Goal: Complete application form

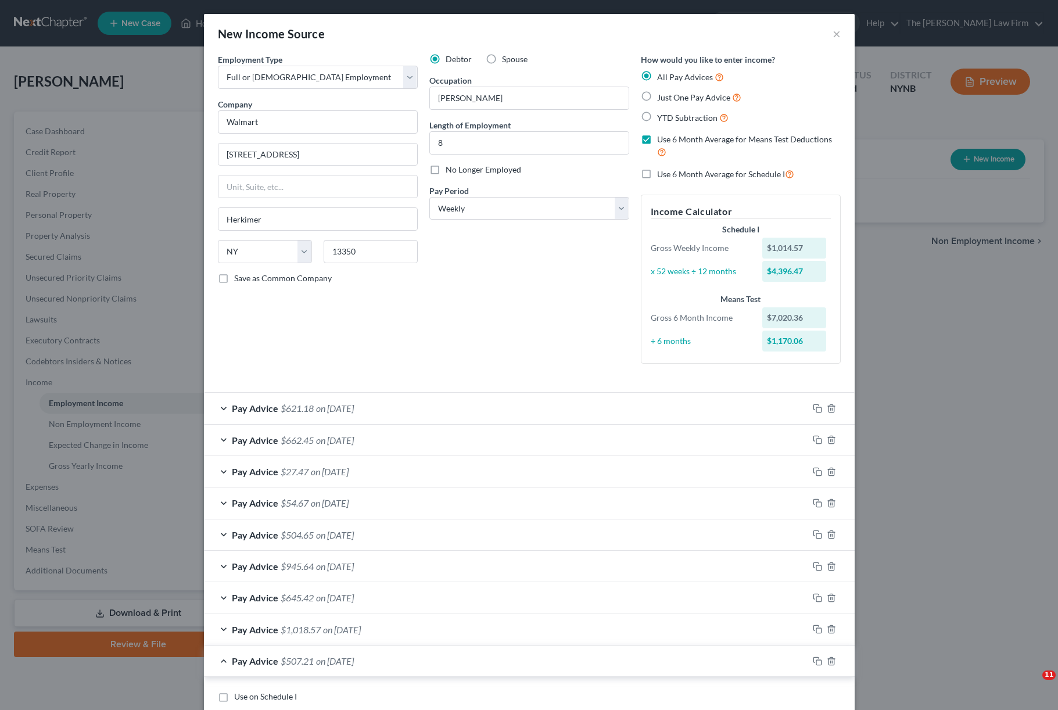
select select "0"
select select "35"
select select "3"
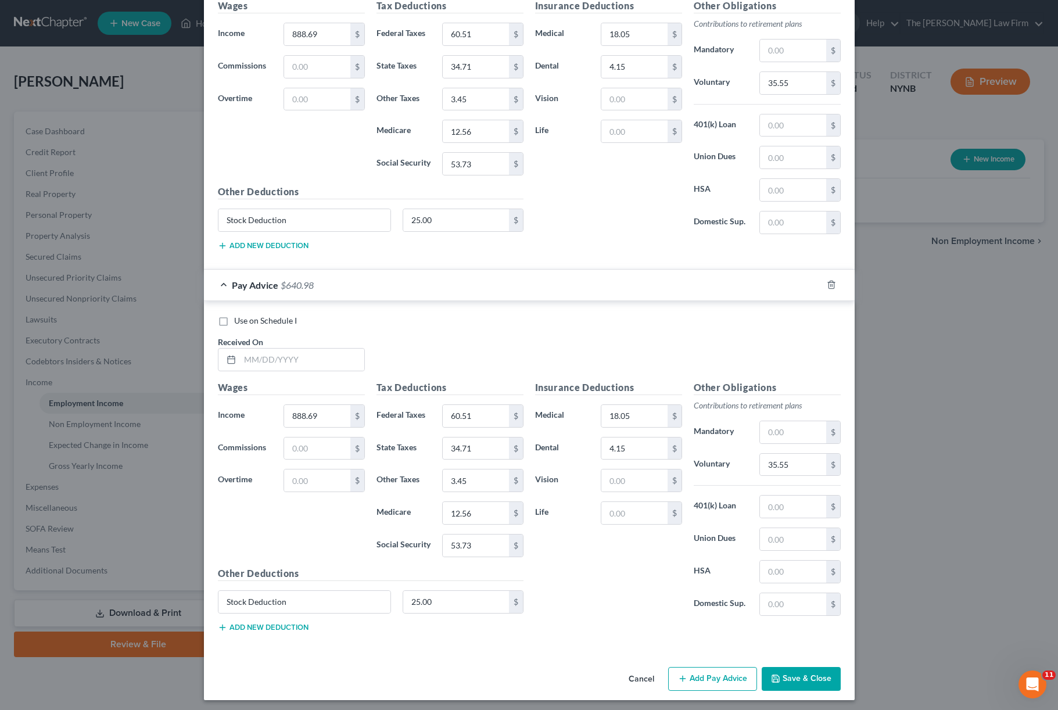
scroll to position [1170, 0]
type input "[DATE]"
click at [301, 350] on input "text" at bounding box center [302, 360] width 124 height 22
type input "[DATE]"
type input "8"
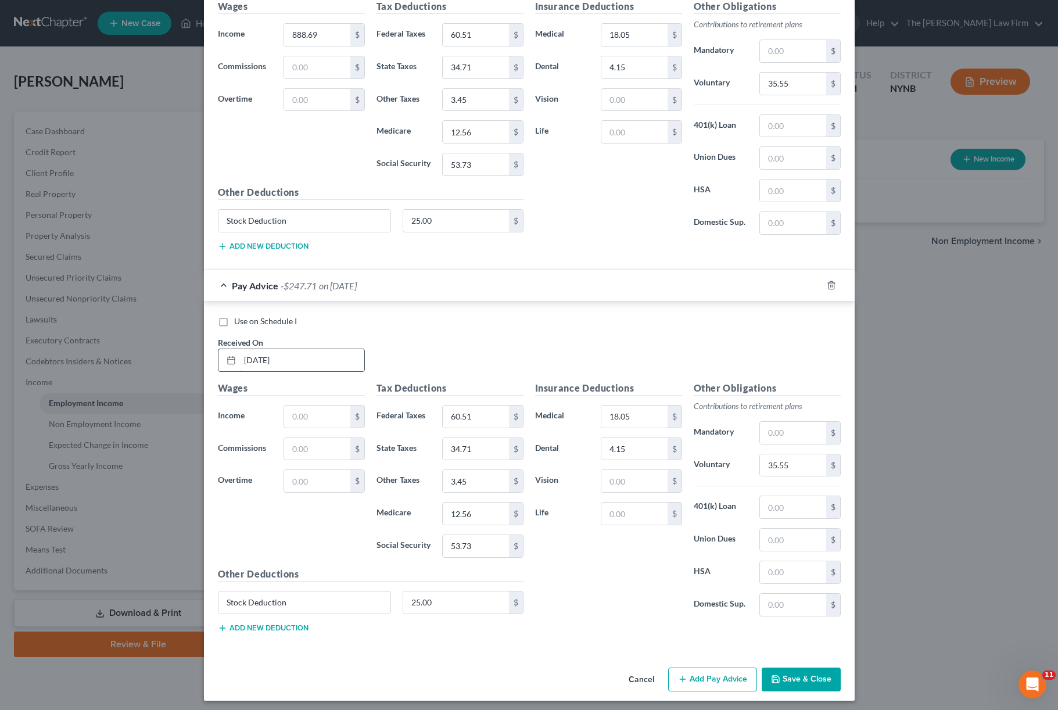
click at [301, 355] on html "Home New Case Client Portal The [PERSON_NAME] Law Firm [PERSON_NAME][EMAIL_ADDR…" at bounding box center [529, 355] width 1058 height 710
click at [301, 356] on input "[DATE]" at bounding box center [302, 360] width 124 height 22
click at [324, 362] on input "02/13/2025902.43" at bounding box center [302, 360] width 124 height 22
type input "[DATE]"
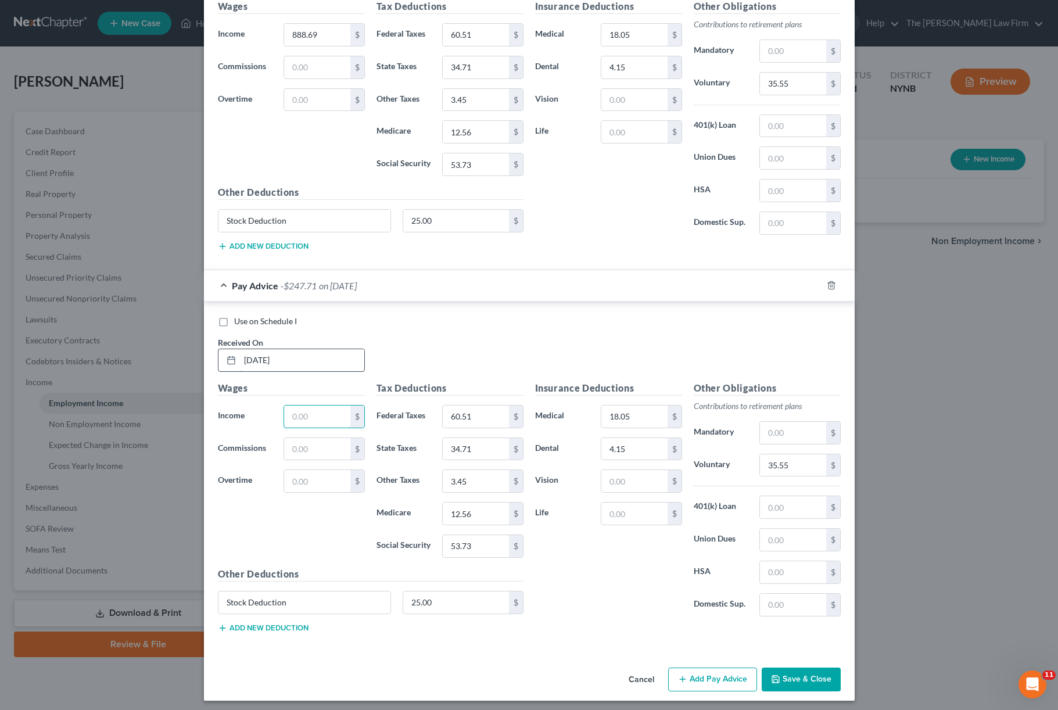
type input "0"
type input "902.43"
type input "602.09"
click at [487, 411] on input "602.09" at bounding box center [476, 416] width 66 height 22
type input "62.09"
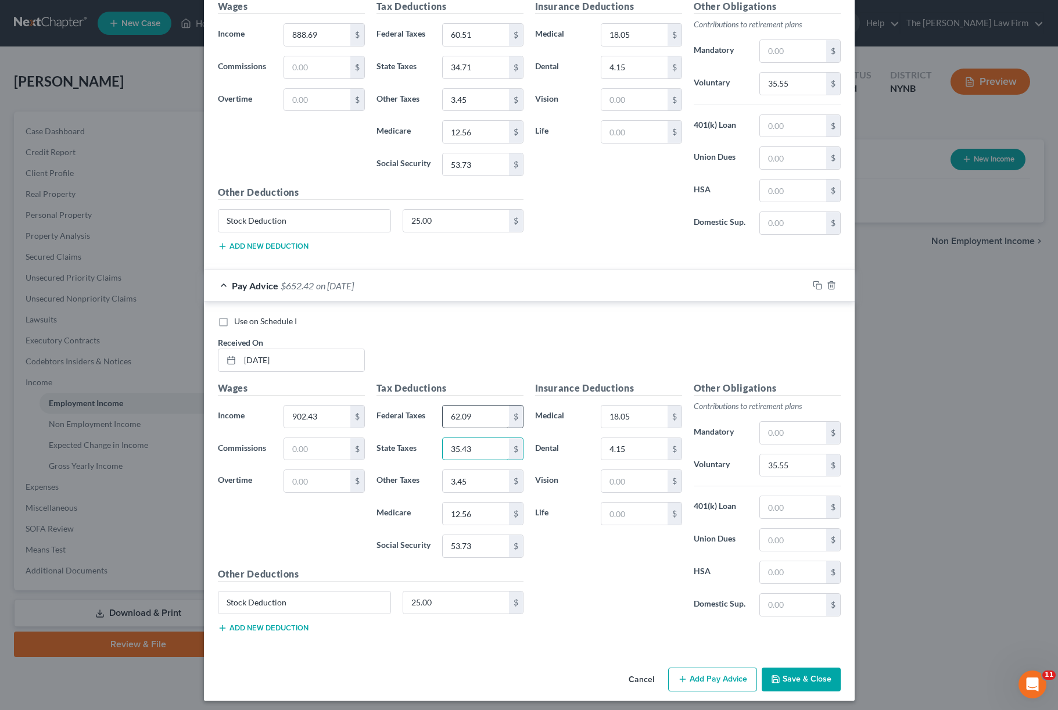
type input "35.43"
type input "3"
type input "3.50"
type input "12.77"
type input "54.57"
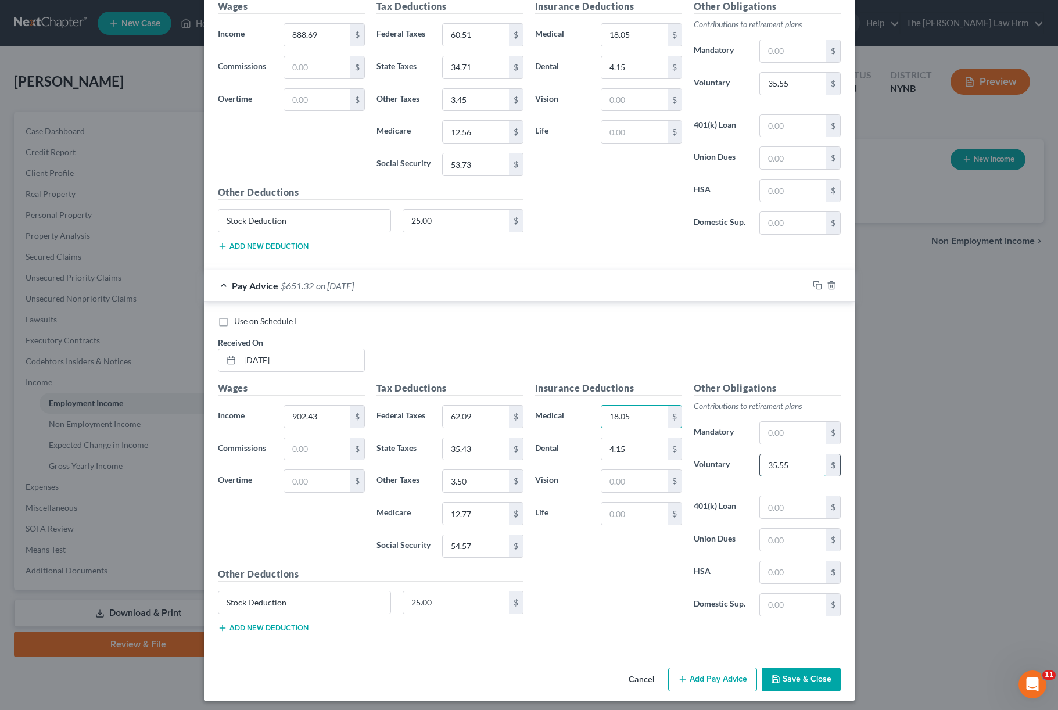
click at [786, 461] on input "35.55" at bounding box center [793, 465] width 66 height 22
type input "36.10"
click at [615, 578] on div "Insurance Deductions Medical 18.05 $ Dental 4.15 $ Vision $ Life $" at bounding box center [608, 503] width 159 height 245
click at [815, 284] on icon "button" at bounding box center [817, 285] width 9 height 9
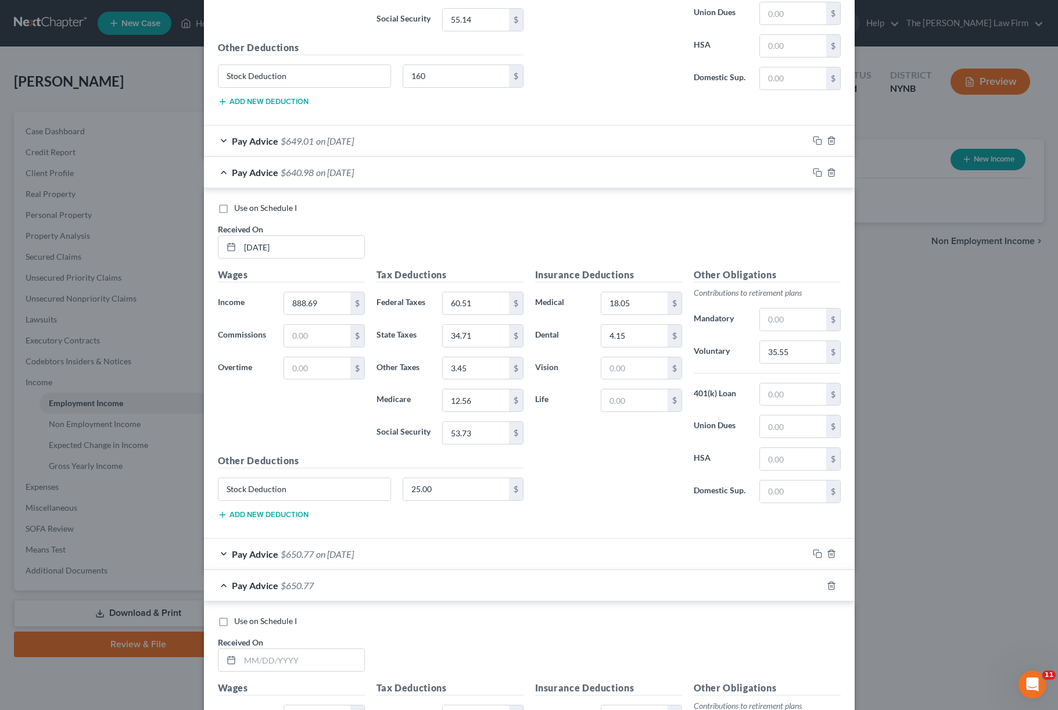
scroll to position [1096, 0]
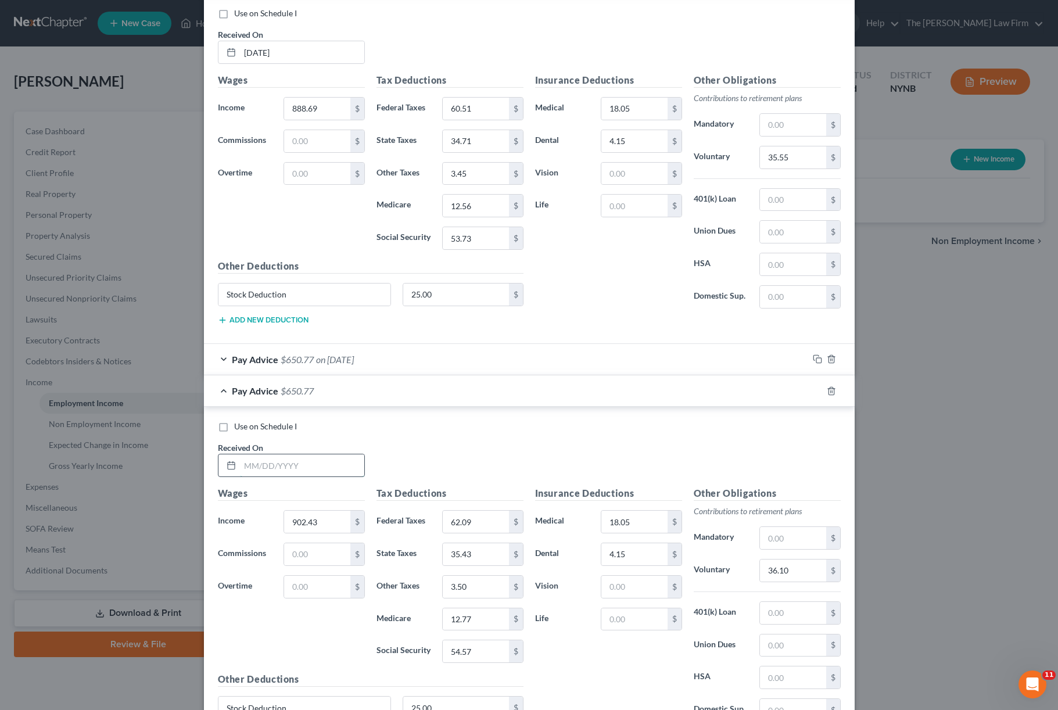
click at [297, 460] on input "text" at bounding box center [302, 465] width 124 height 22
type input "[DATE]"
type input "9"
type input "838.27"
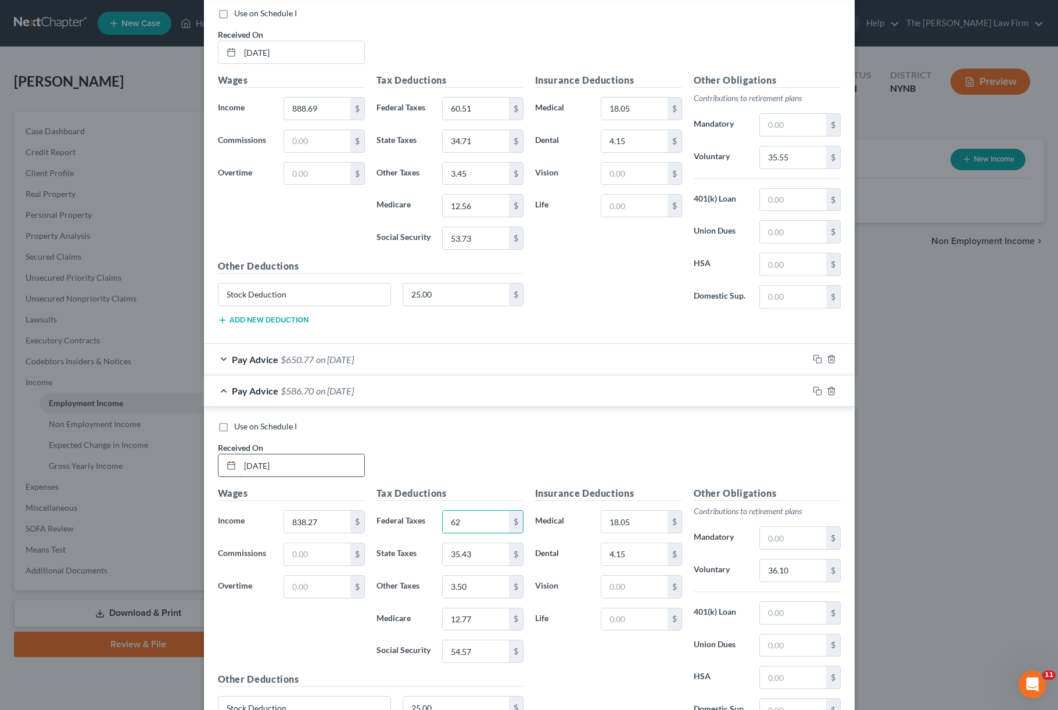
type input "6"
type input "54."
click at [297, 460] on html "Home New Case Client Portal The [PERSON_NAME] Law Firm [PERSON_NAME][EMAIL_ADDR…" at bounding box center [529, 355] width 1058 height 710
click at [297, 461] on input "[DATE]" at bounding box center [302, 465] width 124 height 22
type input "[DATE]"
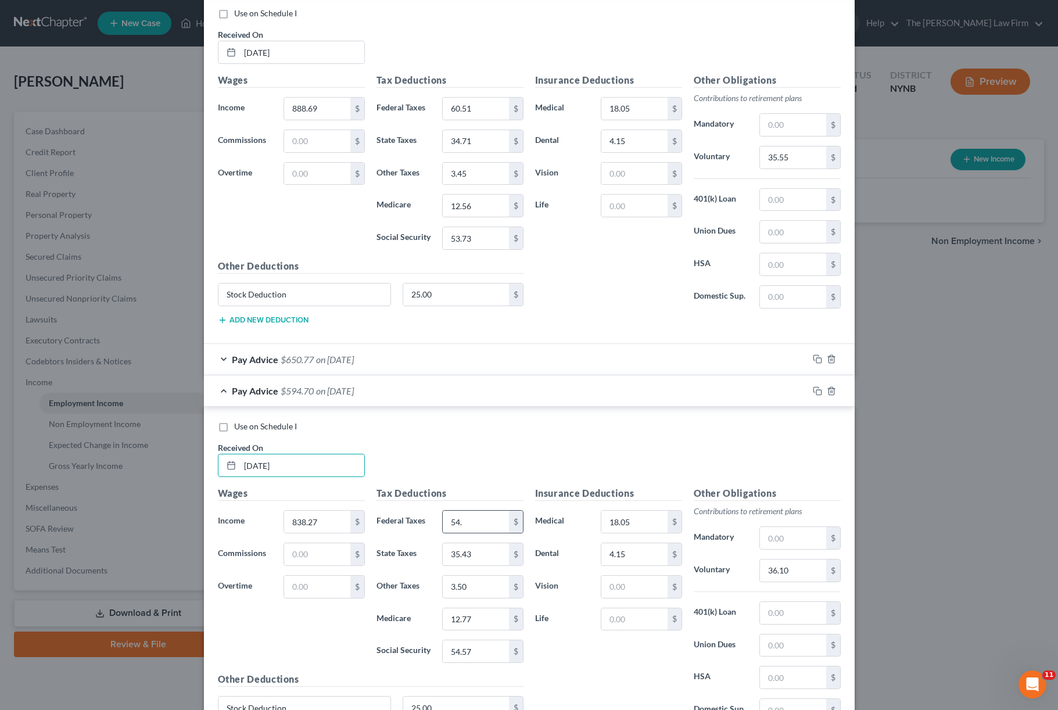
click at [484, 528] on div "54. $" at bounding box center [482, 521] width 81 height 23
click at [483, 527] on input "54." at bounding box center [476, 522] width 66 height 22
type input "54.70"
type input "32.04"
type input "3"
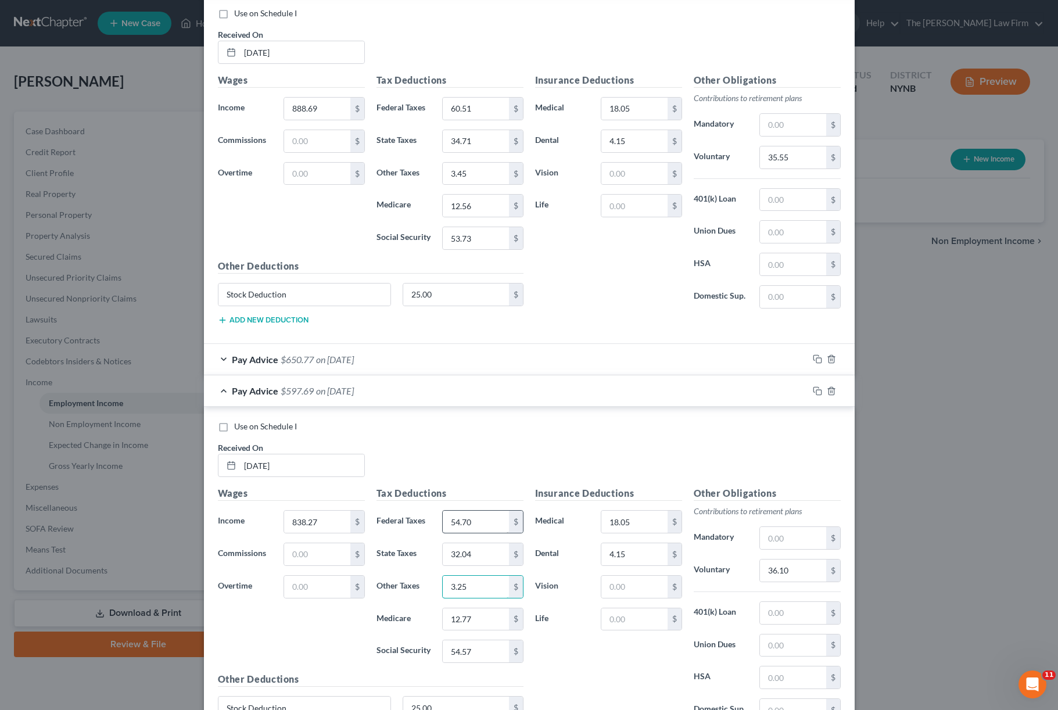
type input "3.25"
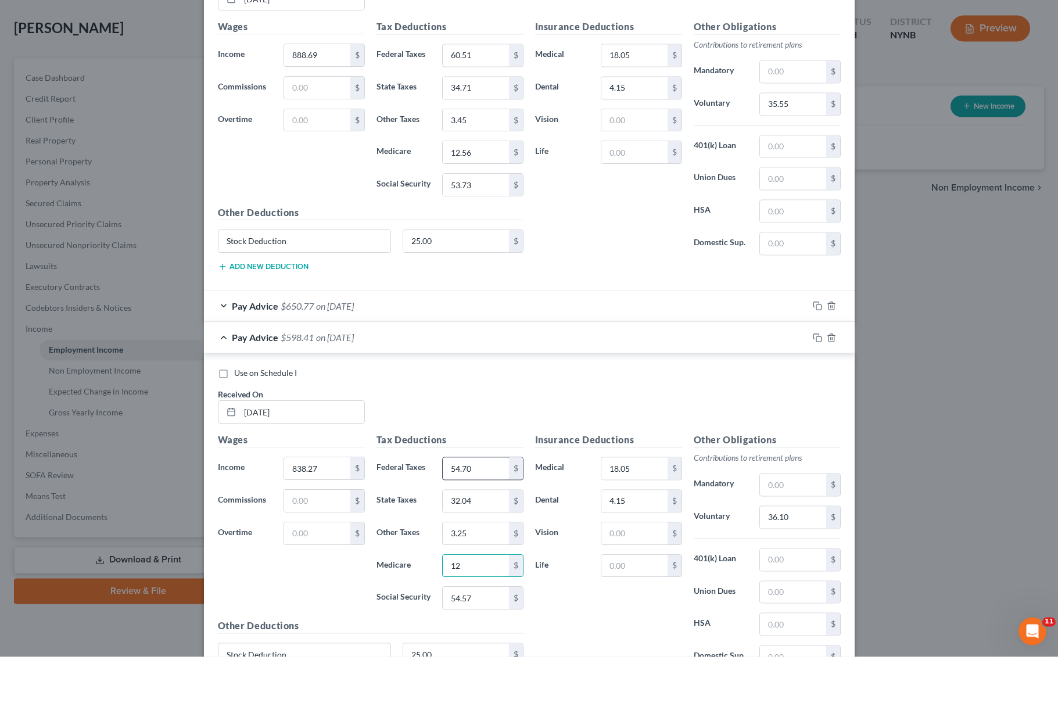
type input "1"
type input "11.84"
type input "5"
type input "50.60"
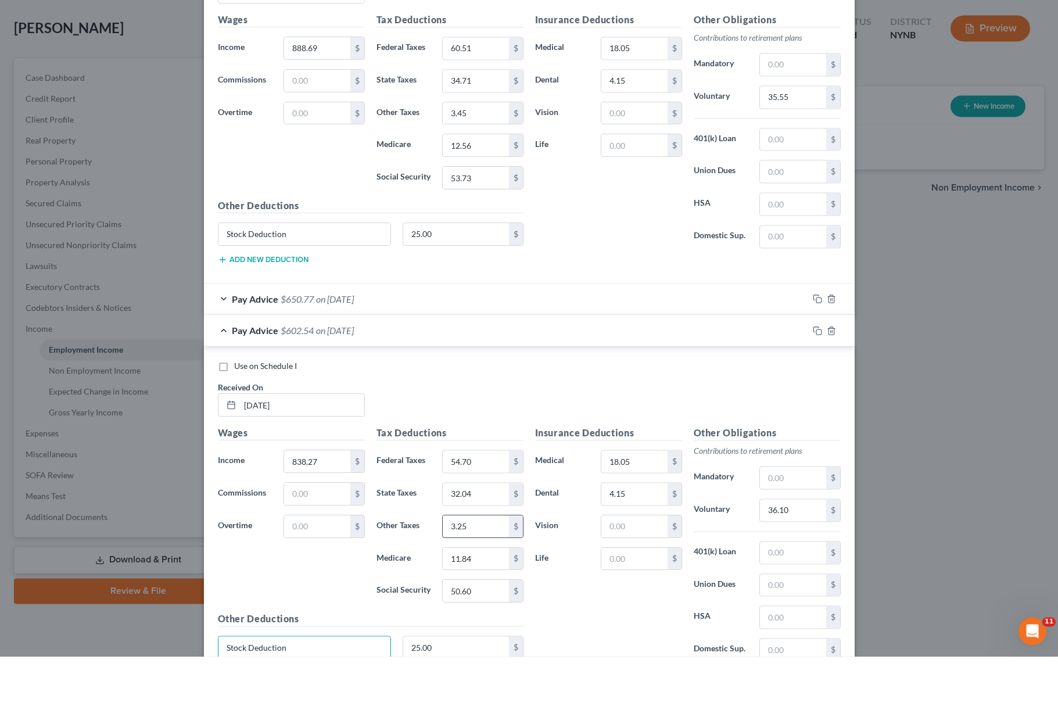
scroll to position [1105, 0]
click at [794, 550] on input "36.10" at bounding box center [793, 561] width 66 height 22
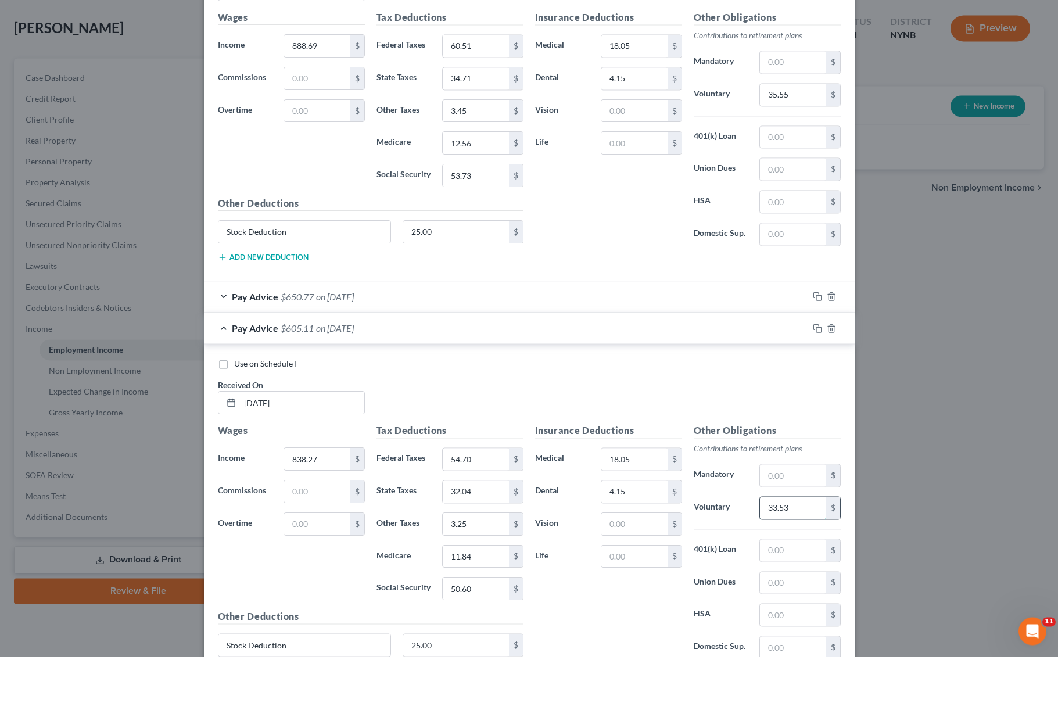
type input "33.53"
click at [475, 687] on input "25.00" at bounding box center [456, 698] width 106 height 22
type input "15"
click at [509, 412] on div "Use on Schedule I Received On * [DATE]" at bounding box center [529, 444] width 634 height 66
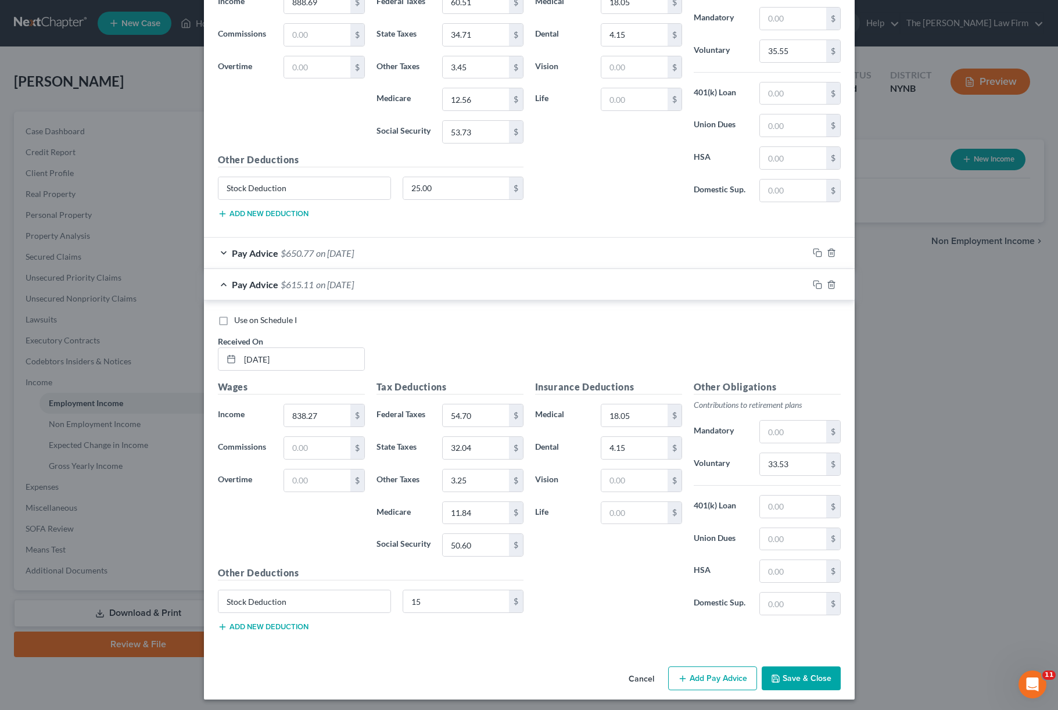
scroll to position [1201, 0]
click at [813, 284] on icon "button" at bounding box center [817, 285] width 9 height 9
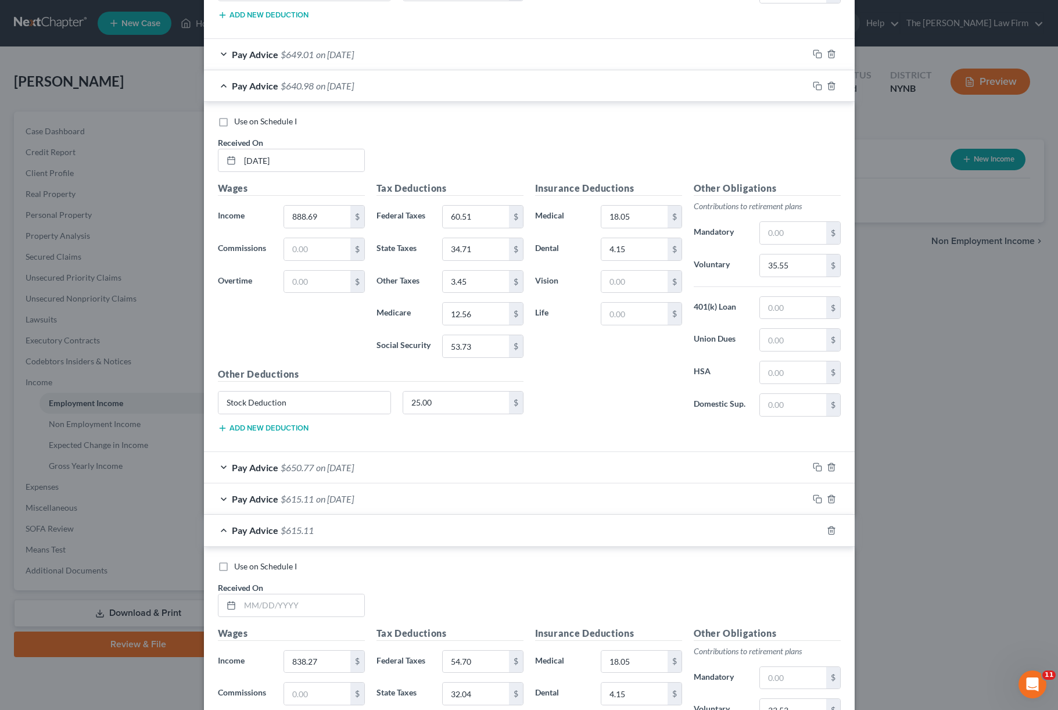
scroll to position [1043, 0]
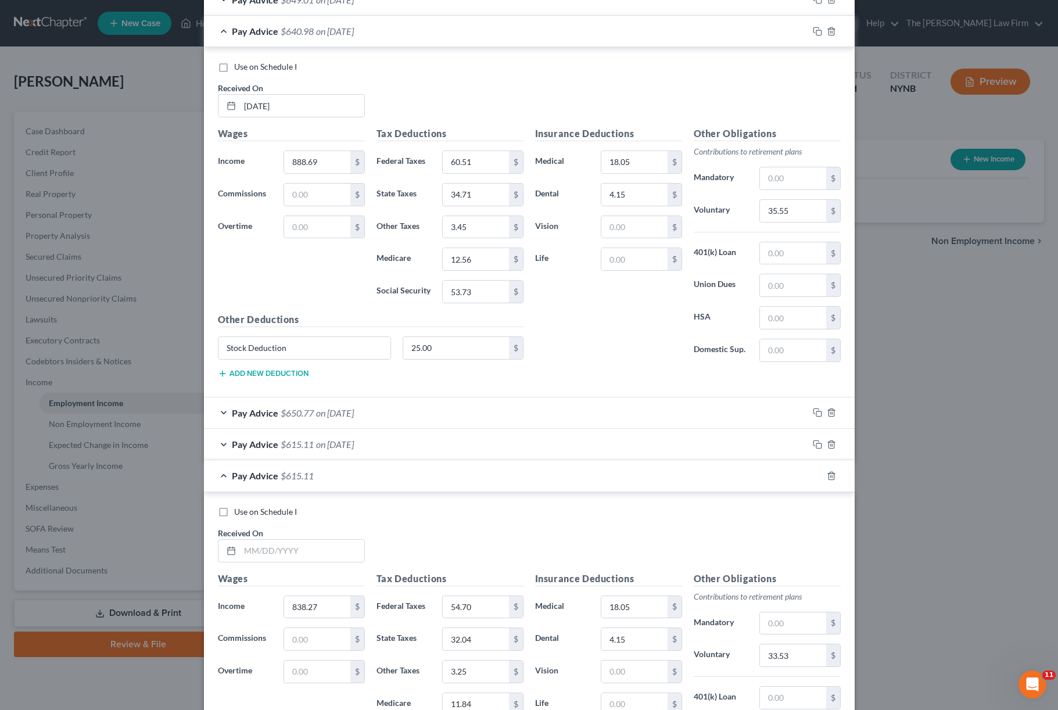
click at [0, 0] on html "Home New Case Client Portal The [PERSON_NAME] Law Firm [PERSON_NAME][EMAIL_ADDR…" at bounding box center [529, 355] width 1058 height 710
click at [311, 545] on input "text" at bounding box center [302, 551] width 124 height 22
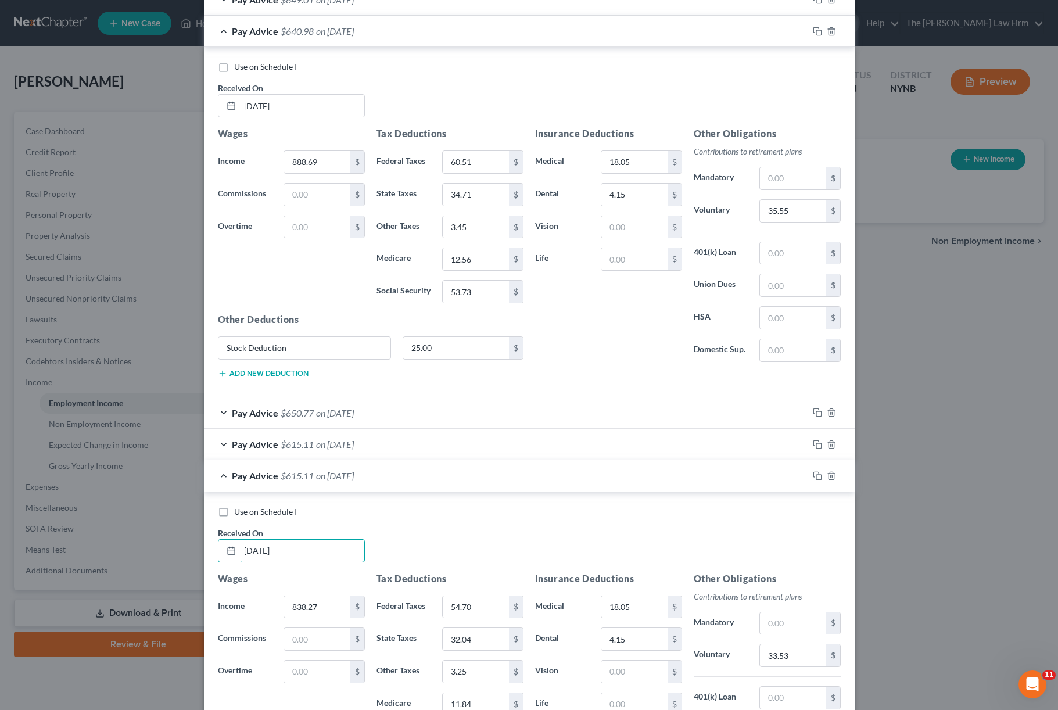
type input "[DATE]"
type input "8"
type input "503.08"
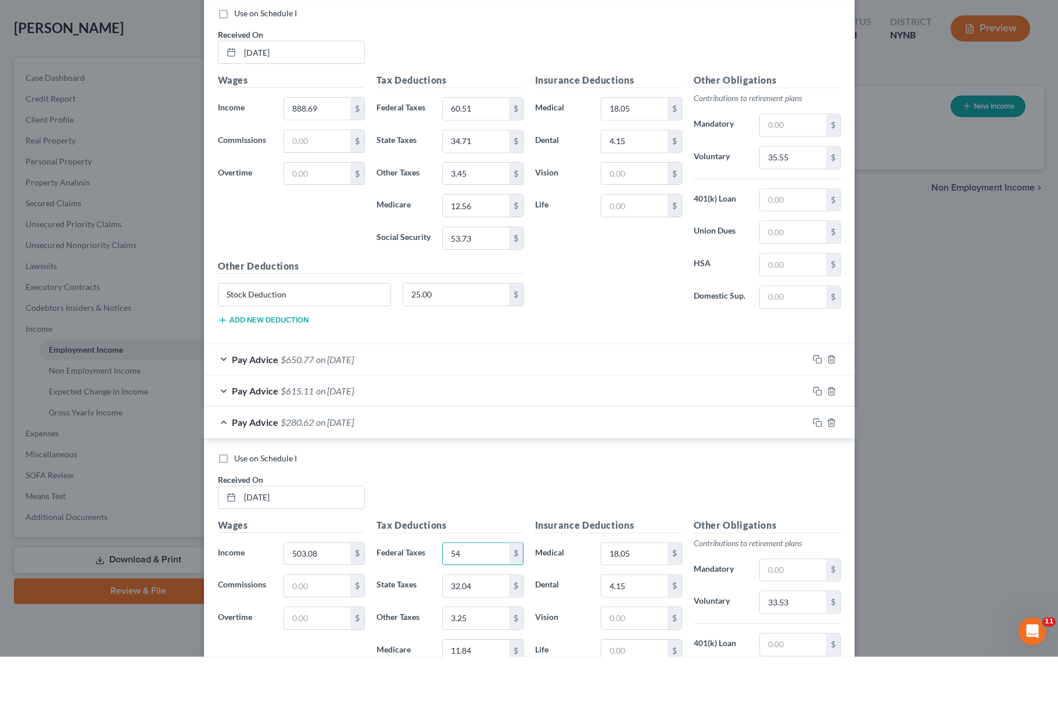
type input "5"
type input "17.73"
type input "3"
type input "14.62"
type input "3"
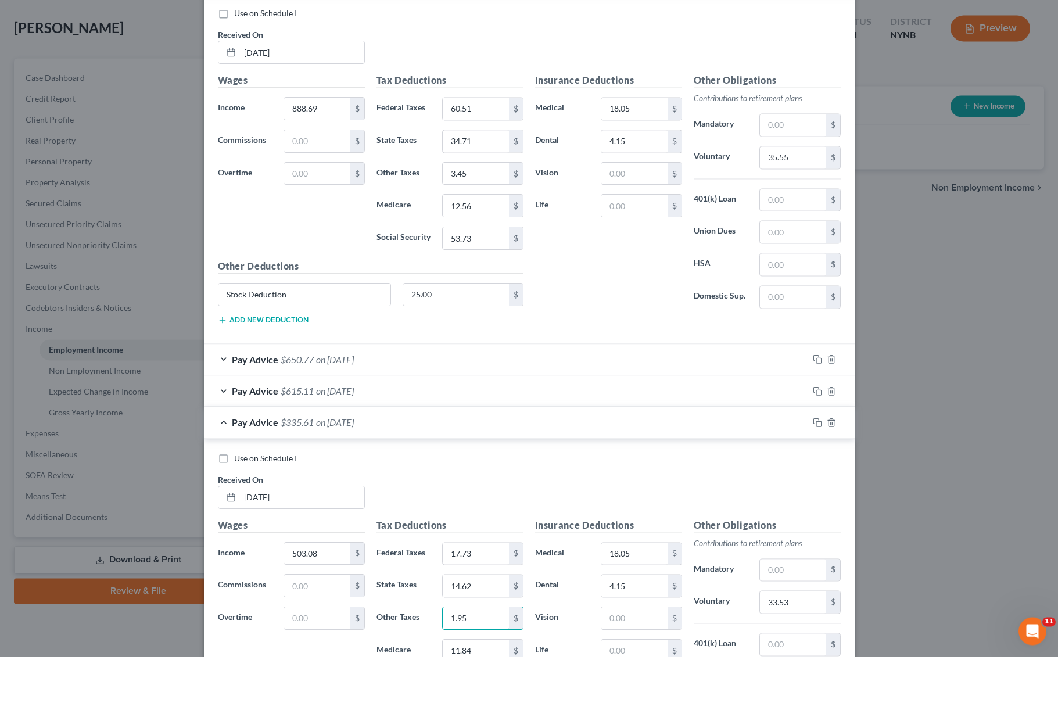
type input "1.95"
type input "1"
type input "6.97"
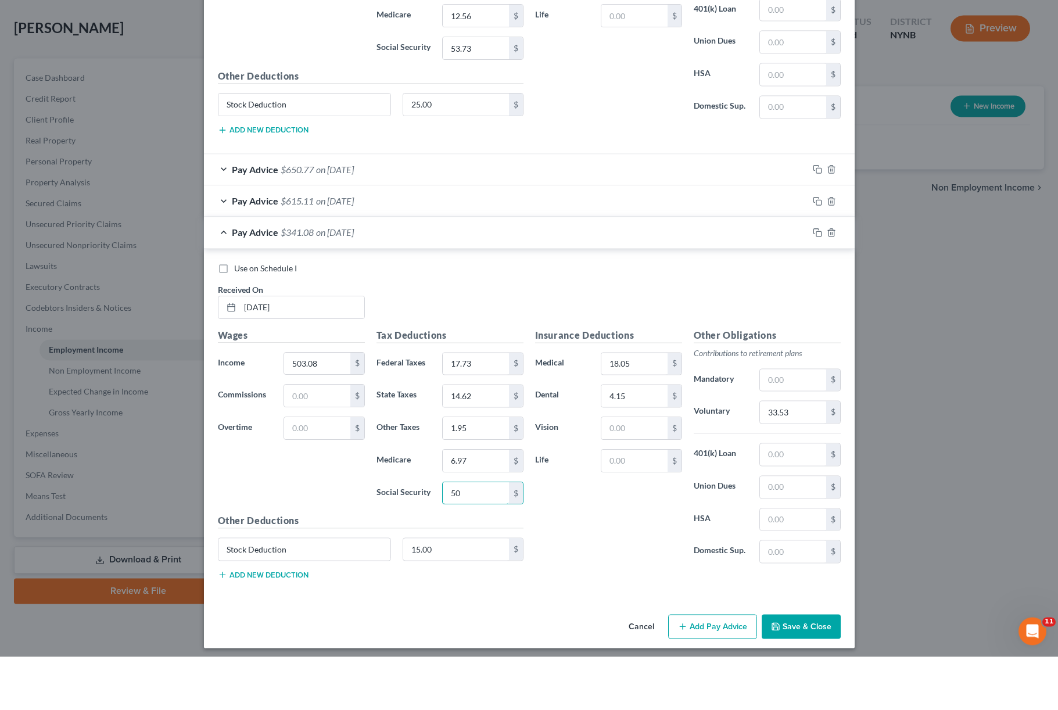
type input "5"
type input "29.81"
click at [782, 415] on html "Home New Case Client Portal The [PERSON_NAME] Law Firm [PERSON_NAME][EMAIL_ADDR…" at bounding box center [529, 355] width 1058 height 710
click at [783, 454] on input "33.53" at bounding box center [793, 465] width 66 height 22
type input "15.09"
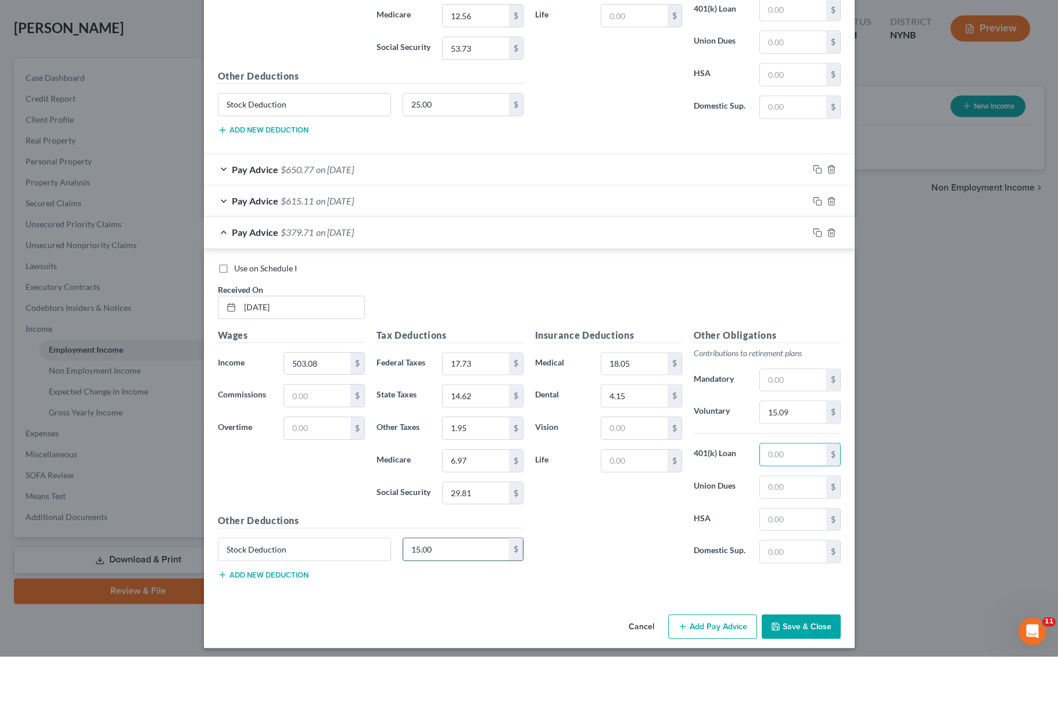
click at [458, 591] on input "15.00" at bounding box center [456, 602] width 106 height 22
type input "30"
click at [638, 554] on div "Insurance Deductions Medical 18.05 $ Dental 4.15 $ Vision $ Life $" at bounding box center [608, 504] width 159 height 245
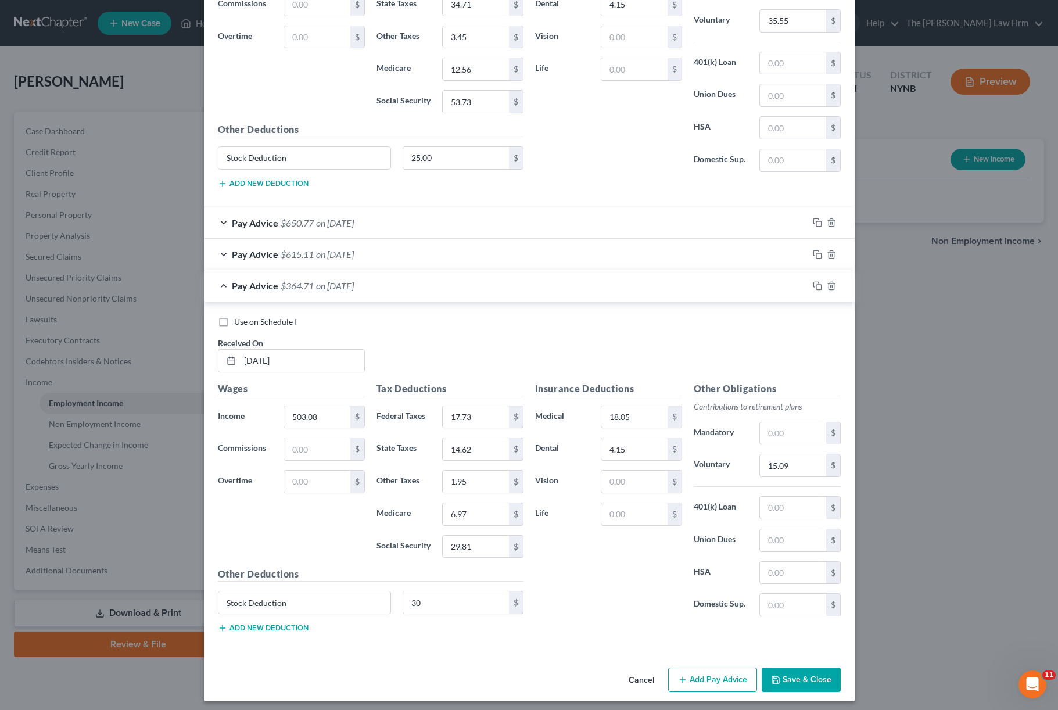
click at [638, 554] on div "Insurance Deductions Medical 18.05 $ Dental 4.15 $ Vision $ Life $" at bounding box center [608, 504] width 159 height 245
click at [813, 282] on icon "button" at bounding box center [817, 285] width 9 height 9
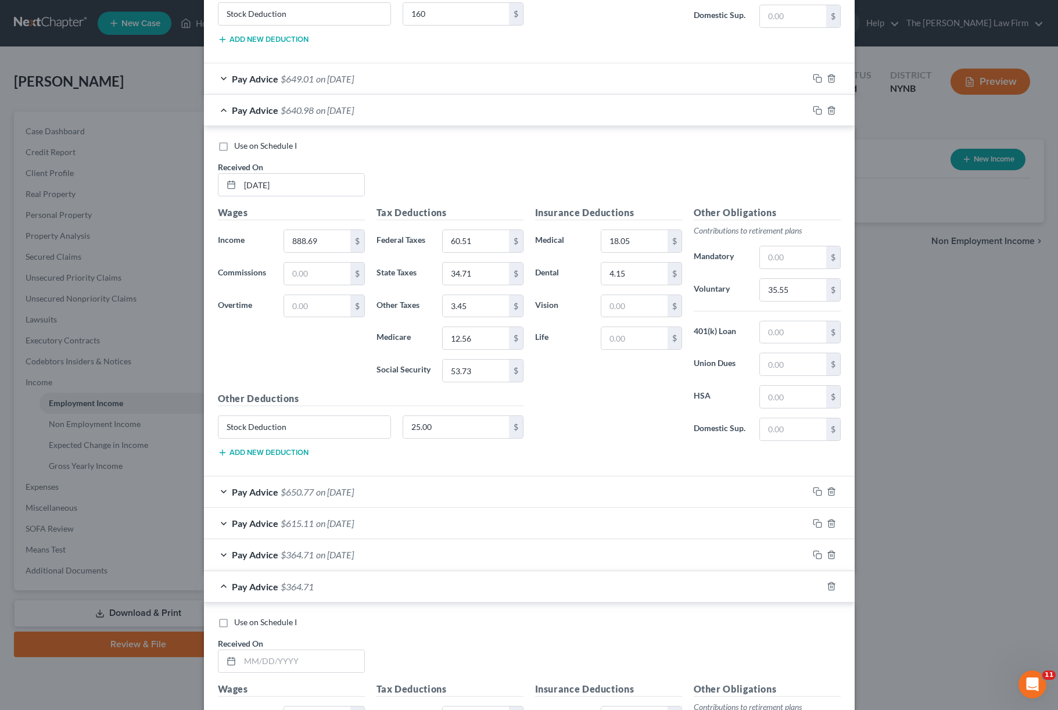
scroll to position [1160, 0]
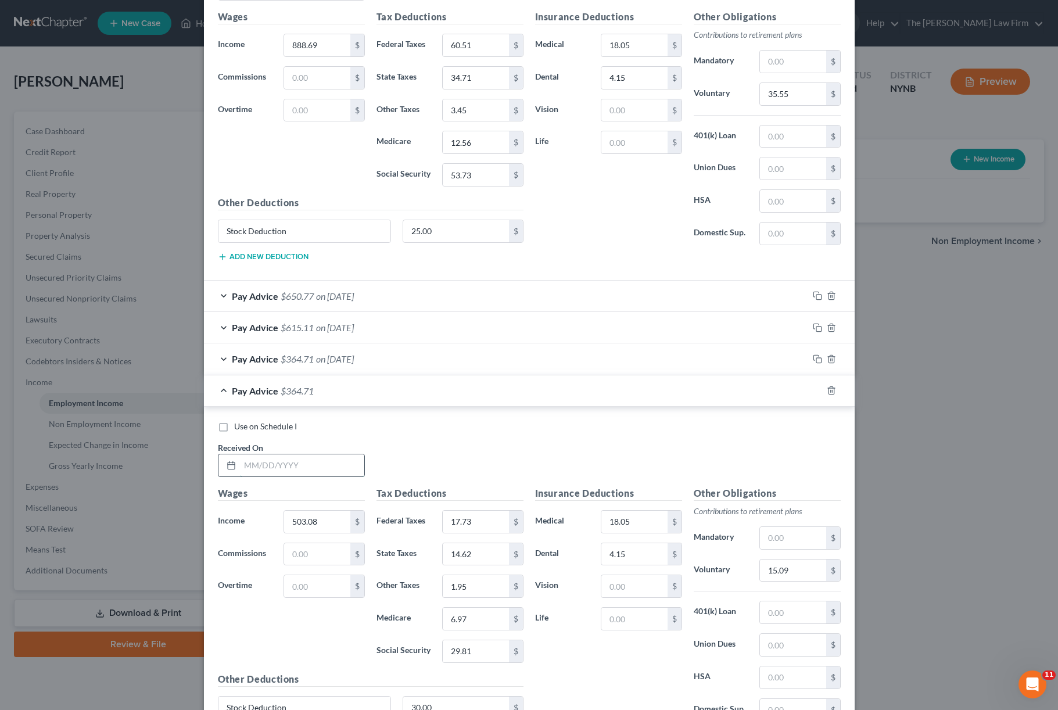
click at [275, 460] on input "text" at bounding box center [302, 465] width 124 height 22
type input "[DATE]"
type input "5"
type input "1,470.50"
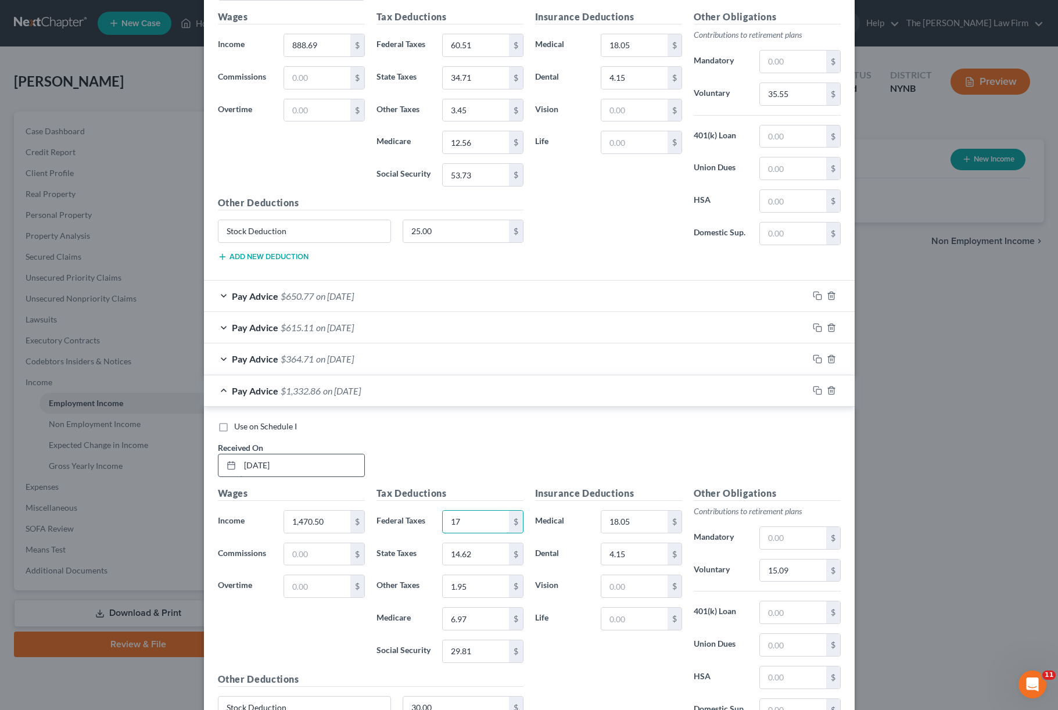
type input "1"
type input "147.65"
type input "1"
type input "66.23"
type input "1"
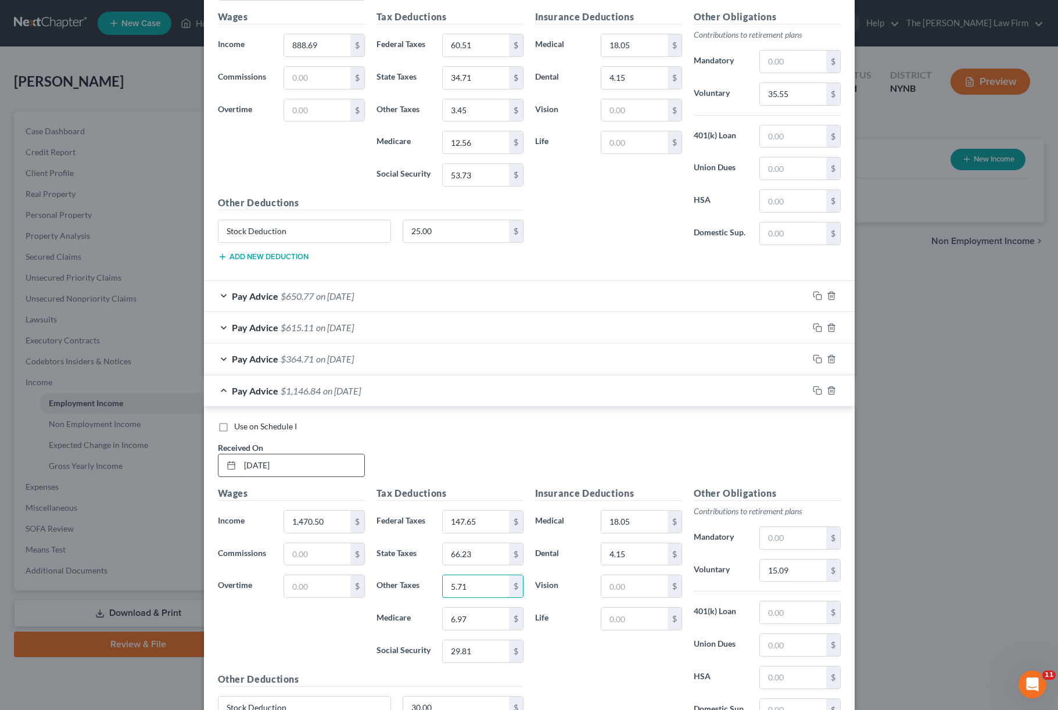
type input "5.71"
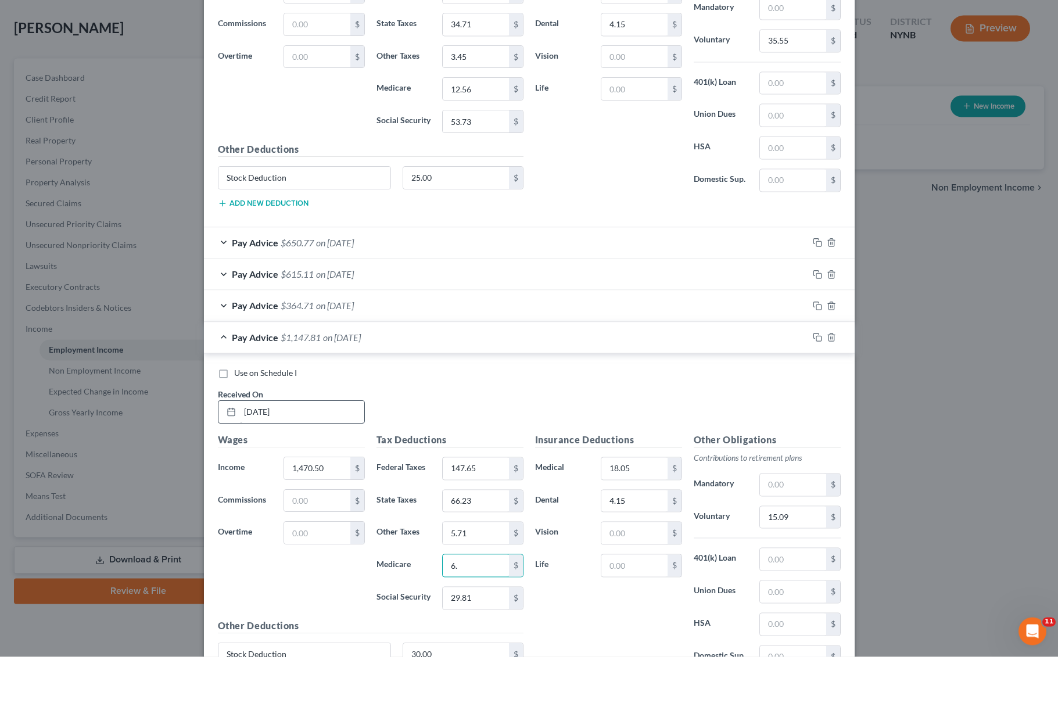
type input "6"
type input "21"
type input "2"
type input "89.80"
type input "1"
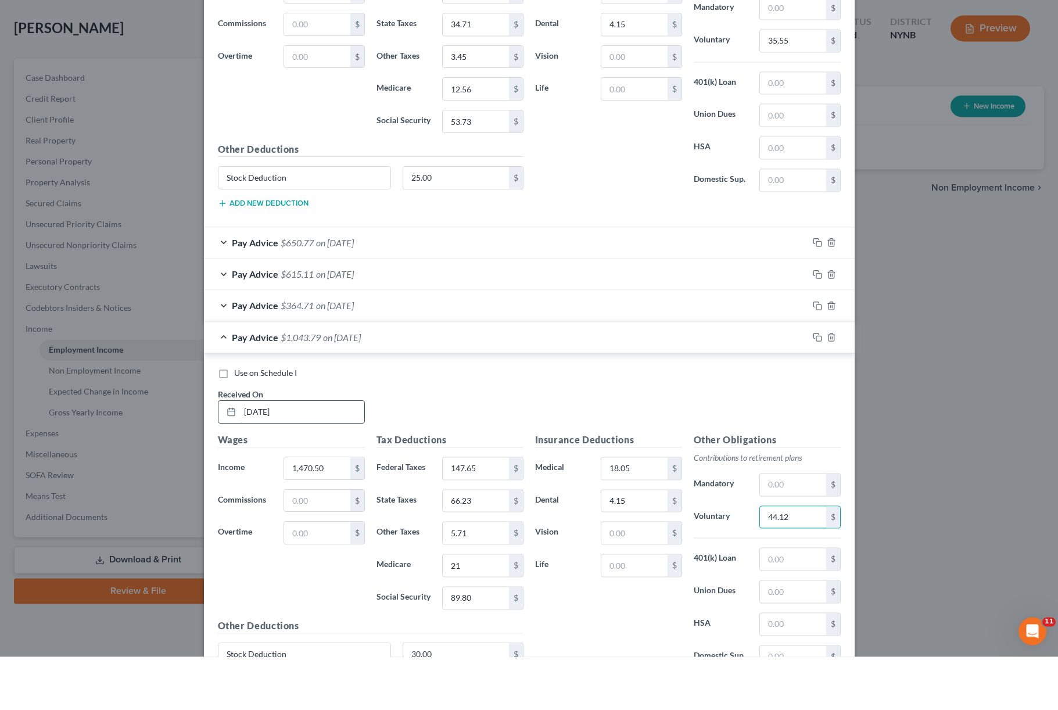
type input "44.12"
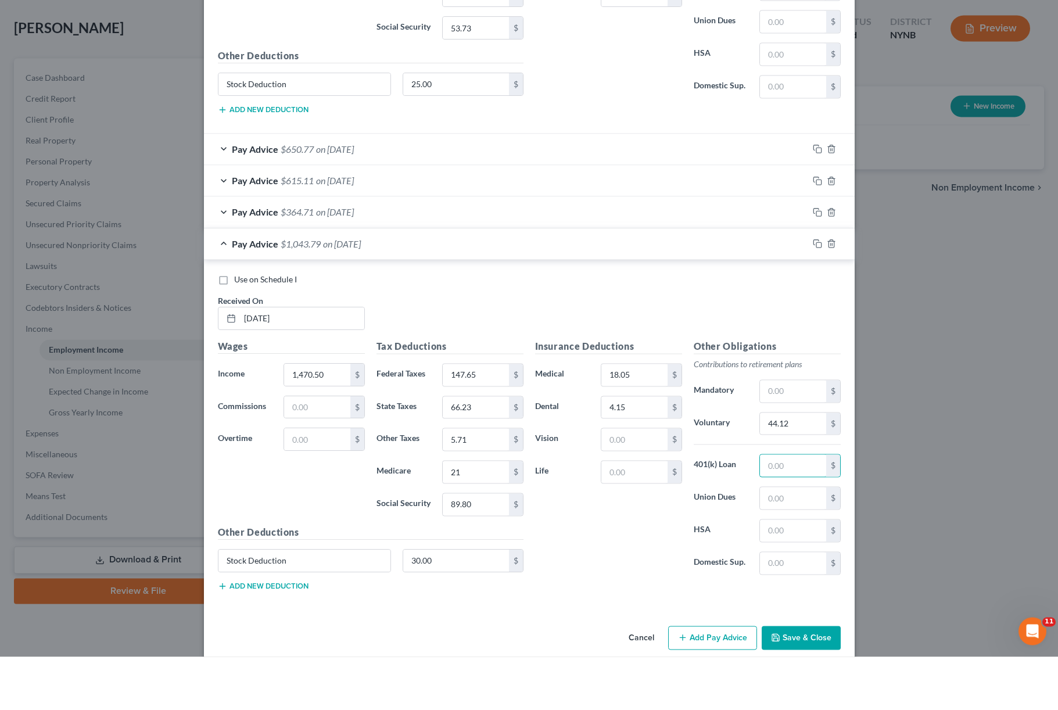
scroll to position [1263, 0]
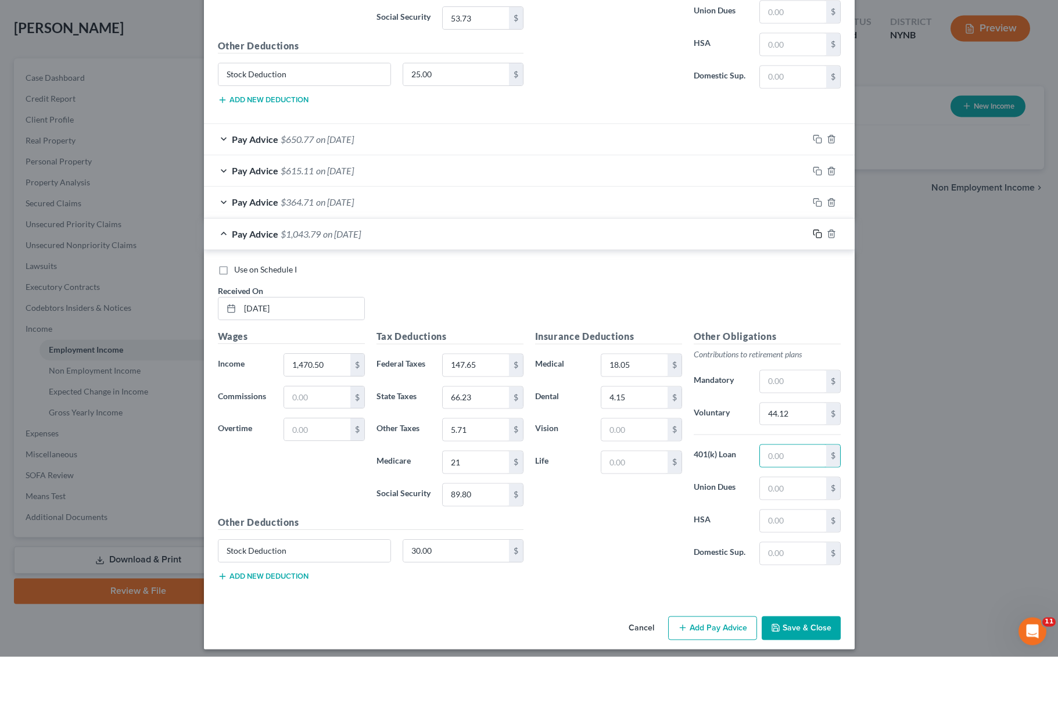
click at [813, 282] on icon "button" at bounding box center [817, 286] width 9 height 9
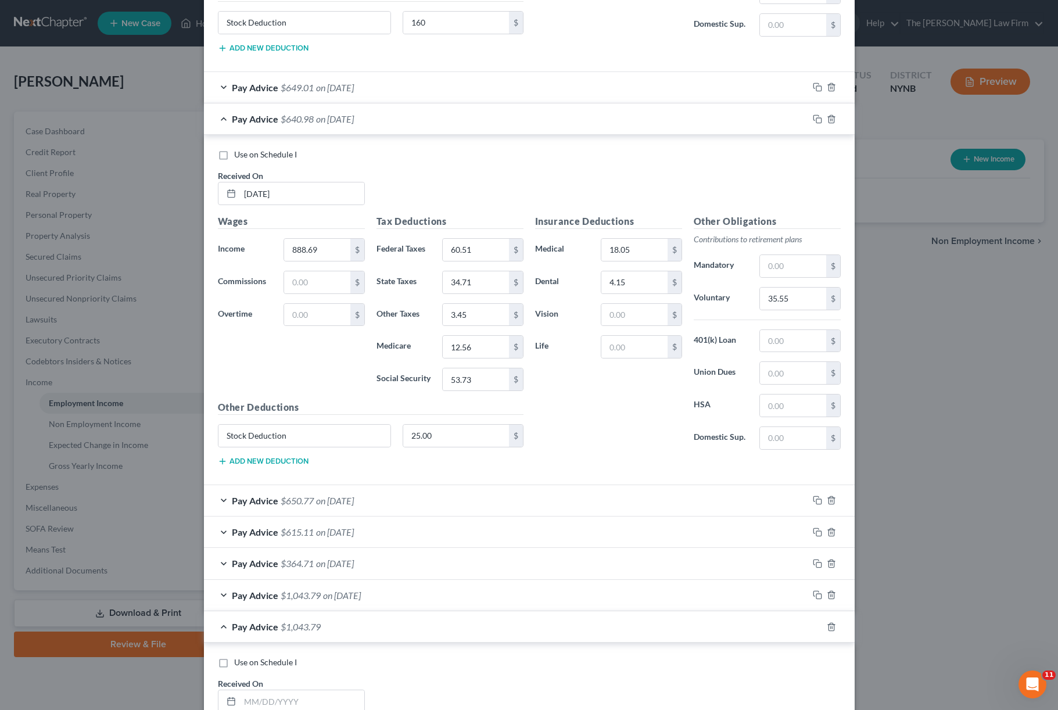
scroll to position [928, 0]
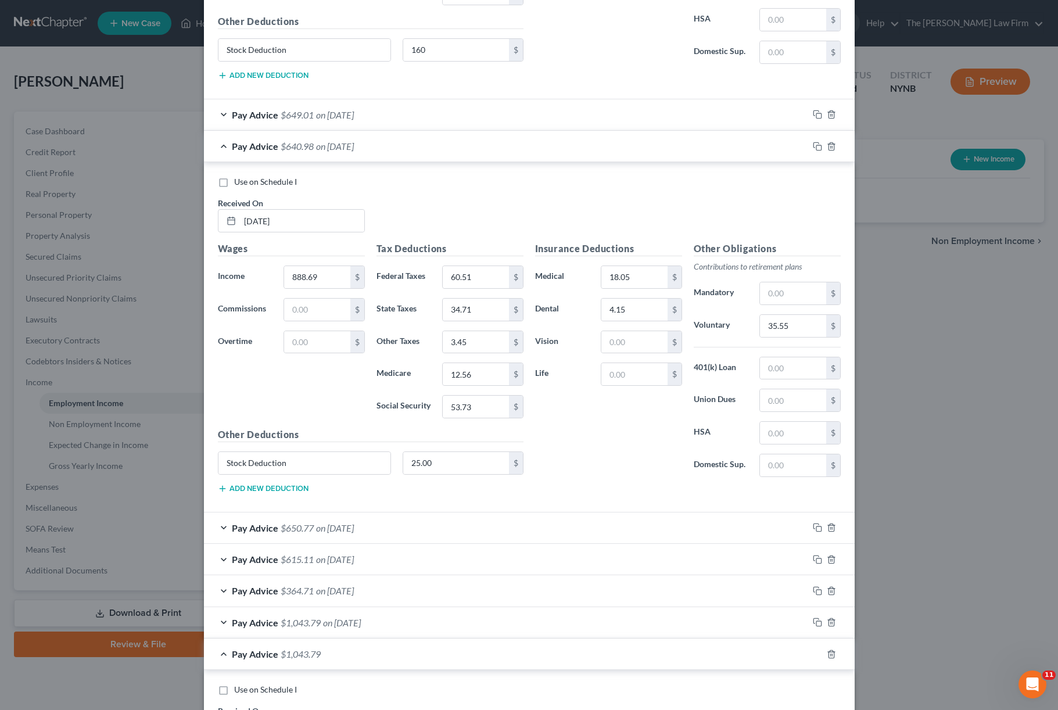
click at [312, 141] on span "$640.98" at bounding box center [297, 146] width 33 height 11
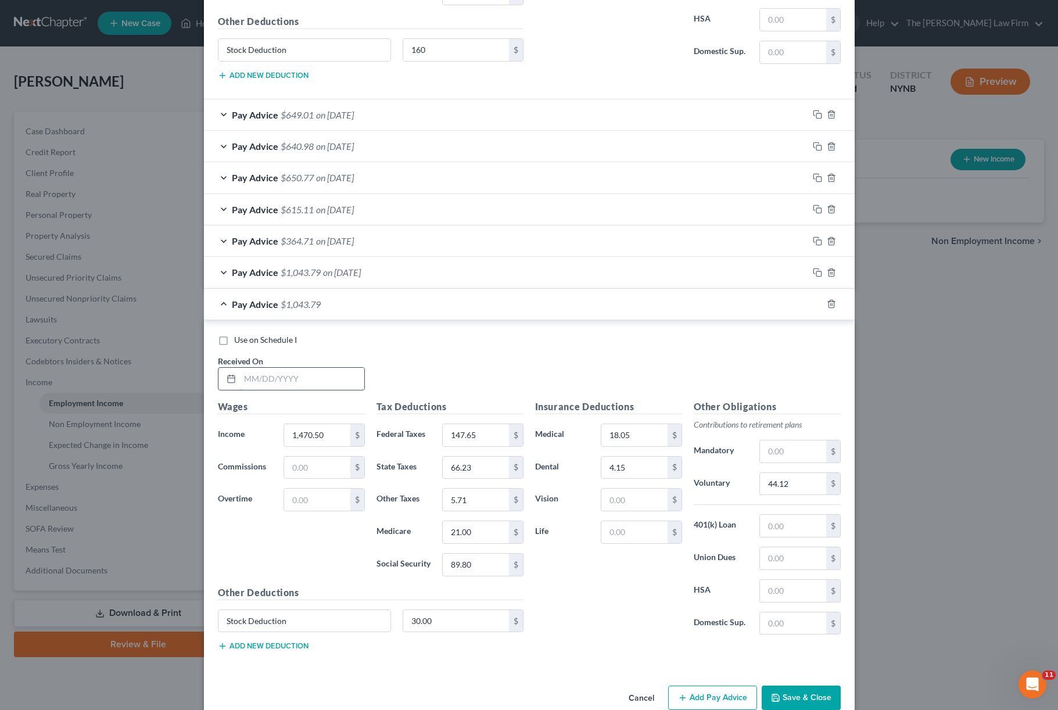
click at [278, 374] on input "text" at bounding box center [302, 379] width 124 height 22
type input "[DATE]"
type input "1"
type input "831.90"
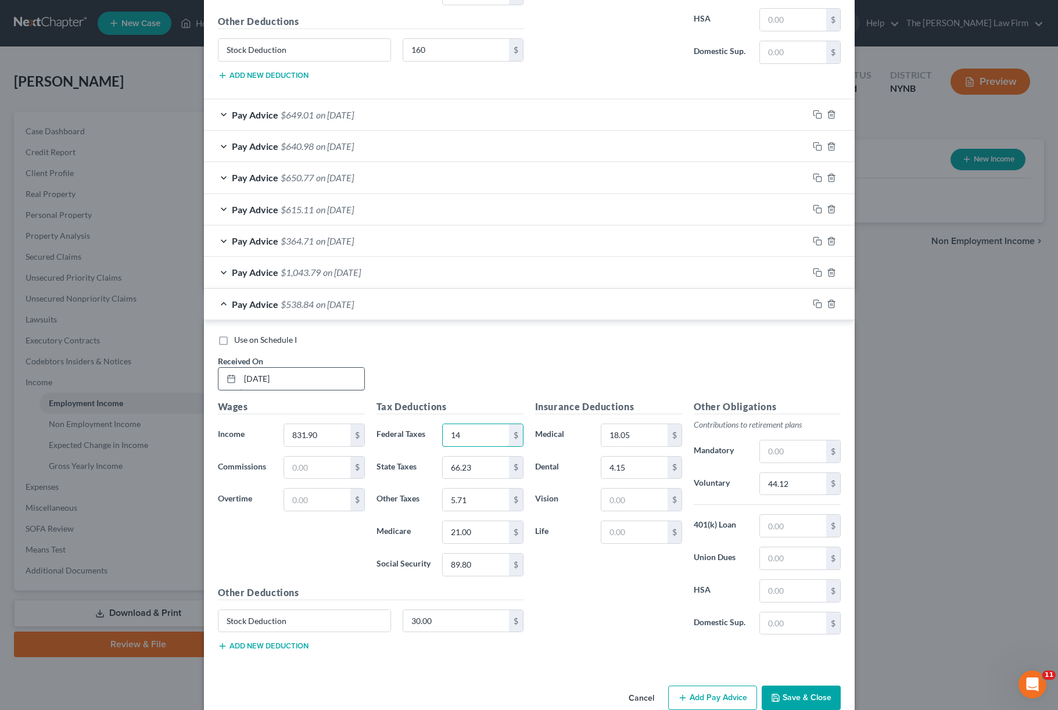
type input "1"
type input "54.96"
type input "6"
click at [278, 372] on html "Home New Case Client Portal The [PERSON_NAME] Law Firm [PERSON_NAME][EMAIL_ADDR…" at bounding box center [529, 355] width 1058 height 710
click at [278, 373] on input "[DATE]" at bounding box center [302, 379] width 124 height 22
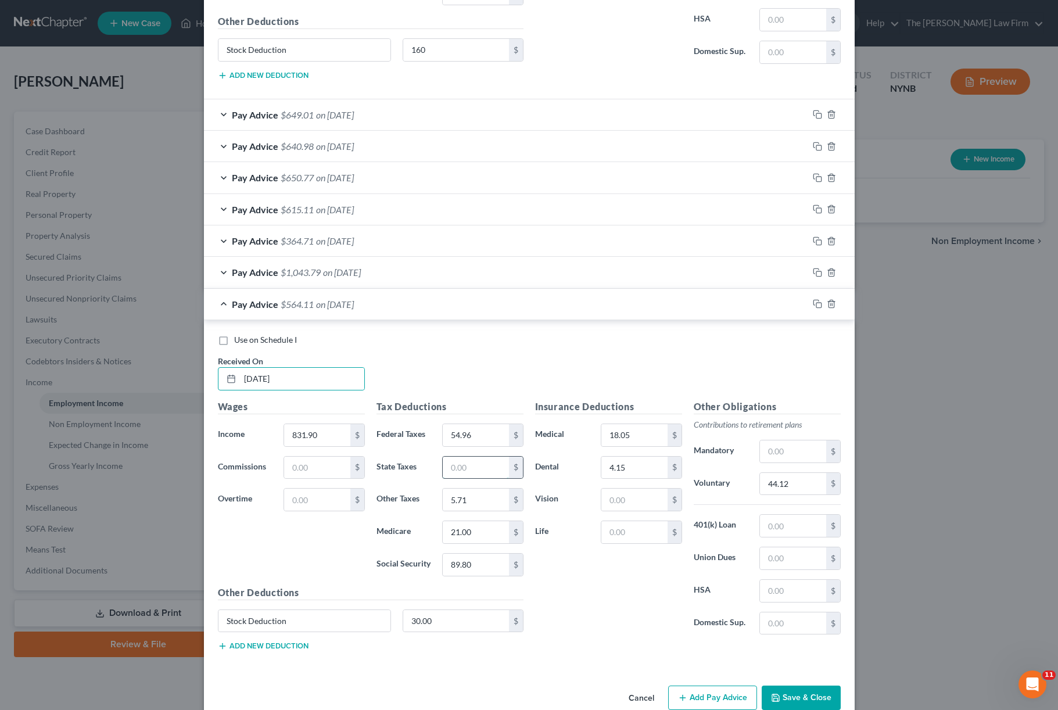
click at [466, 465] on input "text" at bounding box center [476, 468] width 66 height 22
type input "32.17"
type input "5"
type input "3.23"
type input "2"
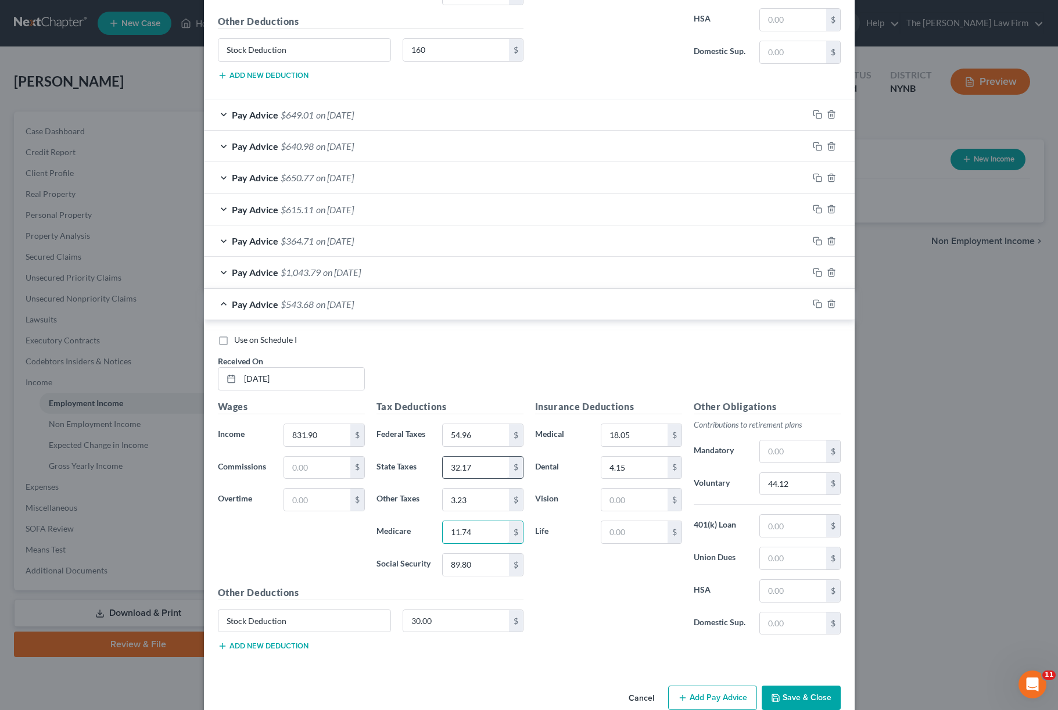
type input "11.74"
type input "8"
type input "50.20"
click at [656, 436] on input "18.05" at bounding box center [634, 435] width 66 height 22
click at [784, 478] on input "44.12" at bounding box center [793, 484] width 66 height 22
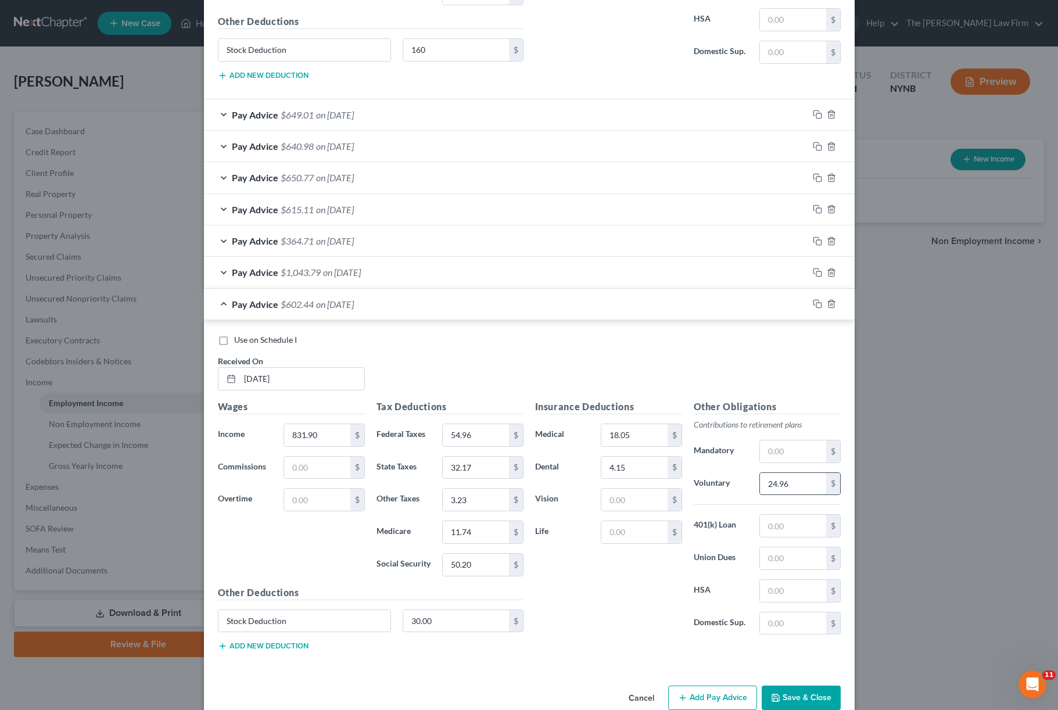
type input "24.96"
click at [817, 302] on icon "button" at bounding box center [817, 303] width 9 height 9
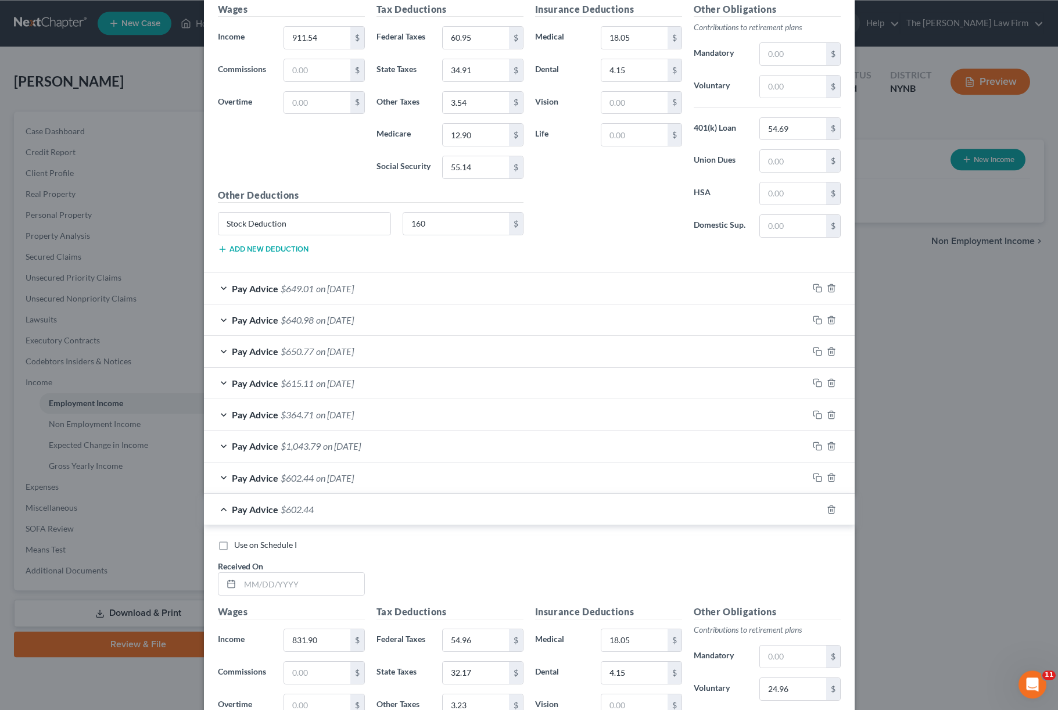
scroll to position [896, 0]
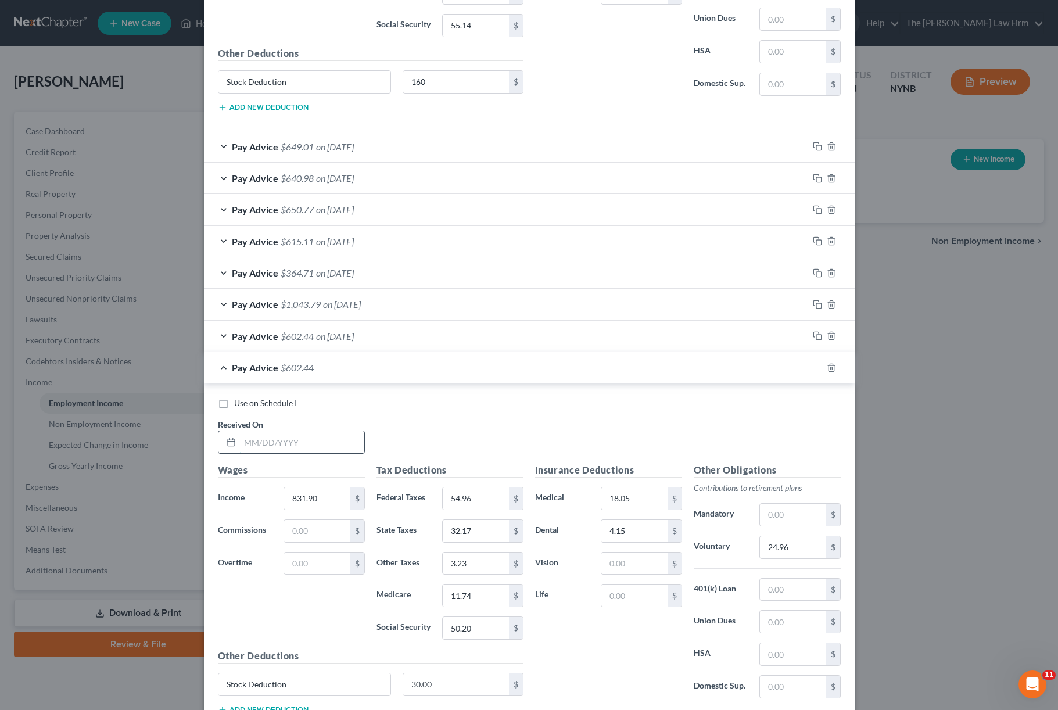
click at [261, 435] on input "text" at bounding box center [302, 442] width 124 height 22
click at [261, 436] on input "text" at bounding box center [302, 442] width 124 height 22
type input "[DATE]"
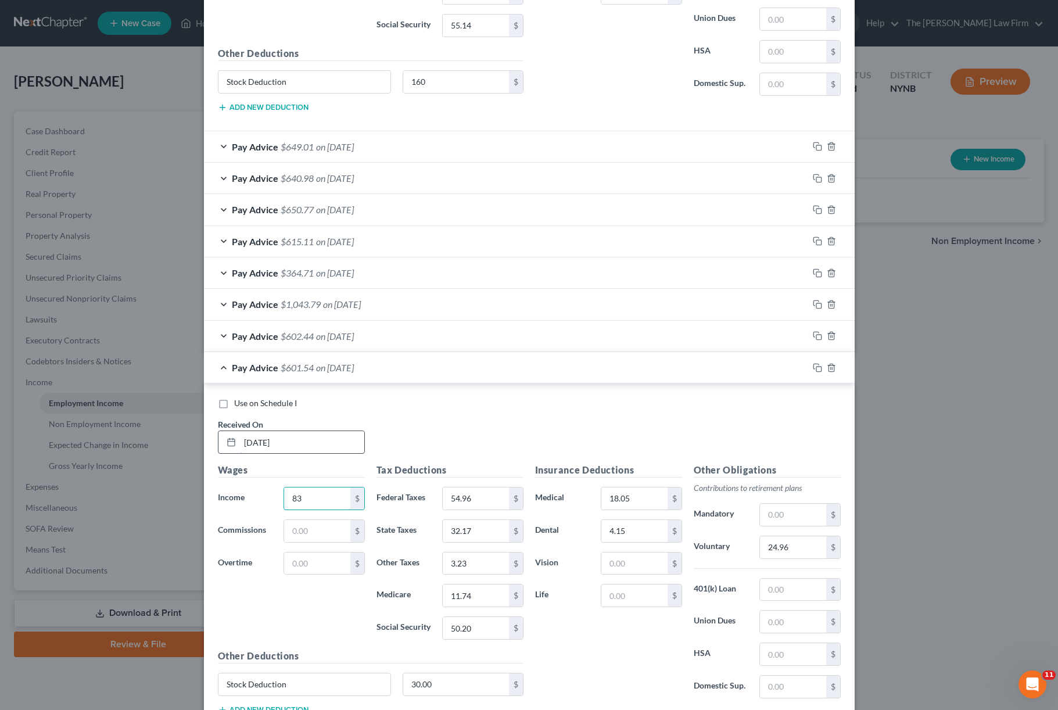
type input "8"
type input "1,017.29"
type input "5"
type input "76.54"
type input "3"
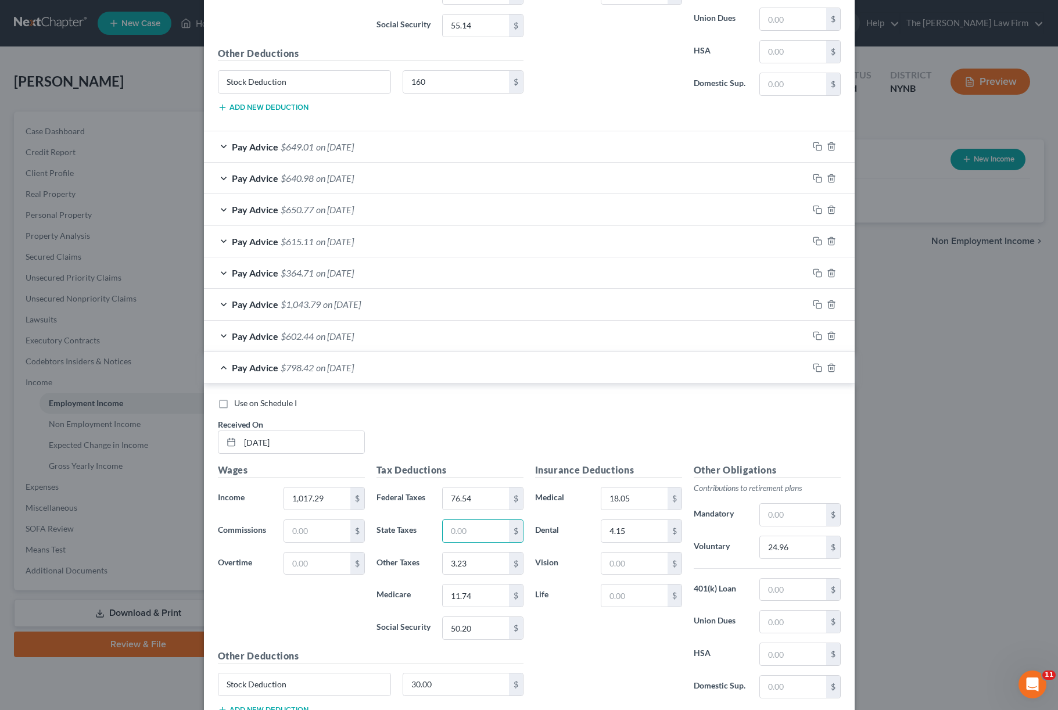
click at [265, 421] on html "Home New Case Client Portal The [PERSON_NAME] Law Firm [PERSON_NAME][EMAIL_ADDR…" at bounding box center [529, 355] width 1058 height 710
click at [265, 421] on div "Received On * [DATE]" at bounding box center [291, 435] width 159 height 35
click at [466, 520] on input "text" at bounding box center [476, 531] width 66 height 22
type input "42.06"
type input "3"
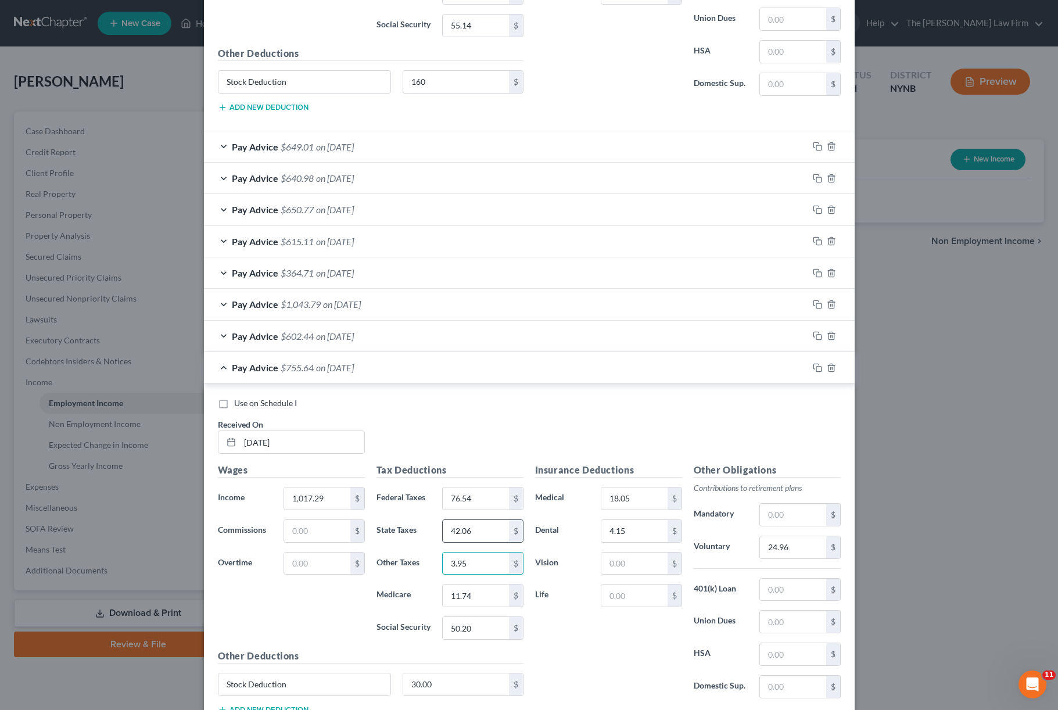
type input "3.95"
type input "1"
type input "14.44"
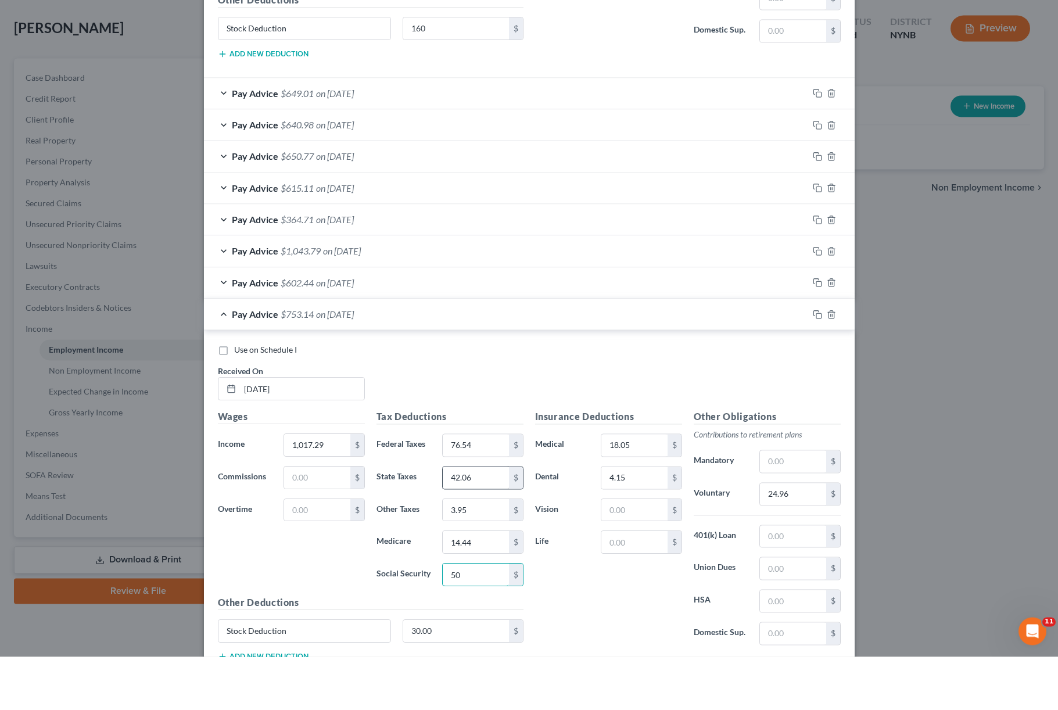
type input "5"
type input "61.70"
click at [811, 536] on input "24.96" at bounding box center [793, 547] width 66 height 22
type input "30.52"
click at [557, 577] on div "Insurance Deductions Medical 18.05 $ Dental 4.15 $ Vision $ Life $" at bounding box center [608, 585] width 159 height 245
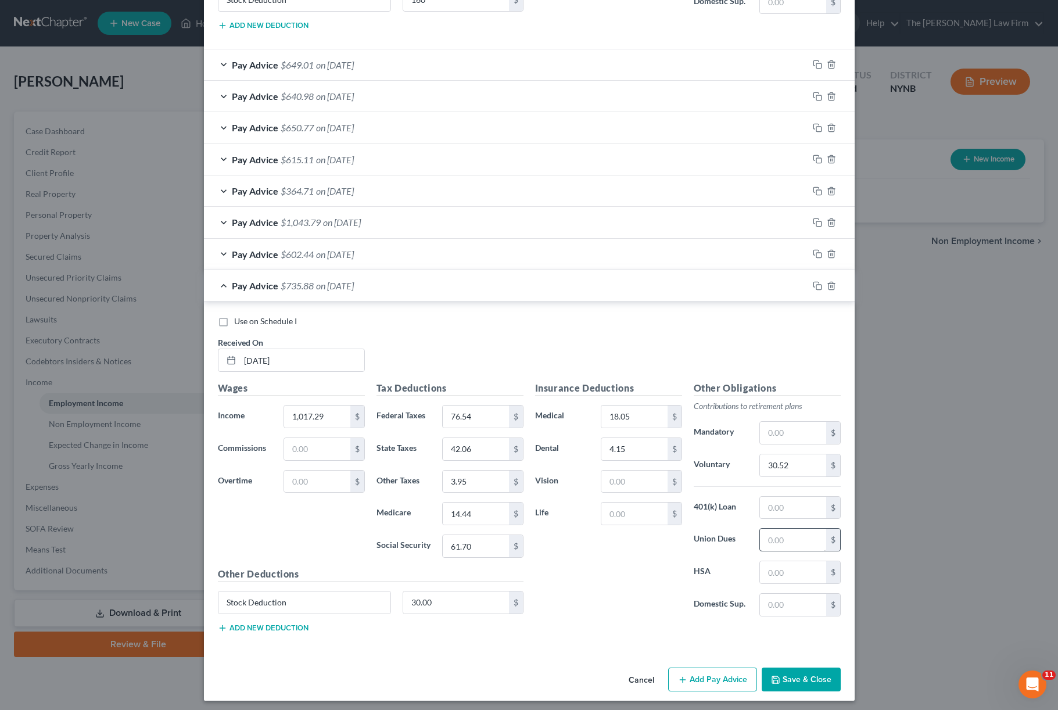
scroll to position [977, 0]
click at [817, 282] on icon "button" at bounding box center [817, 286] width 9 height 9
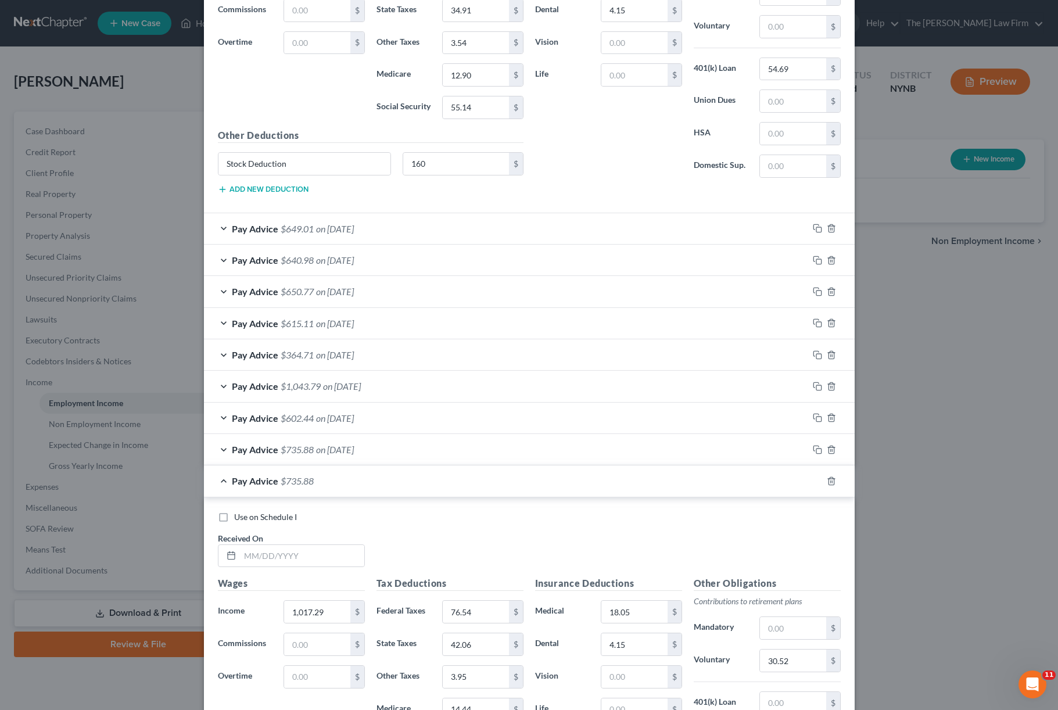
scroll to position [888, 0]
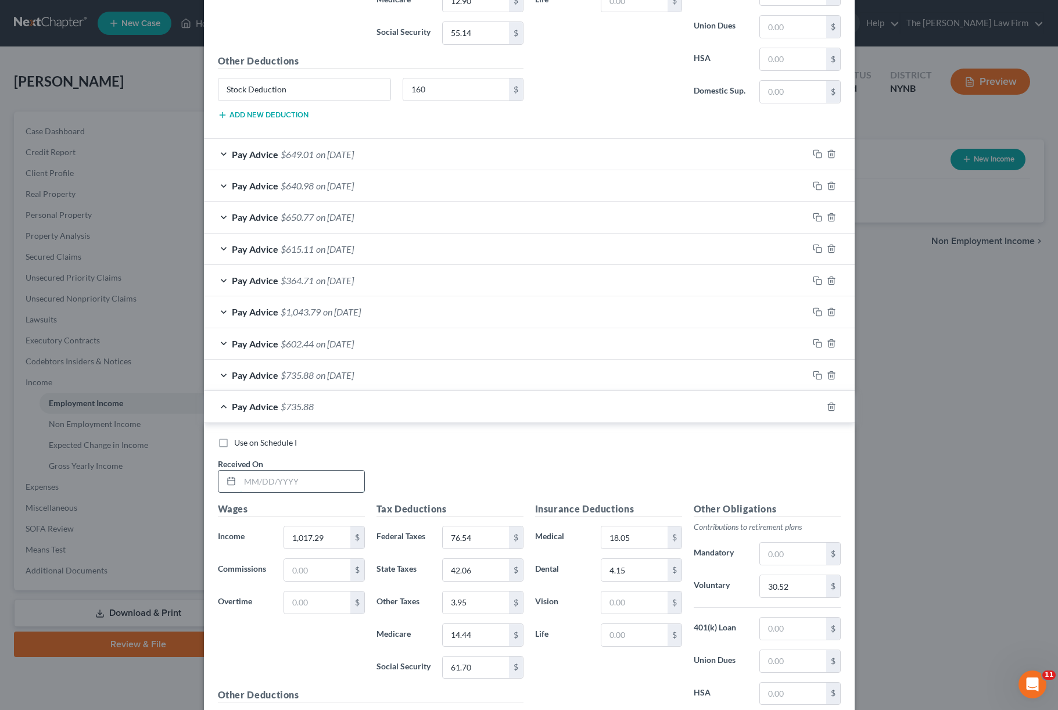
click at [310, 471] on input "text" at bounding box center [302, 482] width 124 height 22
type input "[DATE]"
type input "1"
type input "1,009.52"
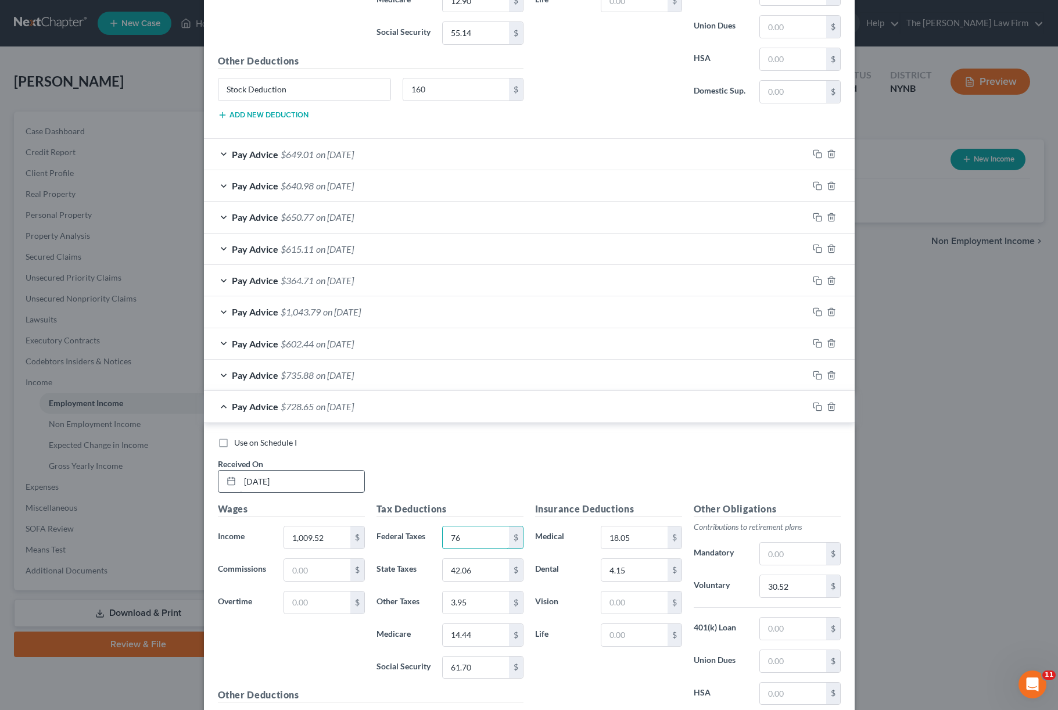
type input "7"
type input "75.65"
type input "41.65"
type input "3"
type input "3.92"
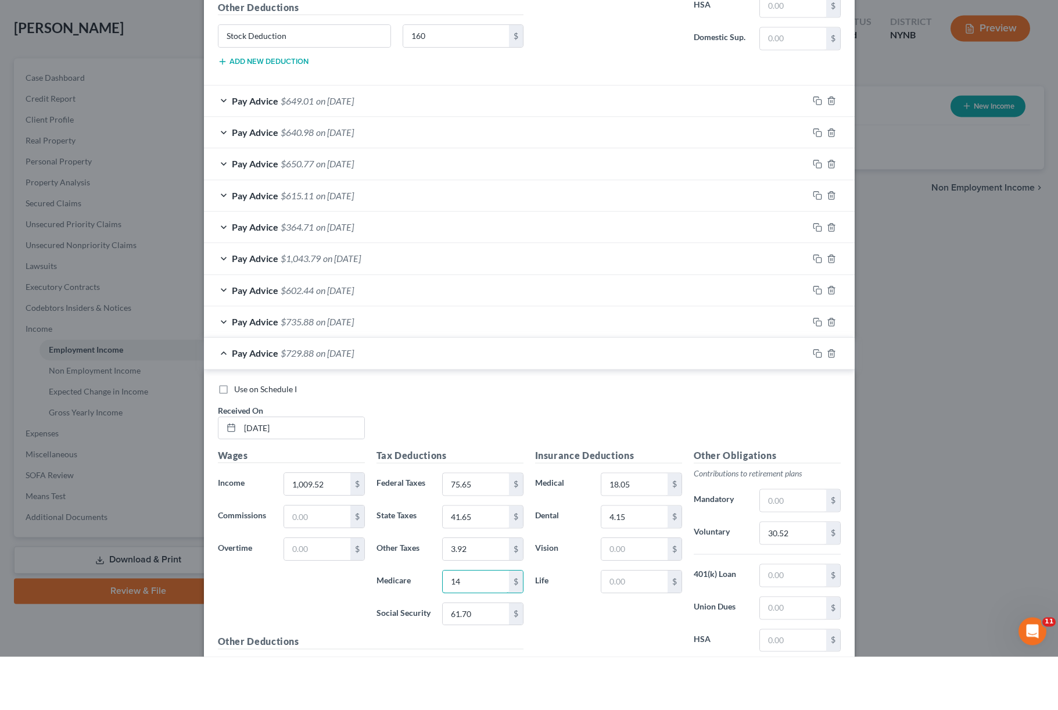
type input "1"
type input "14.31"
type input "6"
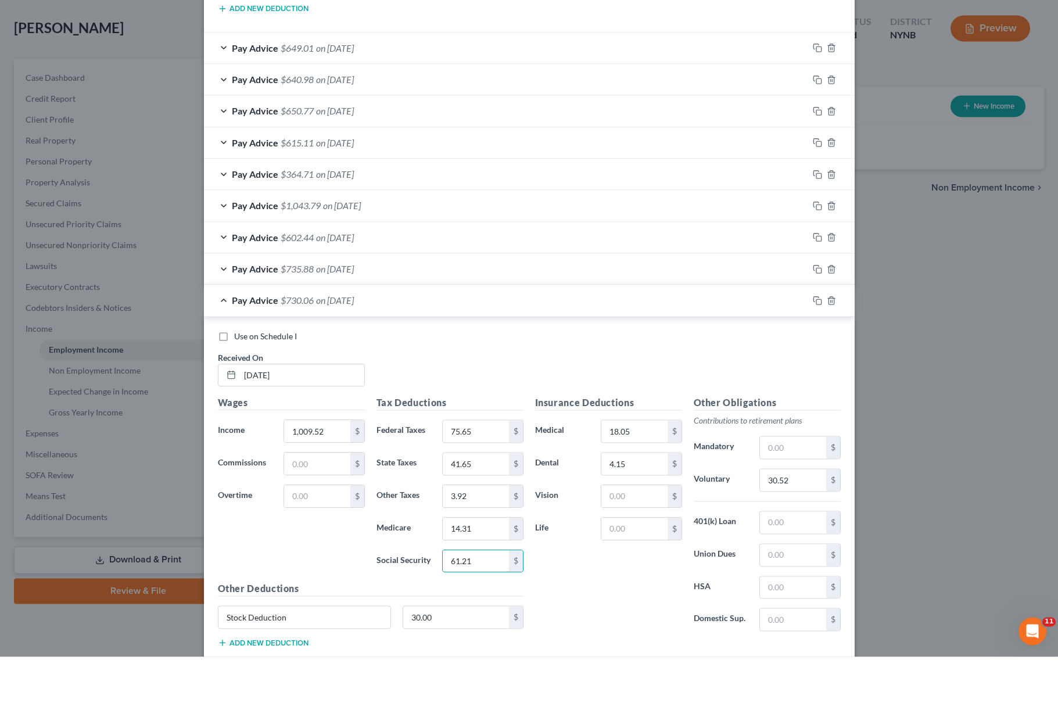
scroll to position [943, 0]
type input "61.21"
click at [796, 520] on input "30.52" at bounding box center [793, 531] width 66 height 22
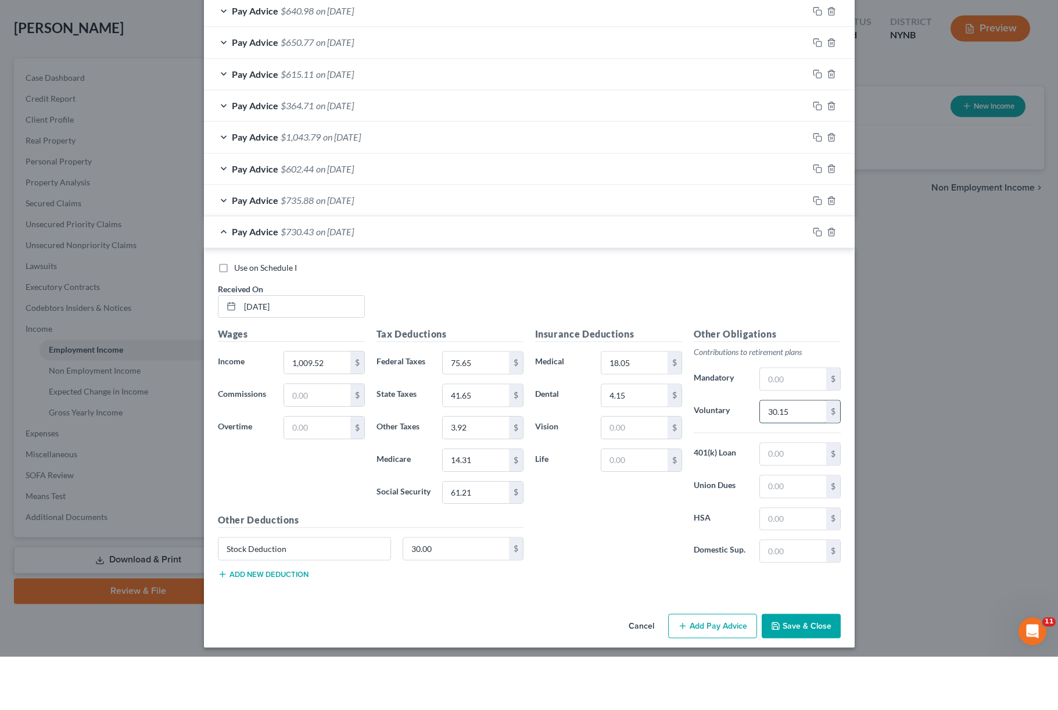
scroll to position [1008, 0]
type input "30.15"
click at [811, 668] on button "Save & Close" at bounding box center [801, 680] width 79 height 24
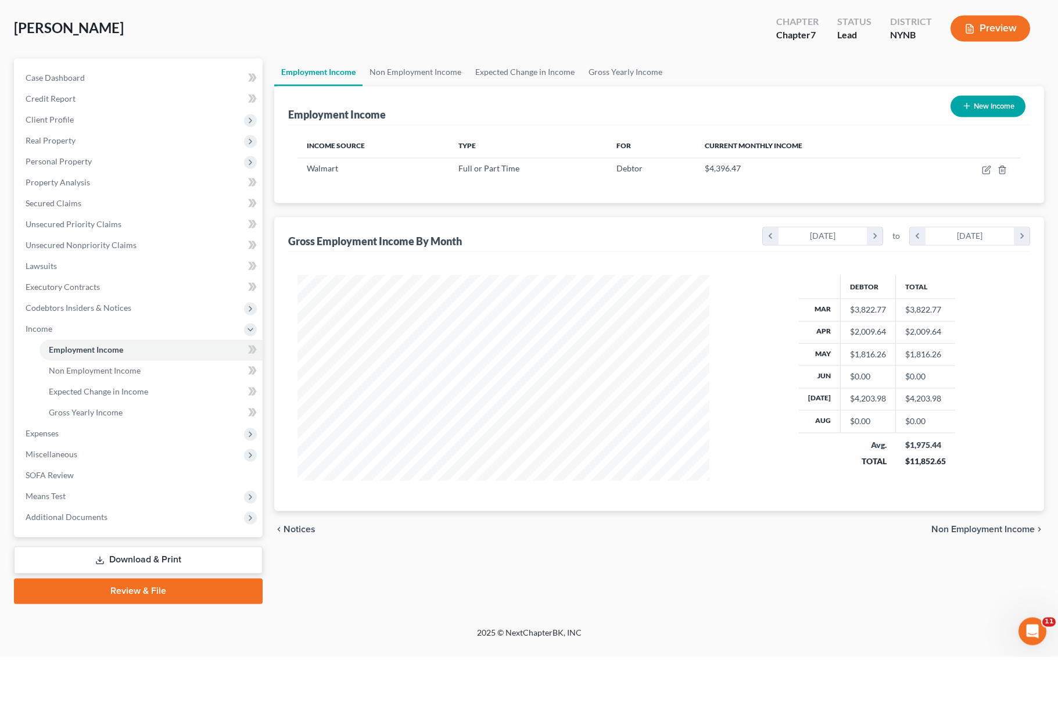
scroll to position [49, 0]
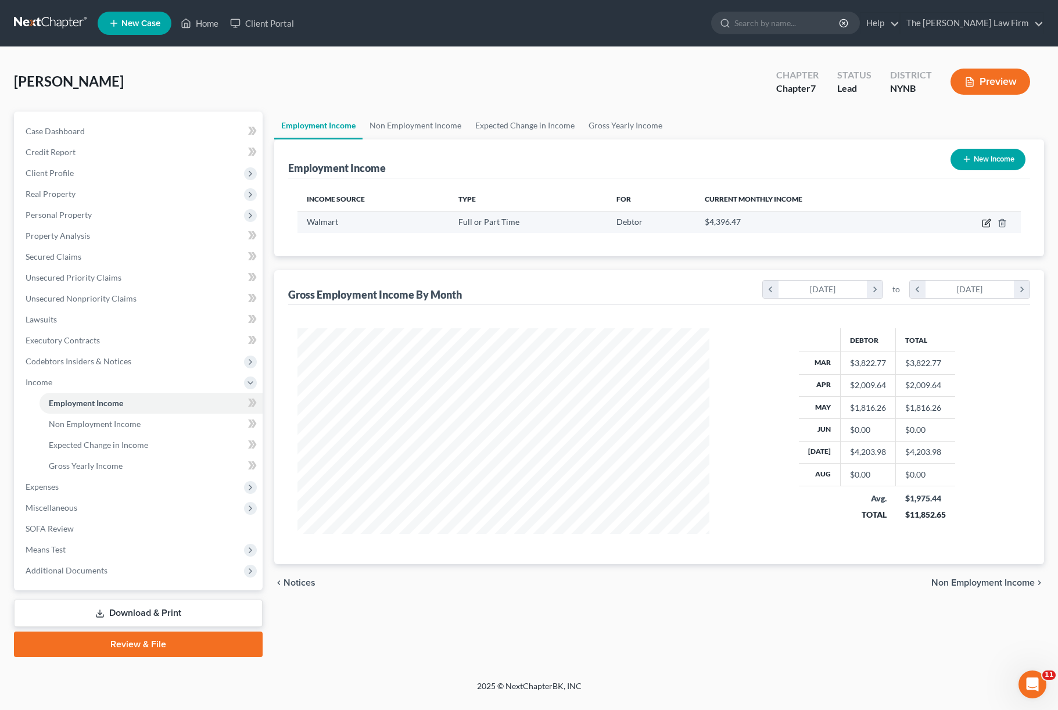
click at [982, 220] on icon "button" at bounding box center [985, 223] width 7 height 7
select select "0"
select select "35"
select select "3"
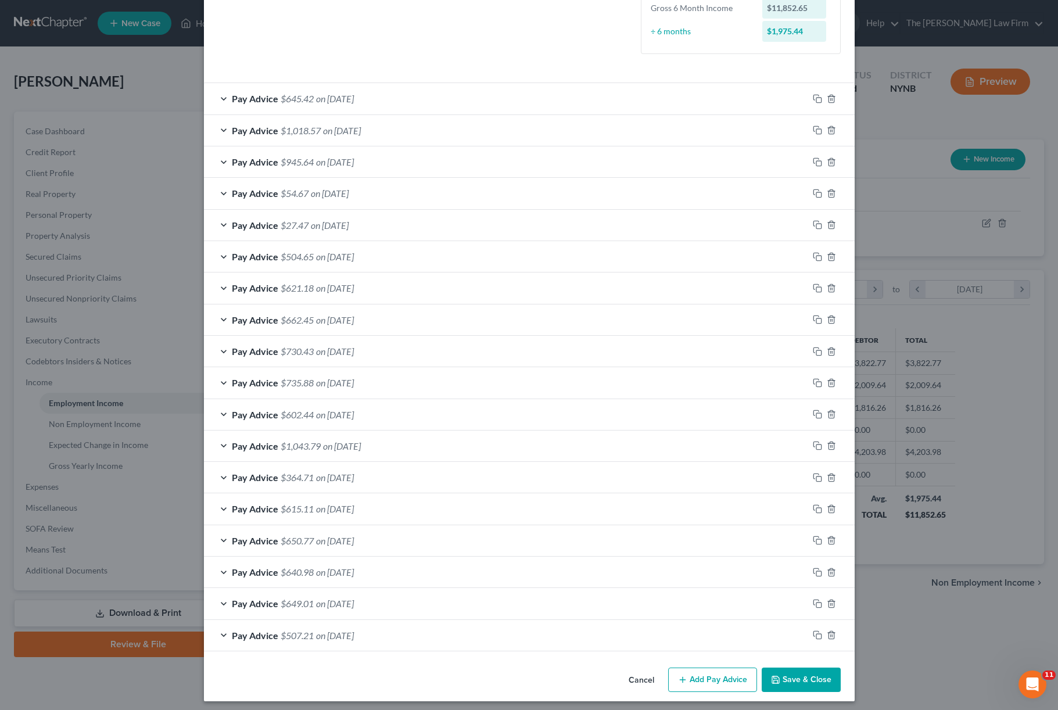
scroll to position [309, 0]
click at [834, 509] on icon "button" at bounding box center [831, 509] width 9 height 9
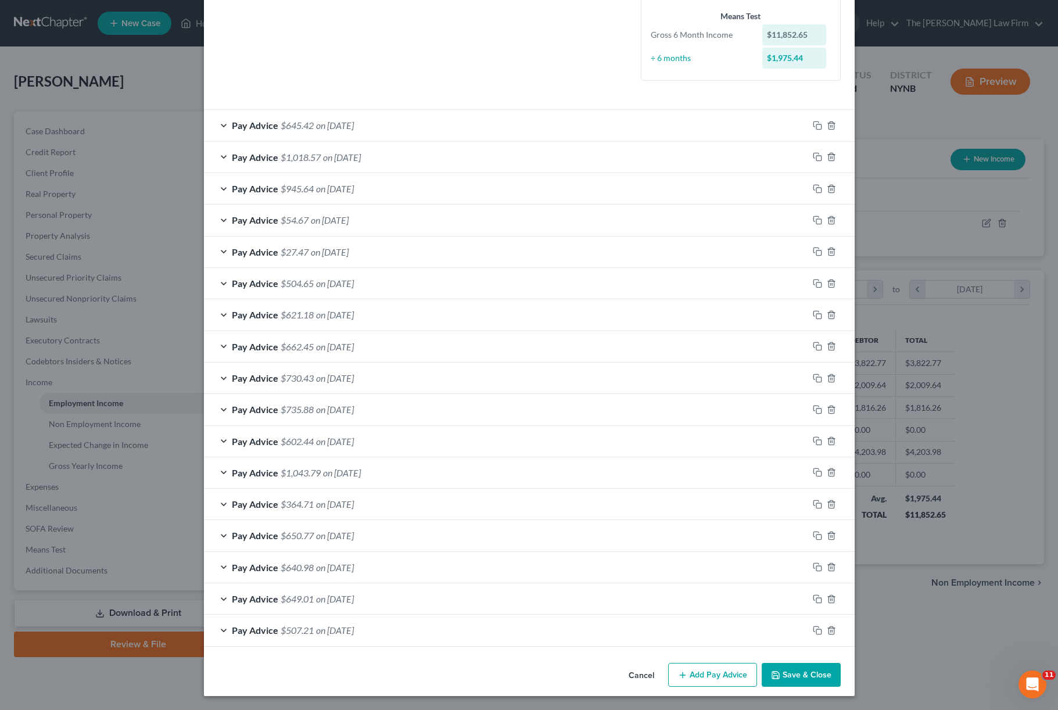
scroll to position [278, 0]
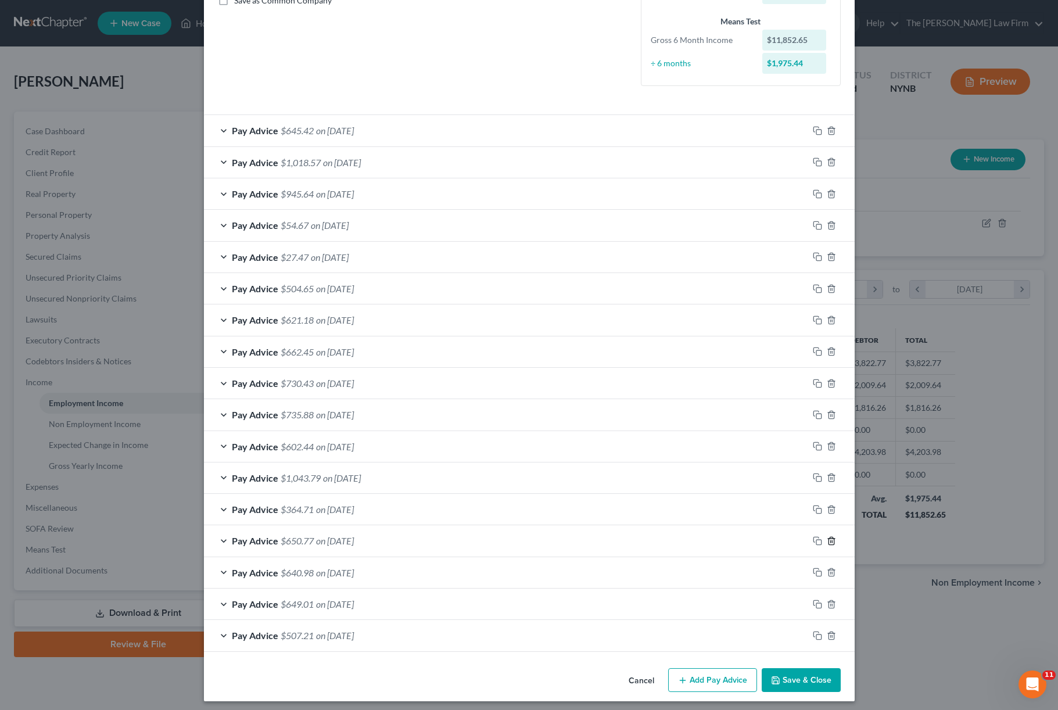
click at [828, 539] on icon "button" at bounding box center [830, 541] width 5 height 8
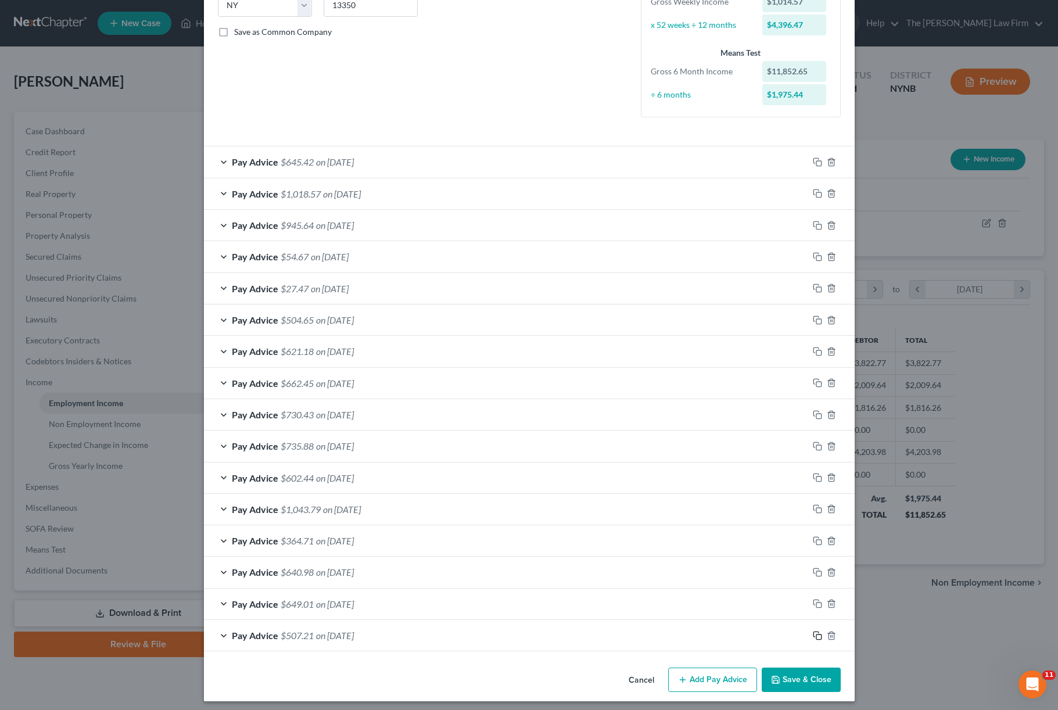
click at [820, 631] on icon "button" at bounding box center [817, 635] width 9 height 9
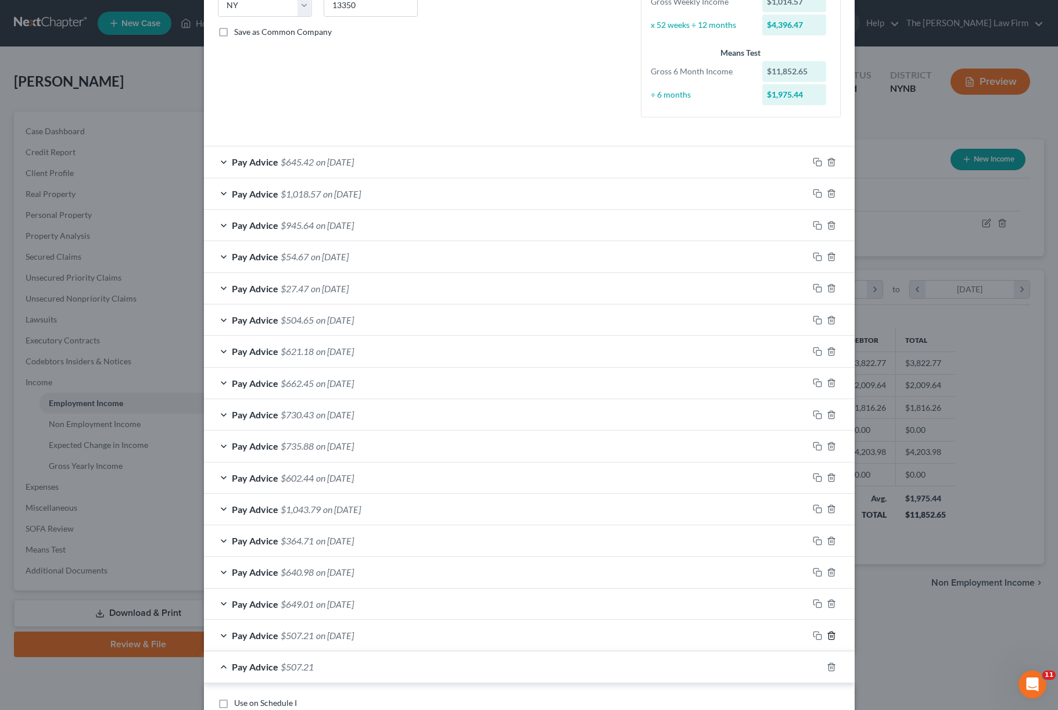
click at [832, 631] on icon "button" at bounding box center [831, 635] width 9 height 9
click at [835, 599] on icon "button" at bounding box center [831, 603] width 9 height 9
click at [830, 568] on icon "button" at bounding box center [830, 572] width 5 height 8
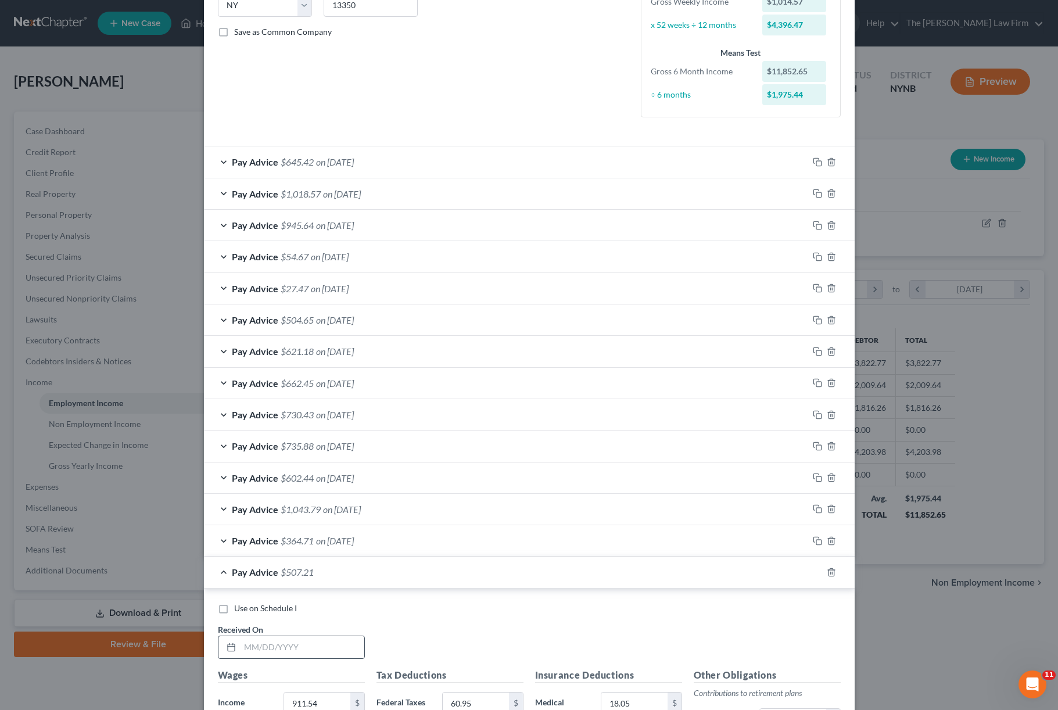
click at [285, 636] on div at bounding box center [291, 647] width 147 height 23
click at [283, 647] on input "text" at bounding box center [302, 647] width 124 height 22
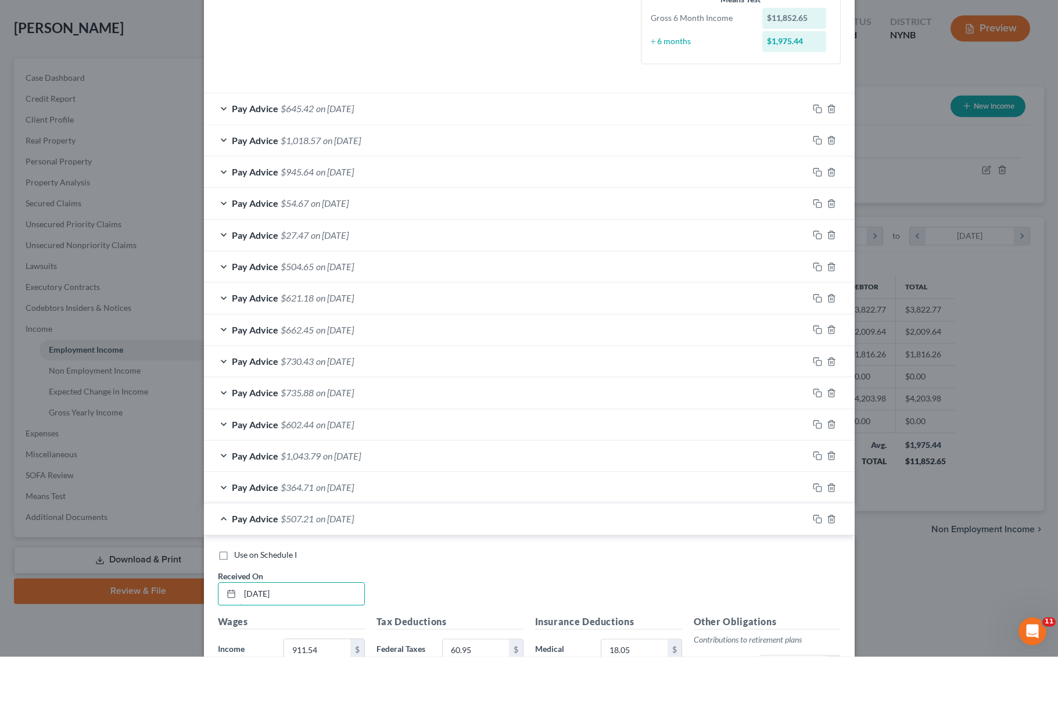
type input "[DATE]"
type input "9"
type input "950.25"
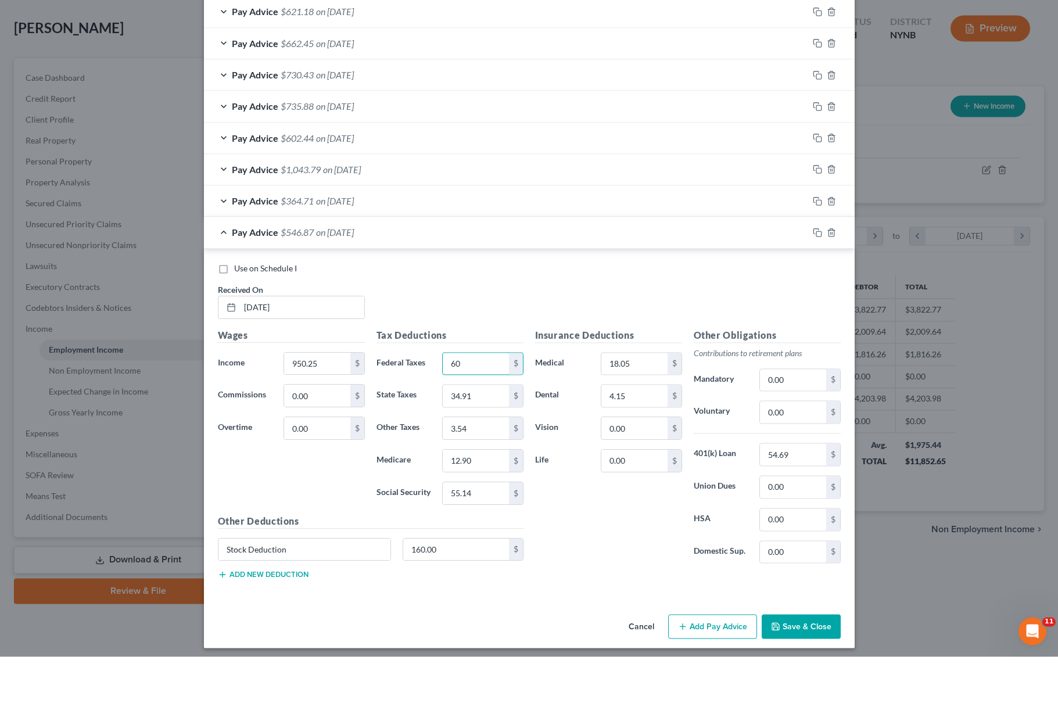
type input "6"
type input "68.75"
type input "3"
type input "38.49"
type input "3"
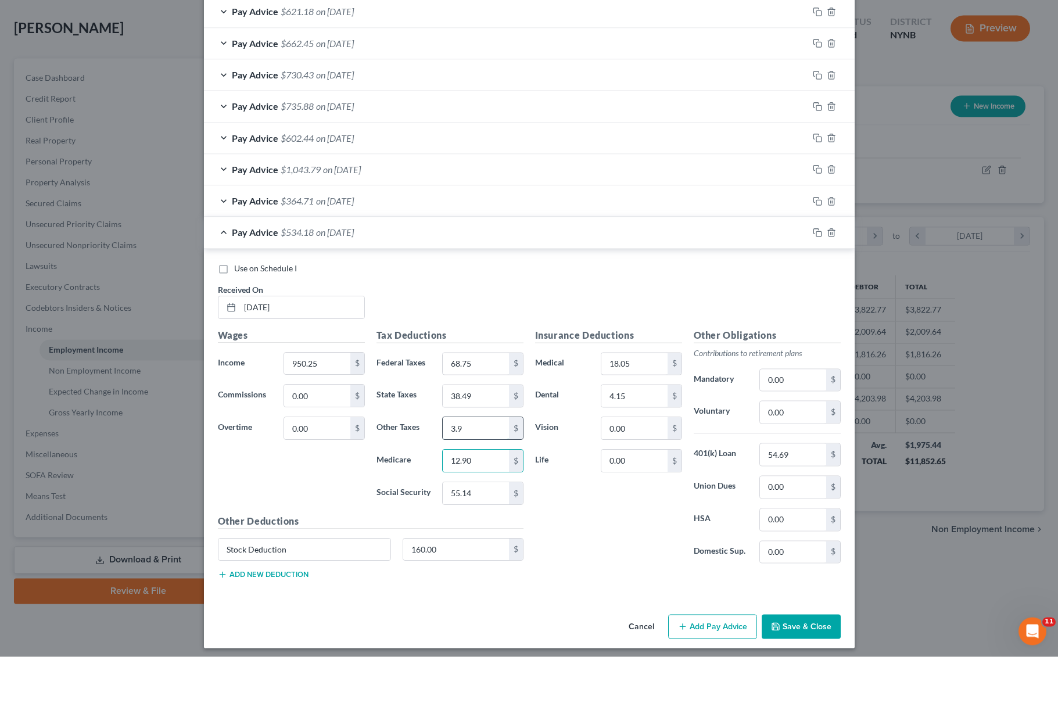
click at [492, 471] on input "3.9" at bounding box center [476, 482] width 66 height 22
type input "3.69"
type input "1"
type input "13.46"
type input "5"
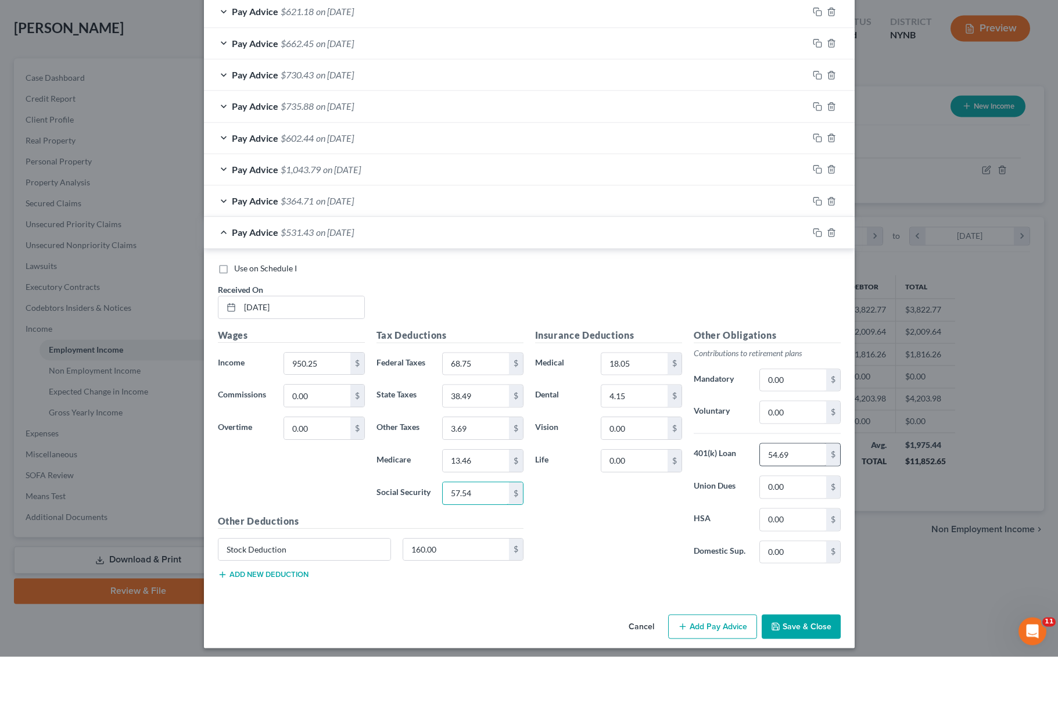
type input "57.54"
click at [807, 497] on input "54.69" at bounding box center [793, 508] width 66 height 22
type input "5"
type input "56.70"
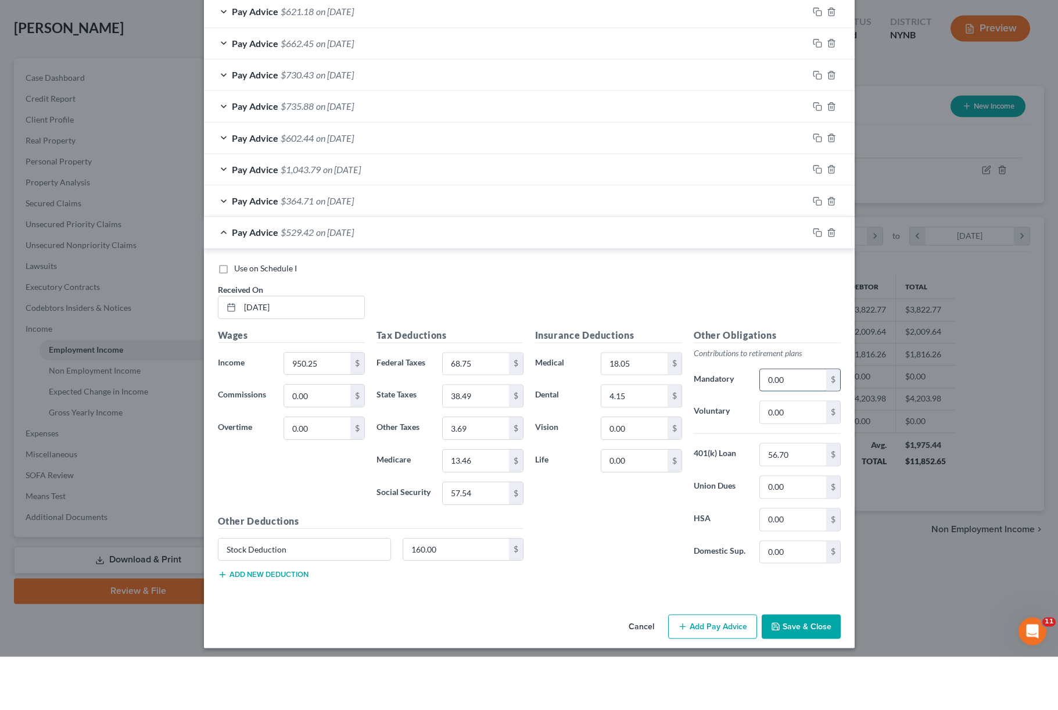
click at [791, 422] on input "0.00" at bounding box center [793, 433] width 66 height 22
type input "0"
type input "28.37"
click at [455, 592] on input "160.00" at bounding box center [456, 603] width 106 height 22
type input "34.50"
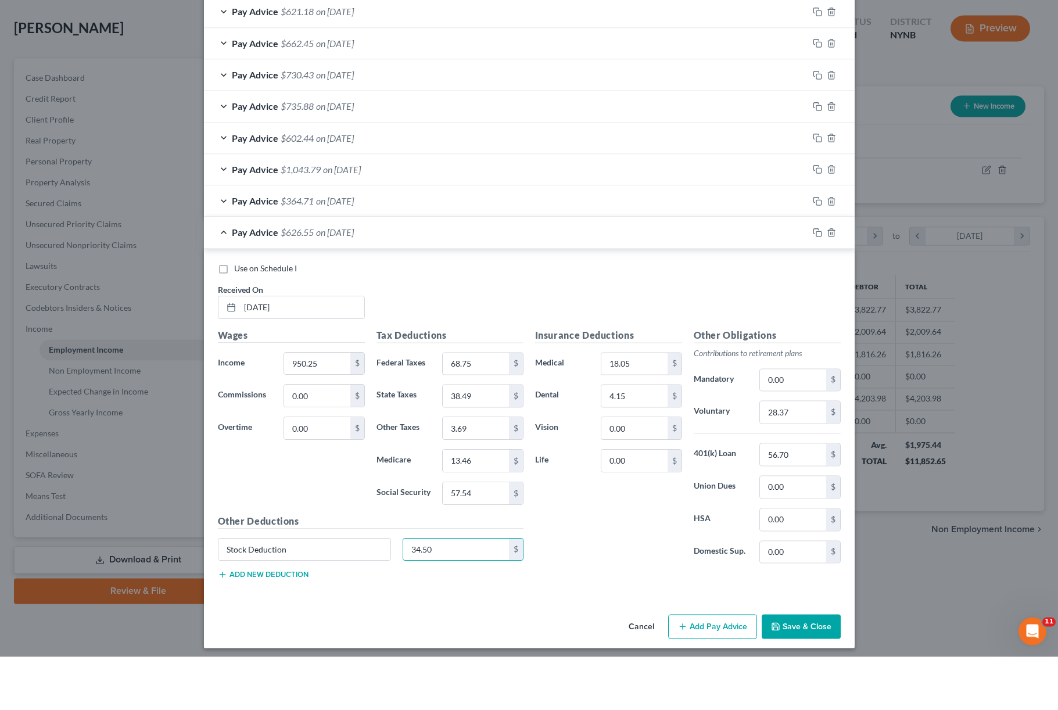
click at [623, 570] on div "Insurance Deductions Medical 18.05 $ Dental 4.15 $ Vision 0.00 $ Life 0.00 $ Ot…" at bounding box center [687, 512] width 317 height 261
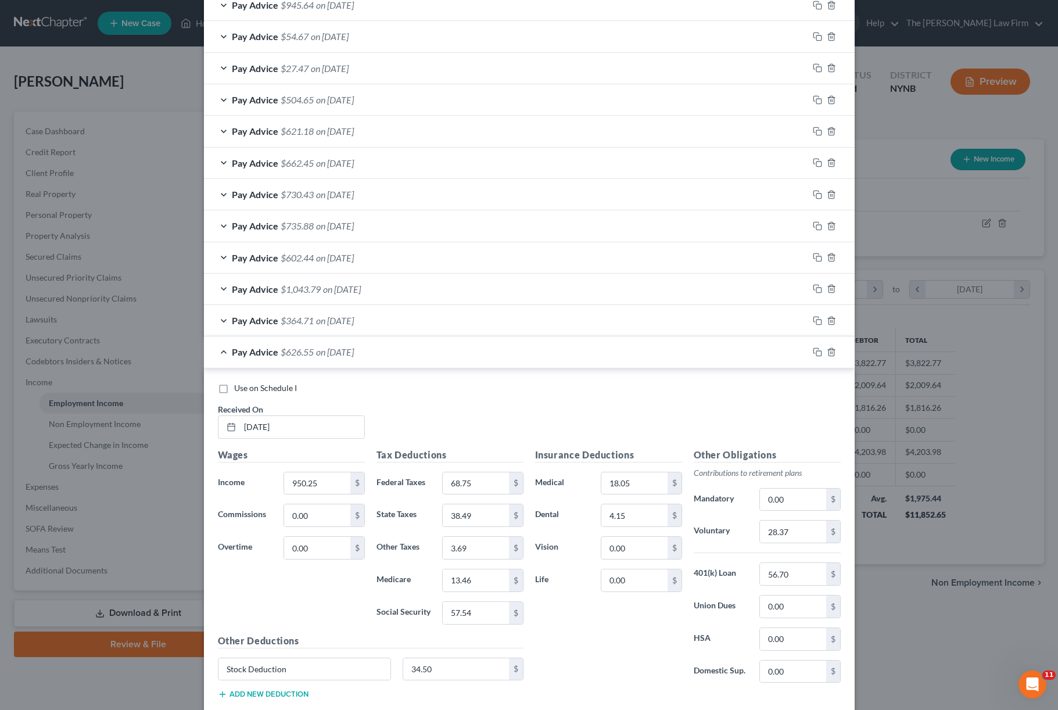
scroll to position [484, 0]
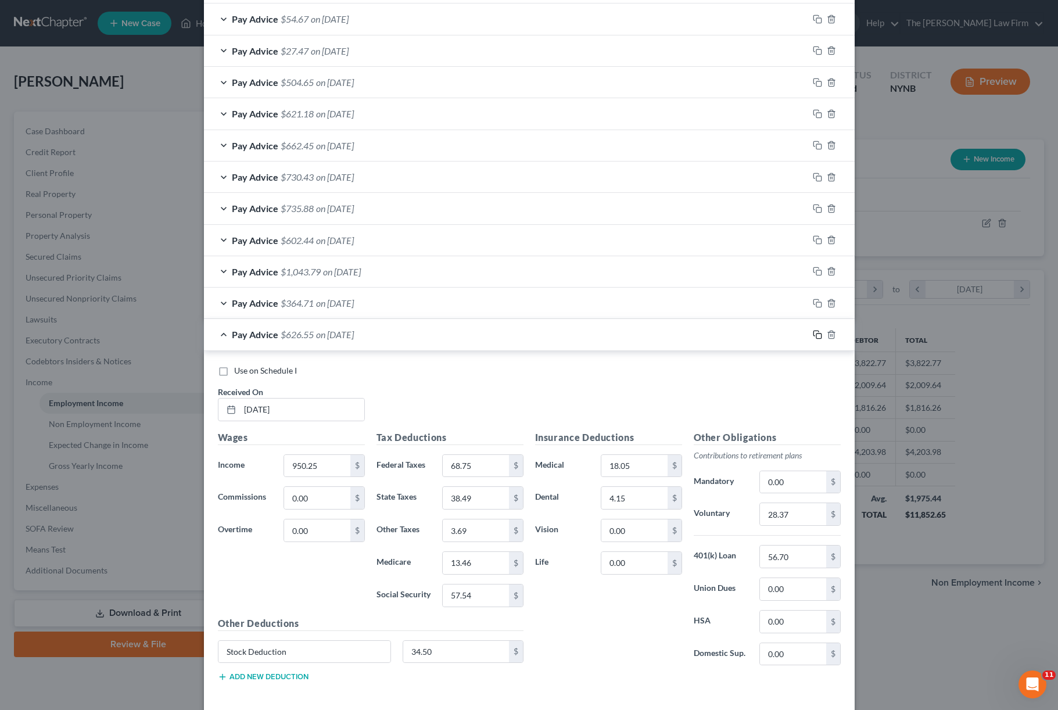
click at [813, 332] on icon "button" at bounding box center [817, 334] width 9 height 9
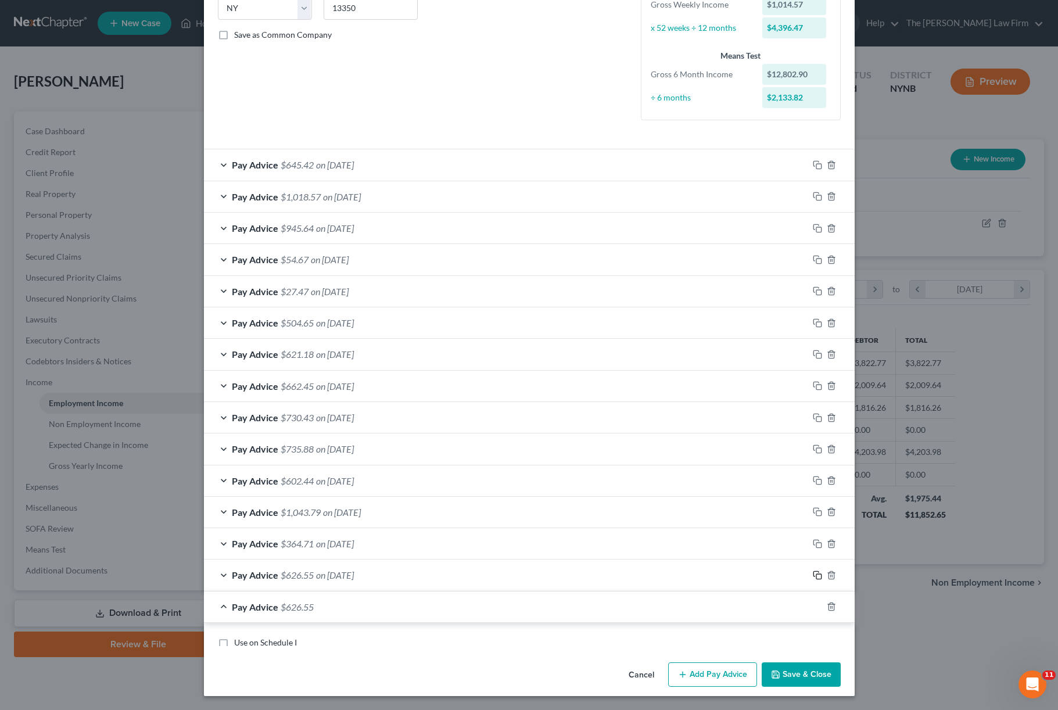
scroll to position [237, 0]
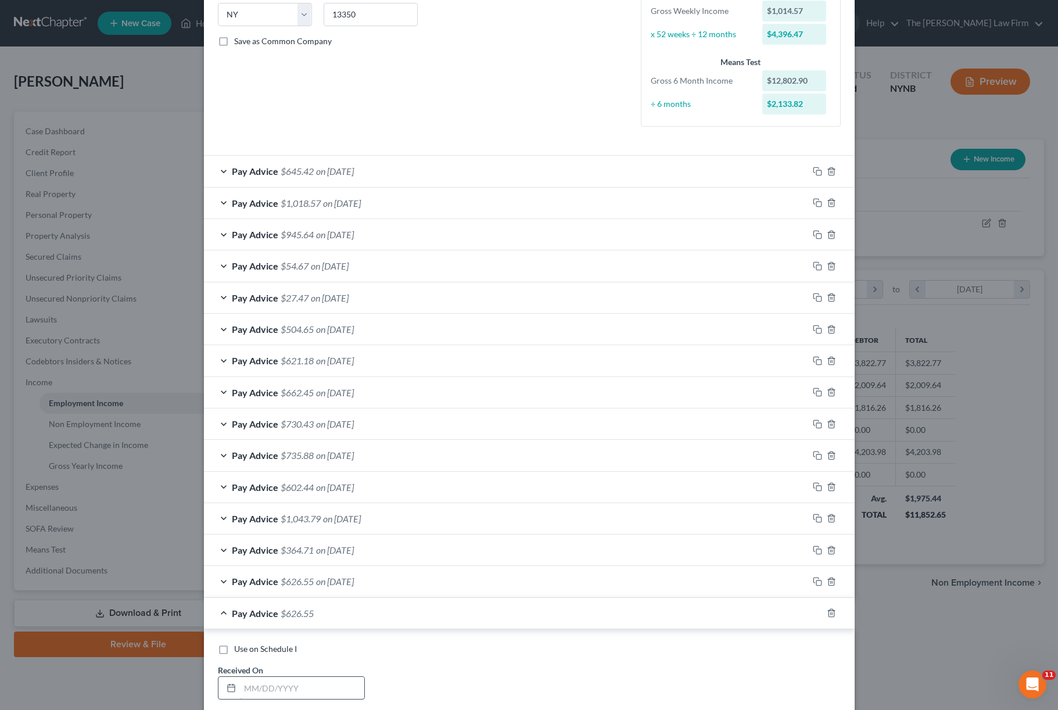
click at [337, 682] on input "text" at bounding box center [302, 688] width 124 height 22
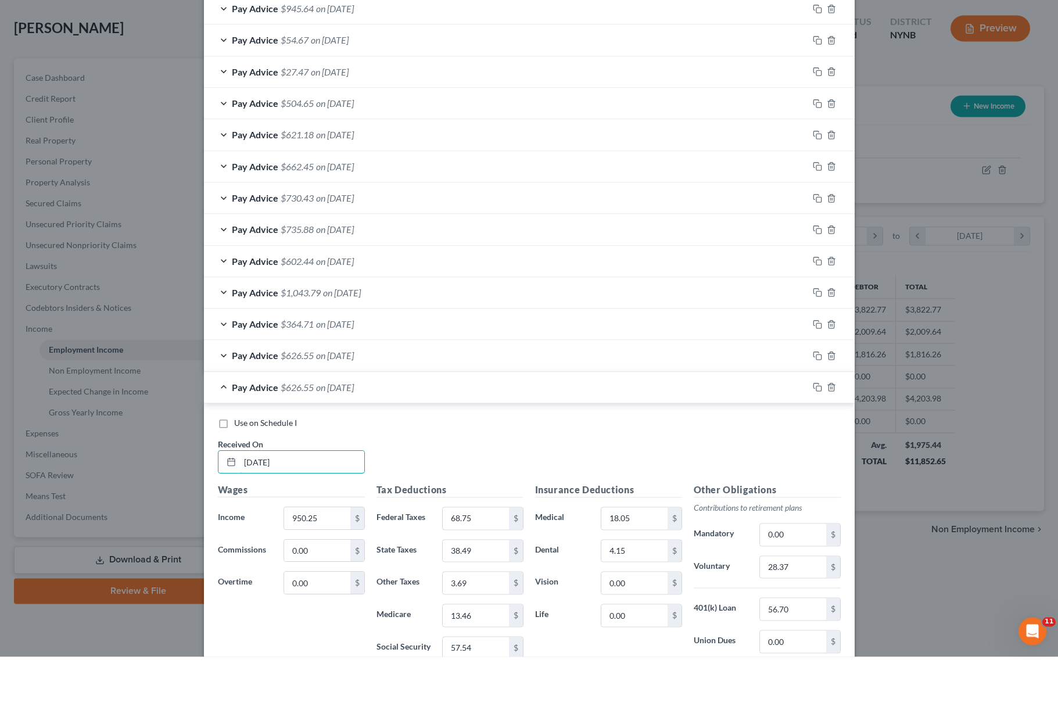
type input "[DATE]"
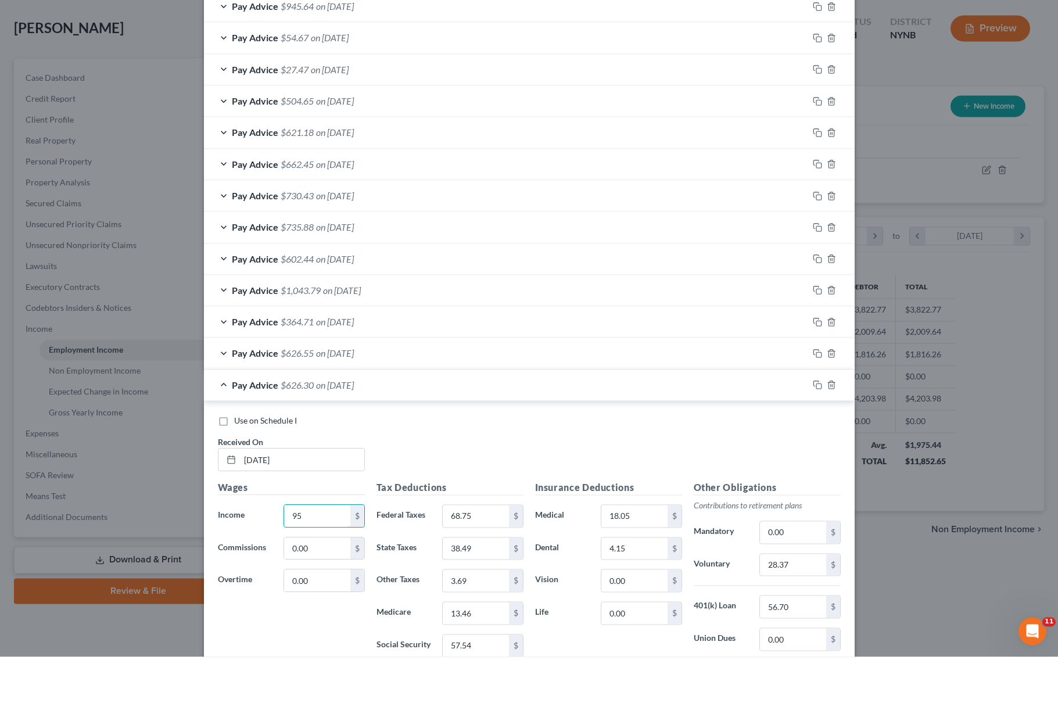
type input "9"
click at [340, 576] on html "Home New Case Client Portal The [PERSON_NAME] Law Firm [PERSON_NAME][EMAIL_ADDR…" at bounding box center [529, 355] width 1058 height 710
click at [340, 623] on input "0.00" at bounding box center [317, 634] width 66 height 22
type input "1,130.94"
type input "6"
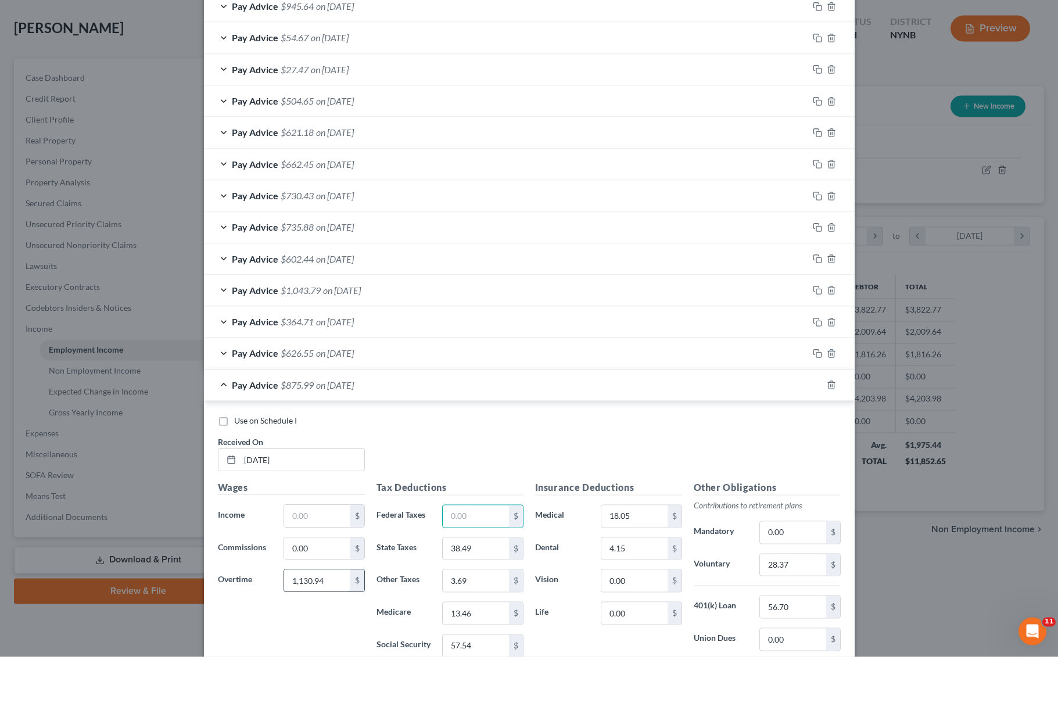
click at [340, 571] on html "Home New Case Client Portal The [PERSON_NAME] Law Firm [PERSON_NAME][EMAIL_ADDR…" at bounding box center [529, 355] width 1058 height 710
click at [340, 623] on input "1,130.94" at bounding box center [317, 634] width 66 height 22
type input "8"
type input "89.79"
type input "3"
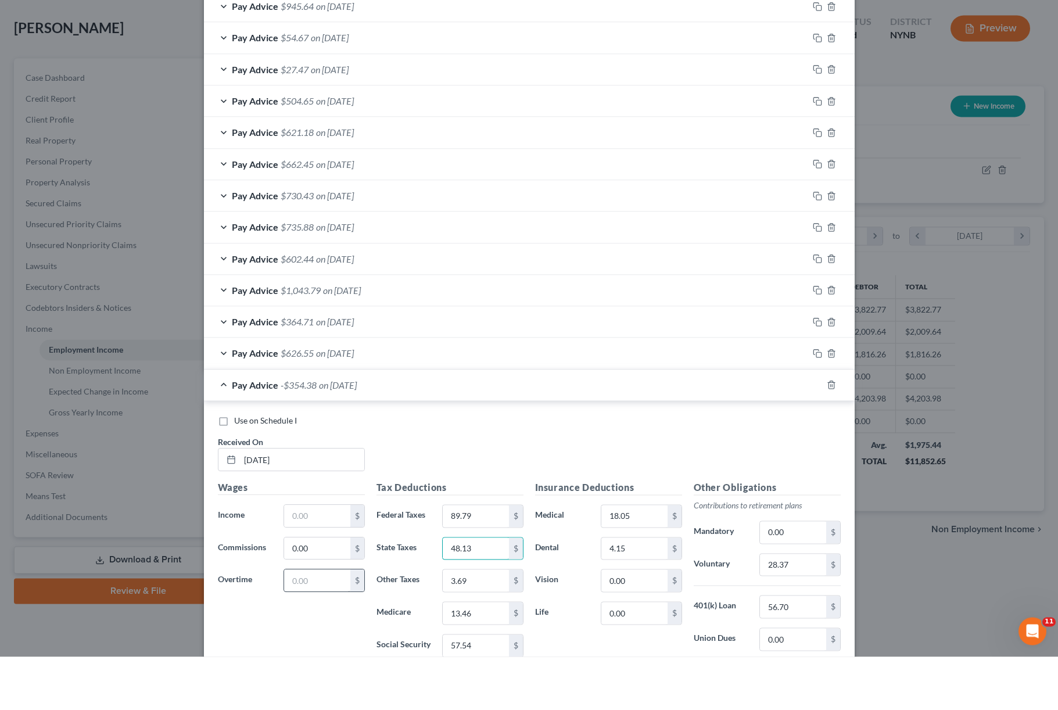
type input "48.13"
type input "3"
type input "4.39"
type input "1"
type input "16.08"
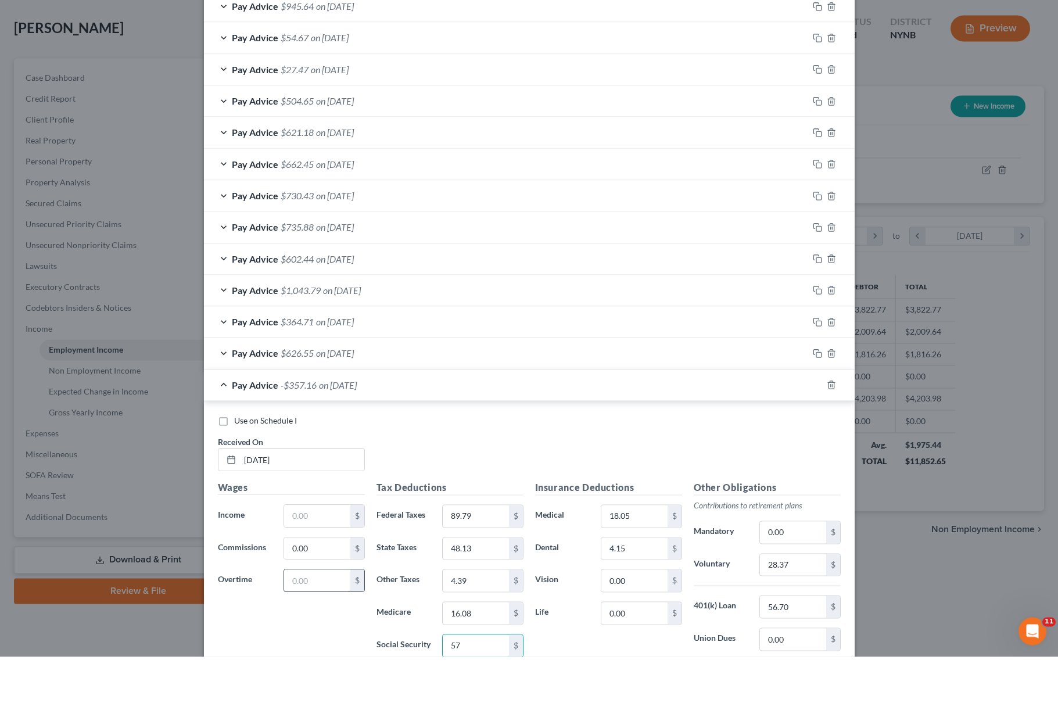
type input "5"
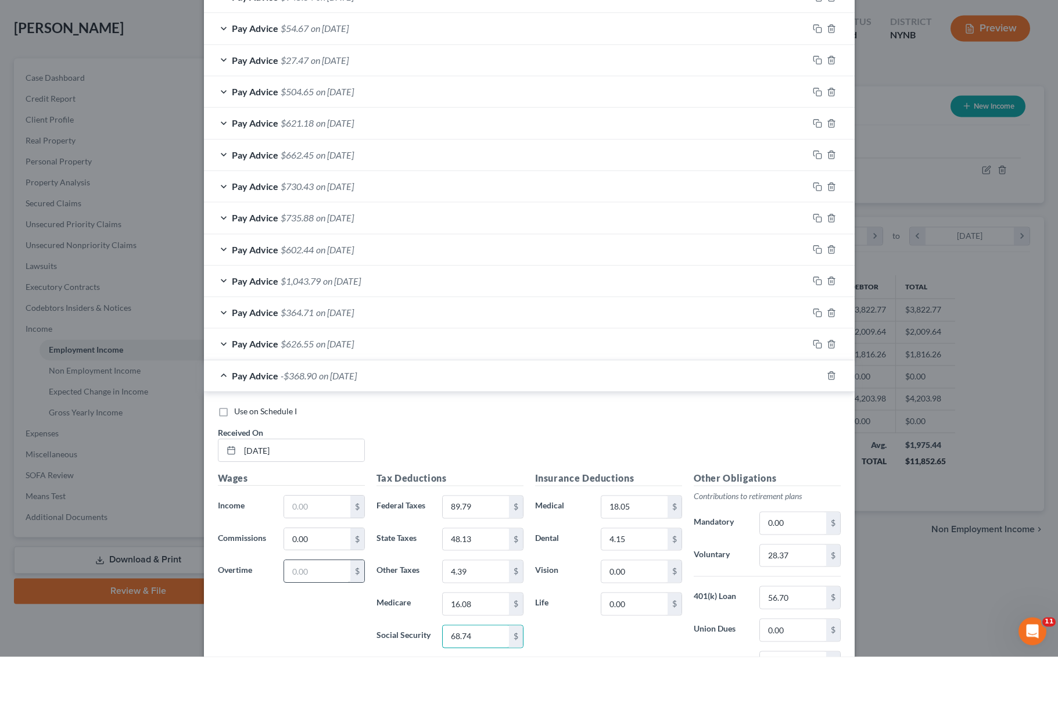
scroll to position [423, 0]
type input "68.74"
click at [800, 595] on input "28.37" at bounding box center [793, 606] width 66 height 22
type input "33.79"
type input "5"
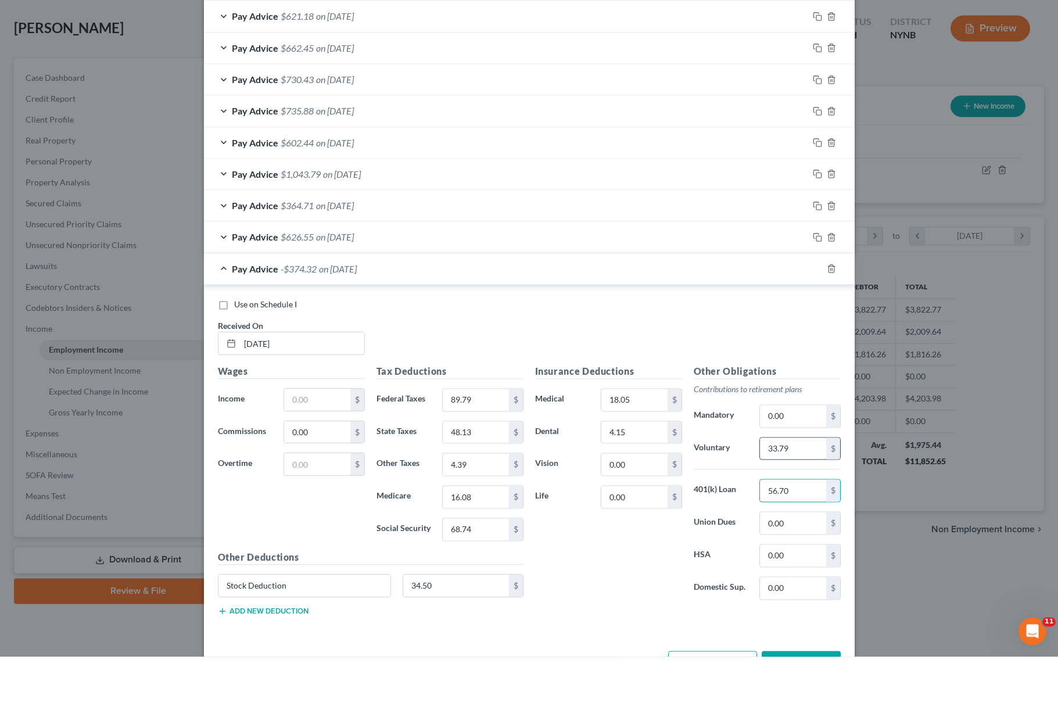
scroll to position [530, 0]
type input "56.70"
click at [301, 440] on input "text" at bounding box center [317, 451] width 66 height 22
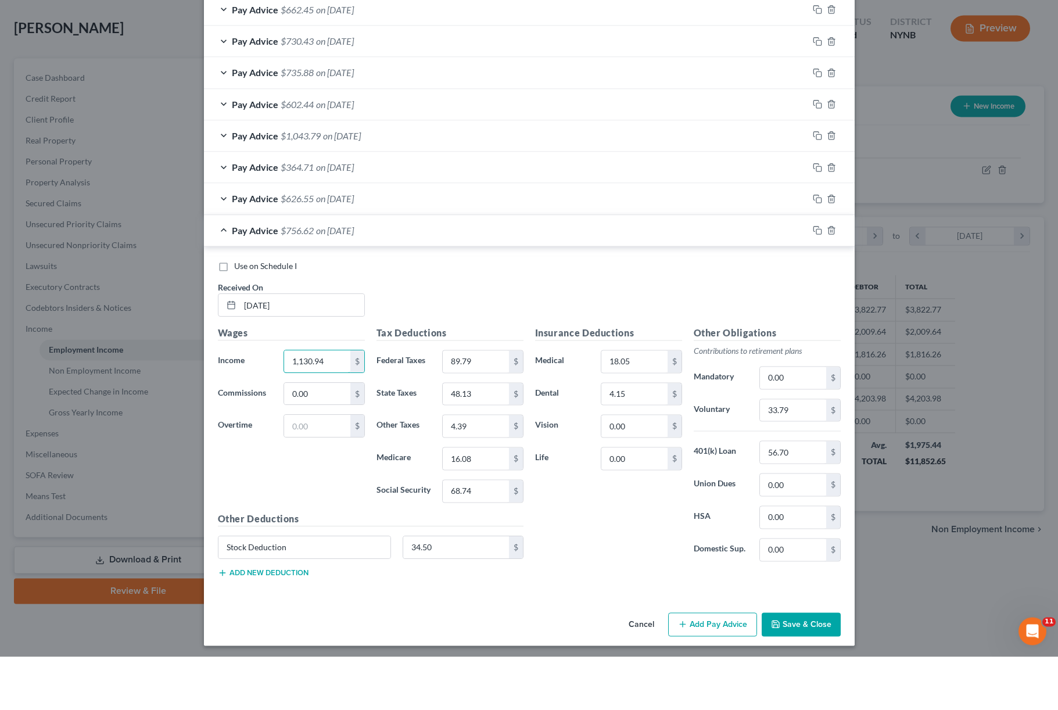
scroll to position [564, 0]
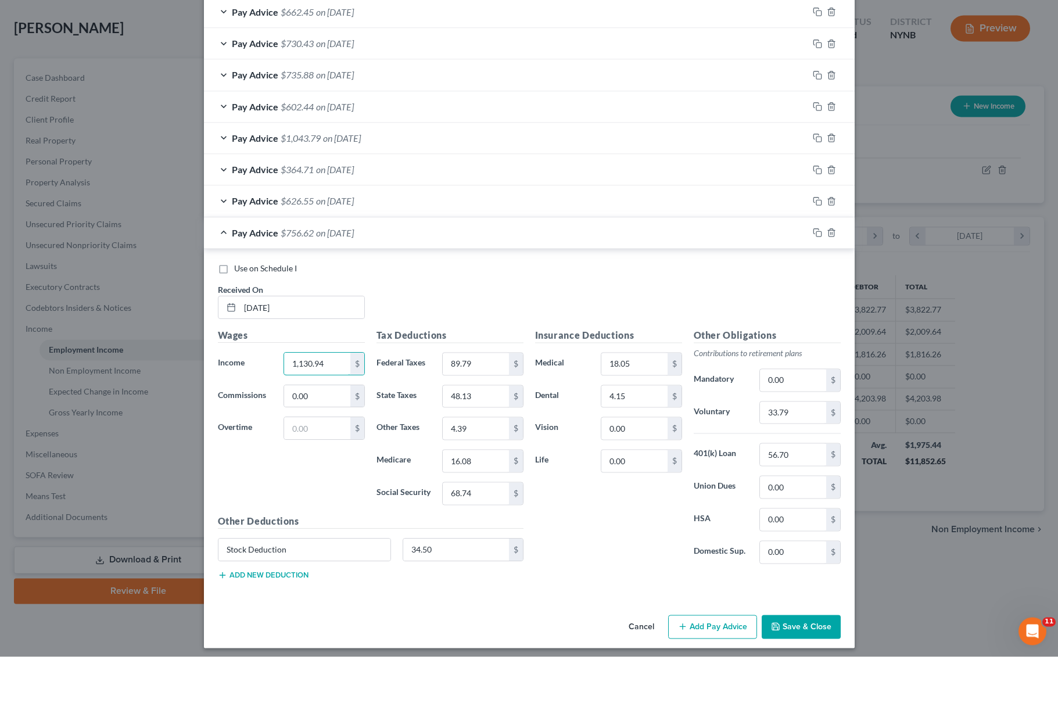
type input "1,130.94"
click at [799, 668] on button "Save & Close" at bounding box center [801, 680] width 79 height 24
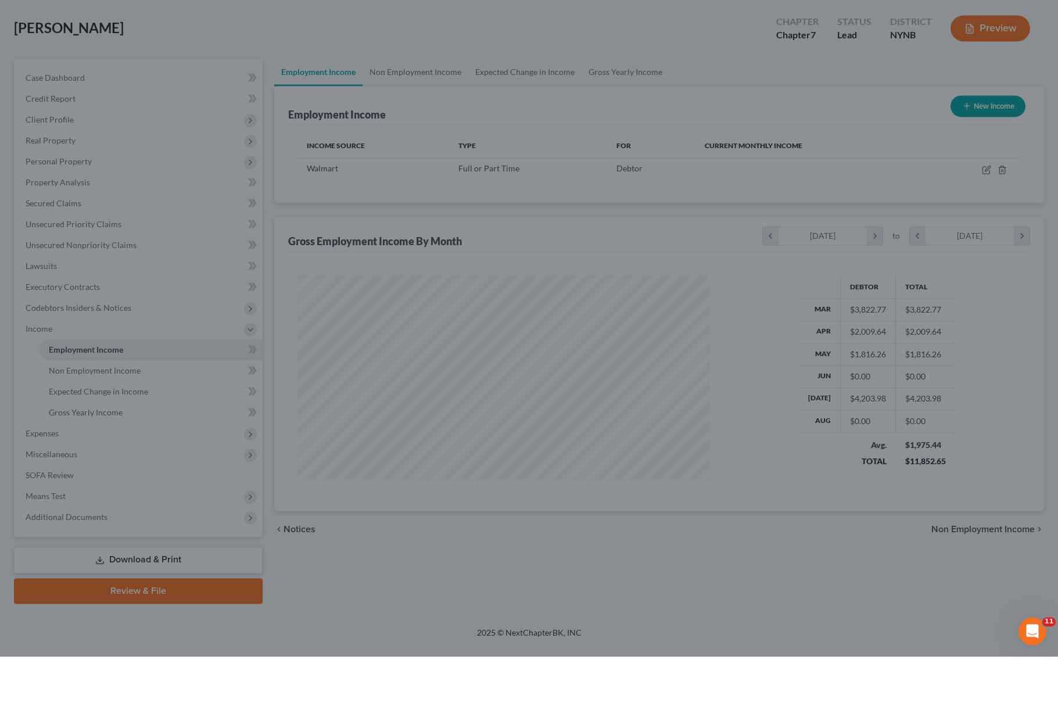
scroll to position [49, 0]
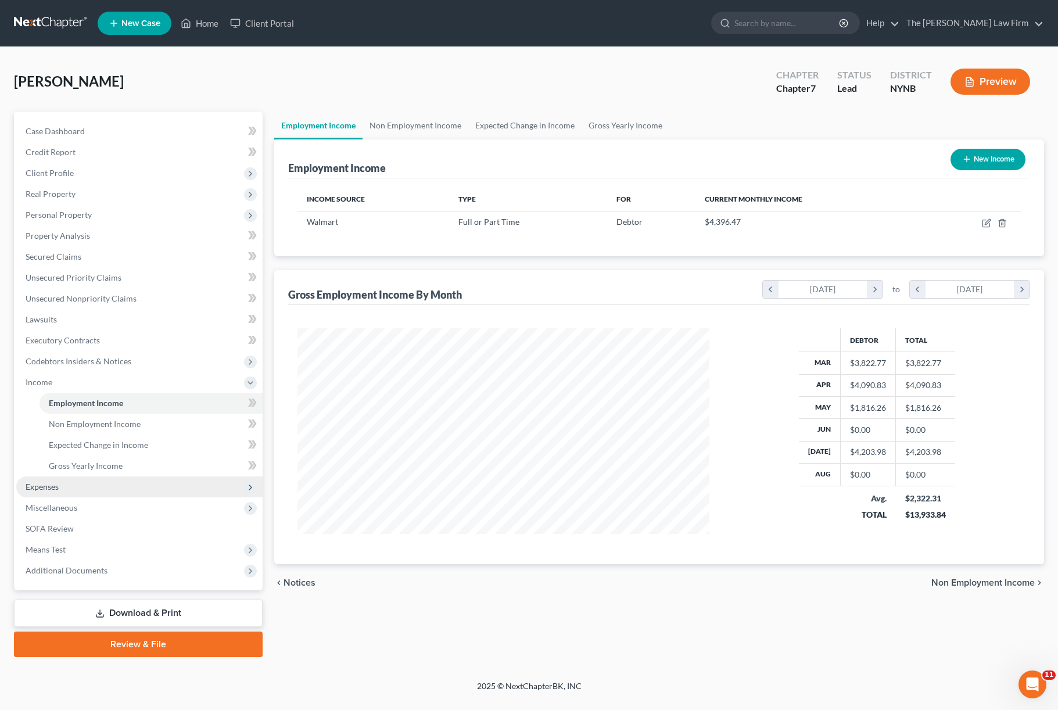
click at [82, 476] on span "Expenses" at bounding box center [139, 486] width 246 height 21
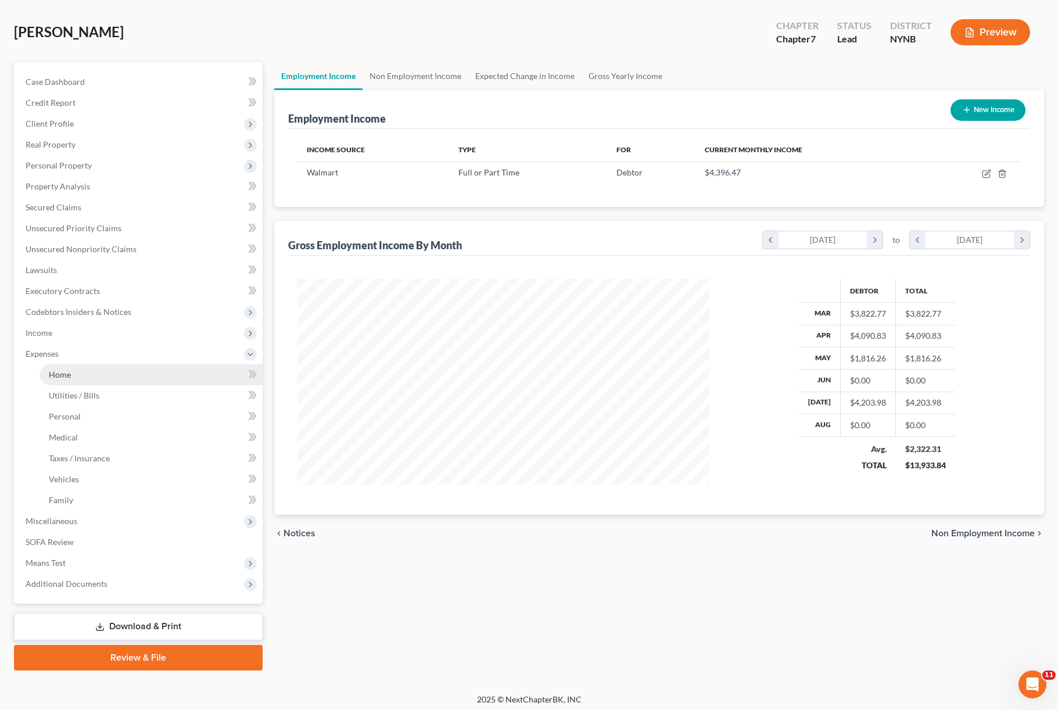
click at [102, 369] on link "Home" at bounding box center [151, 374] width 223 height 21
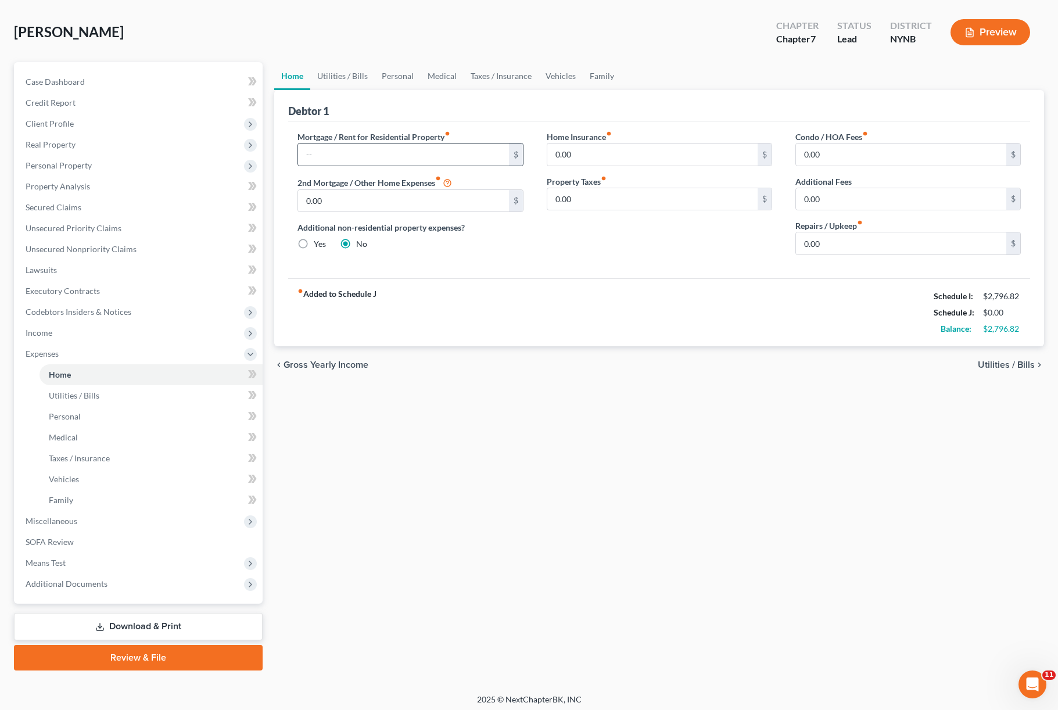
click at [430, 165] on div "$" at bounding box center [409, 154] width 225 height 23
click at [427, 153] on input "text" at bounding box center [403, 154] width 210 height 22
type input "800.00"
click at [493, 305] on div "fiber_manual_record Added to Schedule J Schedule I: $2,796.82 Schedule J: $800.…" at bounding box center [659, 312] width 742 height 68
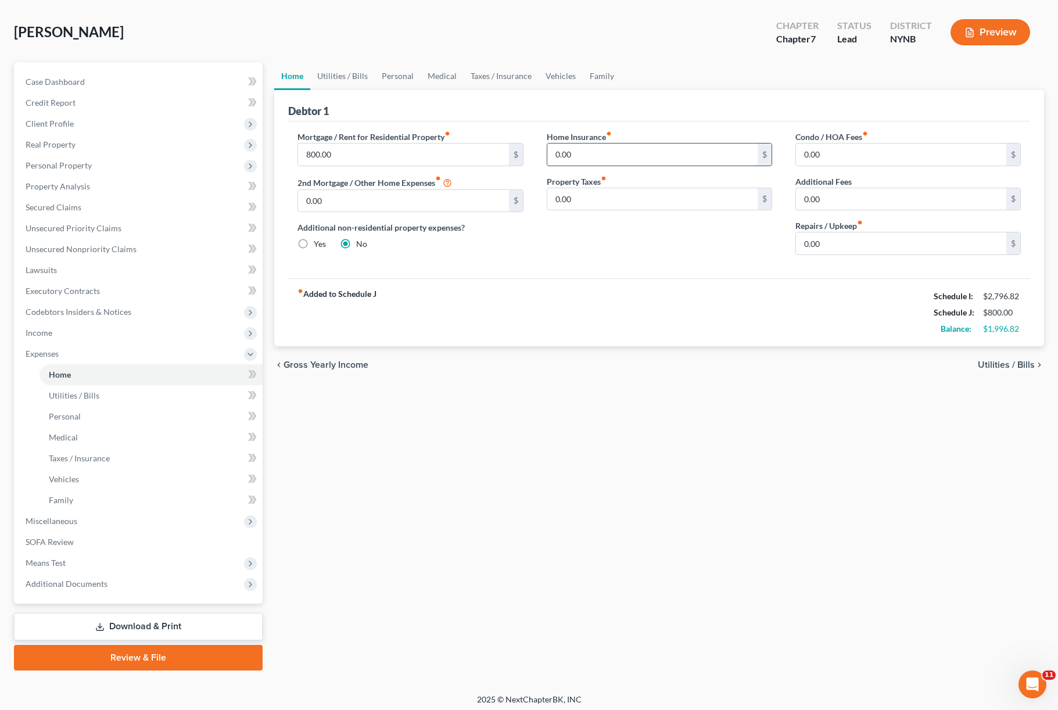
click at [595, 153] on input "0.00" at bounding box center [652, 154] width 210 height 22
click at [340, 76] on link "Utilities / Bills" at bounding box center [342, 76] width 64 height 28
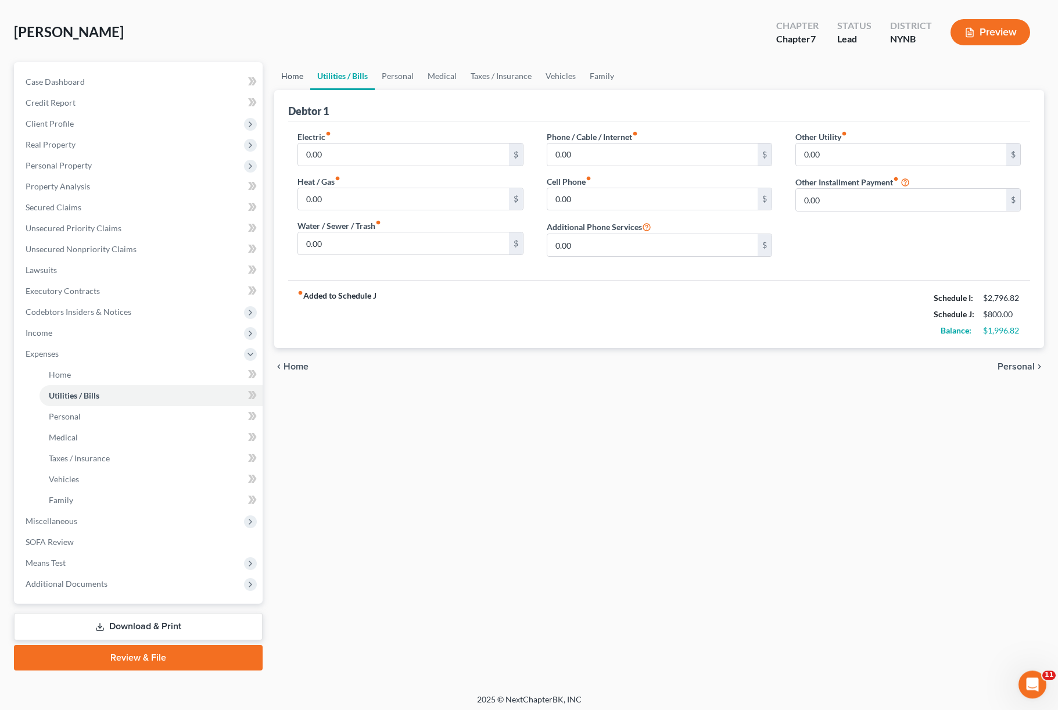
scroll to position [49, 0]
click at [295, 72] on link "Home" at bounding box center [292, 76] width 36 height 28
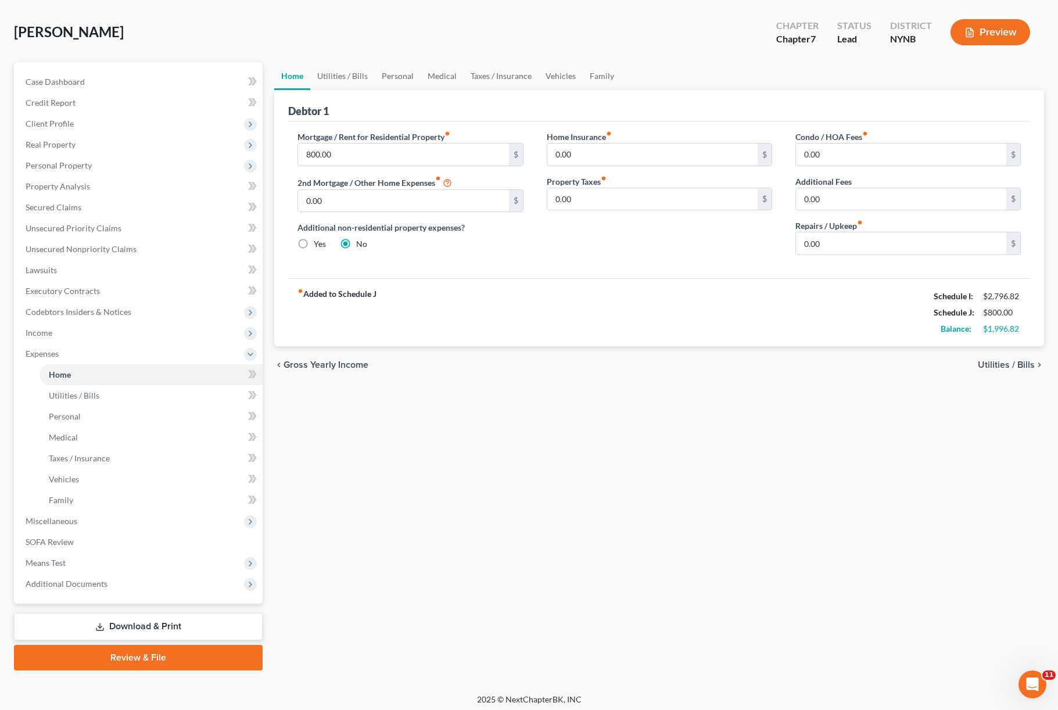
click at [626, 173] on div "Home Insurance fiber_manual_record 0.00 $ Property Taxes fiber_manual_record 0.…" at bounding box center [659, 198] width 249 height 134
click at [620, 162] on input "0.00" at bounding box center [652, 154] width 210 height 22
type input "265"
click at [823, 241] on input "0.00" at bounding box center [901, 243] width 210 height 22
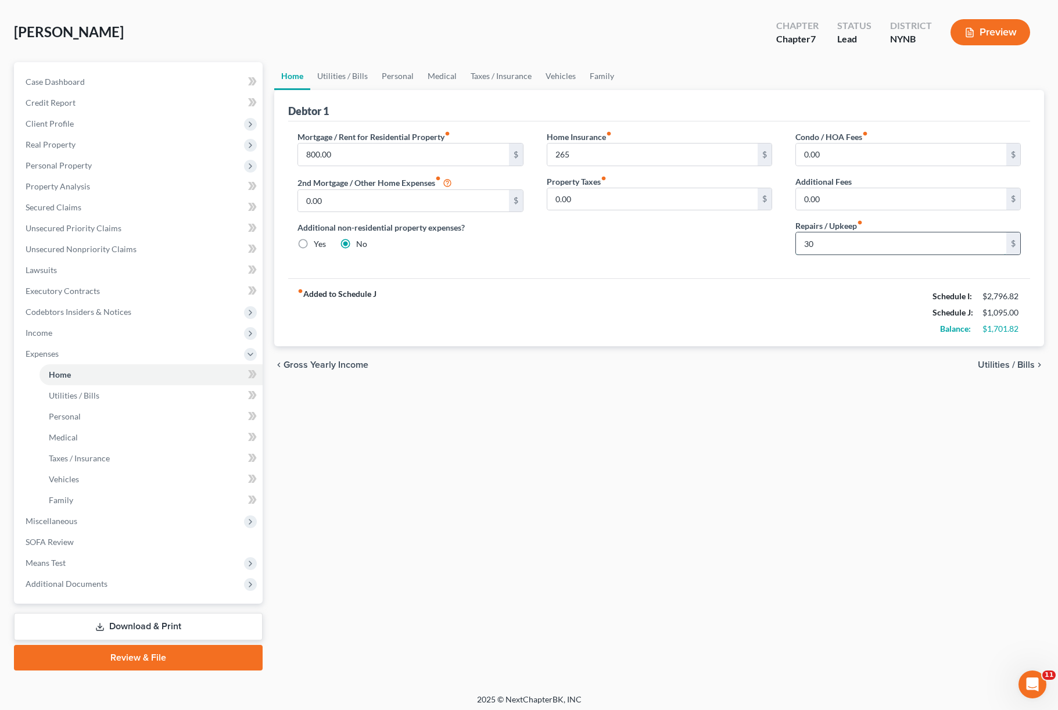
type input "300"
click at [335, 80] on link "Utilities / Bills" at bounding box center [342, 76] width 64 height 28
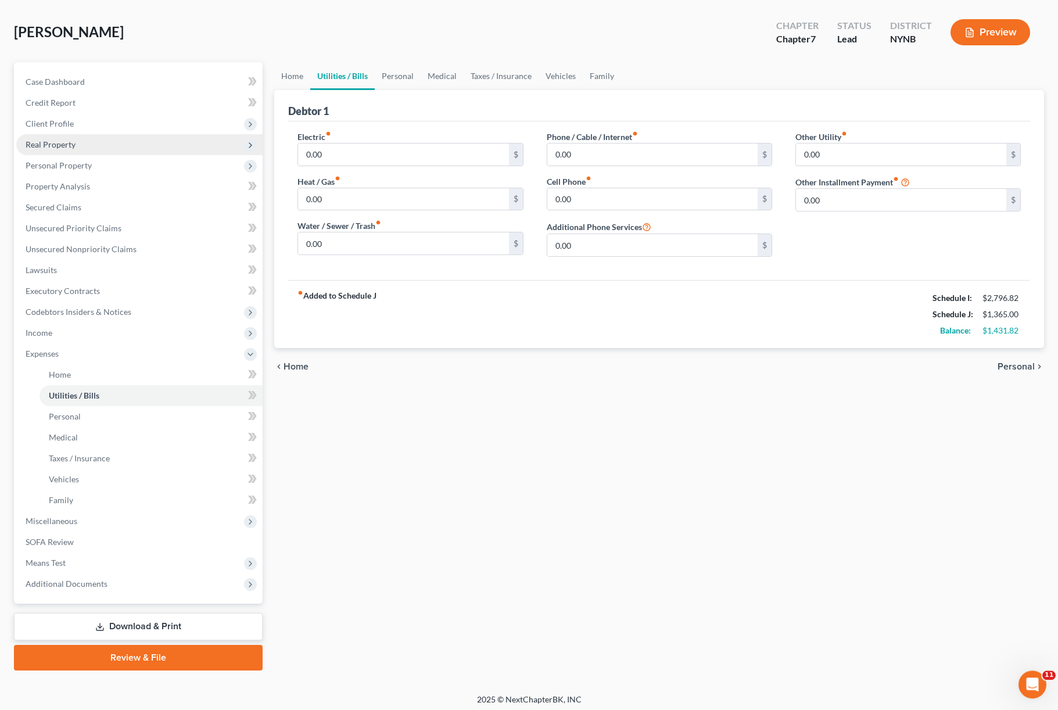
scroll to position [49, 0]
click at [379, 164] on input "0.00" at bounding box center [403, 154] width 210 height 22
type input "60"
click at [583, 156] on input "0.00" at bounding box center [652, 154] width 210 height 22
type input "2"
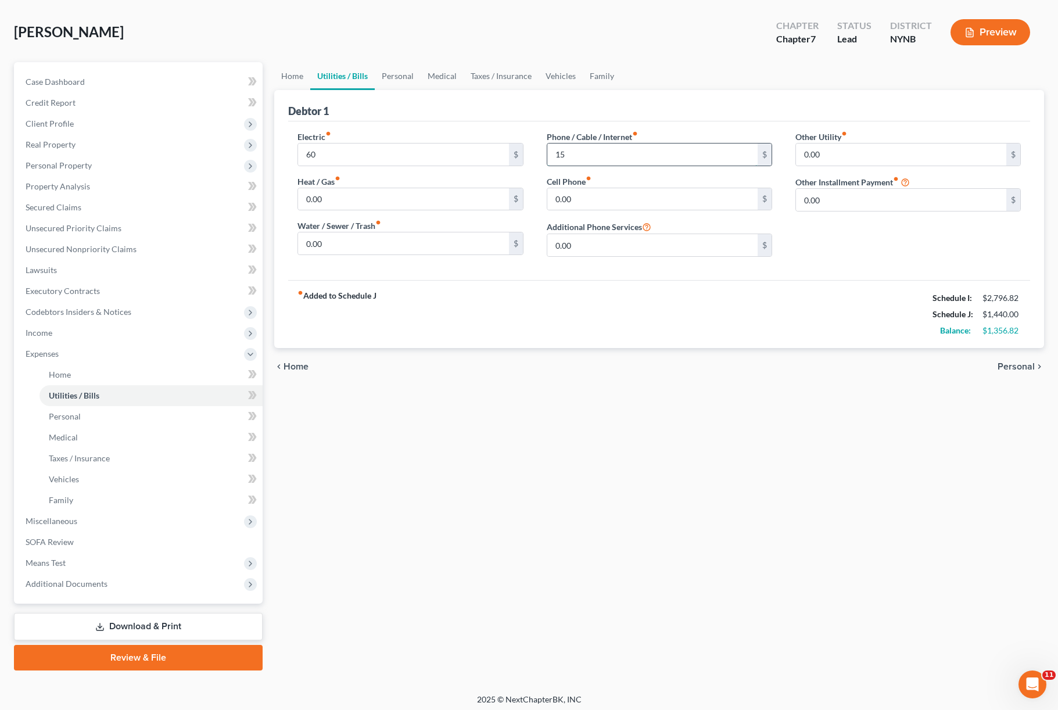
type input "150"
click at [394, 71] on link "Personal" at bounding box center [398, 76] width 46 height 28
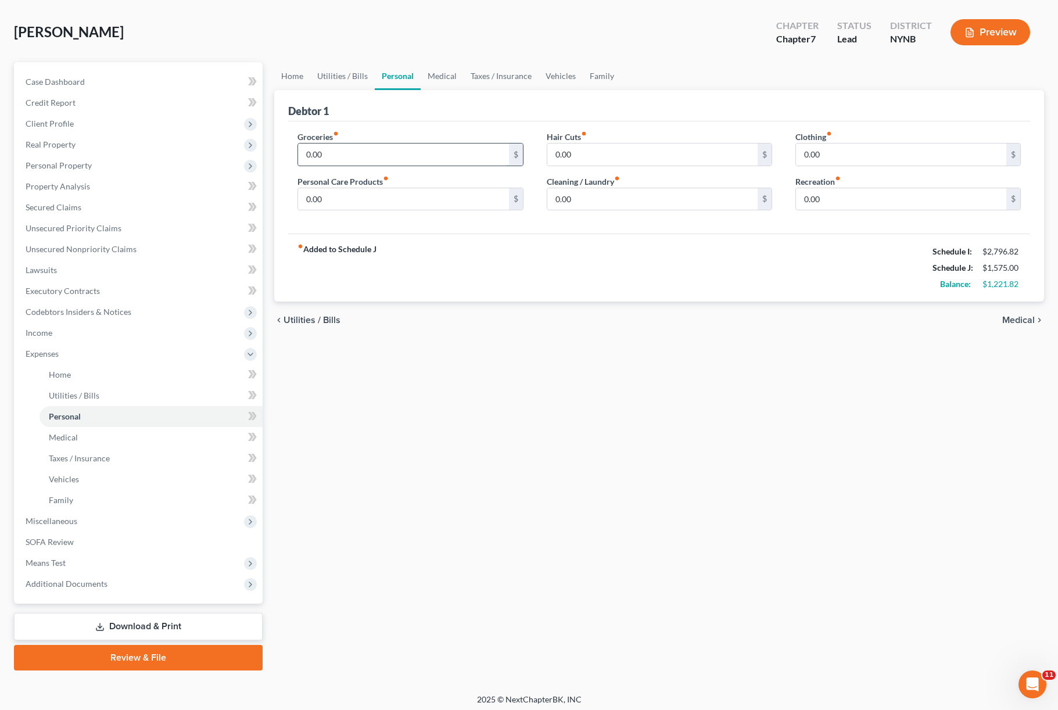
click at [321, 163] on input "0.00" at bounding box center [403, 154] width 210 height 22
type input "0"
type input "450.00"
drag, startPoint x: 321, startPoint y: 163, endPoint x: -1, endPoint y: -50, distance: 385.2
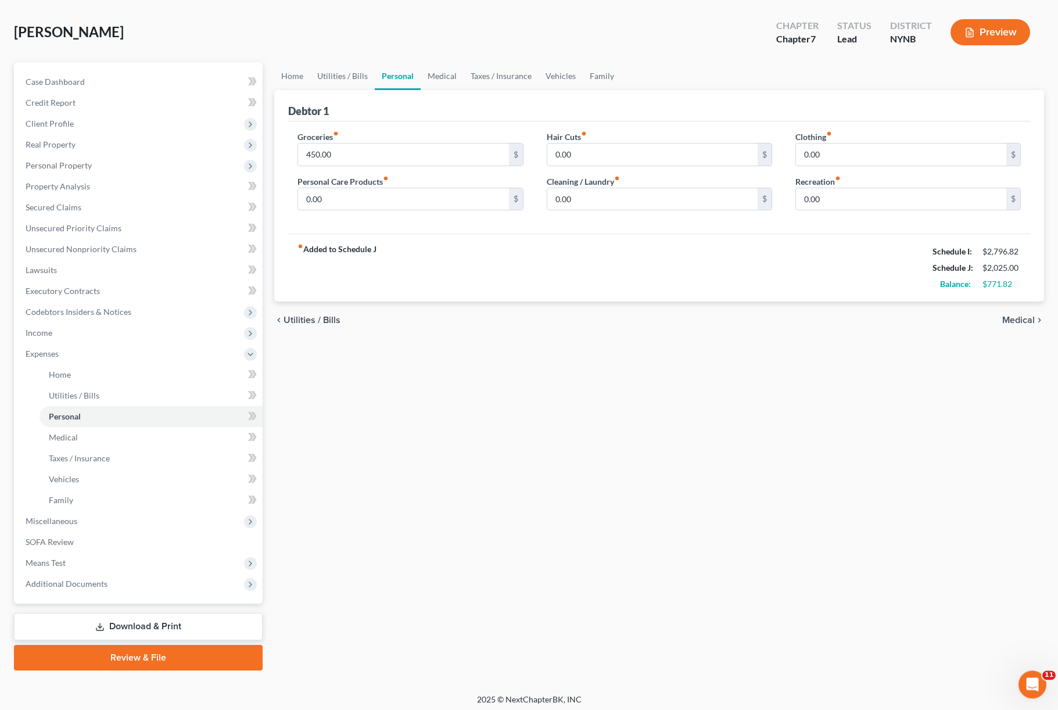
click at [318, 156] on html "Home New Case Client Portal The [PERSON_NAME] Law Firm [PERSON_NAME][EMAIL_ADDR…" at bounding box center [529, 333] width 1058 height 764
click at [461, 199] on input "0.00" at bounding box center [403, 199] width 210 height 22
type input "0"
type input "2"
type input "100"
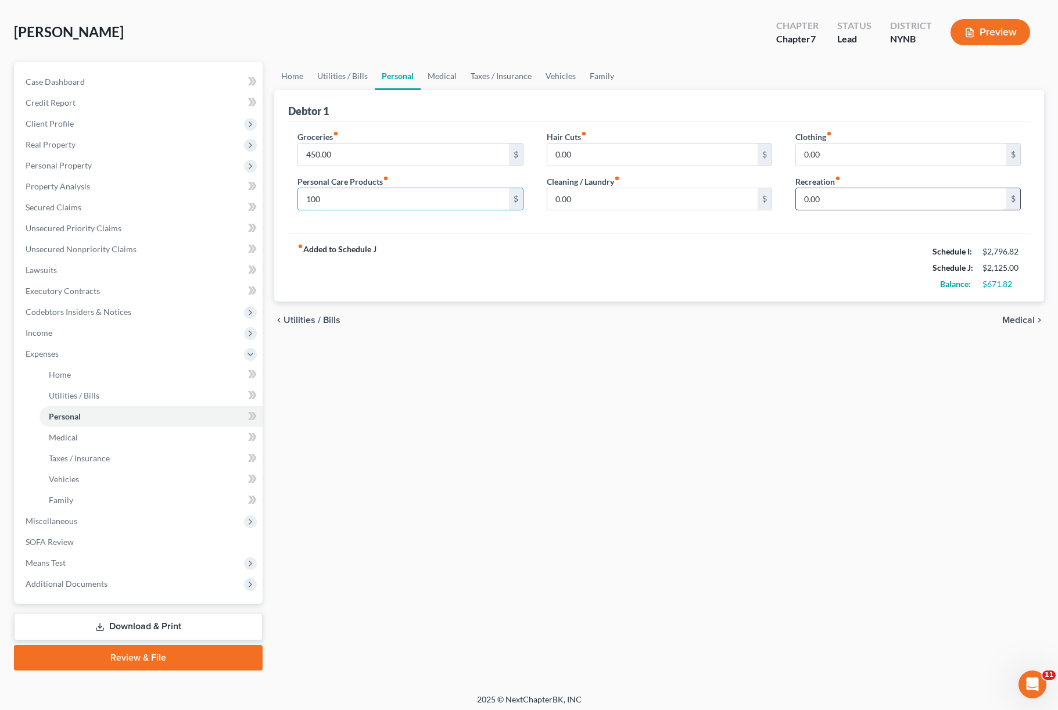
click at [825, 198] on input "0.00" at bounding box center [901, 199] width 210 height 22
type input "100"
click at [440, 78] on link "Medical" at bounding box center [442, 76] width 43 height 28
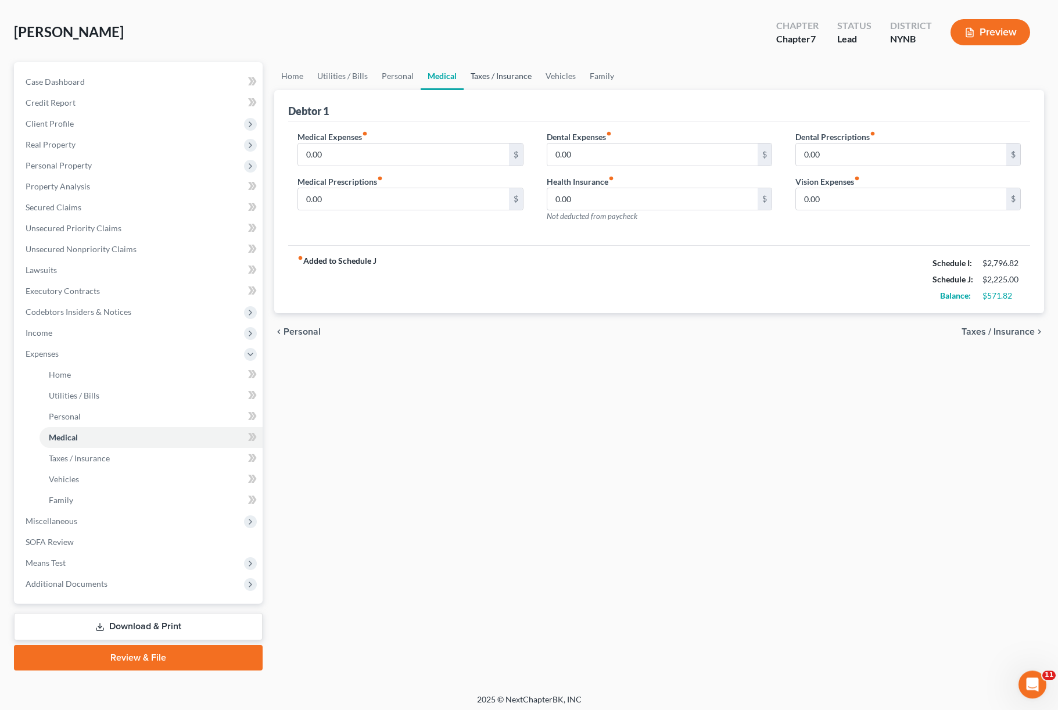
scroll to position [49, 0]
click at [559, 77] on link "Vehicles" at bounding box center [561, 76] width 44 height 28
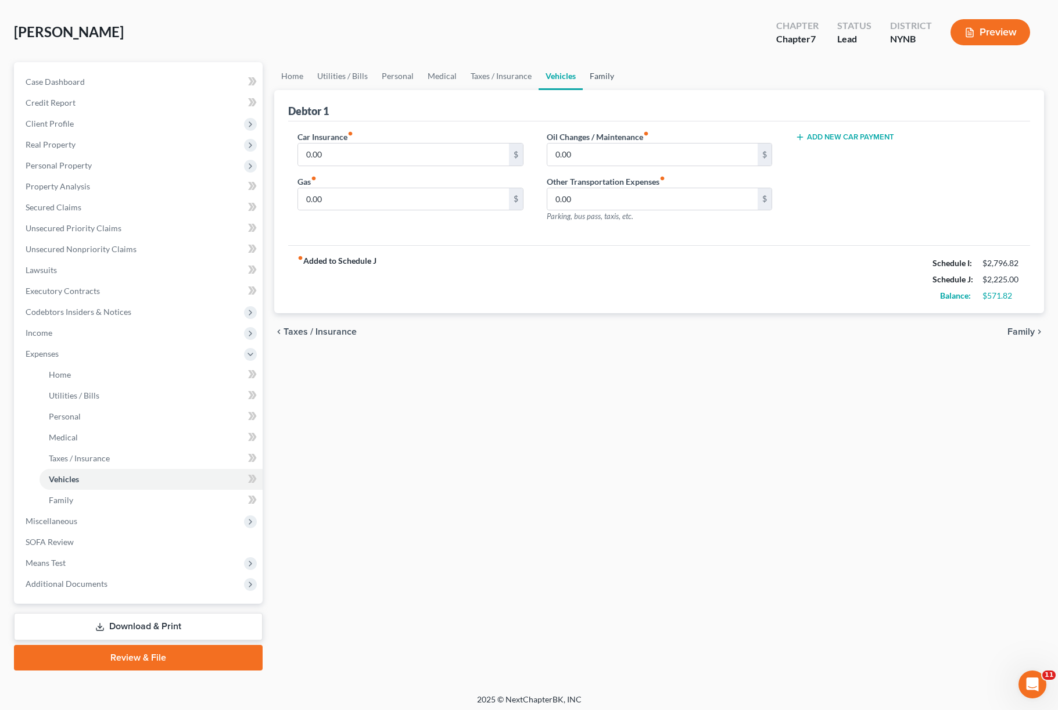
click at [591, 82] on link "Family" at bounding box center [602, 76] width 38 height 28
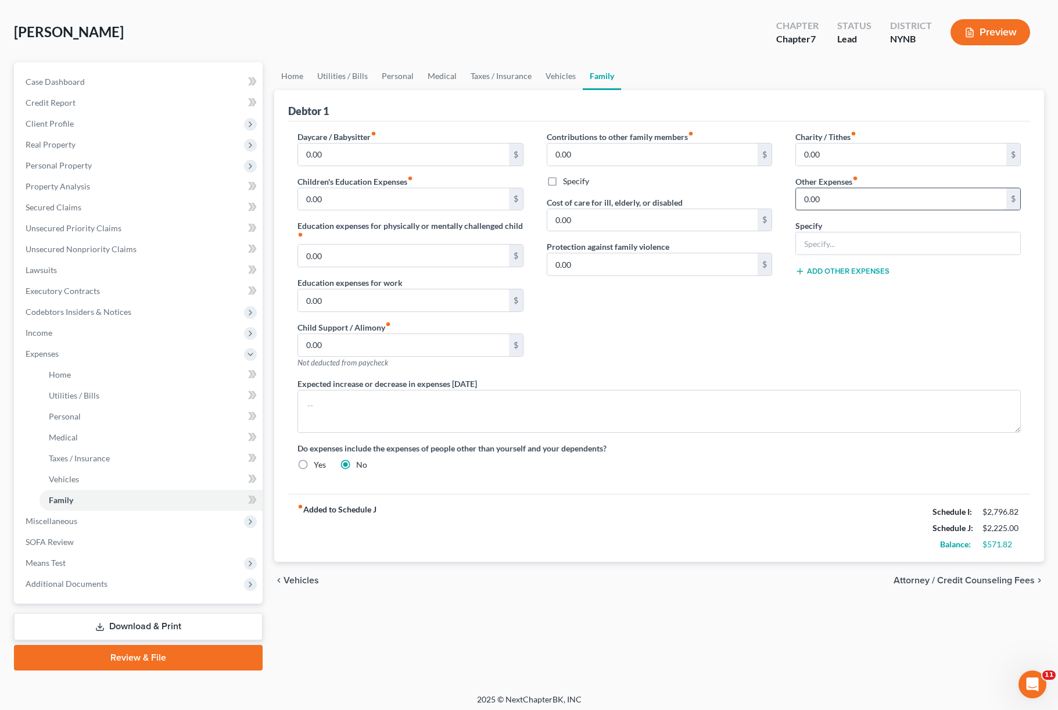
click at [834, 196] on input "0.00" at bounding box center [901, 199] width 210 height 22
type input "190.00"
click at [796, 385] on div "Expected increase or decrease in expenses [DATE]" at bounding box center [659, 405] width 746 height 55
click at [280, 76] on link "Home" at bounding box center [292, 76] width 36 height 28
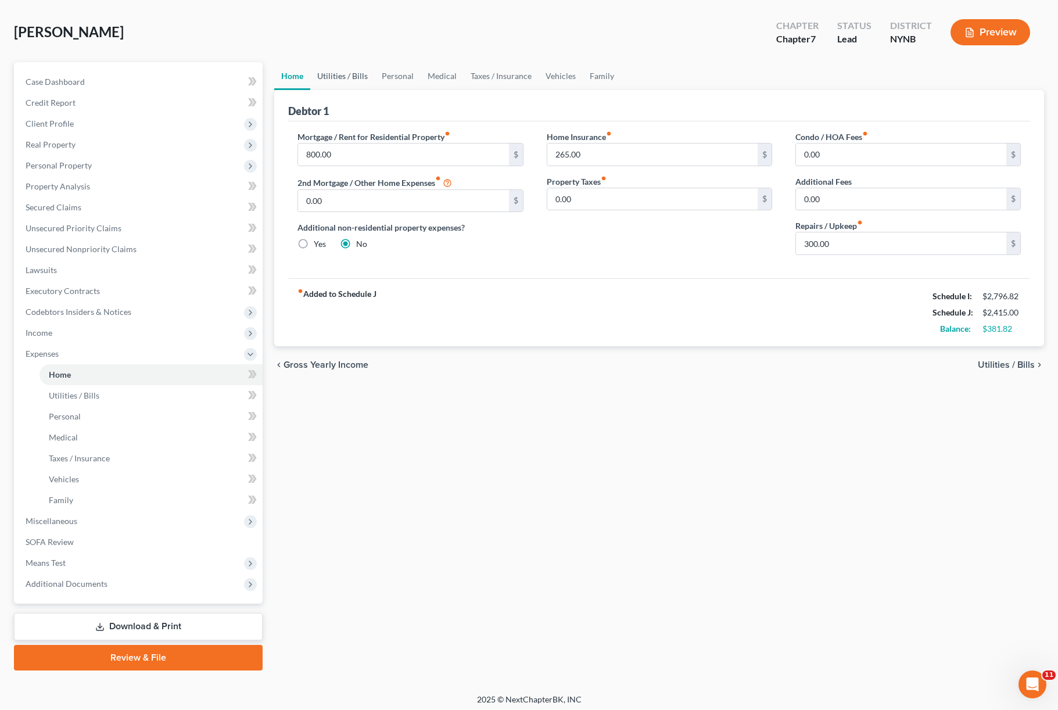
click at [366, 79] on link "Utilities / Bills" at bounding box center [342, 76] width 64 height 28
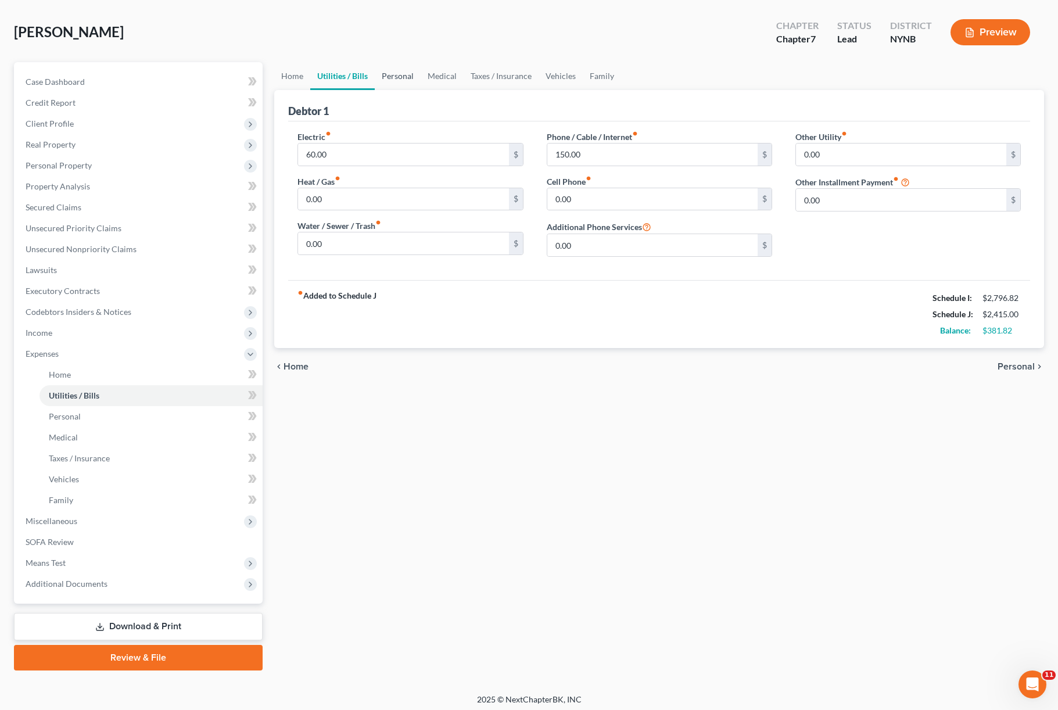
click at [399, 77] on link "Personal" at bounding box center [398, 76] width 46 height 28
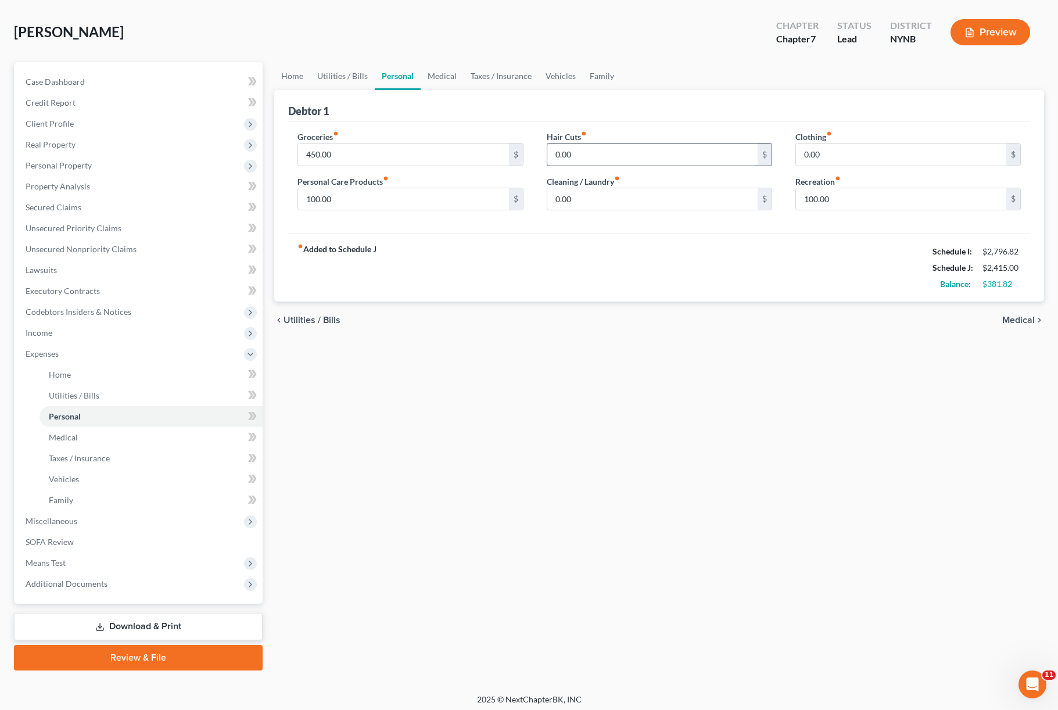
click at [611, 153] on input "0.00" at bounding box center [652, 154] width 210 height 22
type input "20"
click at [841, 153] on input "0.00" at bounding box center [901, 154] width 210 height 22
type input "50"
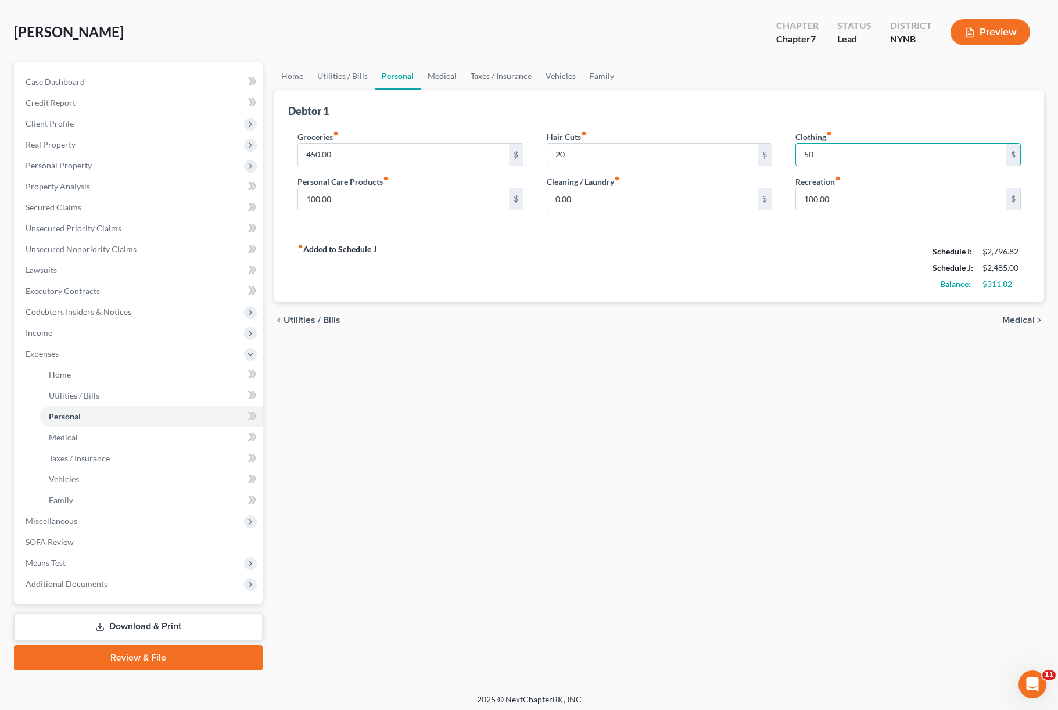
click at [745, 290] on div "fiber_manual_record Added to Schedule J Schedule I: $2,796.82 Schedule J: $2,48…" at bounding box center [659, 268] width 742 height 68
click at [573, 159] on input "20" at bounding box center [652, 154] width 210 height 22
type input "2"
type input "50.00"
click at [527, 320] on div "chevron_left Utilities / Bills Medical chevron_right" at bounding box center [659, 319] width 770 height 37
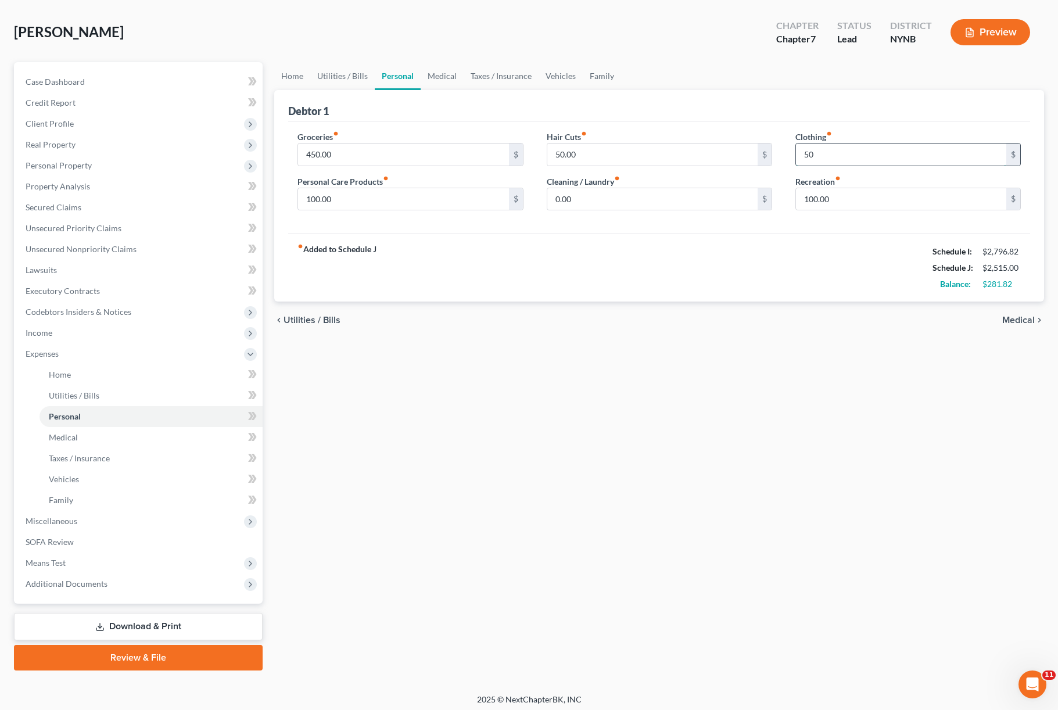
click at [865, 162] on input "50" at bounding box center [901, 154] width 210 height 22
type input "50.00"
click at [595, 198] on input "0.00" at bounding box center [652, 199] width 210 height 22
type input "30.00"
click at [543, 303] on div "chevron_left Utilities / Bills Medical chevron_right" at bounding box center [659, 319] width 770 height 37
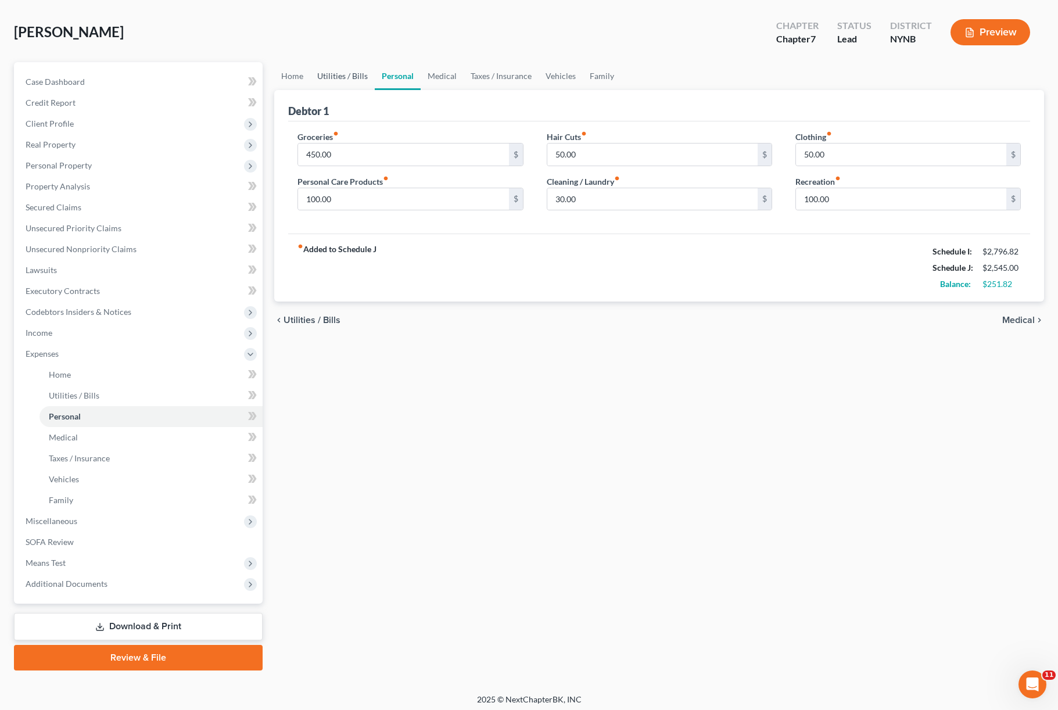
click at [339, 79] on link "Utilities / Bills" at bounding box center [342, 76] width 64 height 28
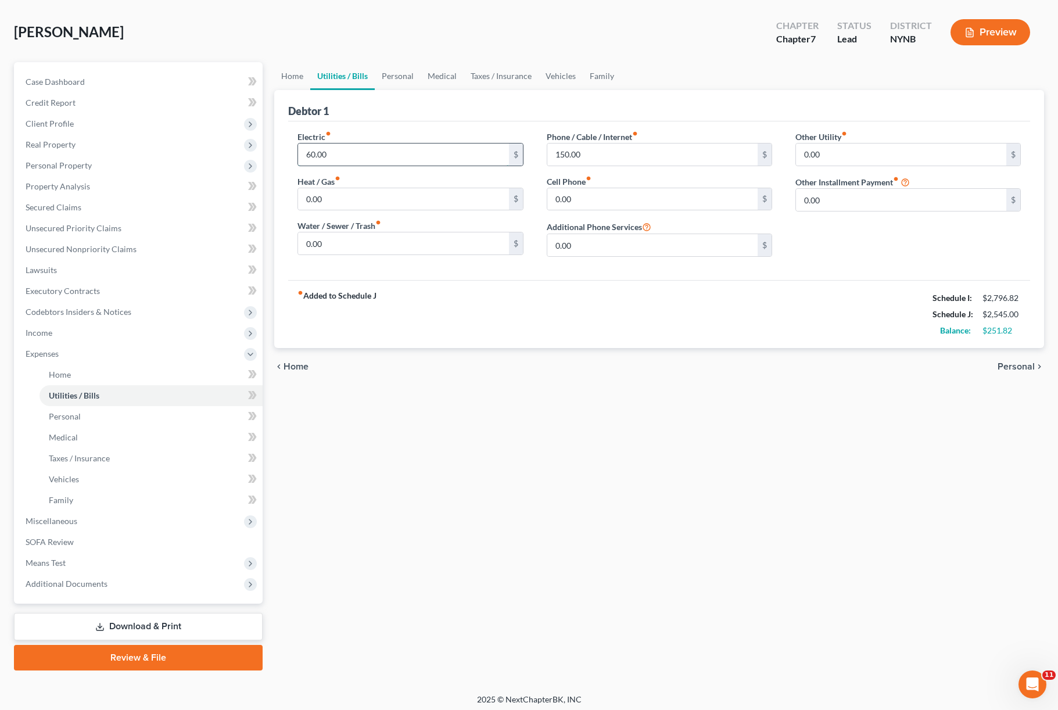
click at [307, 154] on input "60.00" at bounding box center [403, 154] width 210 height 22
type input "75.00"
click at [496, 340] on div "fiber_manual_record Added to Schedule J Schedule I: $2,796.82 Schedule J: $2,56…" at bounding box center [659, 314] width 742 height 68
click at [397, 77] on link "Personal" at bounding box center [398, 76] width 46 height 28
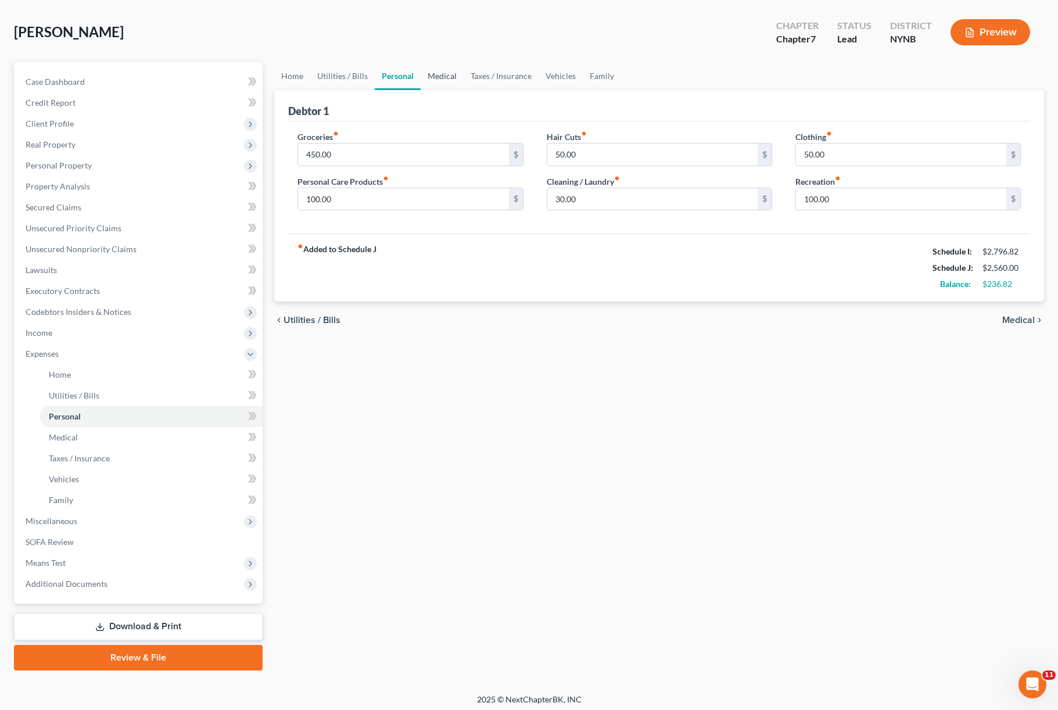
click at [444, 82] on link "Medical" at bounding box center [442, 76] width 43 height 28
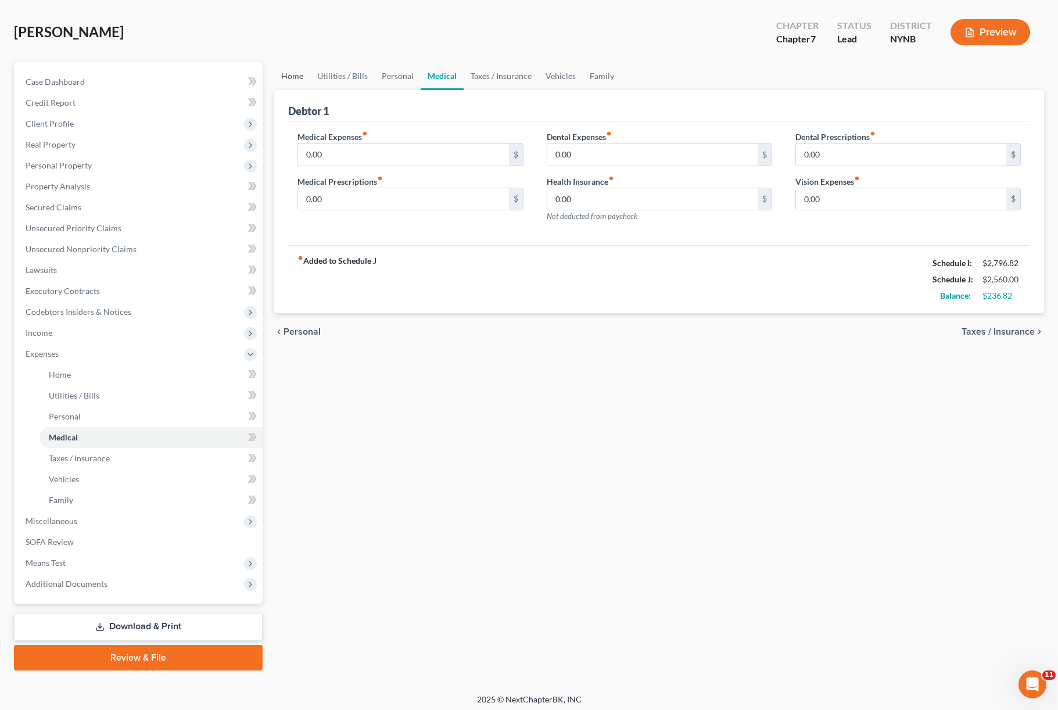
click at [304, 75] on link "Home" at bounding box center [292, 76] width 36 height 28
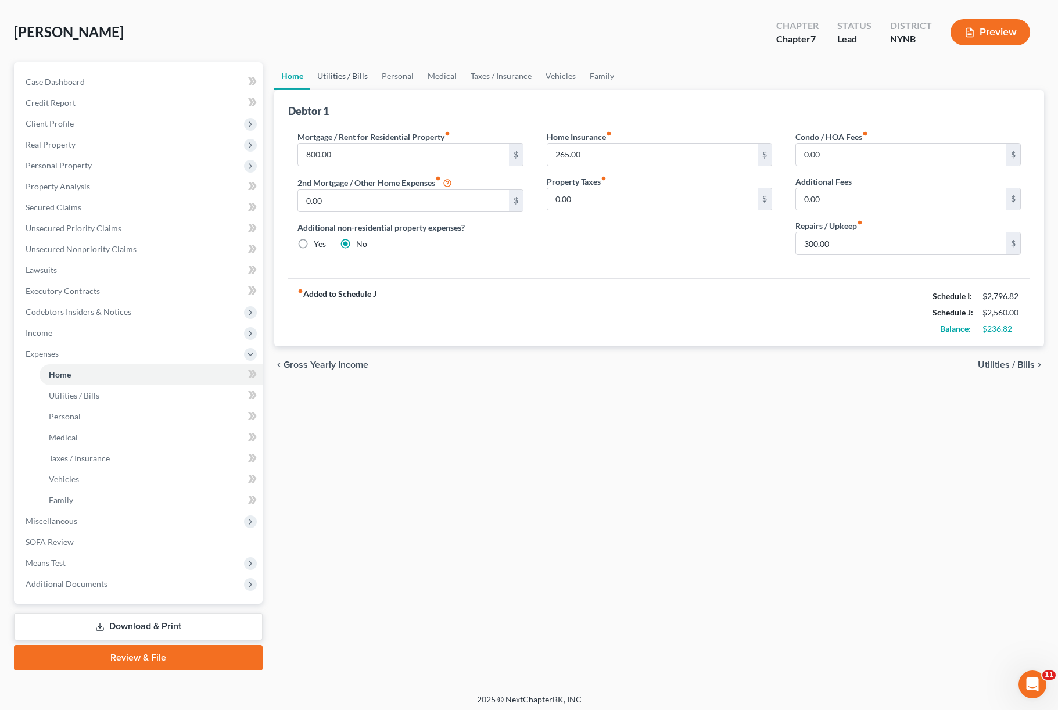
click at [346, 78] on link "Utilities / Bills" at bounding box center [342, 76] width 64 height 28
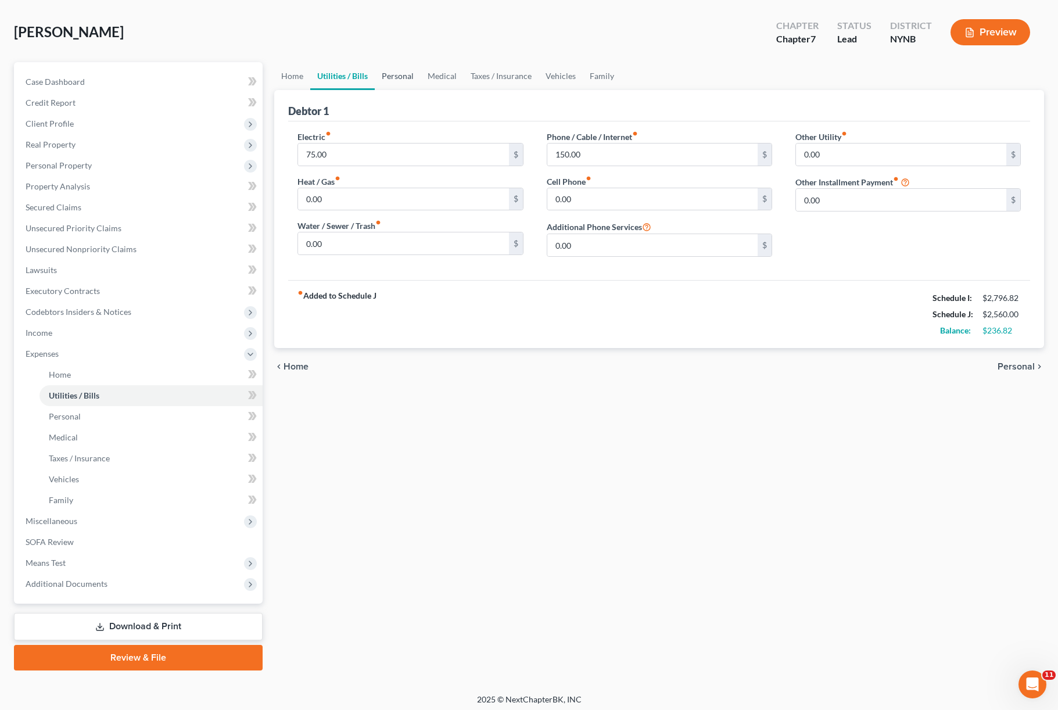
click at [394, 78] on link "Personal" at bounding box center [398, 76] width 46 height 28
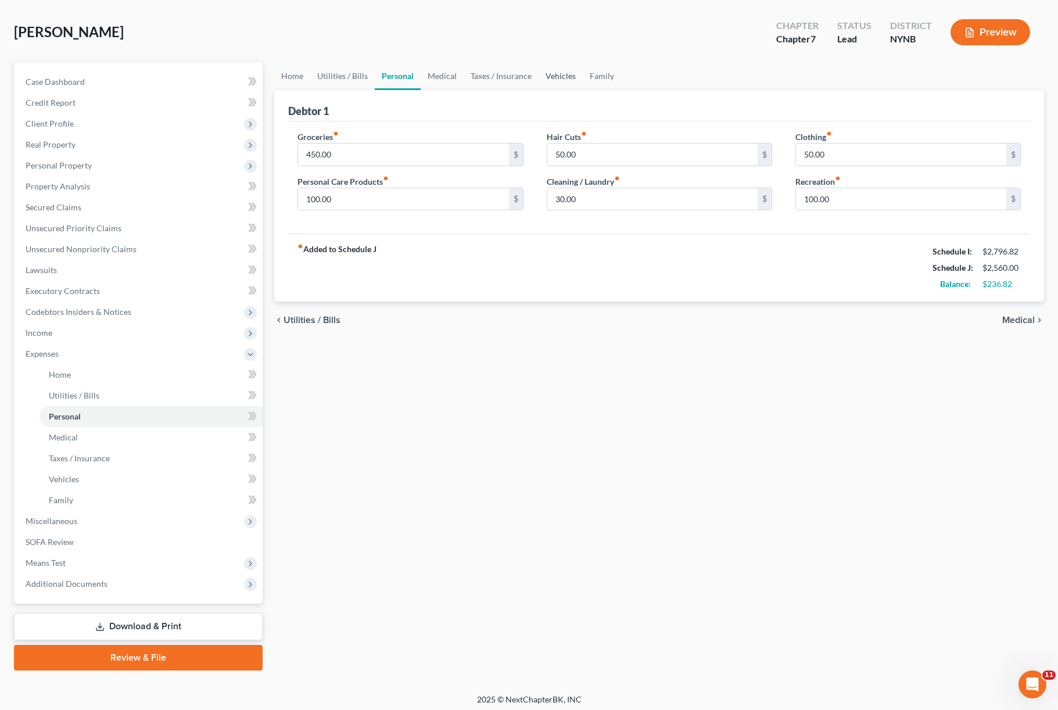
click at [542, 78] on link "Vehicles" at bounding box center [561, 76] width 44 height 28
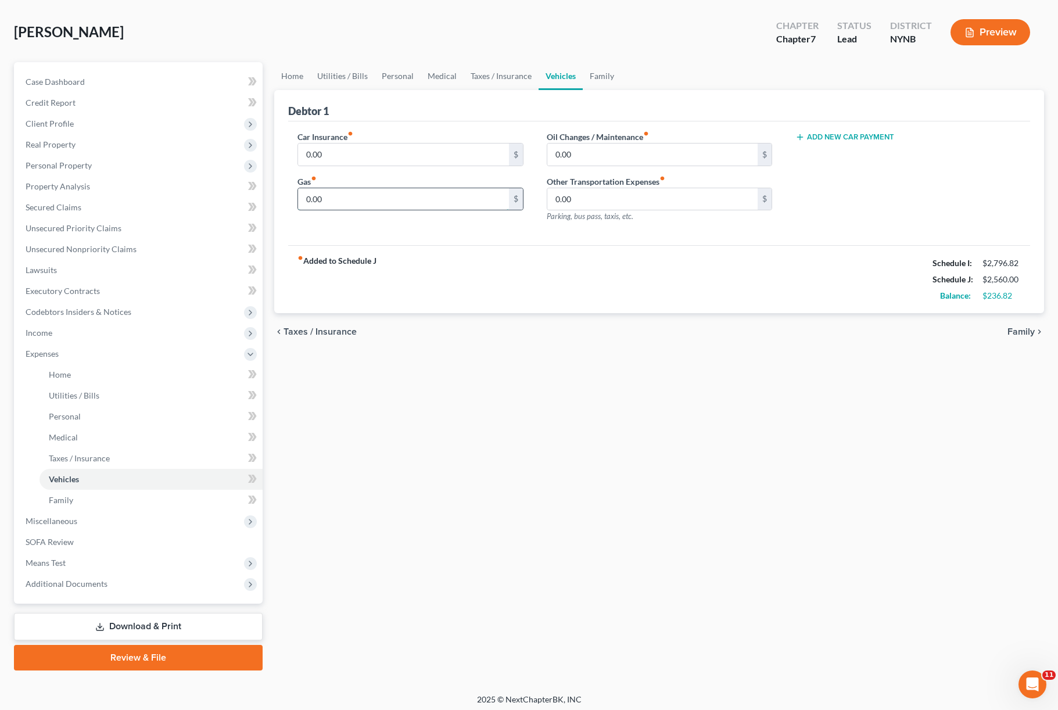
click at [353, 198] on input "0.00" at bounding box center [403, 199] width 210 height 22
type input "6"
type input "100.00"
drag, startPoint x: 416, startPoint y: 318, endPoint x: 409, endPoint y: 309, distance: 11.2
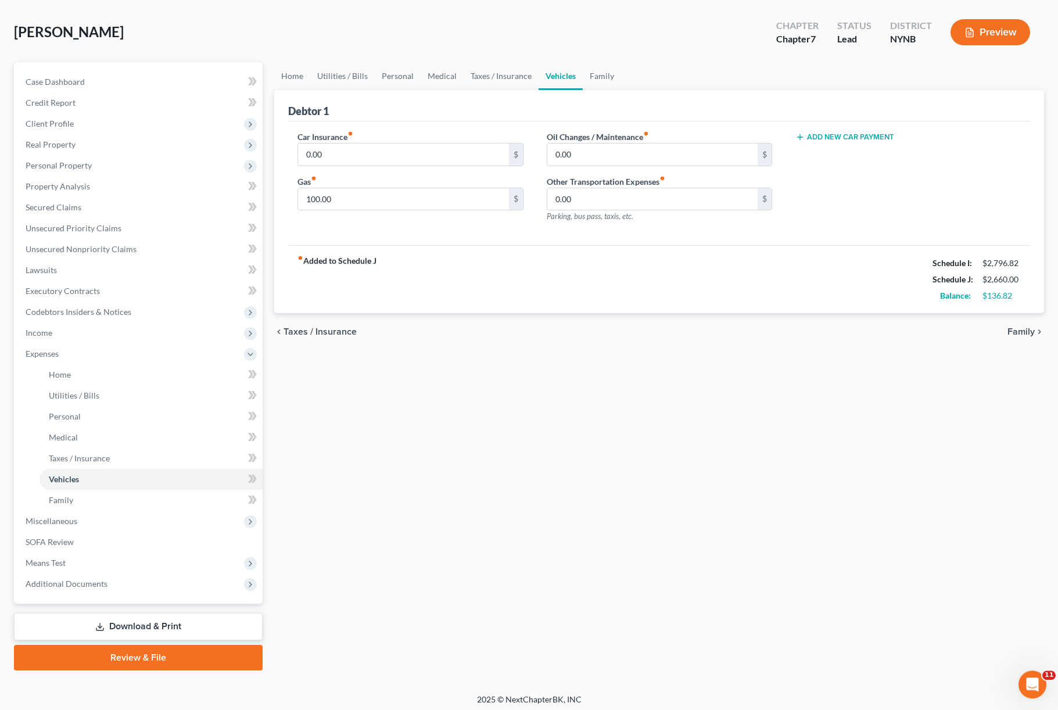
click at [409, 309] on html "Home New Case Client Portal The [PERSON_NAME] Law Firm [PERSON_NAME][EMAIL_ADDR…" at bounding box center [529, 333] width 1058 height 764
click at [285, 81] on link "Home" at bounding box center [292, 76] width 36 height 28
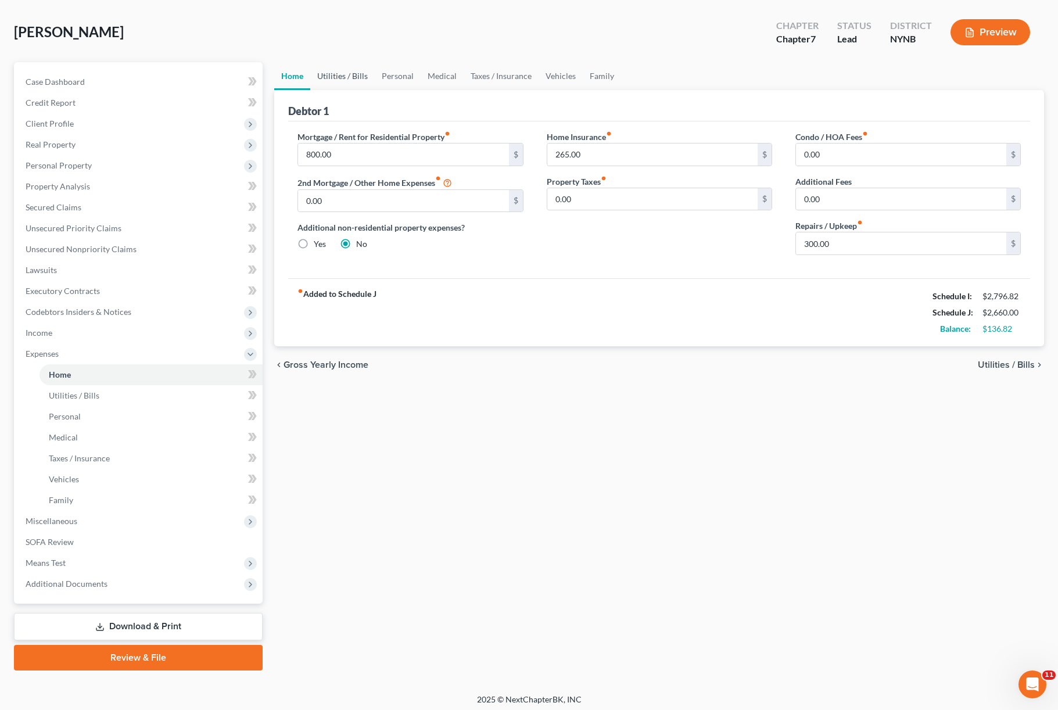
click at [336, 79] on link "Utilities / Bills" at bounding box center [342, 76] width 64 height 28
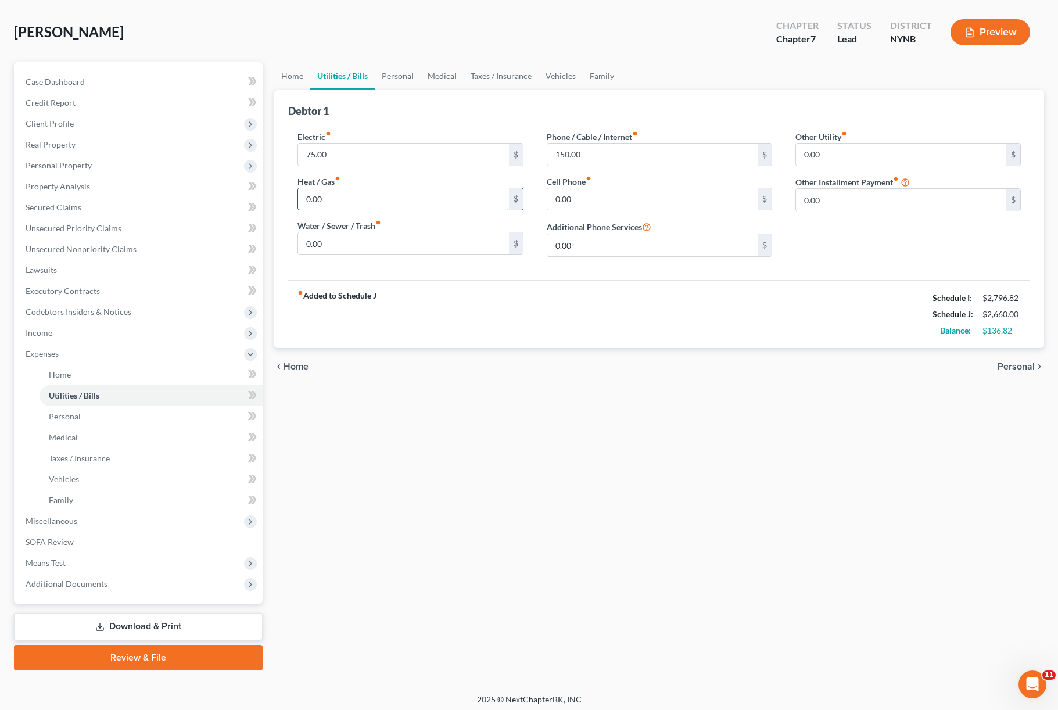
click at [304, 204] on input "0.00" at bounding box center [403, 199] width 210 height 22
type input "1"
click at [407, 75] on link "Personal" at bounding box center [398, 76] width 46 height 28
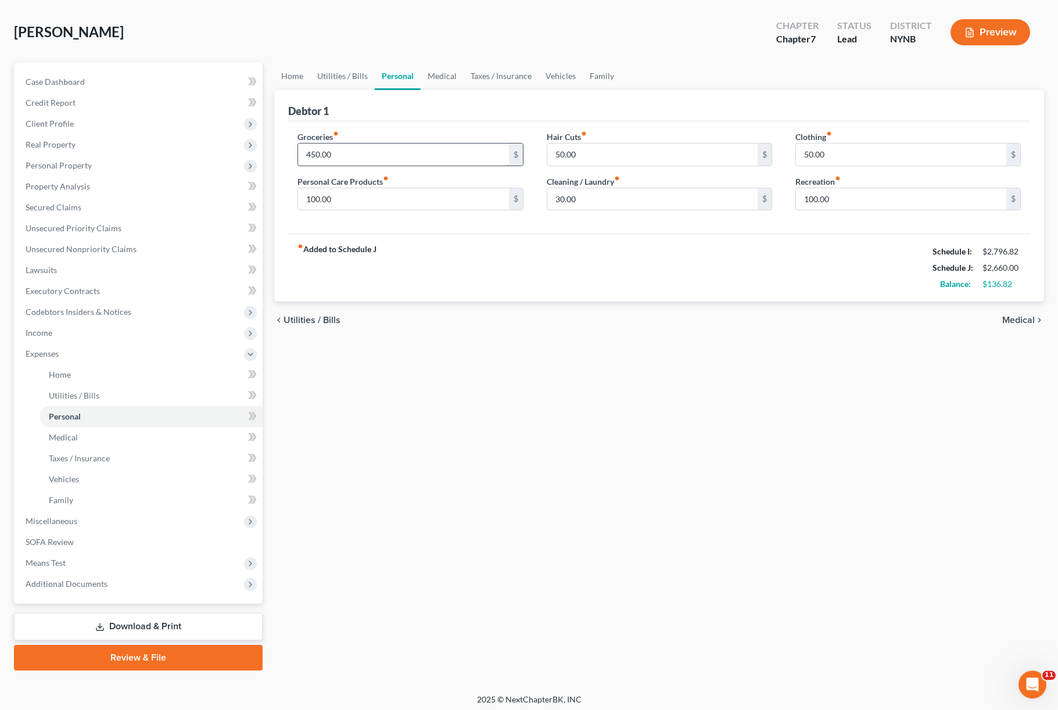
scroll to position [49, 0]
click at [556, 153] on input "50.00" at bounding box center [652, 154] width 210 height 22
click at [556, 154] on input "50.00" at bounding box center [652, 154] width 210 height 22
type input "0"
type input "75.00"
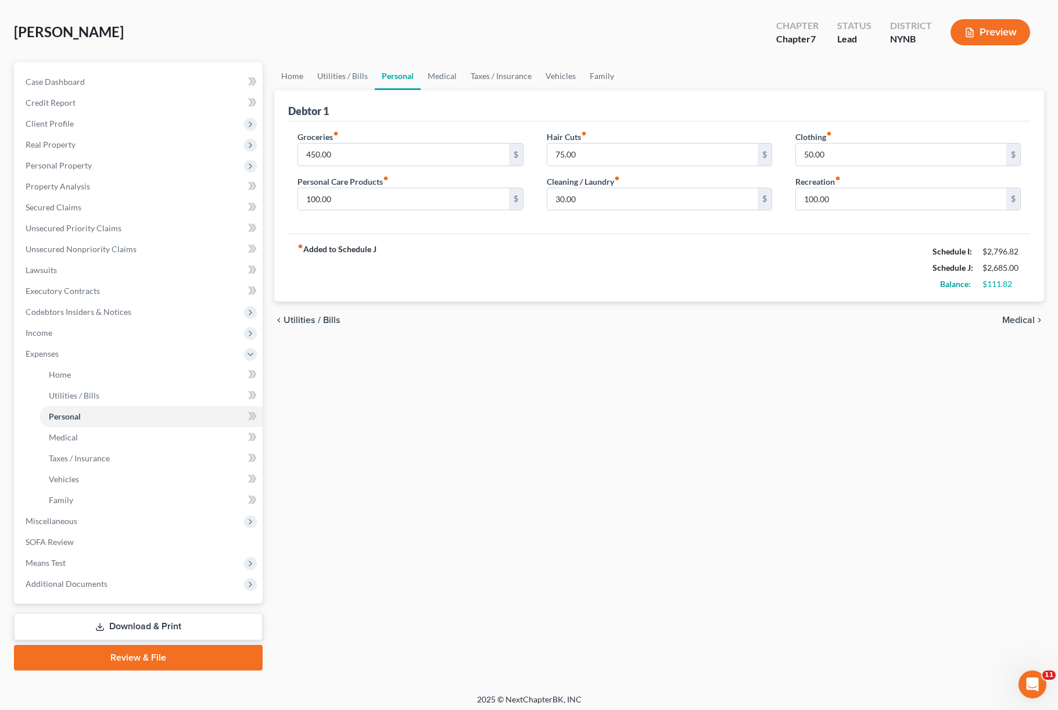
click at [529, 328] on div "chevron_left Utilities / Bills Medical chevron_right" at bounding box center [659, 319] width 770 height 37
click at [384, 153] on input "450.00" at bounding box center [403, 154] width 210 height 22
type input "4"
type input "500.00"
click at [454, 81] on link "Medical" at bounding box center [442, 76] width 43 height 28
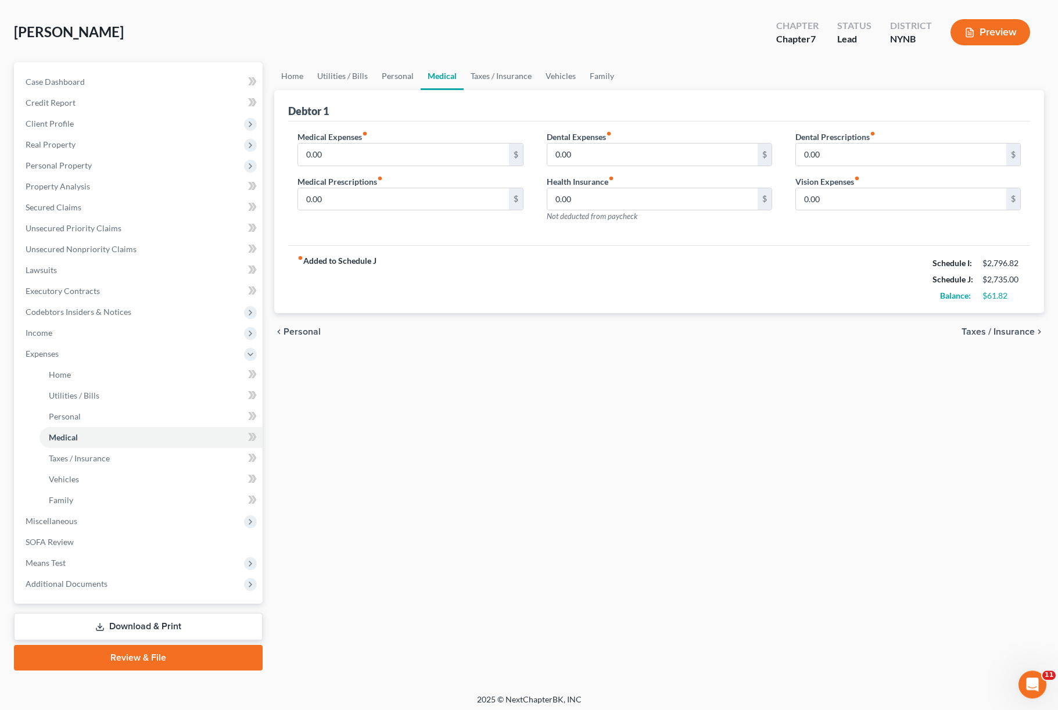
scroll to position [49, 0]
drag, startPoint x: 454, startPoint y: 81, endPoint x: 432, endPoint y: 135, distance: 58.4
click at [432, 135] on ui-view "Home Utilities / Bills Personal Medical Taxes / Insurance Vehicles Family Debto…" at bounding box center [659, 206] width 770 height 289
click at [432, 135] on div "Medical Expenses fiber_manual_record 0.00 $" at bounding box center [409, 148] width 225 height 35
click at [484, 77] on link "Taxes / Insurance" at bounding box center [501, 76] width 75 height 28
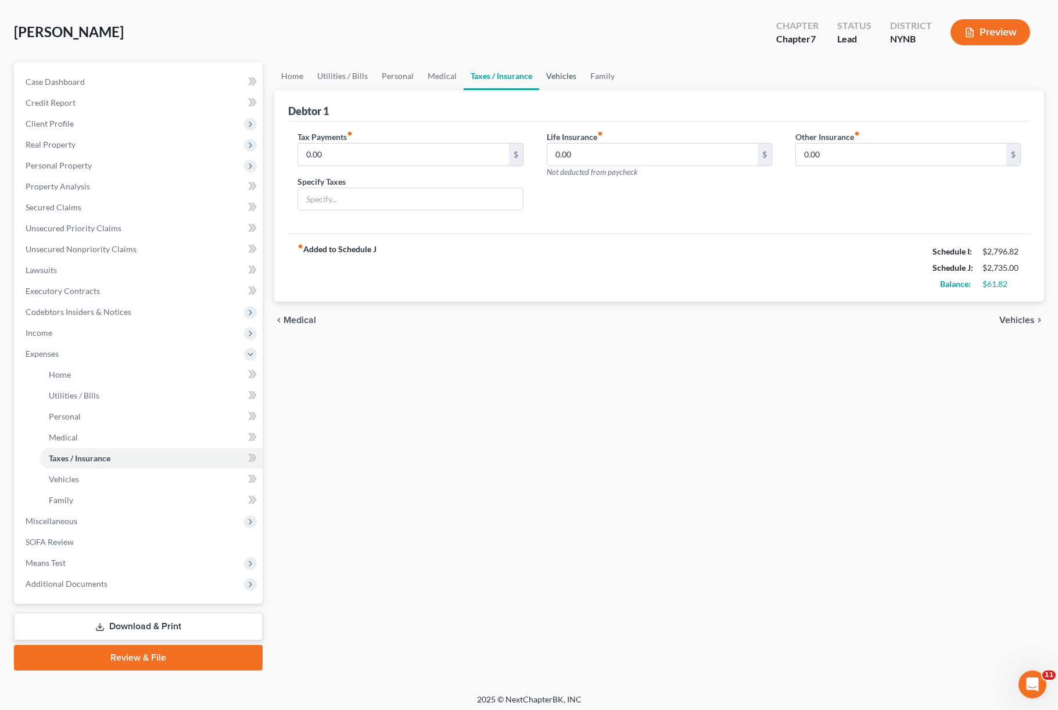
click at [563, 80] on link "Vehicles" at bounding box center [561, 76] width 44 height 28
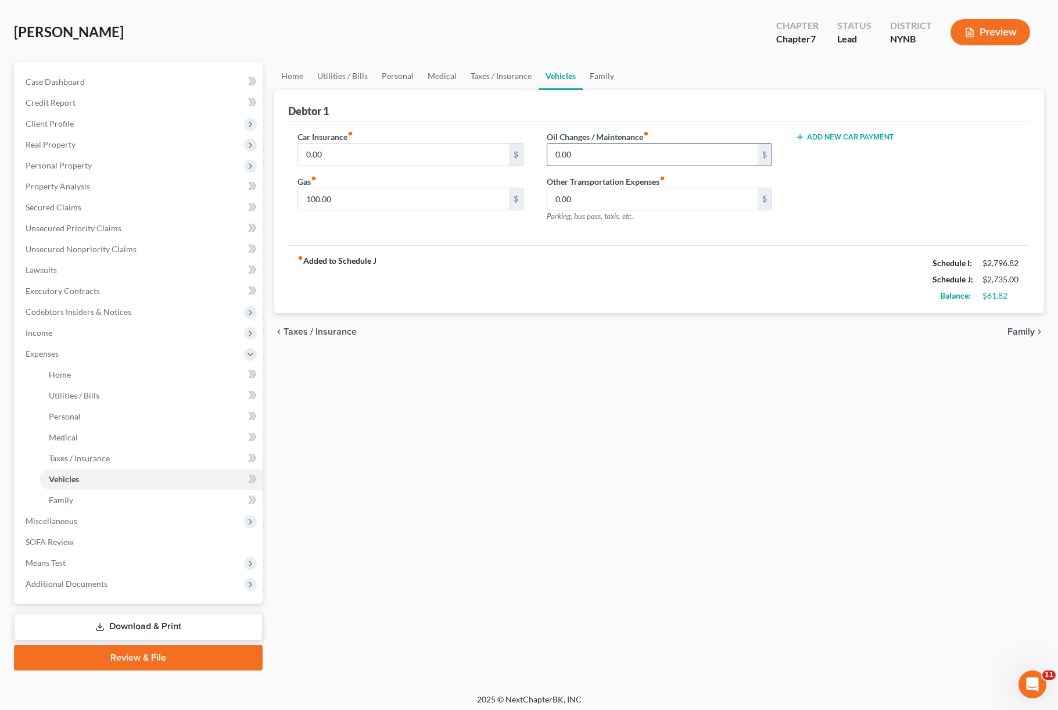
click at [577, 153] on input "0.00" at bounding box center [652, 154] width 210 height 22
click at [473, 110] on div "Debtor 1" at bounding box center [659, 105] width 742 height 31
click at [601, 154] on input "0.00" at bounding box center [652, 154] width 210 height 22
type input "0"
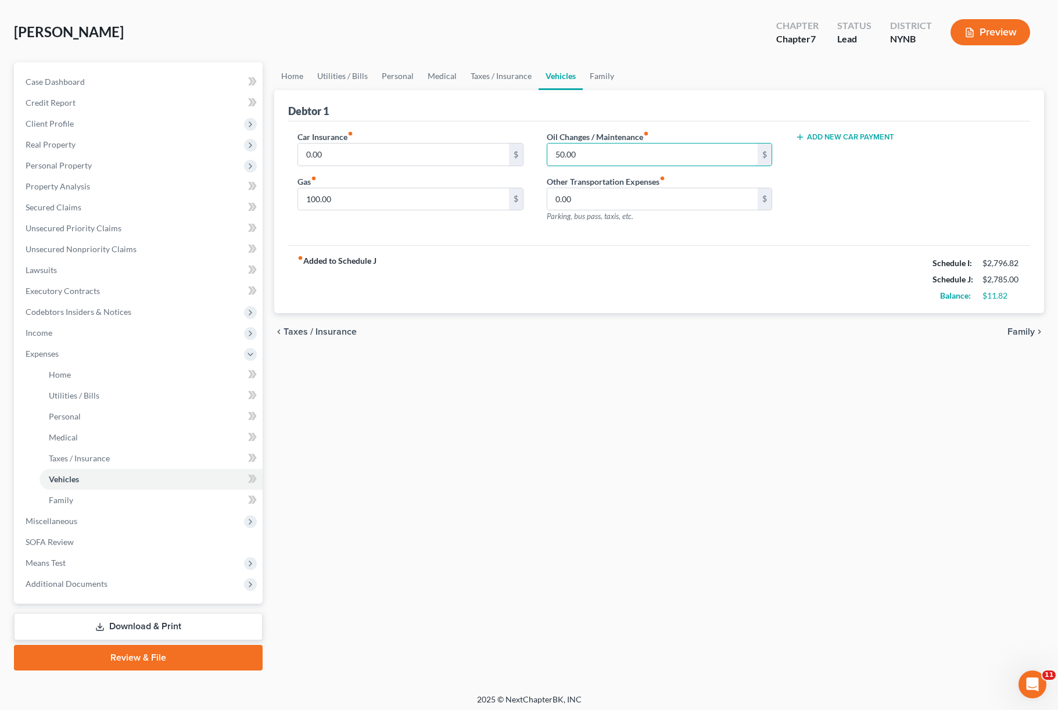
type input "50.00"
click at [508, 320] on div "chevron_left Taxes / Insurance Family chevron_right" at bounding box center [659, 331] width 770 height 37
click at [595, 82] on link "Family" at bounding box center [602, 76] width 38 height 28
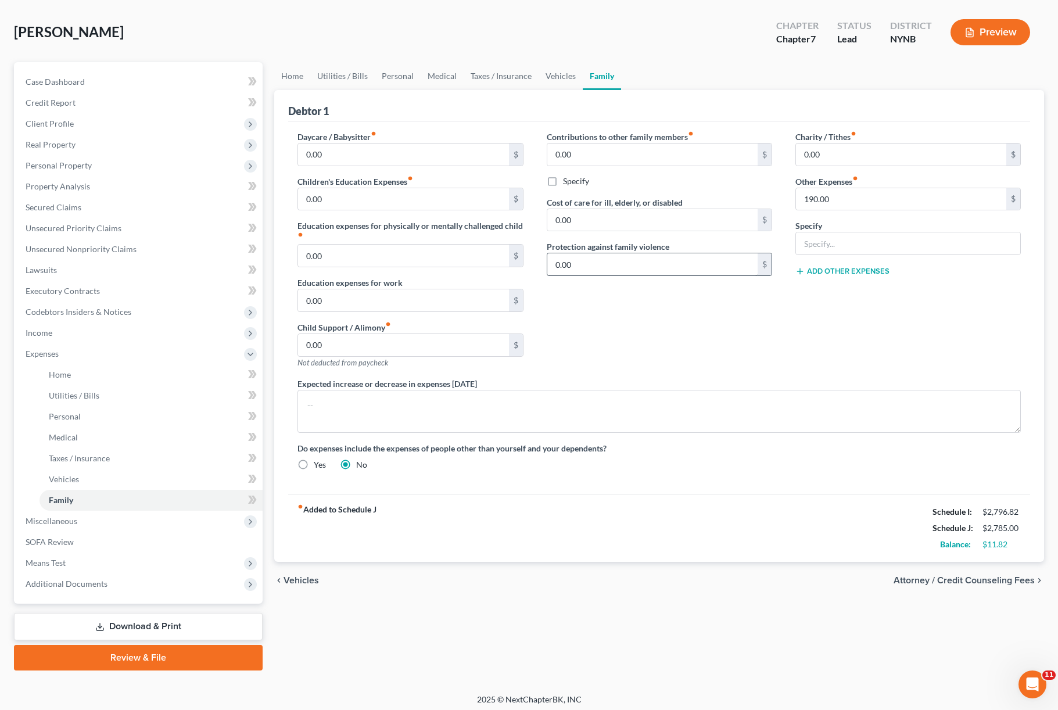
click at [611, 273] on html "Home New Case Client Portal The [PERSON_NAME] Law Firm [PERSON_NAME][EMAIL_ADDR…" at bounding box center [529, 333] width 1058 height 764
click at [611, 274] on input "0.00" at bounding box center [652, 264] width 210 height 22
click at [547, 82] on link "Vehicles" at bounding box center [561, 76] width 44 height 28
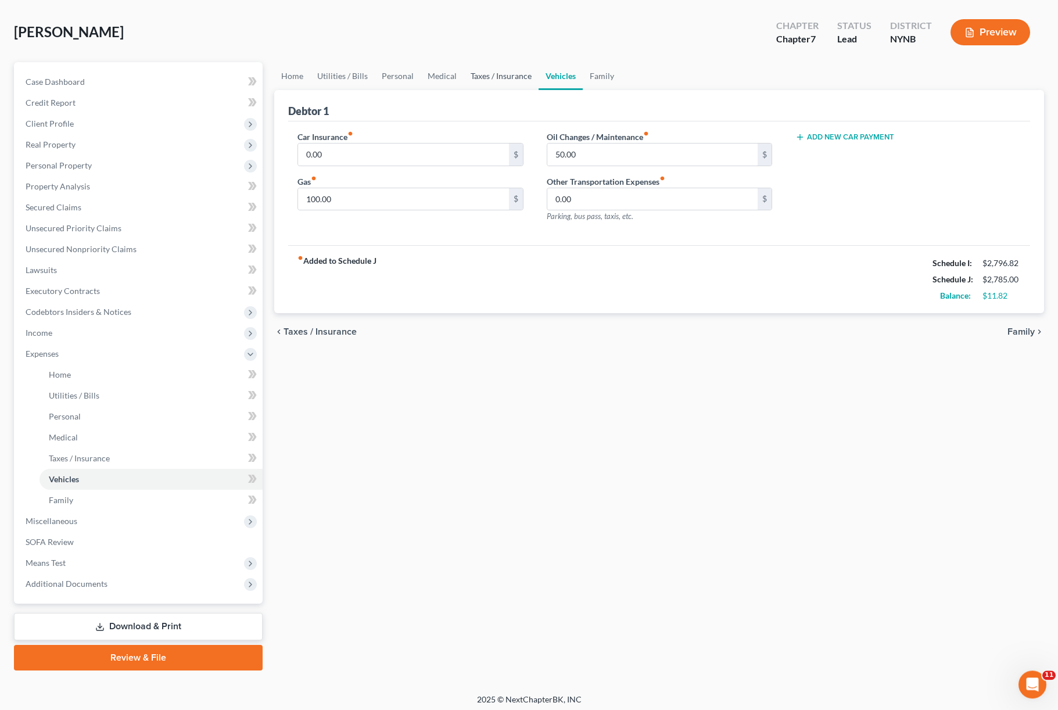
scroll to position [49, 0]
click at [417, 205] on input "100.00" at bounding box center [403, 199] width 210 height 22
click at [623, 153] on input "50.00" at bounding box center [652, 154] width 210 height 22
click at [548, 315] on div "chevron_left Taxes / Insurance Family chevron_right" at bounding box center [659, 331] width 770 height 37
click at [130, 340] on span "Income" at bounding box center [139, 332] width 246 height 21
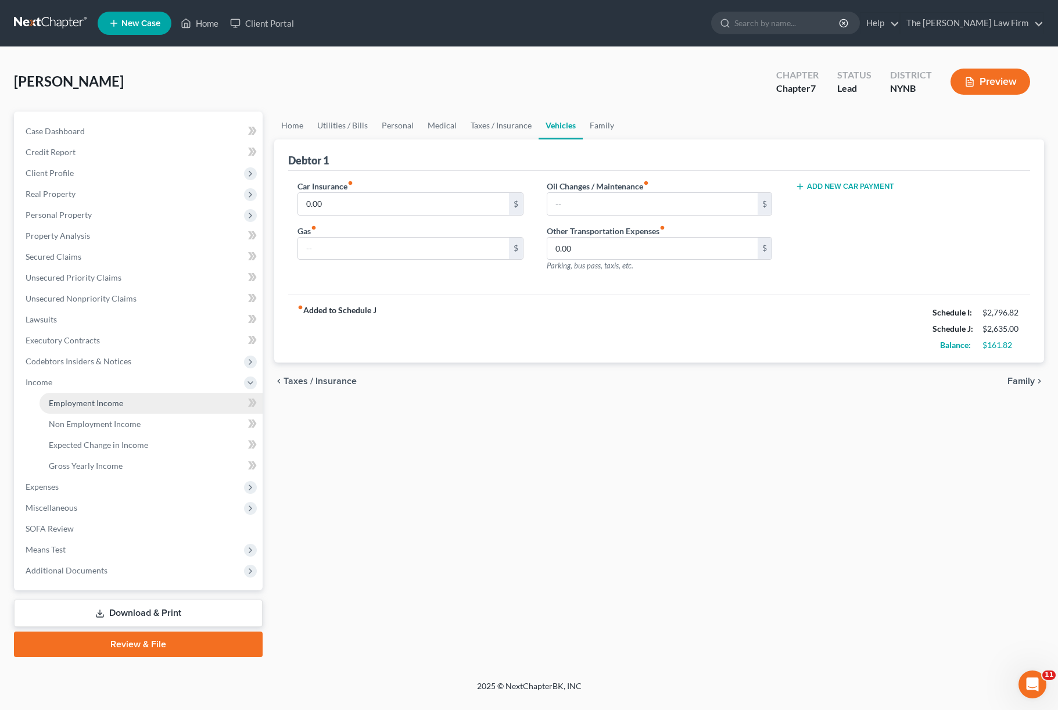
click at [132, 360] on html "Home New Case Client Portal The [PERSON_NAME] Law Firm [PERSON_NAME][EMAIL_ADDR…" at bounding box center [529, 355] width 1058 height 710
click at [132, 393] on link "Employment Income" at bounding box center [151, 403] width 223 height 21
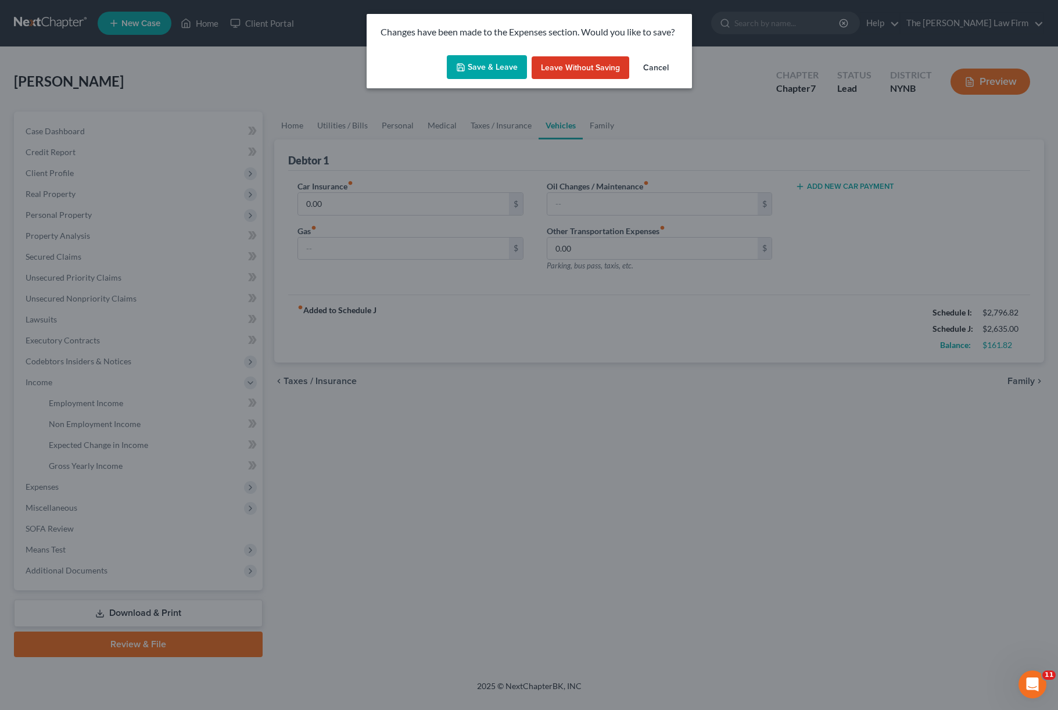
click at [475, 73] on button "Save & Leave" at bounding box center [487, 67] width 80 height 24
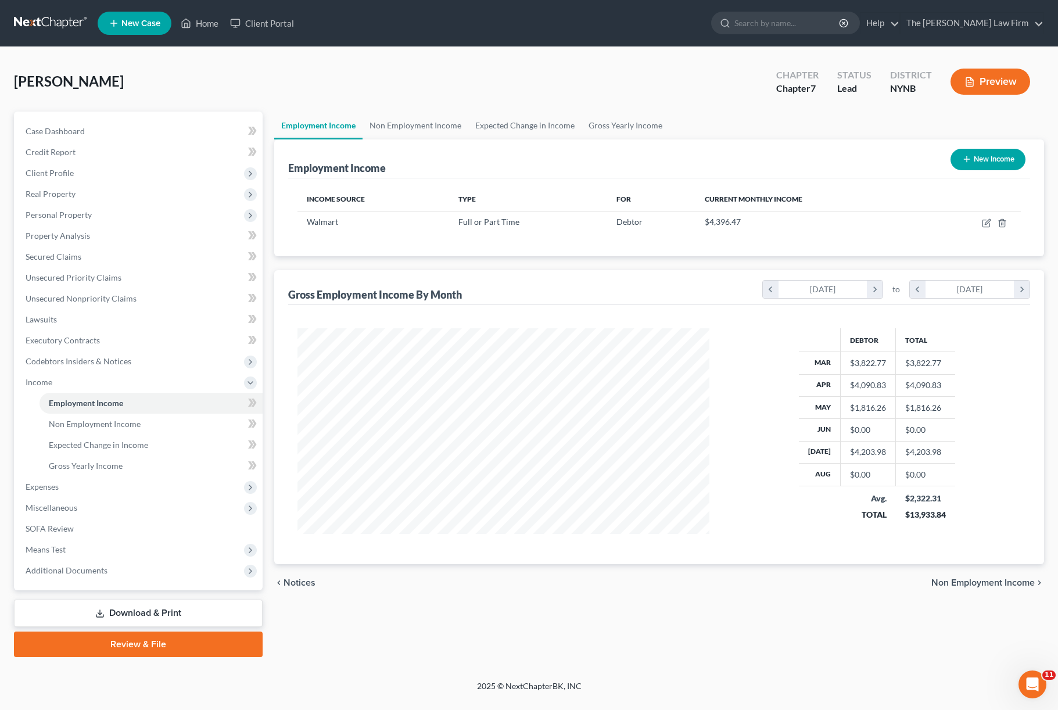
scroll to position [219, 436]
click at [80, 476] on span "Expenses" at bounding box center [139, 486] width 246 height 21
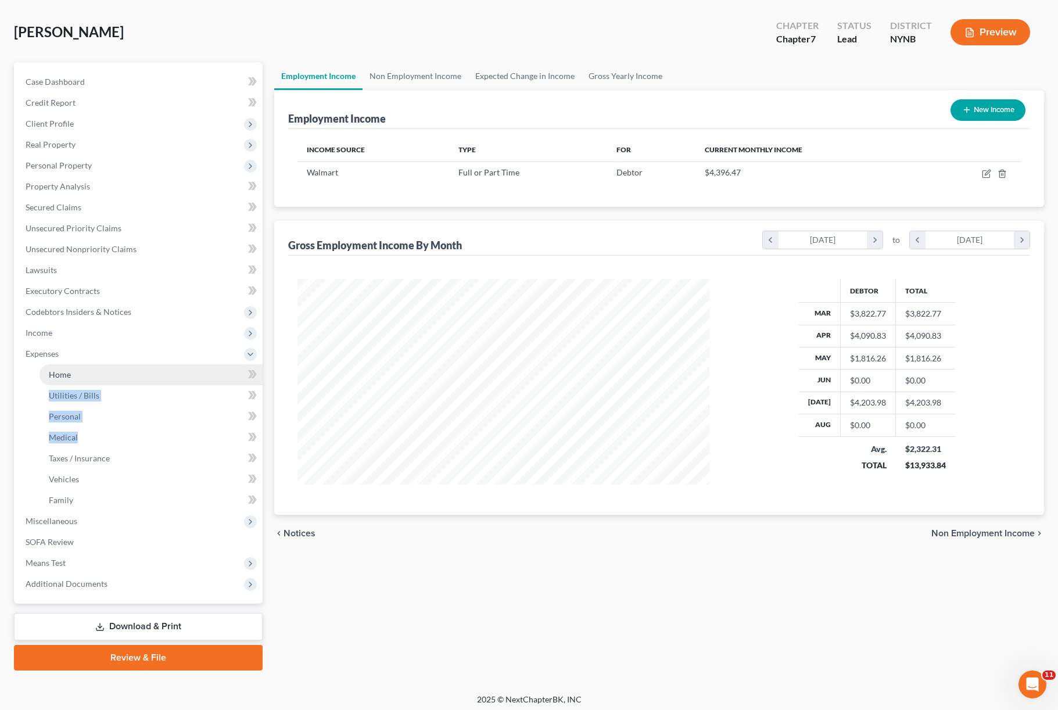
drag, startPoint x: 80, startPoint y: 437, endPoint x: 114, endPoint y: 380, distance: 66.2
click at [114, 380] on ul "Home Utilities / Bills Personal Medical" at bounding box center [139, 437] width 246 height 146
click at [78, 210] on span "Secured Claims" at bounding box center [54, 207] width 56 height 10
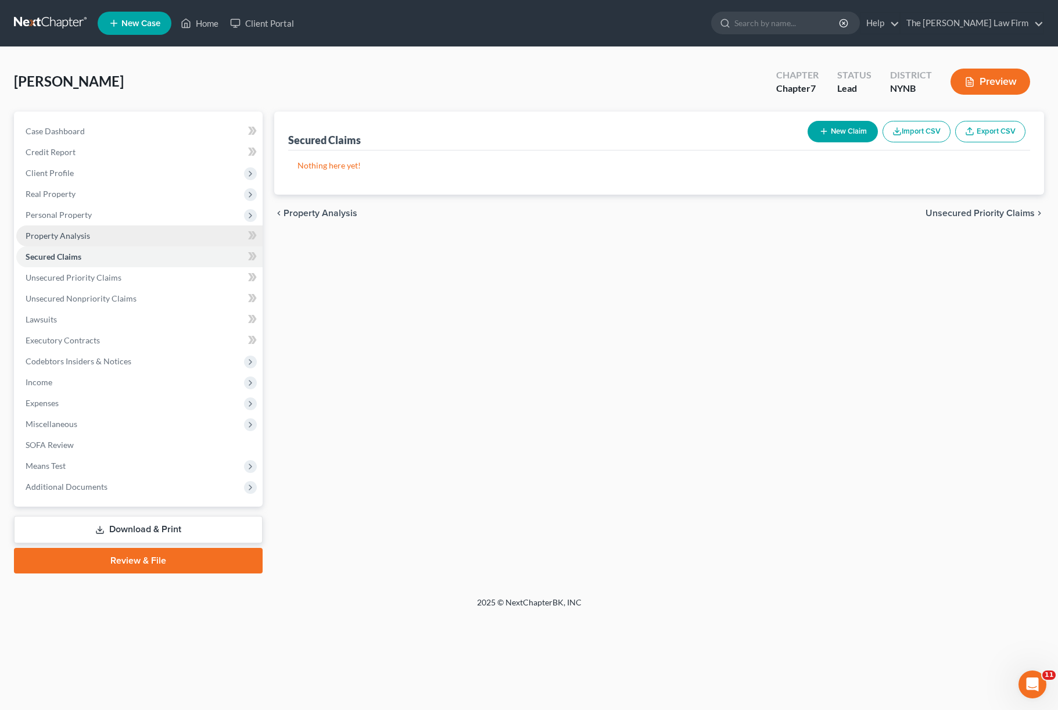
click at [78, 231] on span "Property Analysis" at bounding box center [58, 236] width 64 height 10
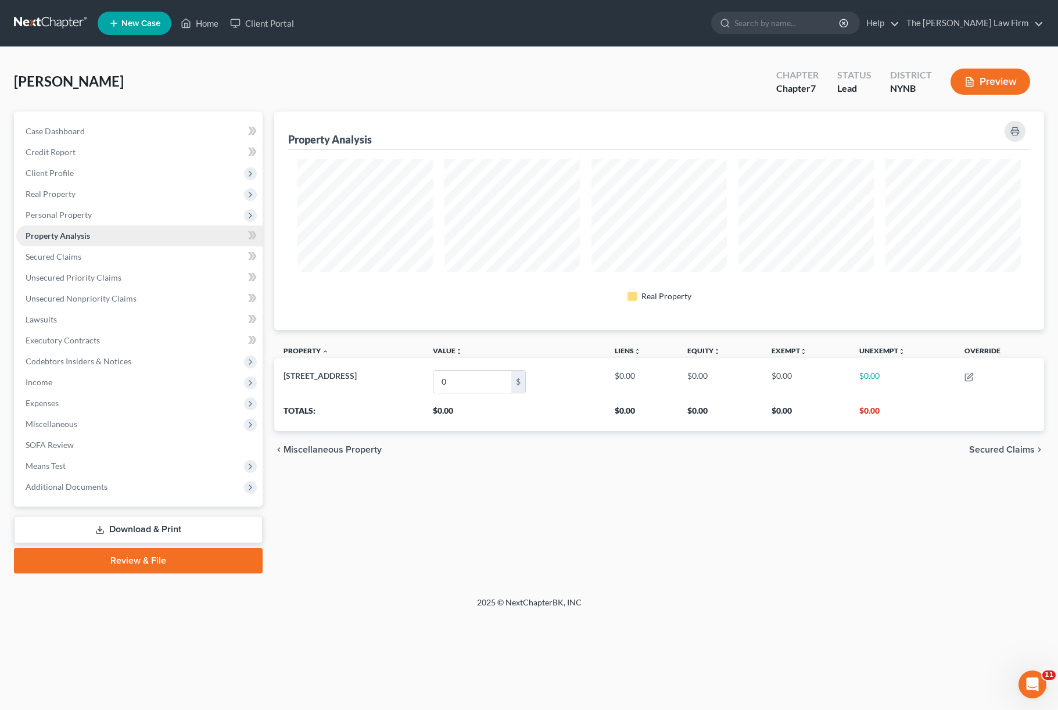
scroll to position [218, 770]
click at [80, 210] on span "Personal Property" at bounding box center [59, 215] width 66 height 10
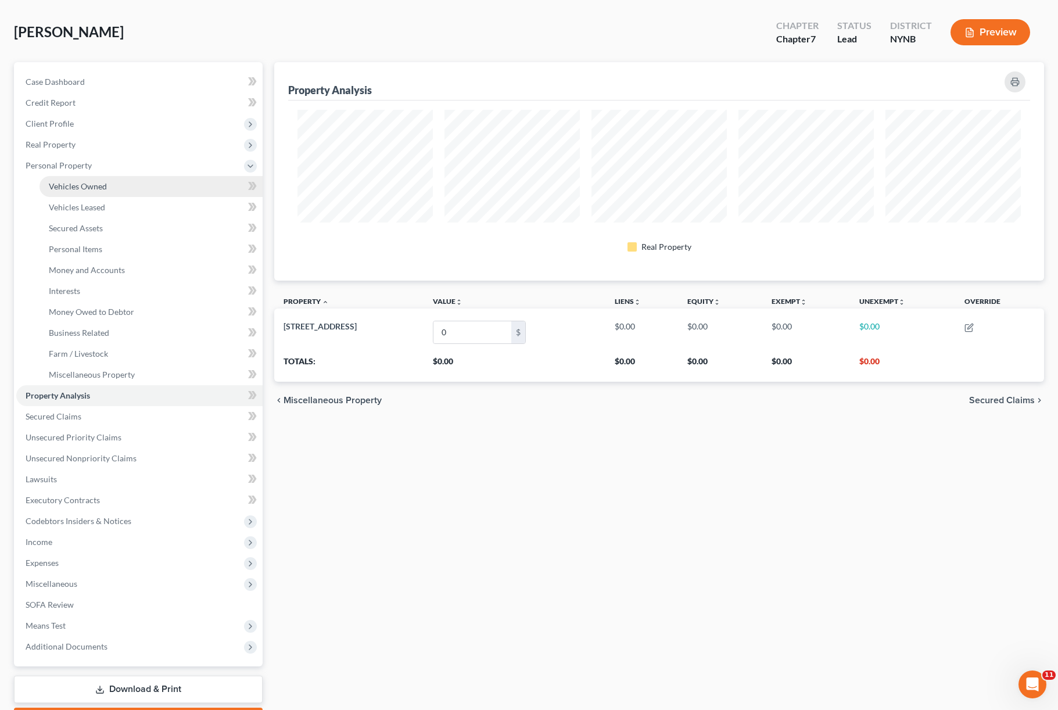
click at [77, 177] on link "Vehicles Owned" at bounding box center [151, 186] width 223 height 21
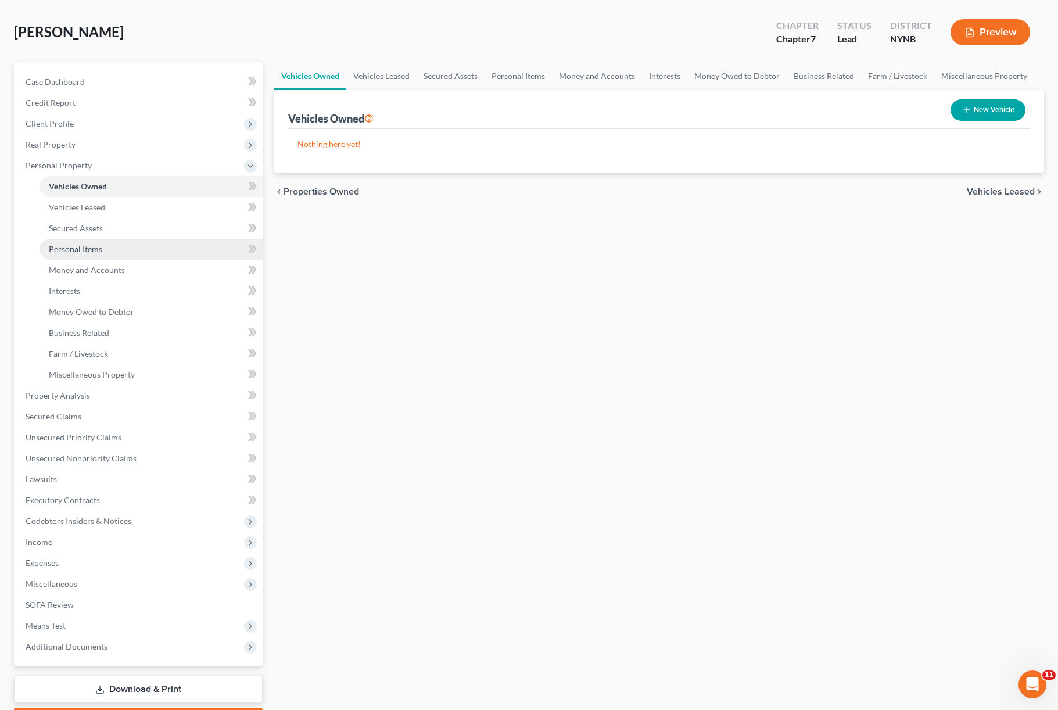
click at [58, 242] on link "Personal Items" at bounding box center [151, 249] width 223 height 21
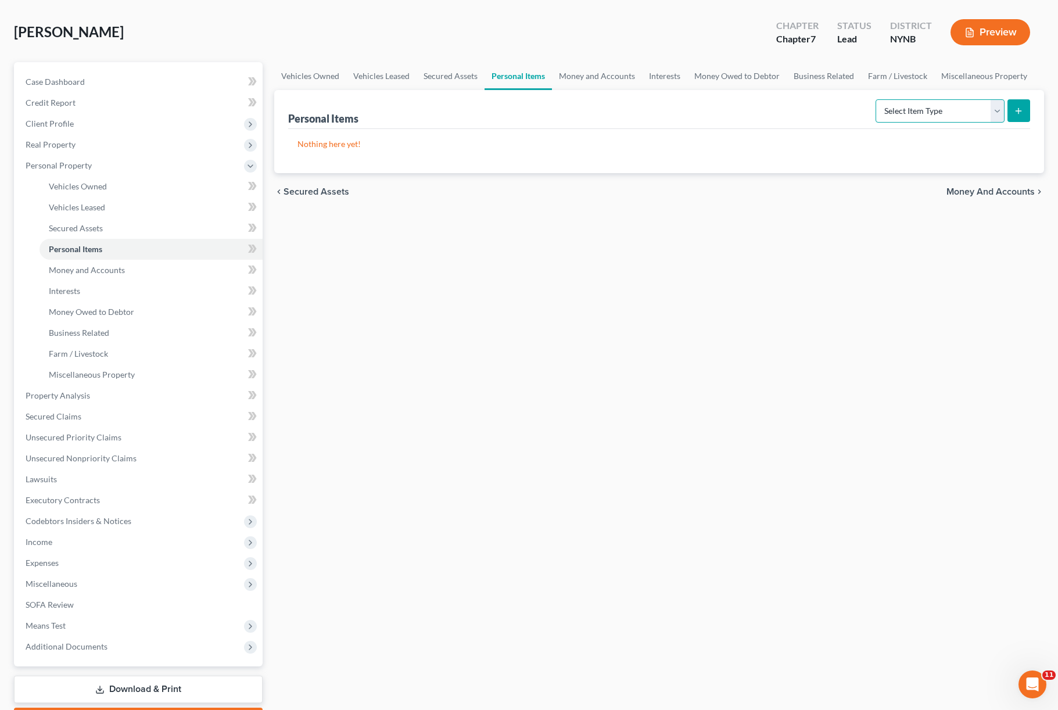
select select "clothing"
click at [1026, 103] on button "submit" at bounding box center [1018, 110] width 23 height 23
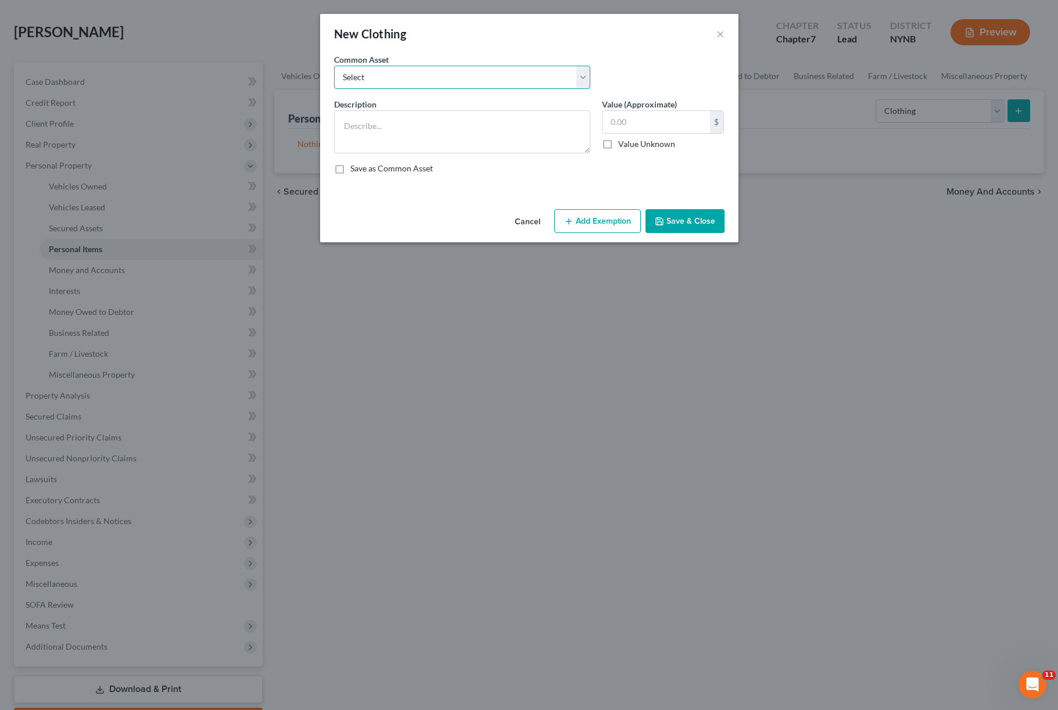
click at [423, 78] on select "Select Basic wardrobe, outerwear, shoes, boots" at bounding box center [462, 77] width 256 height 23
select select "0"
type textarea "Basic wardrobe, outerwear, shoes, boots"
click at [637, 127] on input "300.00" at bounding box center [655, 122] width 107 height 22
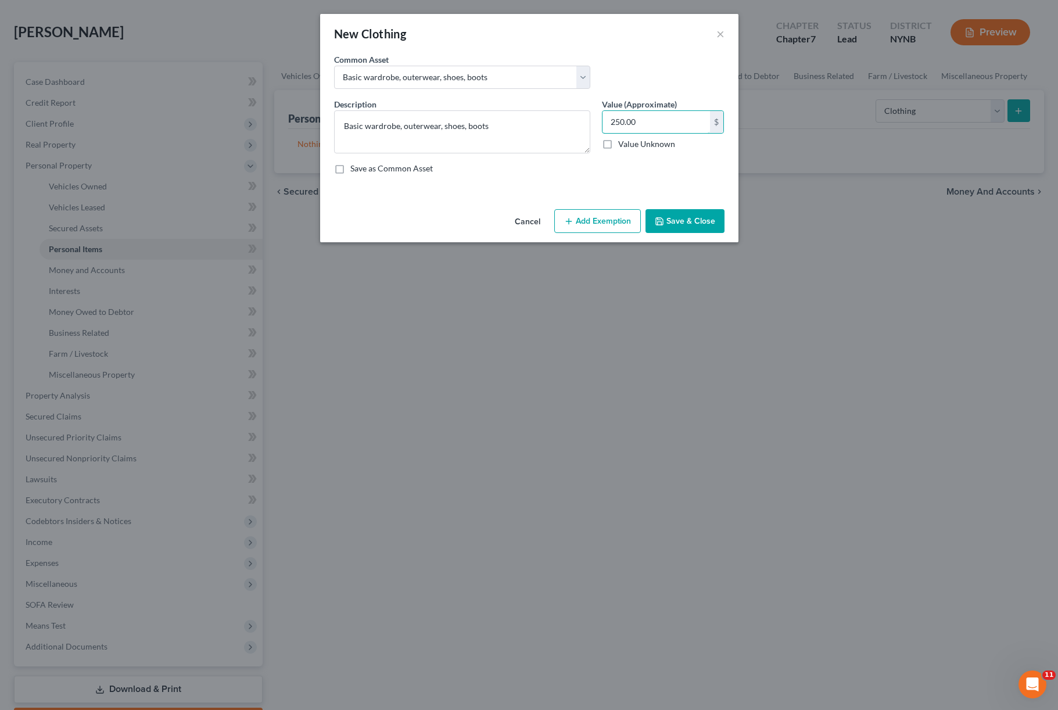
type input "250.00"
click at [597, 224] on button "Add Exemption" at bounding box center [597, 221] width 87 height 24
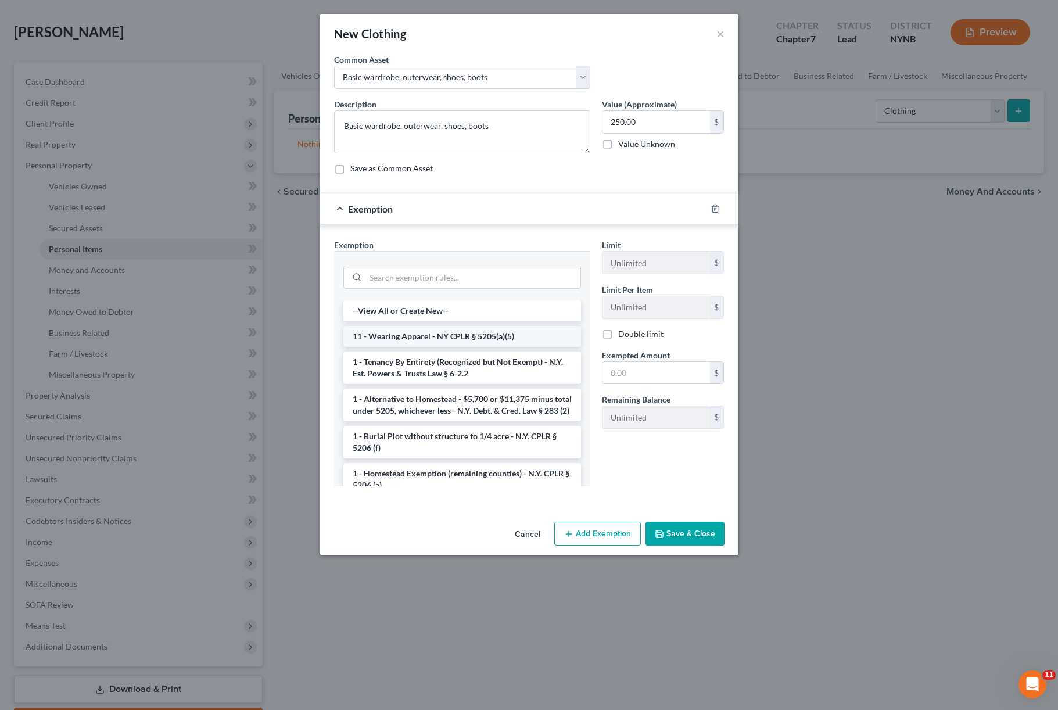
click at [462, 341] on li "11 - Wearing Apparel - NY CPLR § 5205(a)(5)" at bounding box center [462, 336] width 238 height 21
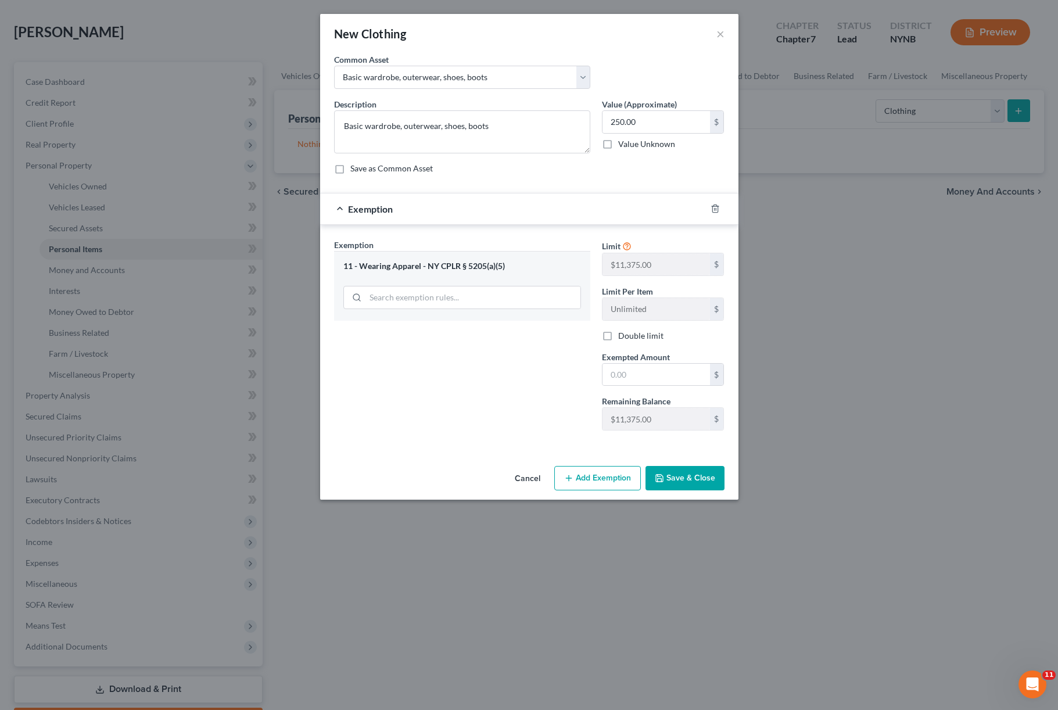
click at [688, 485] on button "Save & Close" at bounding box center [684, 478] width 79 height 24
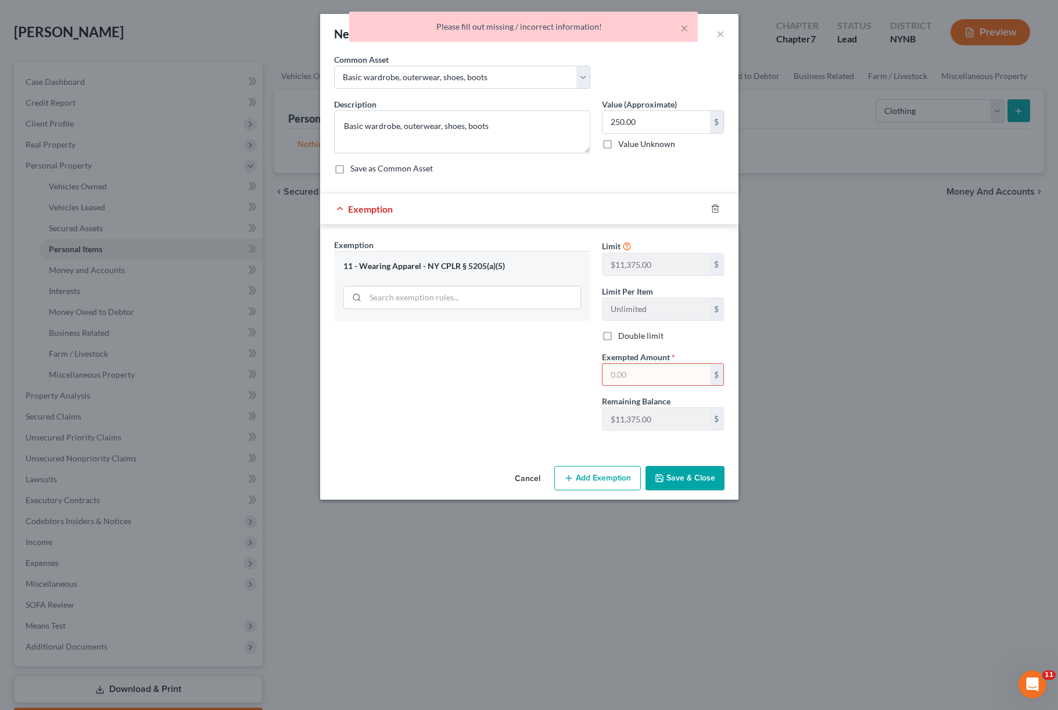
click at [632, 381] on input "text" at bounding box center [655, 375] width 107 height 22
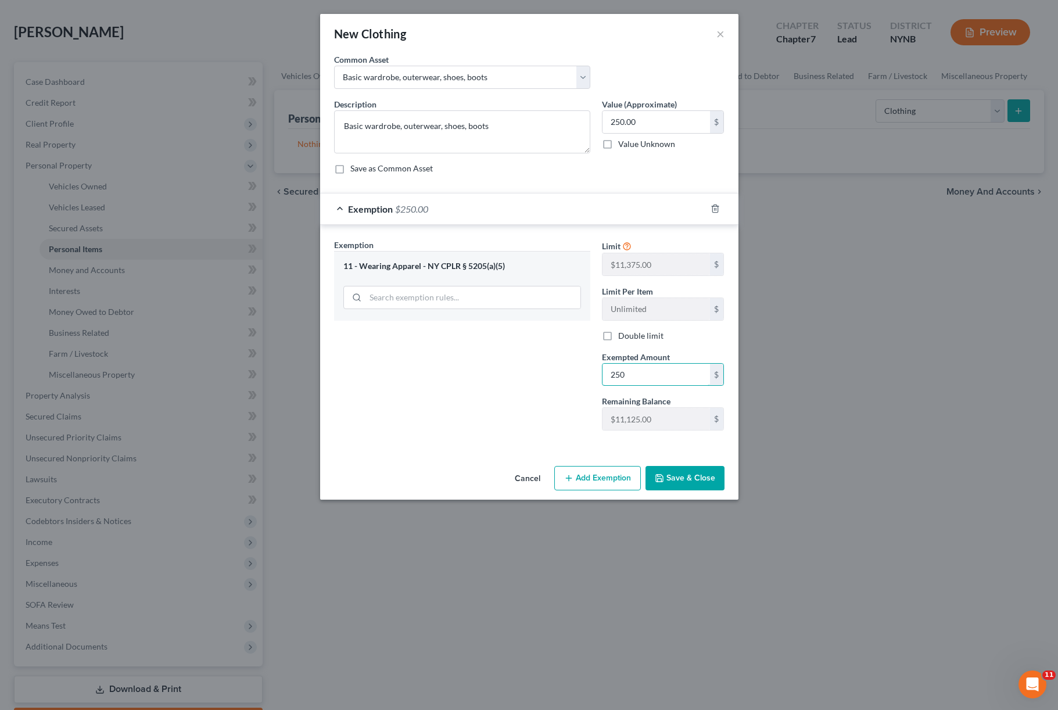
type input "250"
click at [694, 487] on button "Save & Close" at bounding box center [684, 478] width 79 height 24
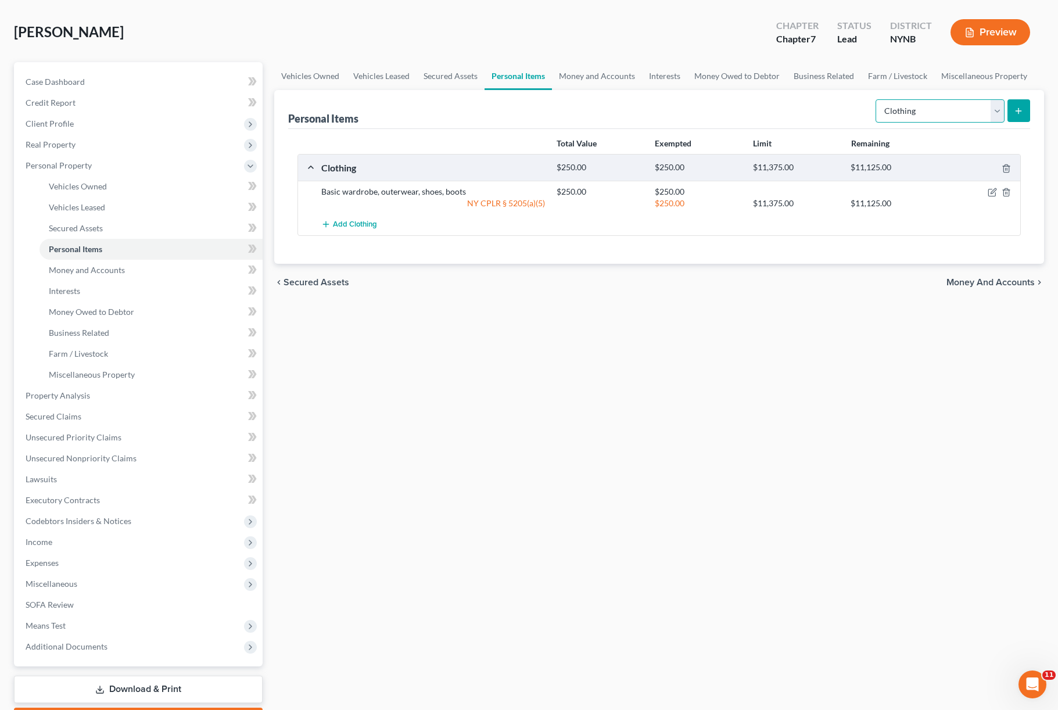
click at [1000, 114] on select "Select Item Type Clothing Collectibles Of Value Electronics Firearms Household …" at bounding box center [939, 110] width 129 height 23
select select "electronics"
click at [1035, 108] on div "Personal Items Select Item Type Clothing Collectibles Of Value Electronics Fire…" at bounding box center [659, 177] width 770 height 174
click at [1023, 112] on icon "submit" at bounding box center [1018, 110] width 9 height 9
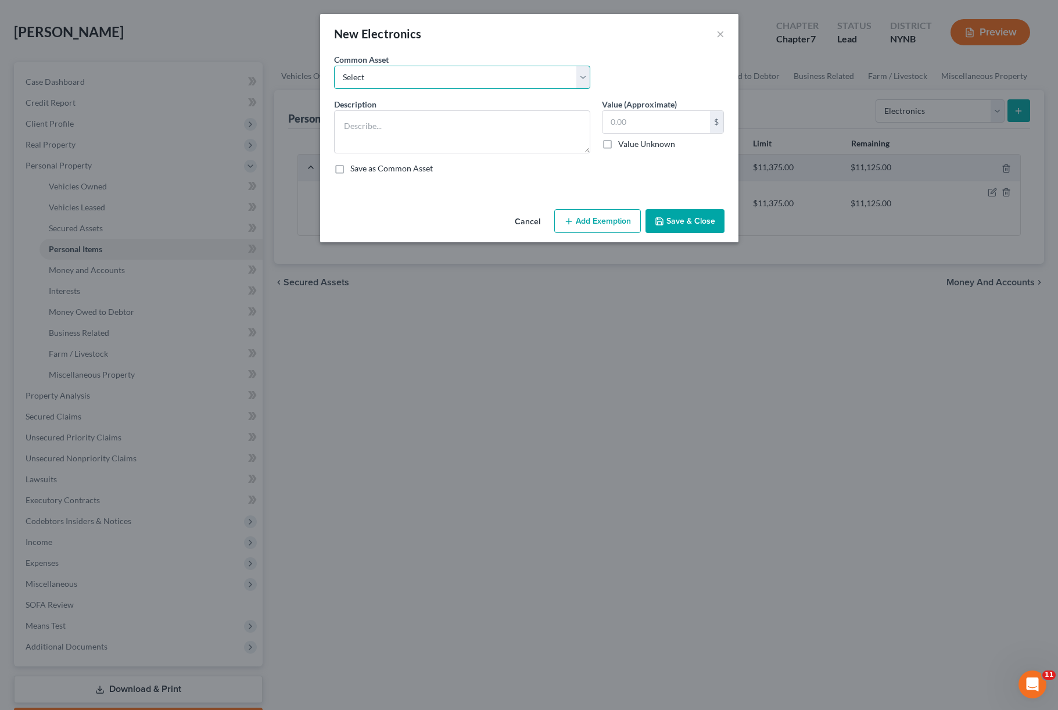
click at [567, 76] on select "Select TVs, laptop, cell phones" at bounding box center [462, 77] width 256 height 23
select select "0"
type textarea "TVs, laptop, cell phones"
type input "400.00"
click at [603, 226] on button "Add Exemption" at bounding box center [597, 221] width 87 height 24
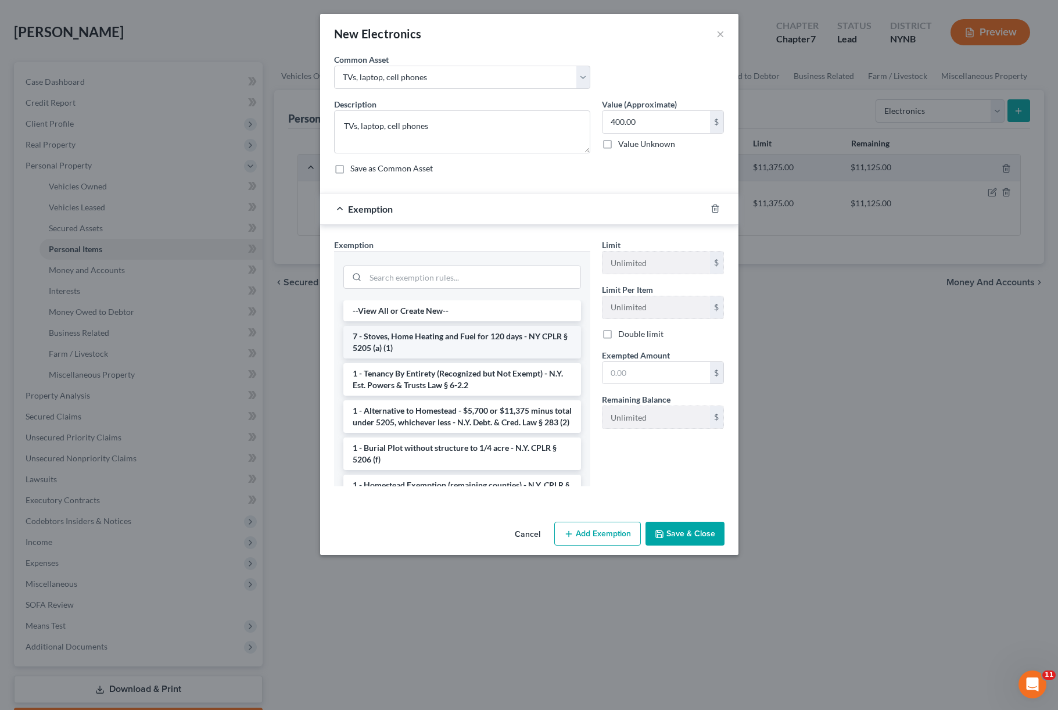
click at [486, 351] on li "7 - Stoves, Home Heating and Fuel for 120 days - NY CPLR § 5205 (a) (1)" at bounding box center [462, 342] width 238 height 33
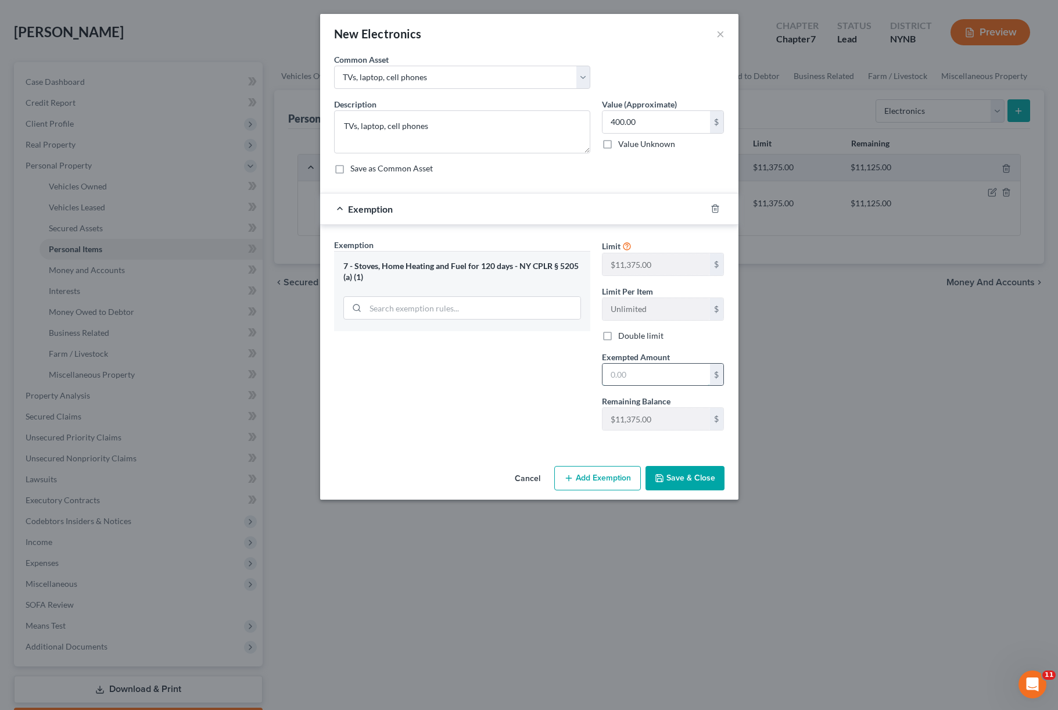
click at [638, 373] on input "text" at bounding box center [655, 375] width 107 height 22
type input "400"
click at [706, 486] on button "Save & Close" at bounding box center [684, 478] width 79 height 24
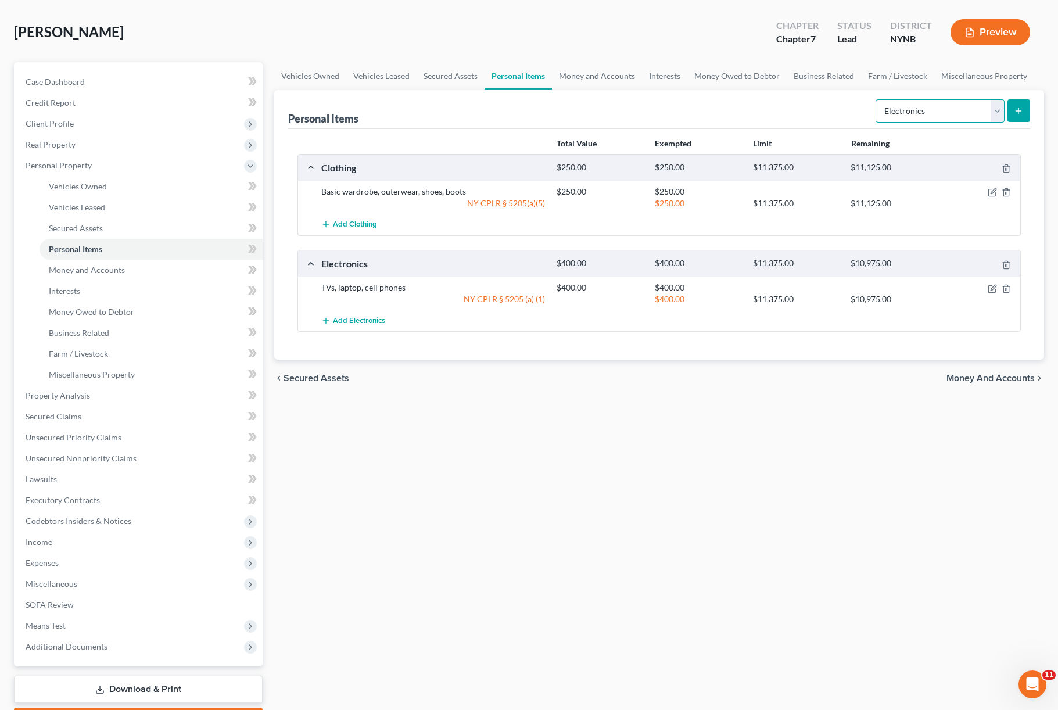
click at [974, 108] on select "Select Item Type Clothing Collectibles Of Value Electronics Firearms Household …" at bounding box center [939, 110] width 129 height 23
select select "household_goods"
click at [1020, 111] on line "submit" at bounding box center [1018, 111] width 5 height 0
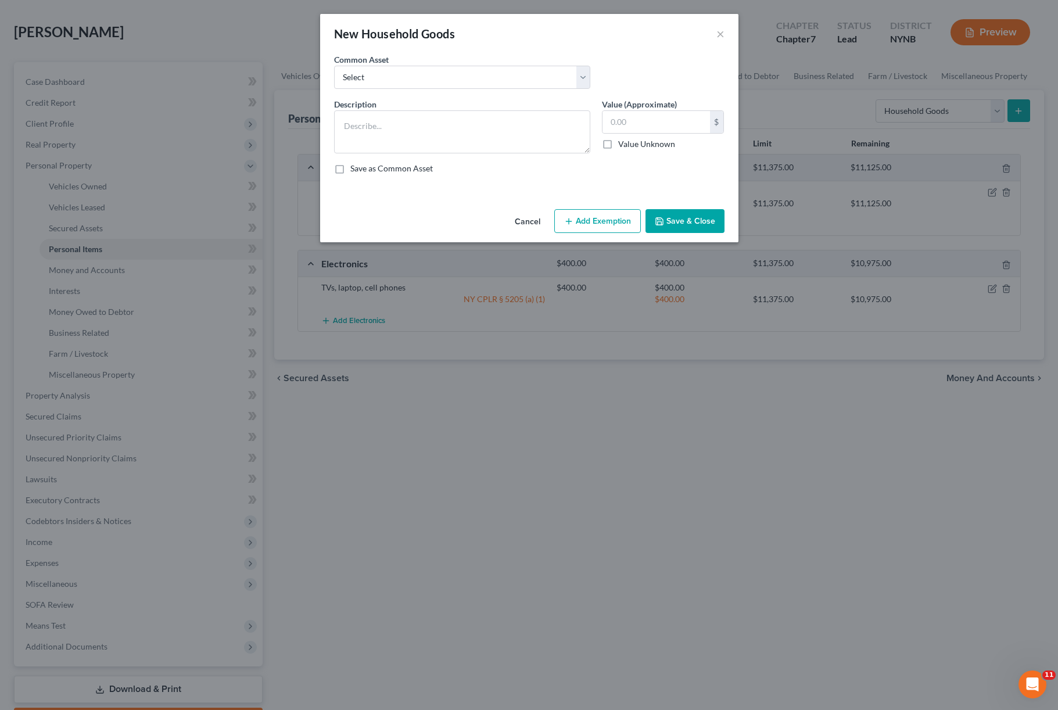
click at [593, 81] on div "Common Asset Select Kitchen furniture & appliances, Living room furniture, dini…" at bounding box center [462, 70] width 268 height 35
click at [586, 80] on select "Select Kitchen furniture & appliances, Living room furniture, dining room furni…" at bounding box center [462, 77] width 256 height 23
select select "0"
type textarea "Kitchen furniture & appliances, Living room furniture, dining room furniture, b…"
click at [636, 128] on input "750.00" at bounding box center [655, 122] width 107 height 22
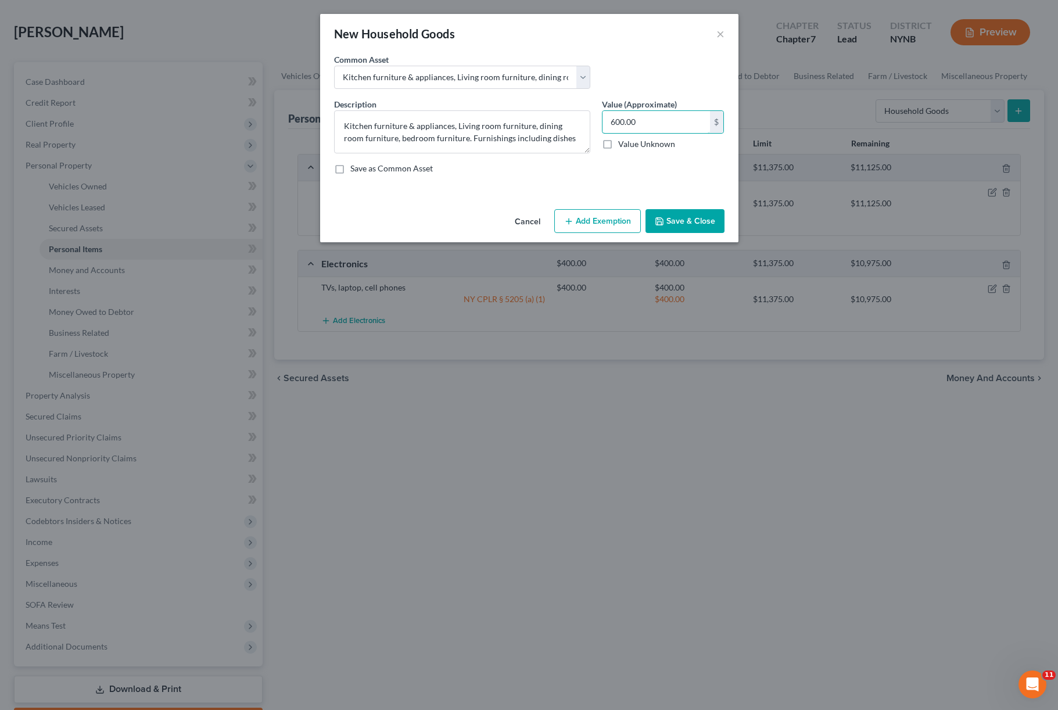
type input "600.00"
click at [577, 225] on button "Add Exemption" at bounding box center [597, 221] width 87 height 24
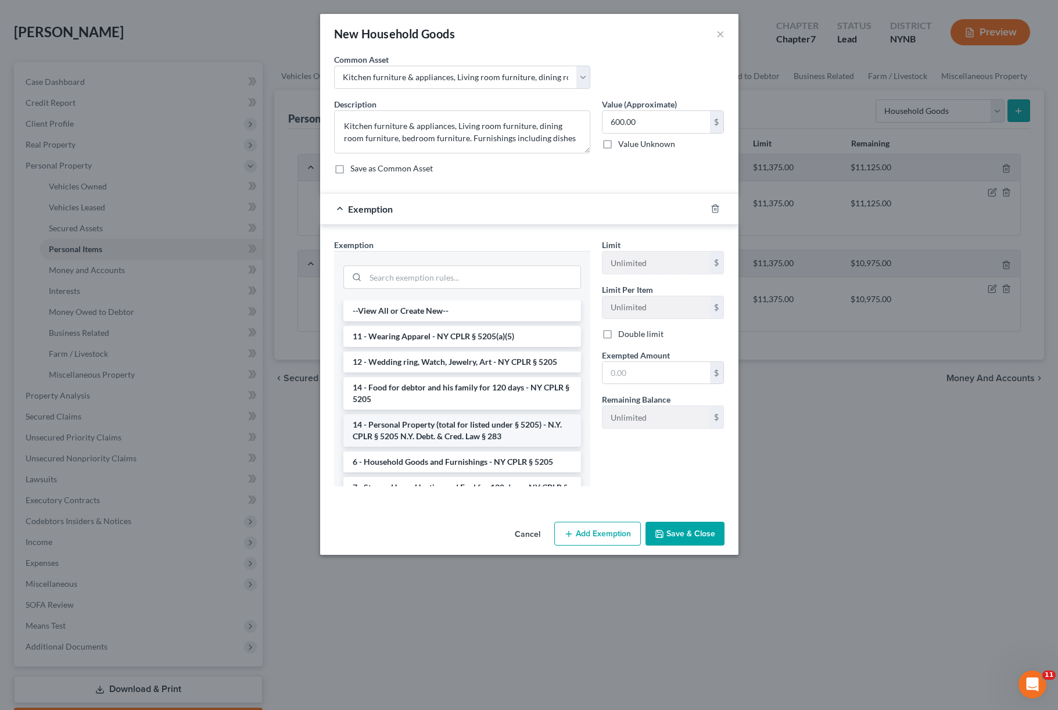
click at [474, 429] on li "14 - Personal Property (total for listed under § 5205) - N.Y. CPLR § 5205 N.Y. …" at bounding box center [462, 430] width 238 height 33
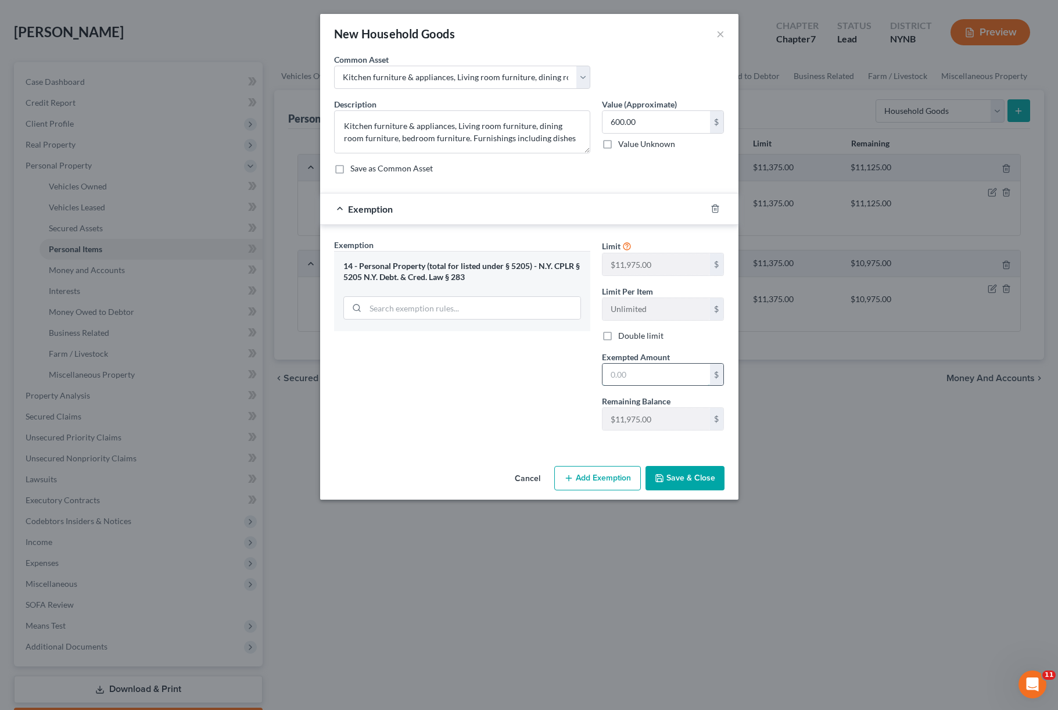
click at [669, 374] on input "text" at bounding box center [655, 375] width 107 height 22
type input "600"
click at [695, 483] on button "Save & Close" at bounding box center [684, 478] width 79 height 24
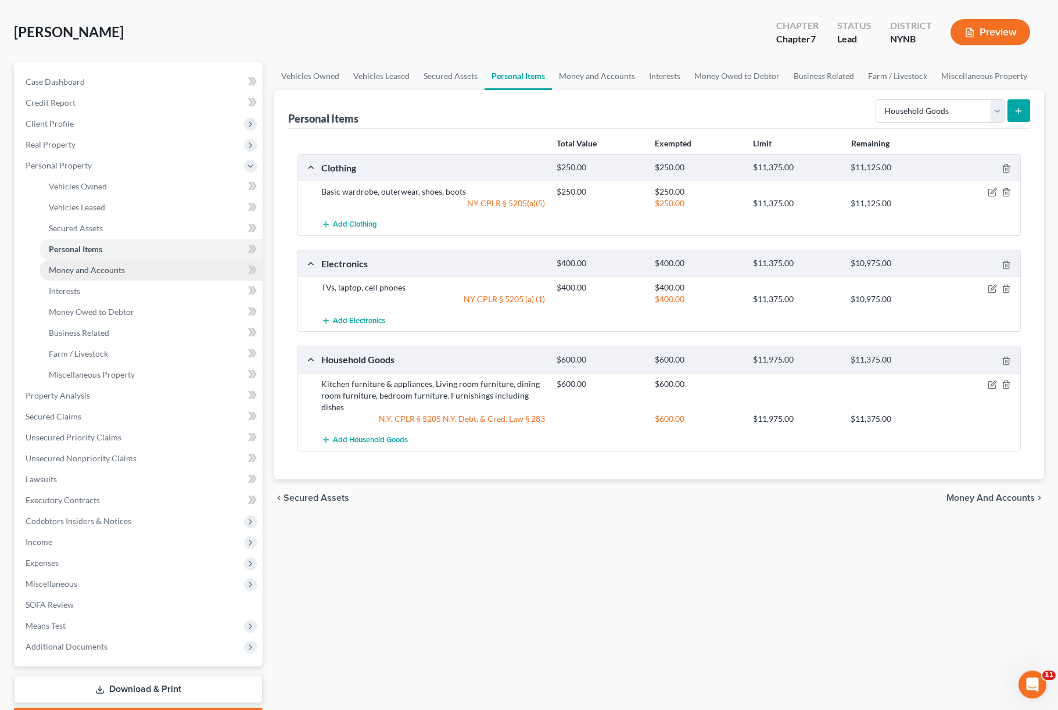
click at [128, 265] on link "Money and Accounts" at bounding box center [151, 270] width 223 height 21
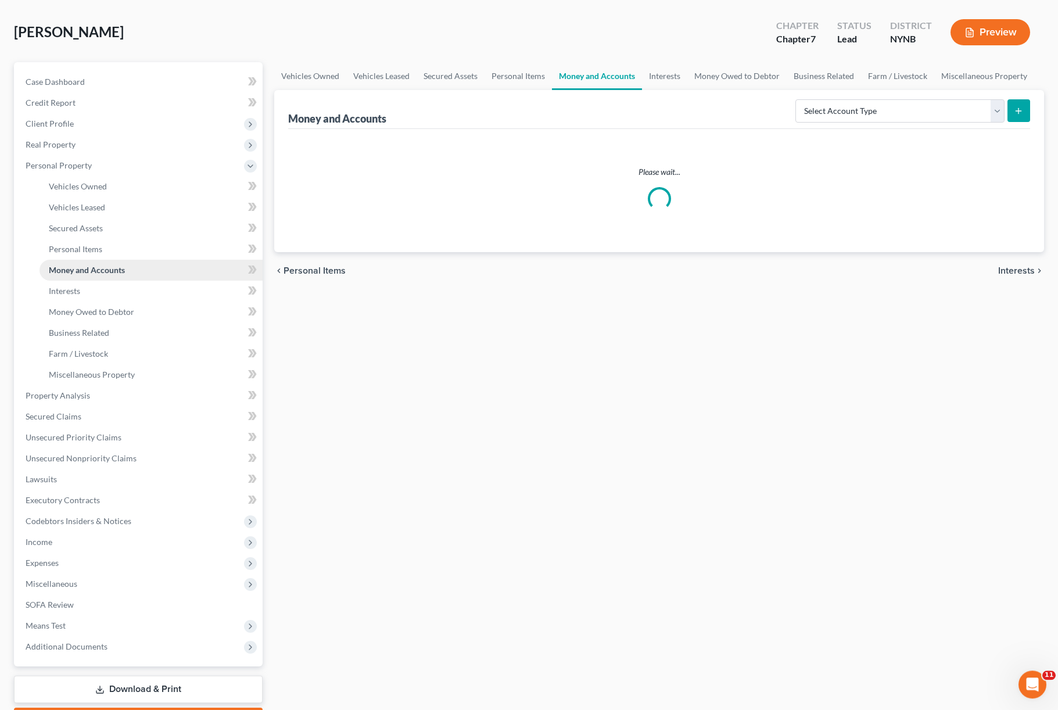
scroll to position [49, 0]
click at [874, 113] on select "Select Account Type Brokerage Cash on Hand Certificates of Deposit Checking Acc…" at bounding box center [899, 110] width 209 height 23
select select "cash_on_hand"
click at [1022, 119] on button "submit" at bounding box center [1018, 110] width 23 height 23
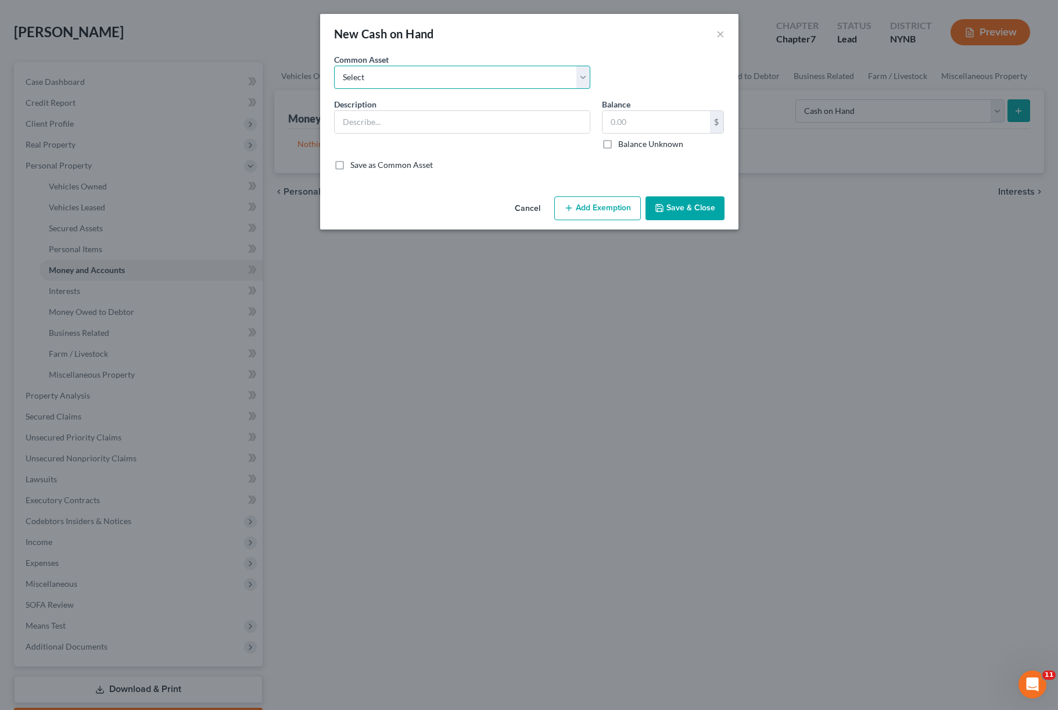
click at [500, 67] on select "Select cash on hand" at bounding box center [462, 77] width 256 height 23
select select "0"
type input "cash on hand"
type input "10.00"
click at [601, 213] on button "Add Exemption" at bounding box center [597, 208] width 87 height 24
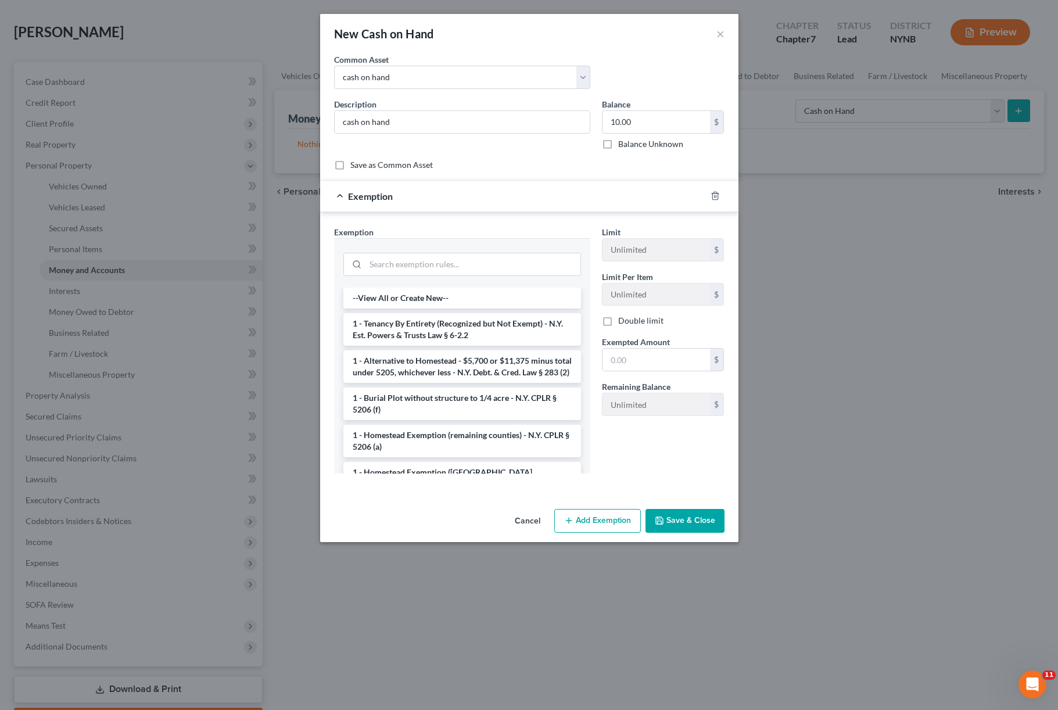
click at [688, 516] on button "Save & Close" at bounding box center [684, 521] width 79 height 24
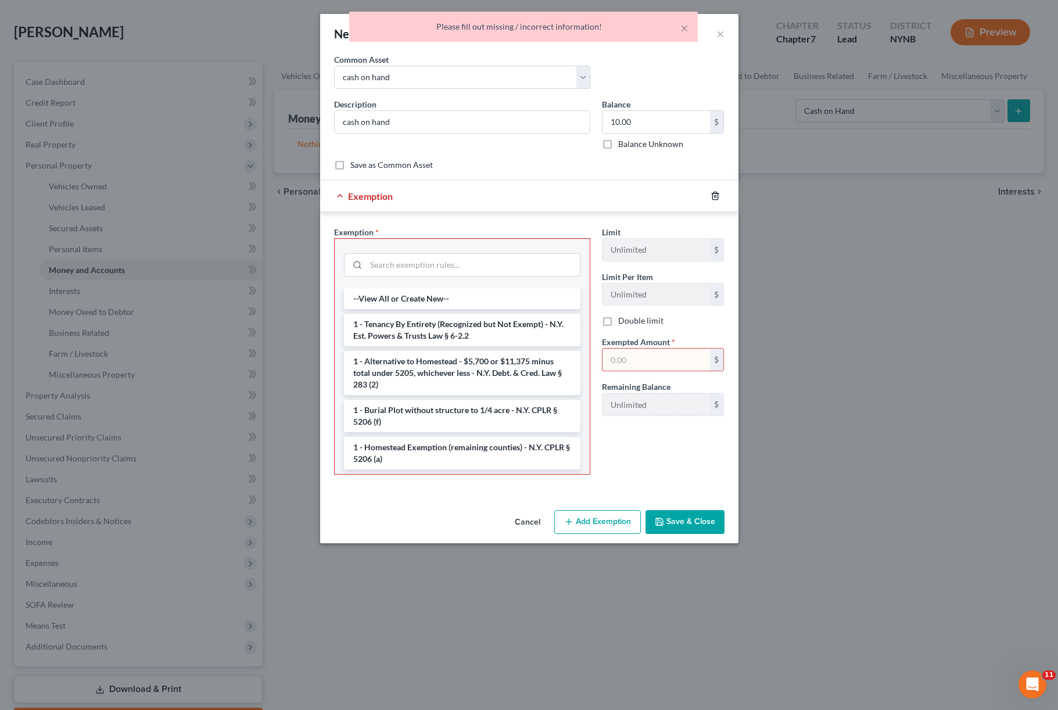
click at [715, 199] on icon "button" at bounding box center [714, 195] width 9 height 9
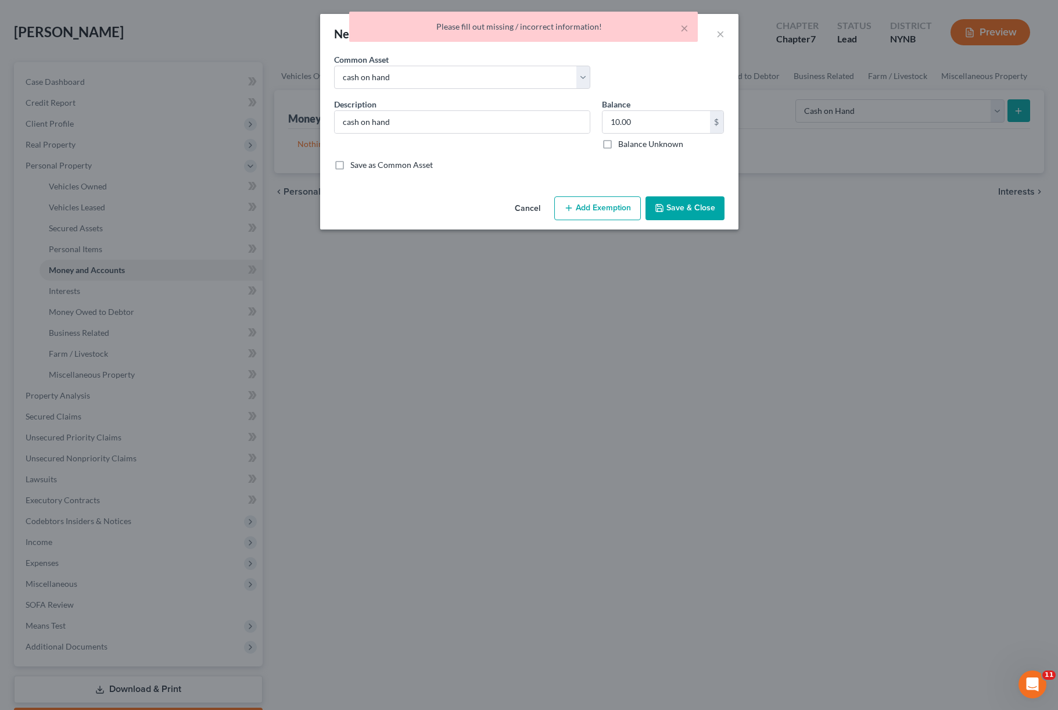
click at [701, 204] on button "Save & Close" at bounding box center [684, 208] width 79 height 24
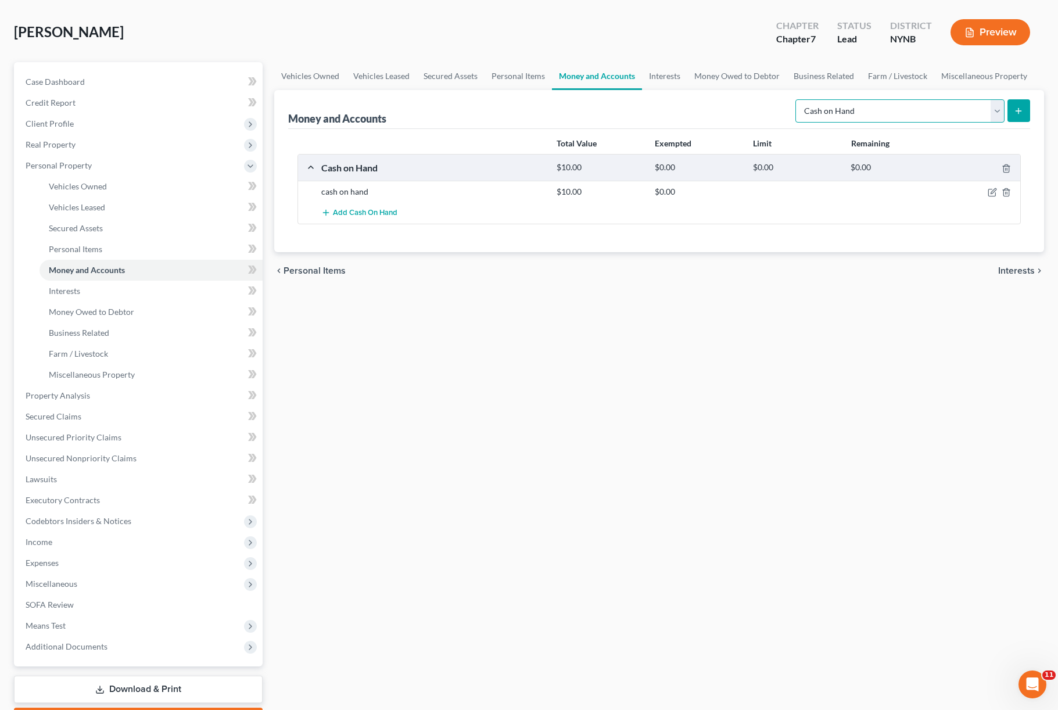
click at [942, 110] on select "Select Account Type Brokerage Cash on Hand Certificates of Deposit Checking Acc…" at bounding box center [899, 110] width 209 height 23
select select "savings"
click at [1024, 113] on button "submit" at bounding box center [1018, 110] width 23 height 23
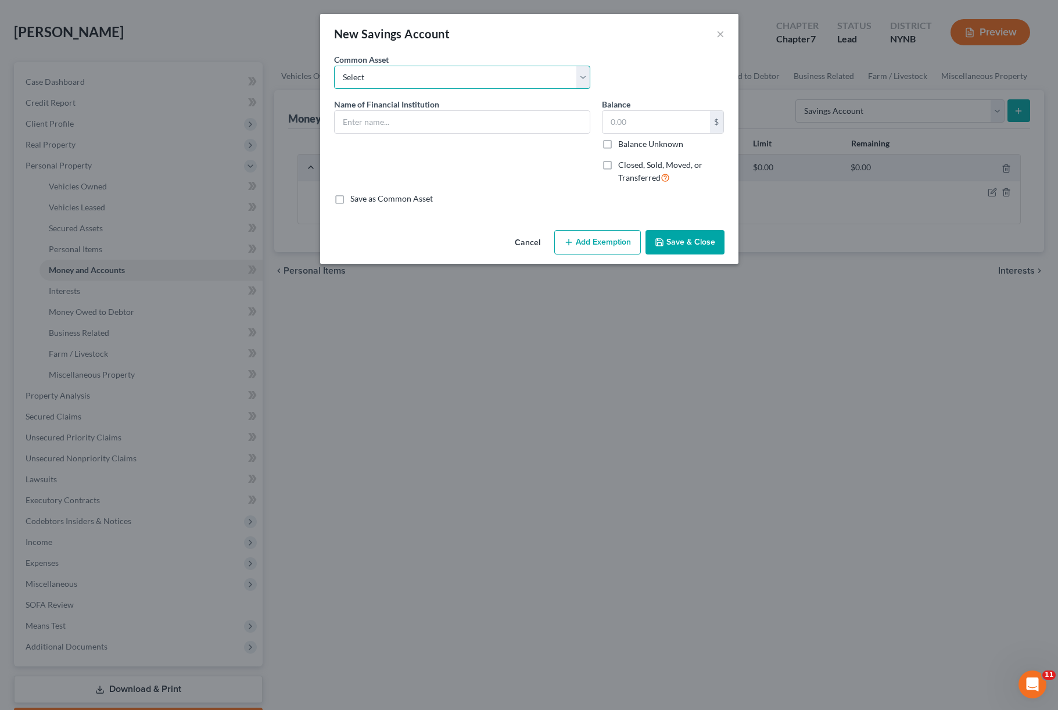
click at [562, 88] on select "Select Remington FCU First Source FCU GPO FCU Americu FCU Keybank M&T Bank NBT …" at bounding box center [462, 77] width 256 height 23
select select "3"
click at [690, 128] on input "5.00" at bounding box center [655, 122] width 107 height 22
click at [548, 220] on div "An exemption set must first be selected from the Filing Information section. Co…" at bounding box center [529, 139] width 418 height 172
click at [579, 234] on button "Add Exemption" at bounding box center [597, 242] width 87 height 24
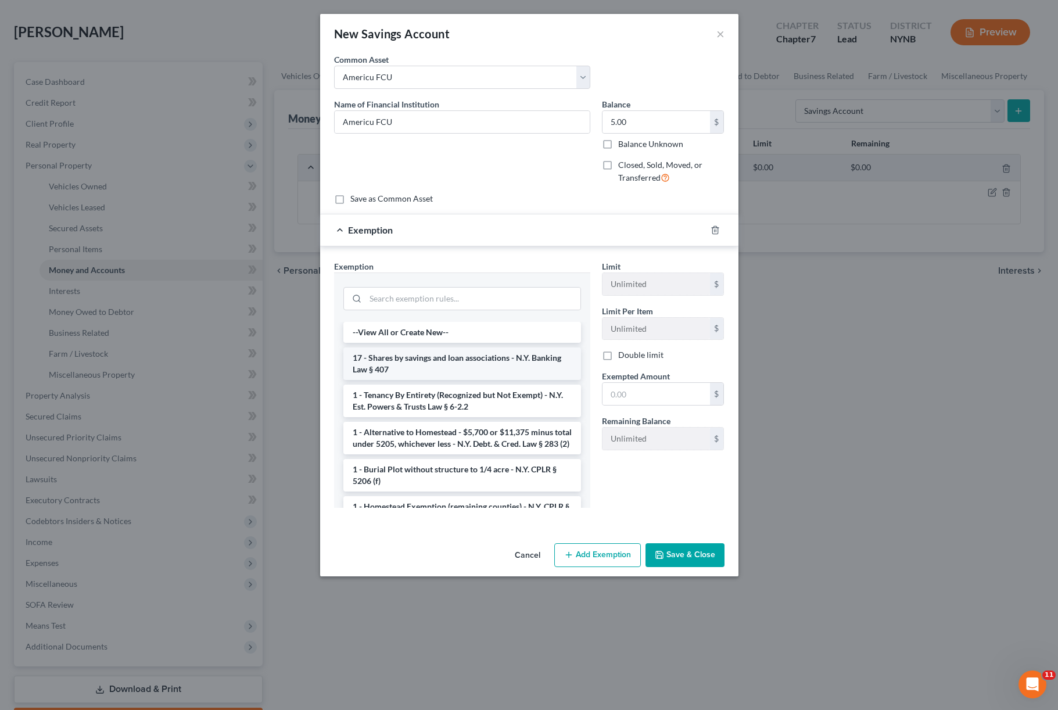
click at [464, 365] on li "17 - Shares by savings and loan associations - N.Y. Banking Law § 407" at bounding box center [462, 363] width 238 height 33
click at [464, 365] on div "Exemption Set must be selected for CA. Exemption * --View All or Create New-- 1…" at bounding box center [462, 388] width 268 height 257
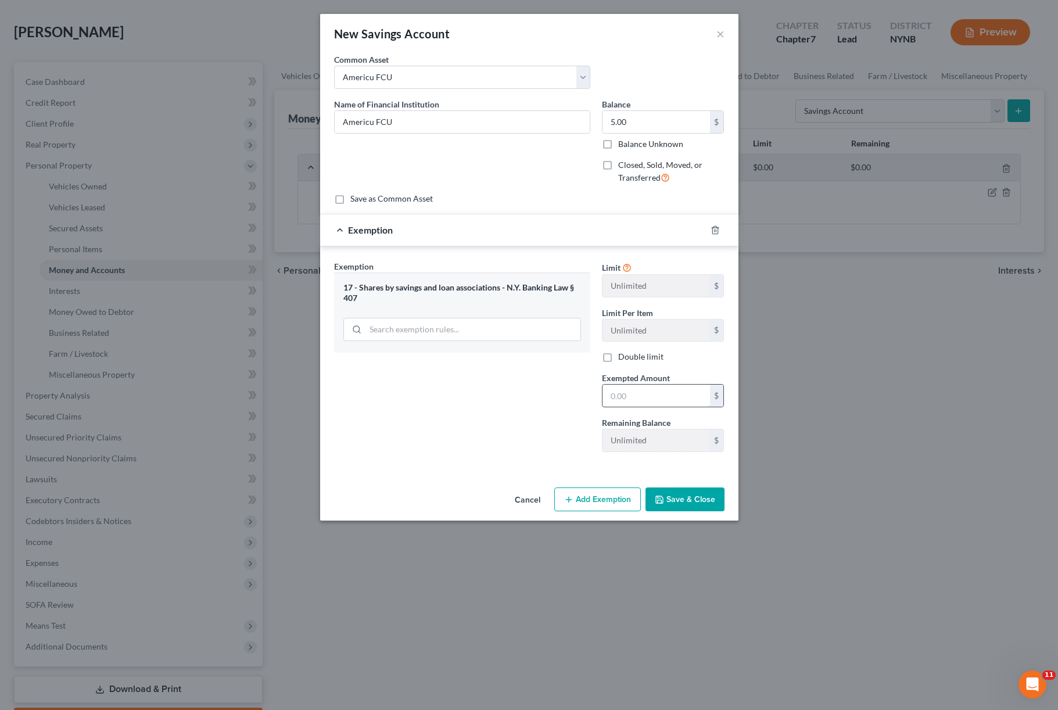
click at [636, 395] on input "text" at bounding box center [655, 396] width 107 height 22
click at [708, 500] on button "Save & Close" at bounding box center [684, 499] width 79 height 24
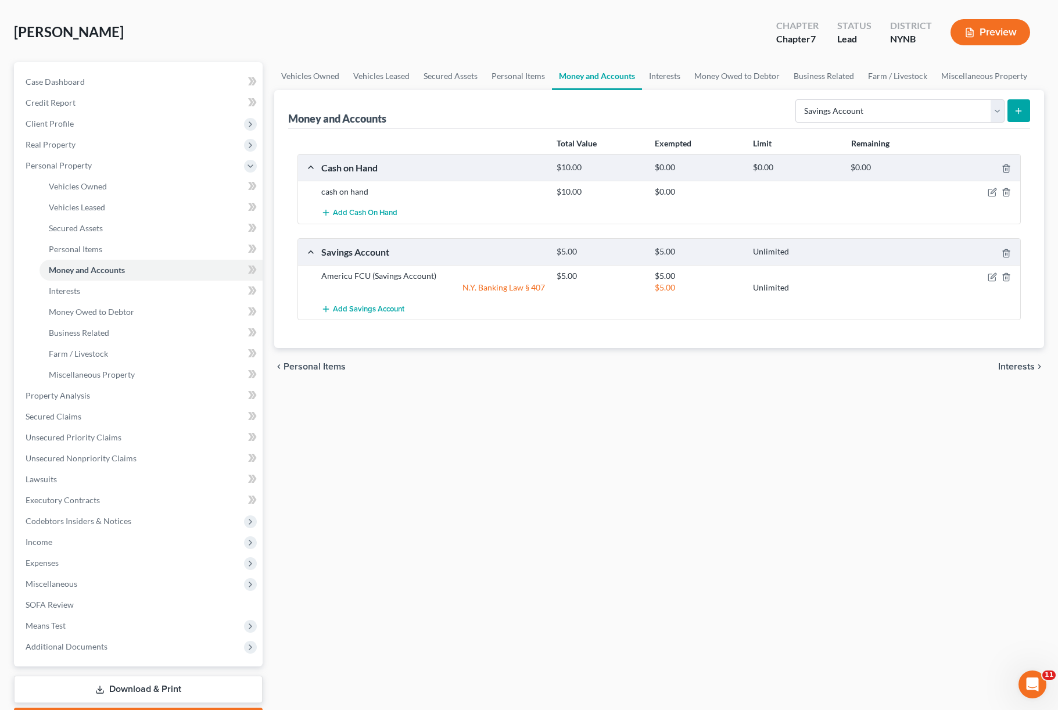
click at [1020, 110] on icon "submit" at bounding box center [1018, 110] width 9 height 9
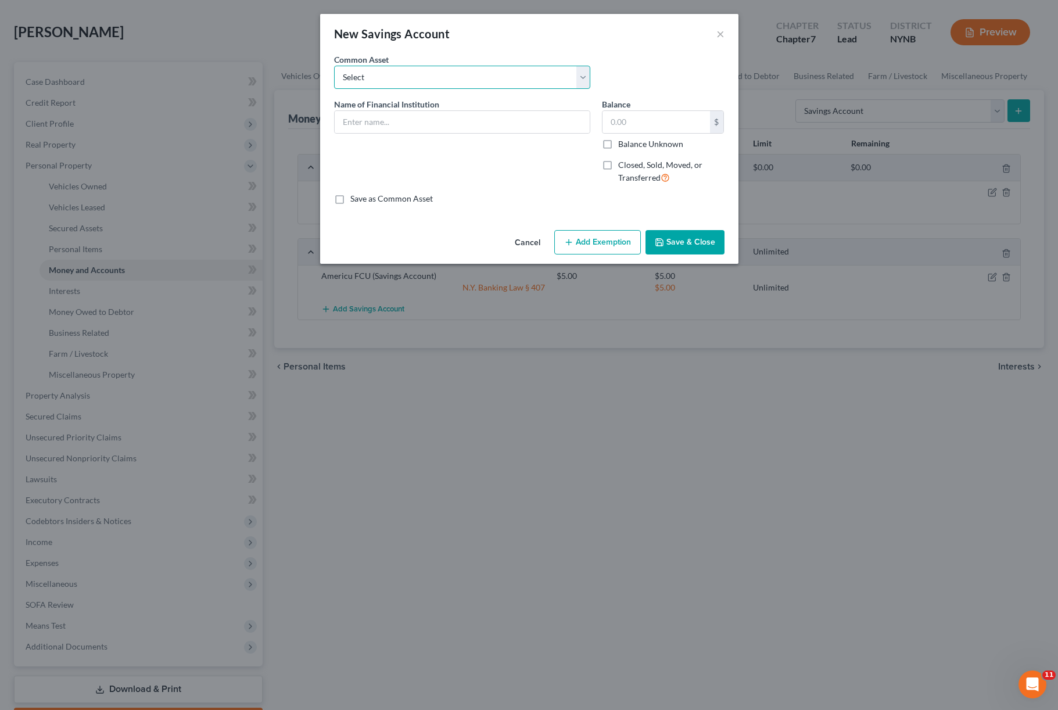
click at [572, 77] on select "Select Remington FCU First Source FCU GPO FCU Americu FCU Keybank M&T Bank NBT …" at bounding box center [462, 77] width 256 height 23
click at [0, 0] on html "Home New Case Client Portal The [PERSON_NAME] Law Firm [PERSON_NAME][EMAIL_ADDR…" at bounding box center [529, 364] width 1058 height 827
drag, startPoint x: 344, startPoint y: 127, endPoint x: -1, endPoint y: -50, distance: 387.1
click at [511, 42] on html "Home New Case Client Portal The [PERSON_NAME] Law Firm [PERSON_NAME][EMAIL_ADDR…" at bounding box center [529, 364] width 1058 height 827
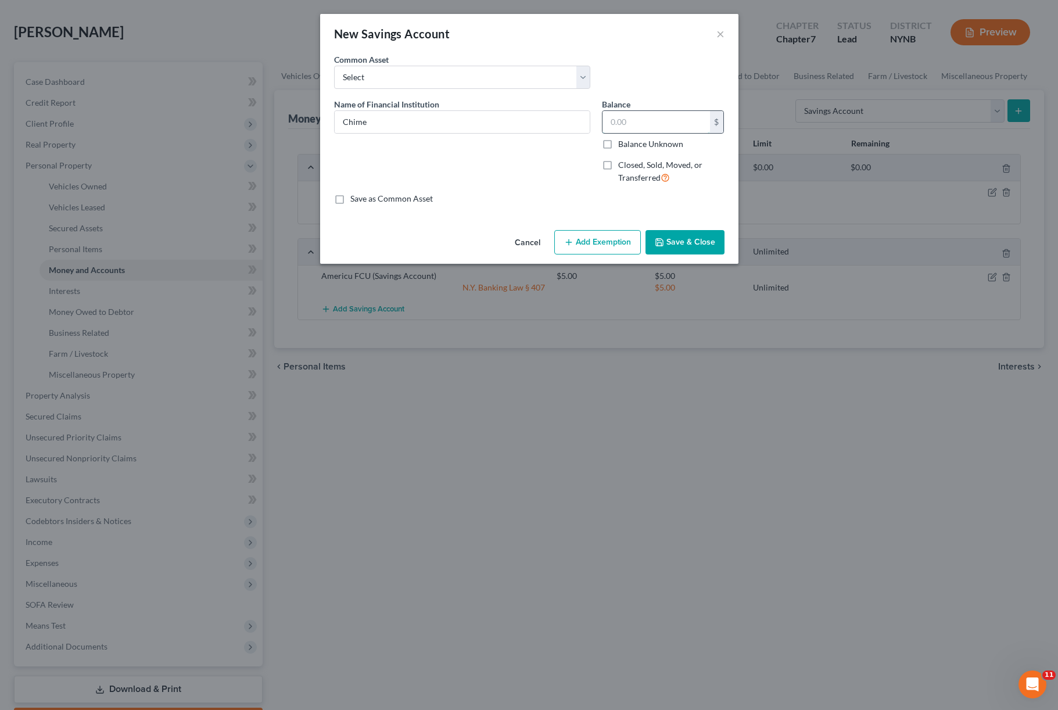
click at [645, 128] on input "text" at bounding box center [655, 122] width 107 height 22
click at [708, 256] on div "Cancel Add Exemption Save & Close" at bounding box center [529, 244] width 418 height 38
click at [701, 247] on button "Save & Close" at bounding box center [684, 242] width 79 height 24
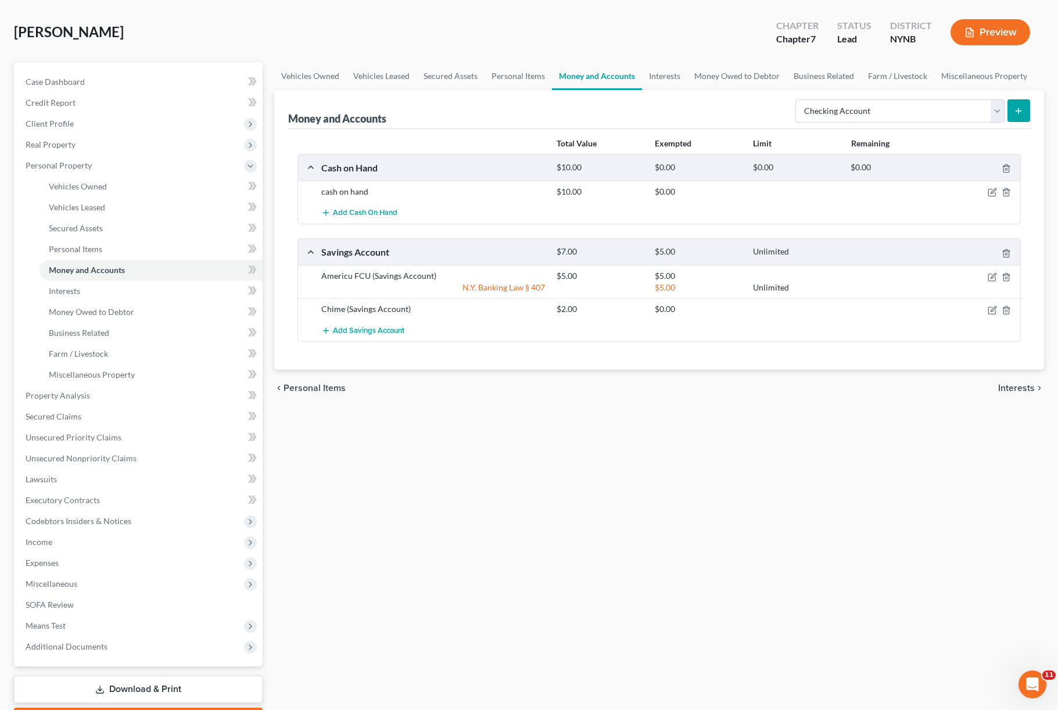
click at [1026, 105] on button "submit" at bounding box center [1018, 110] width 23 height 23
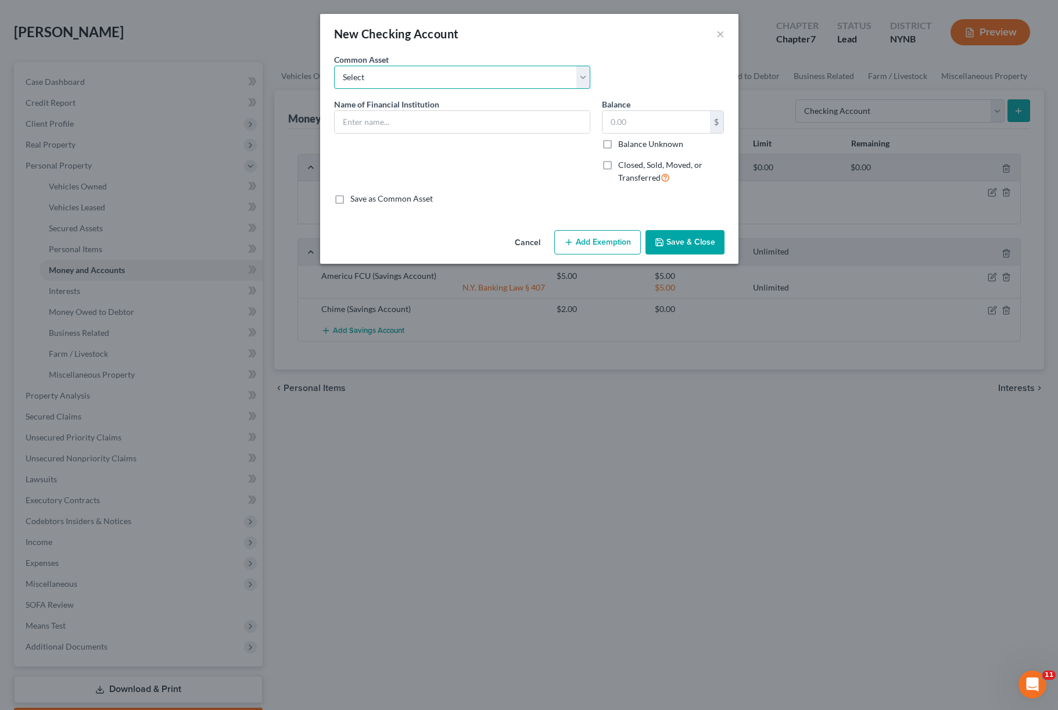
click at [509, 73] on select "Select Adirondack bank NBT Bank M&T Bank Remington FCU First Source FCU GPO FCU…" at bounding box center [462, 77] width 256 height 23
click at [625, 137] on div "10.00 $ Balance Unknown" at bounding box center [663, 130] width 123 height 40
click at [576, 247] on button "Add Exemption" at bounding box center [597, 242] width 87 height 24
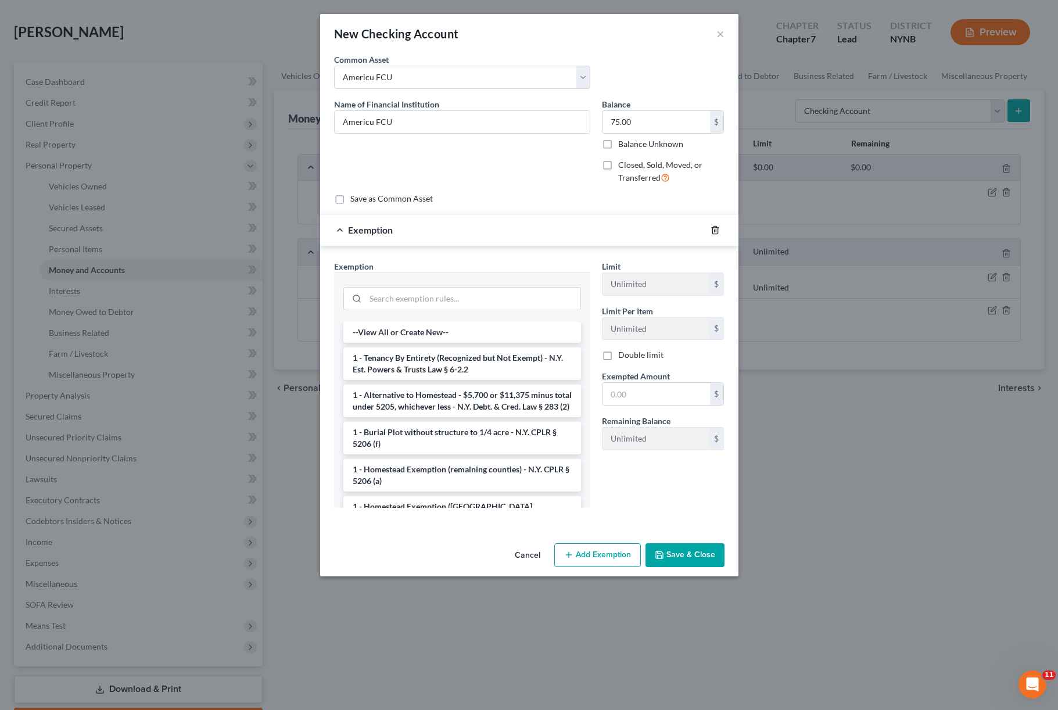
click at [712, 227] on icon "button" at bounding box center [714, 229] width 9 height 9
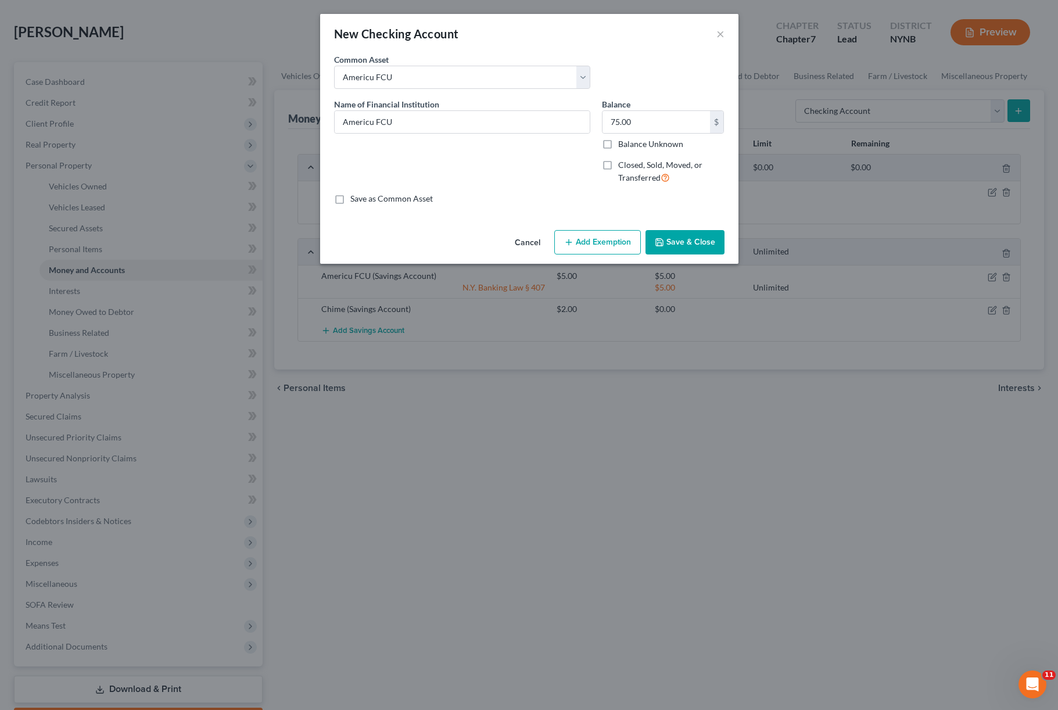
click at [693, 244] on button "Save & Close" at bounding box center [684, 242] width 79 height 24
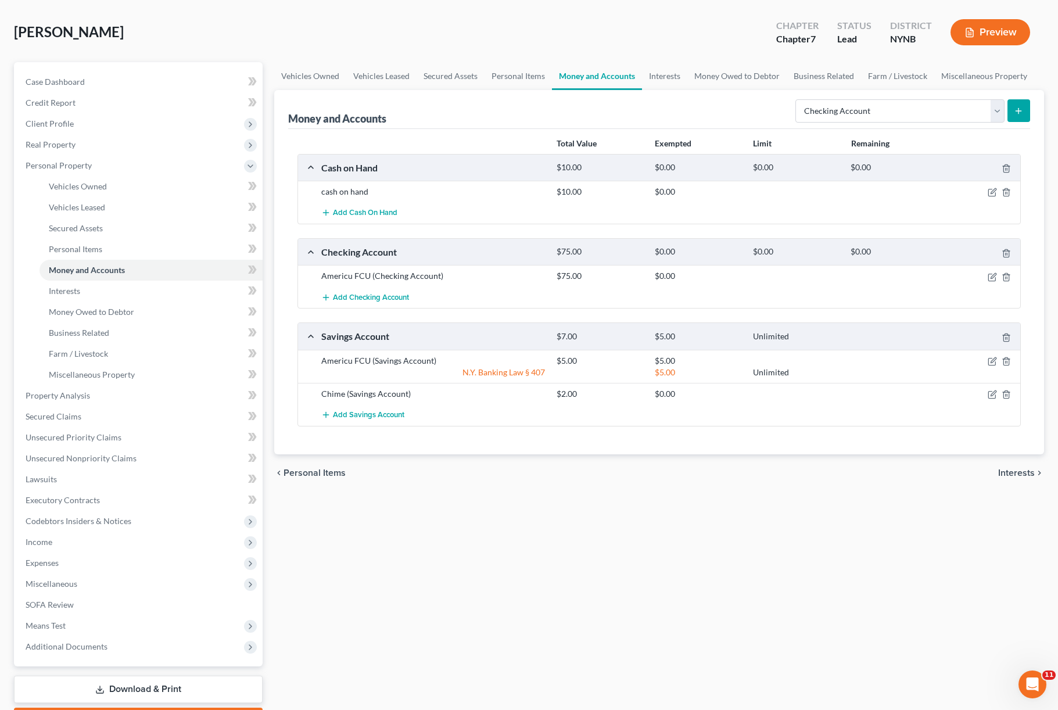
click at [1007, 106] on button "submit" at bounding box center [1018, 110] width 23 height 23
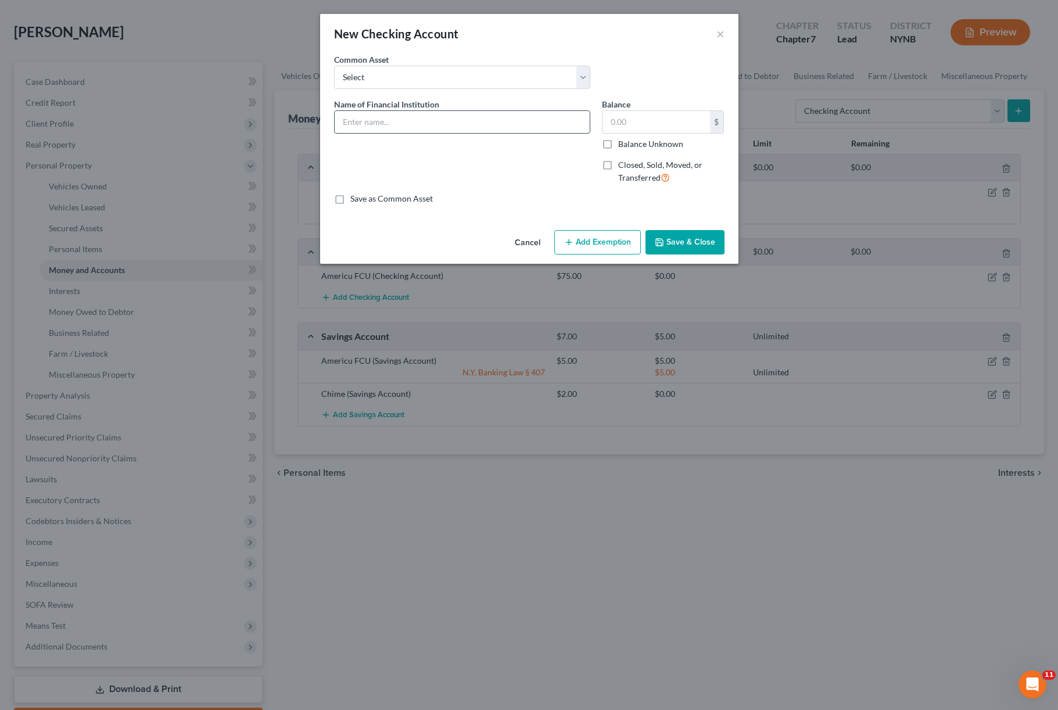
click at [501, 122] on input "text" at bounding box center [462, 122] width 255 height 22
click at [636, 130] on input "text" at bounding box center [655, 122] width 107 height 22
click at [699, 249] on button "Save & Close" at bounding box center [684, 242] width 79 height 24
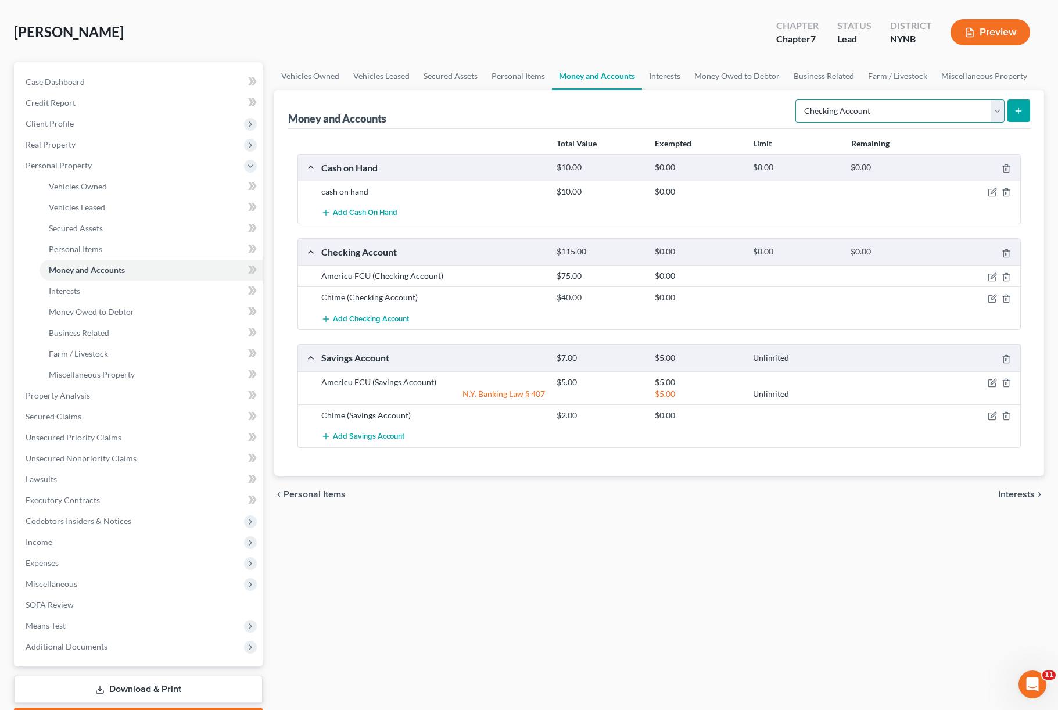
click at [992, 119] on select "Select Account Type Brokerage Cash on Hand Certificates of Deposit Checking Acc…" at bounding box center [899, 110] width 209 height 23
click at [1024, 107] on button "submit" at bounding box center [1018, 110] width 23 height 23
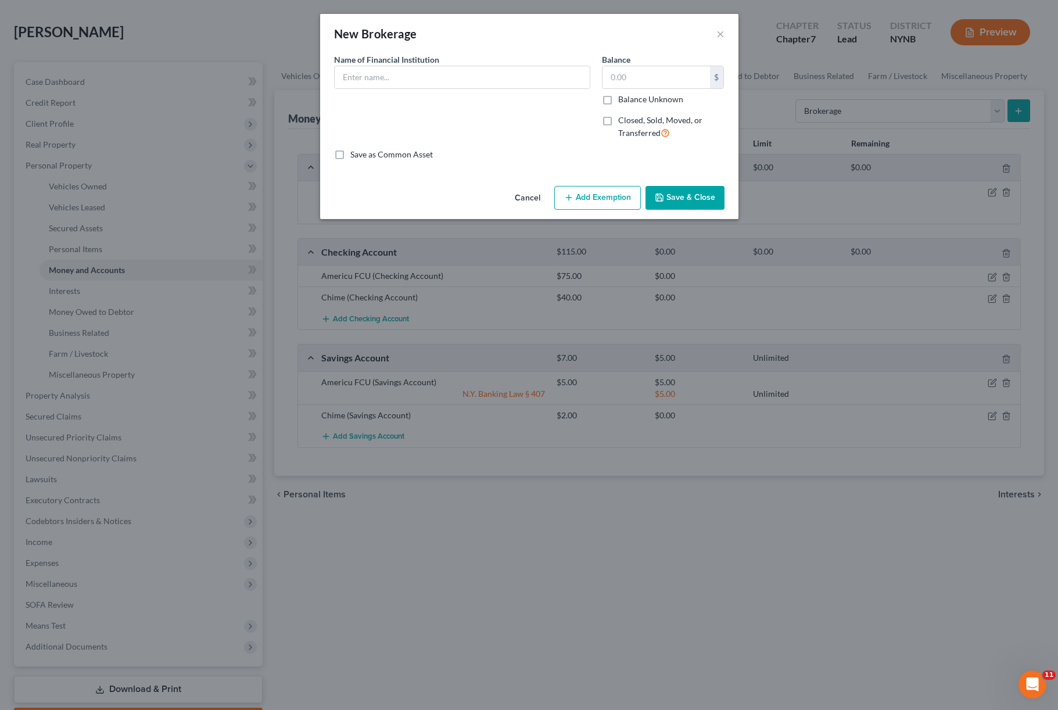
click at [715, 36] on div "New Brokerage ×" at bounding box center [529, 34] width 418 height 40
click at [721, 33] on button "×" at bounding box center [720, 34] width 8 height 14
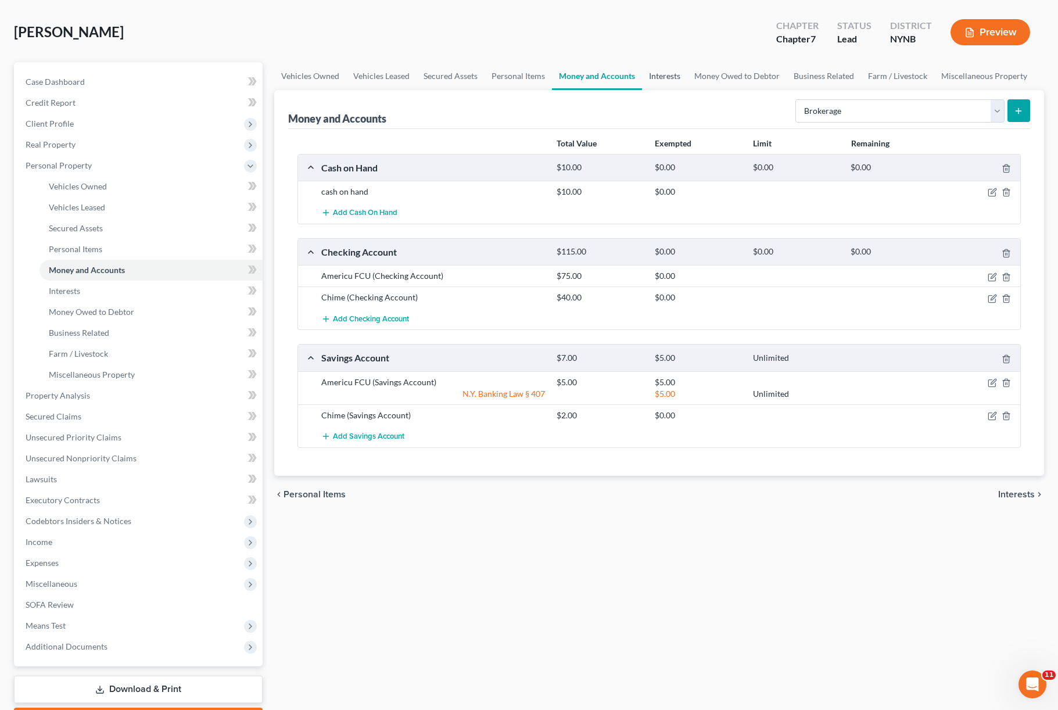
click at [659, 78] on link "Interests" at bounding box center [664, 76] width 45 height 28
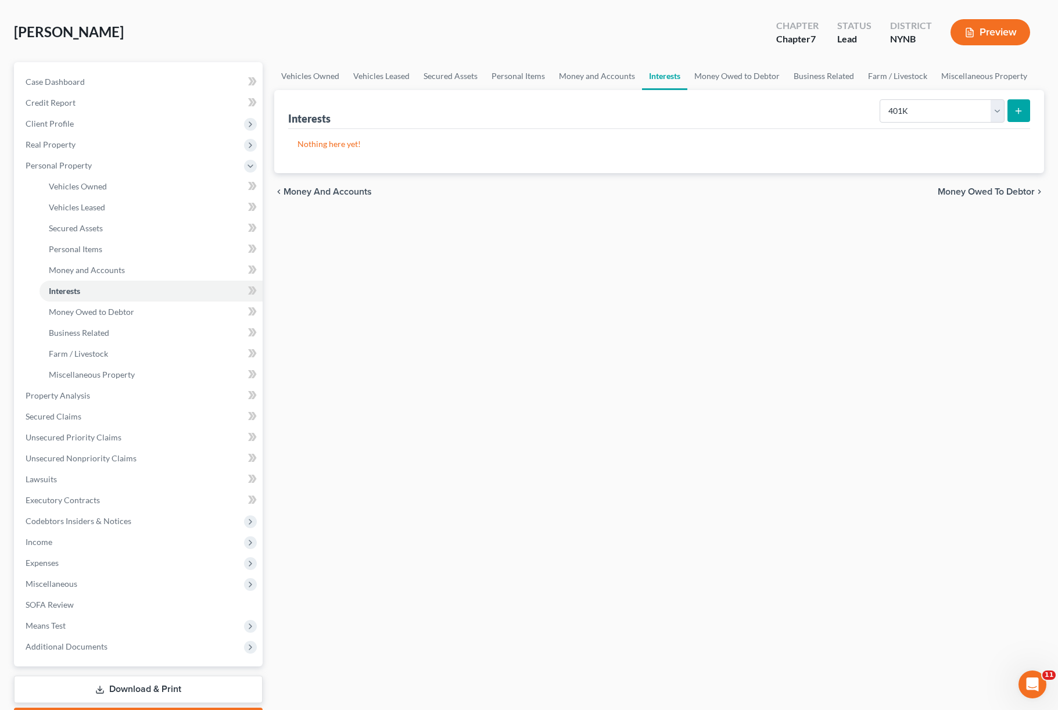
click at [1014, 106] on icon "submit" at bounding box center [1018, 110] width 9 height 9
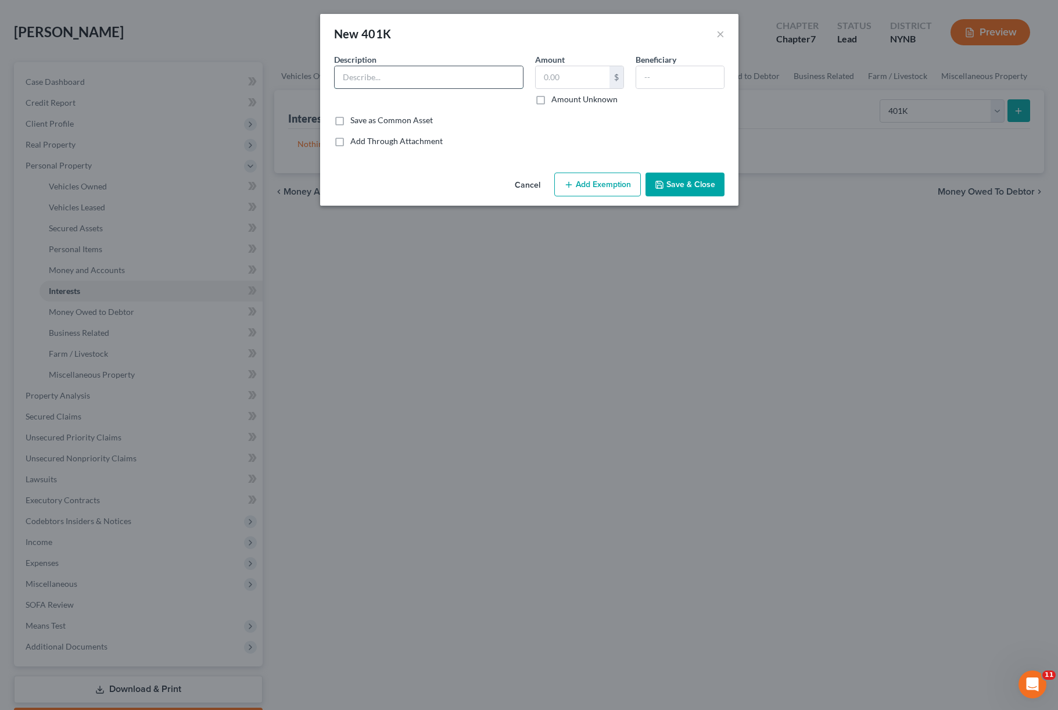
click at [426, 76] on input "text" at bounding box center [429, 77] width 188 height 22
click at [0, 0] on html "Home New Case Client Portal The [PERSON_NAME] Law Firm [PERSON_NAME][EMAIL_ADDR…" at bounding box center [529, 364] width 1058 height 827
click at [429, 77] on input "[PERSON_NAME]" at bounding box center [429, 77] width 188 height 22
click at [566, 84] on input "text" at bounding box center [573, 77] width 74 height 22
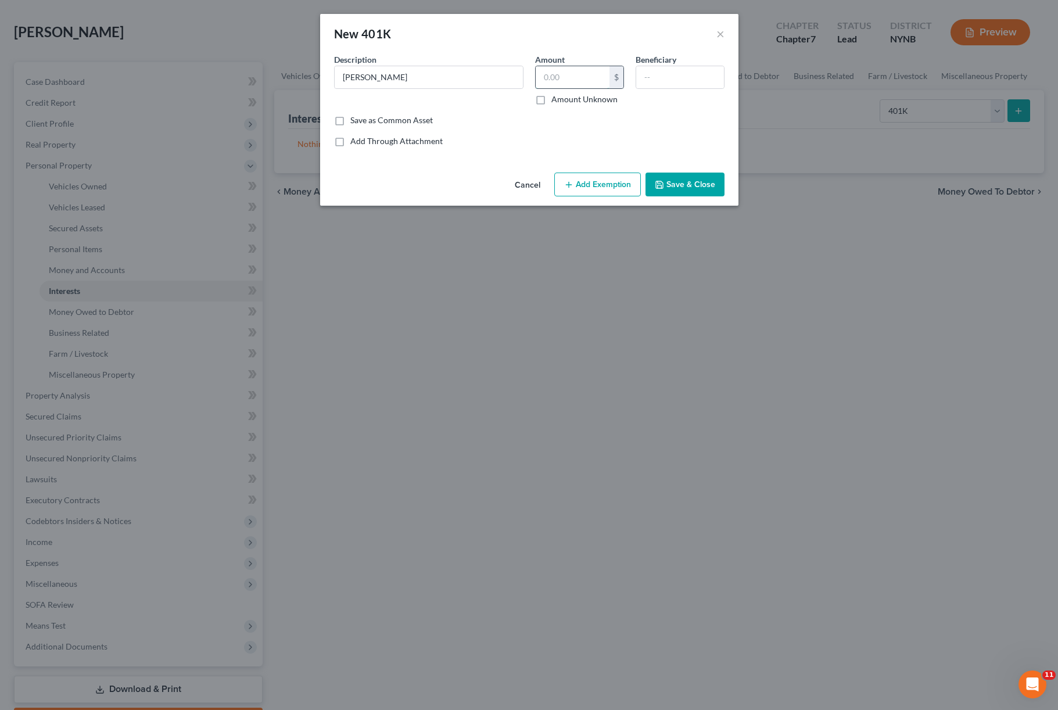
click at [566, 84] on input "text" at bounding box center [573, 77] width 74 height 22
click at [562, 78] on input "text" at bounding box center [573, 77] width 74 height 22
click at [637, 181] on button "Add Exemption" at bounding box center [597, 185] width 87 height 24
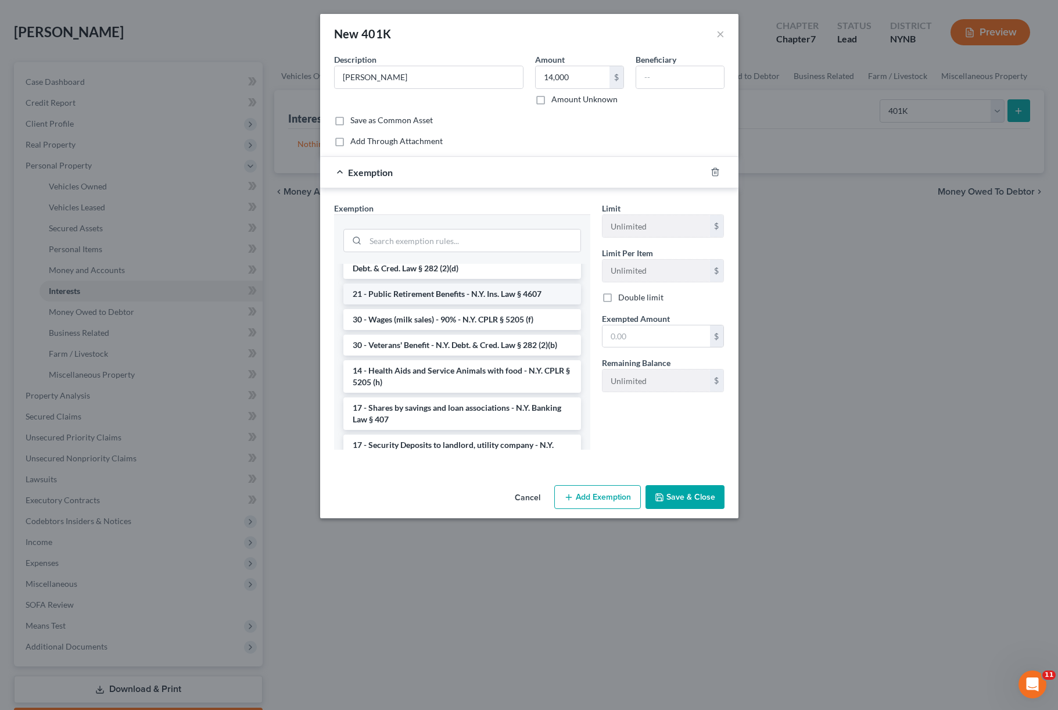
scroll to position [50, 0]
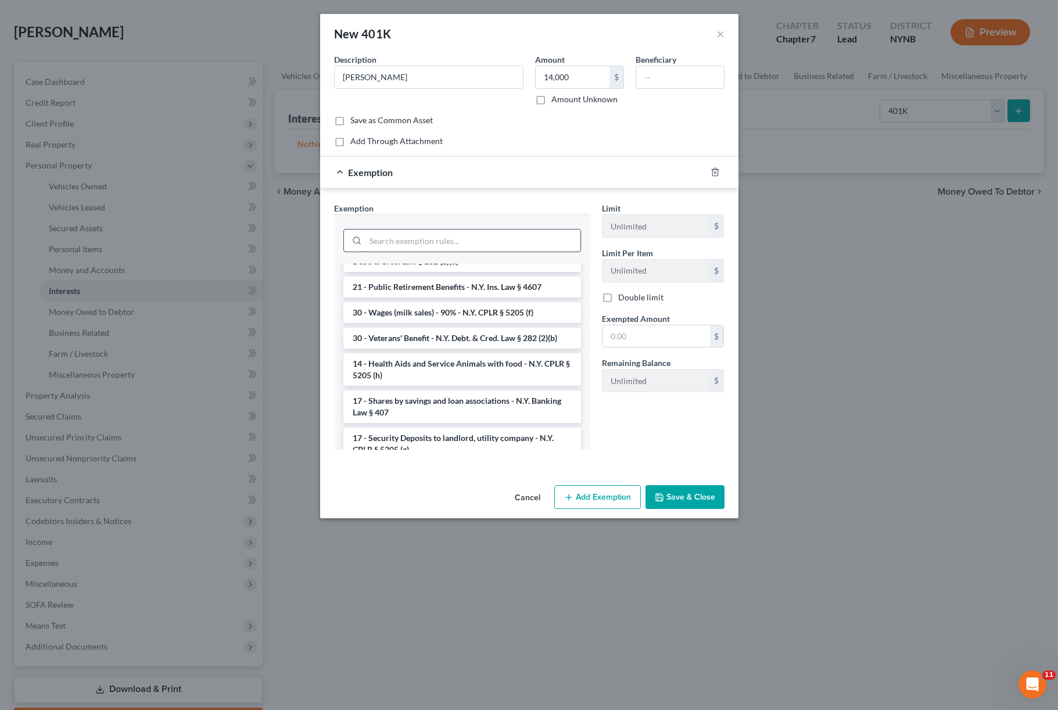
click at [458, 240] on input "search" at bounding box center [472, 240] width 215 height 22
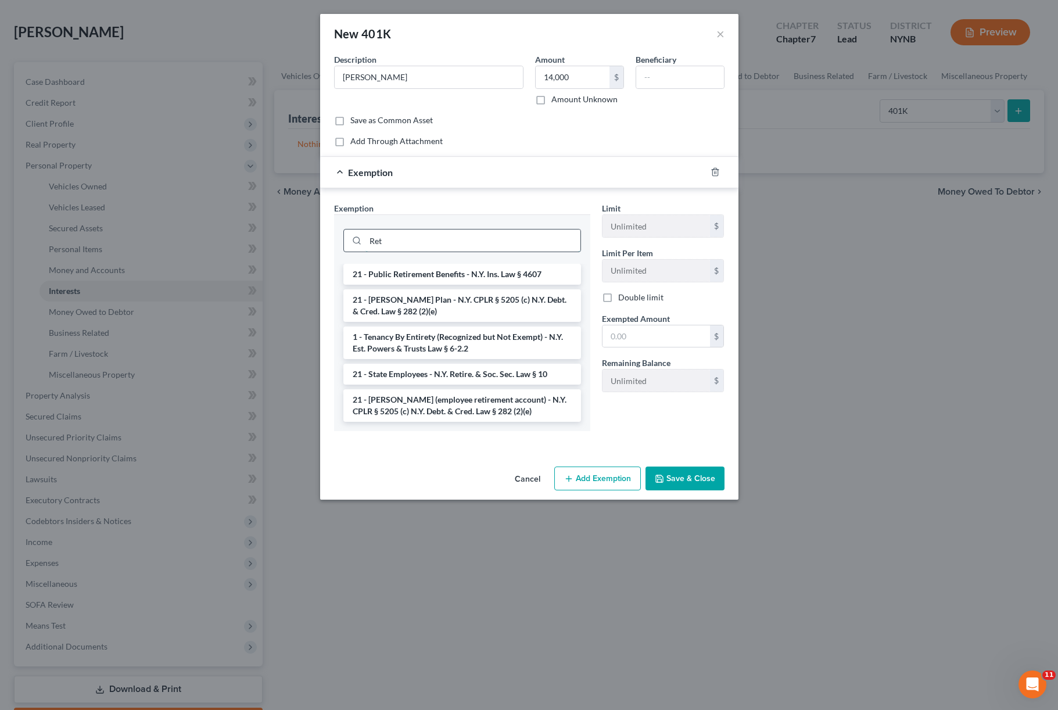
scroll to position [0, 0]
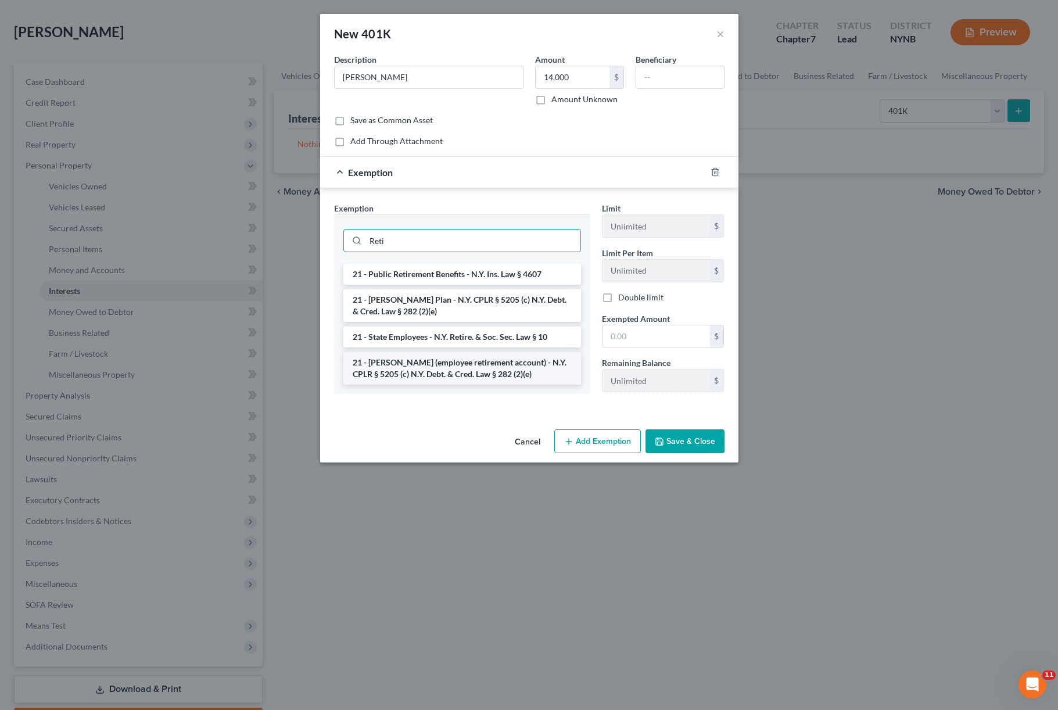
click at [422, 380] on li "21 - [PERSON_NAME] (employee retirement account) - N.Y. CPLR § 5205 (c) N.Y. De…" at bounding box center [462, 368] width 238 height 33
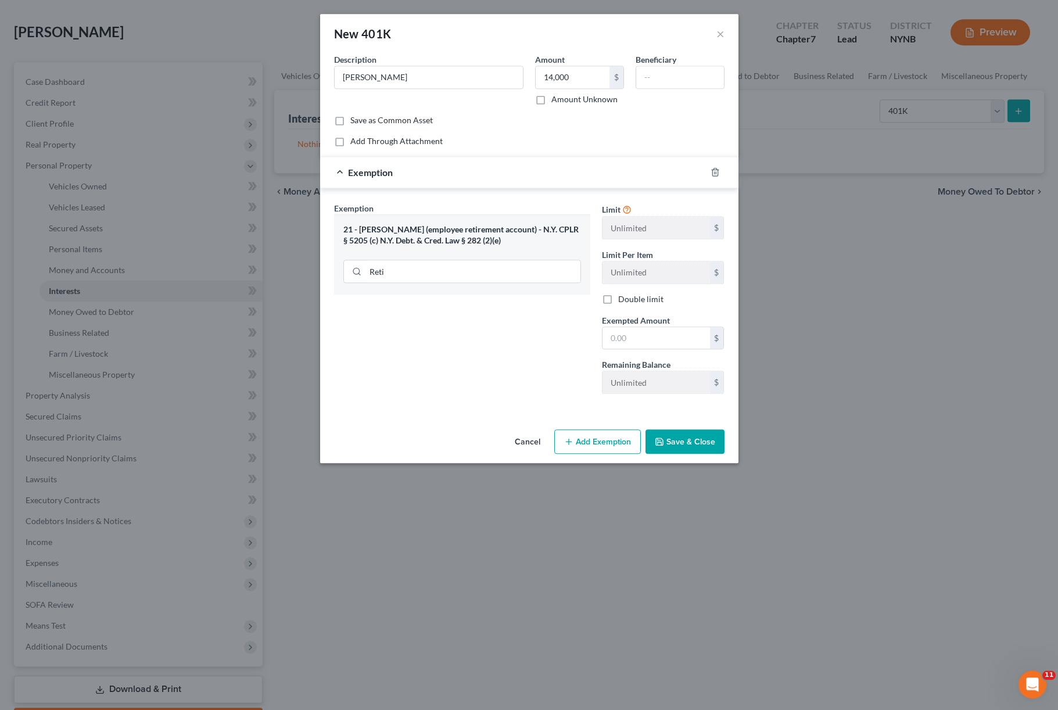
scroll to position [49, 0]
click at [672, 339] on input "text" at bounding box center [655, 338] width 107 height 22
click at [667, 441] on button "Save & Close" at bounding box center [684, 441] width 79 height 24
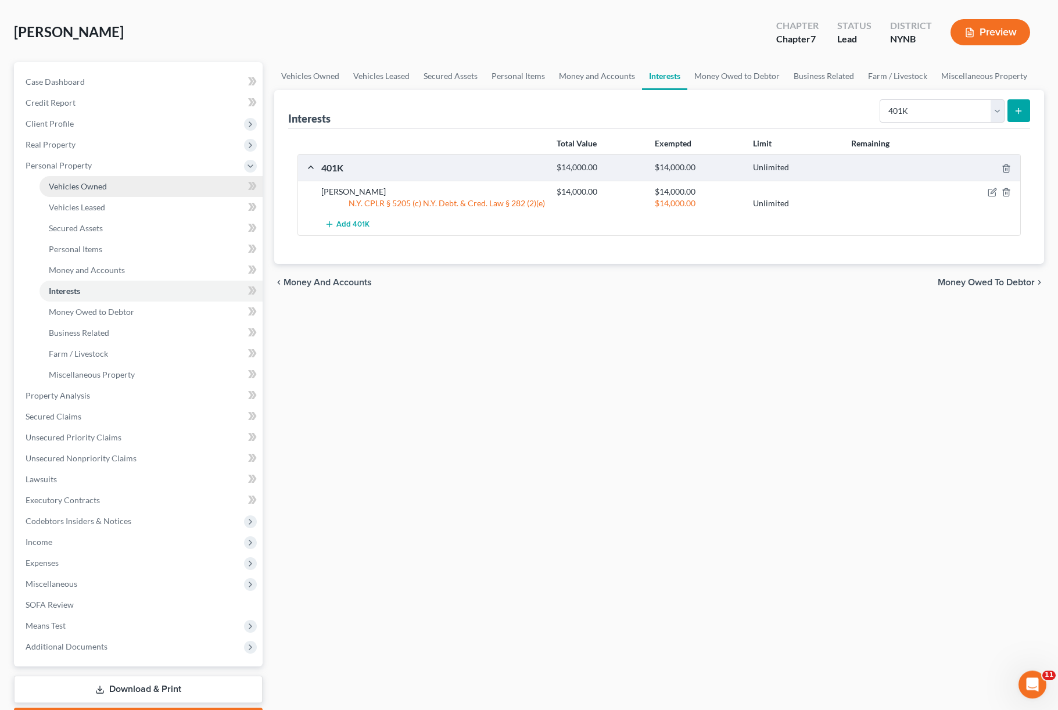
click at [130, 186] on link "Vehicles Owned" at bounding box center [151, 186] width 223 height 21
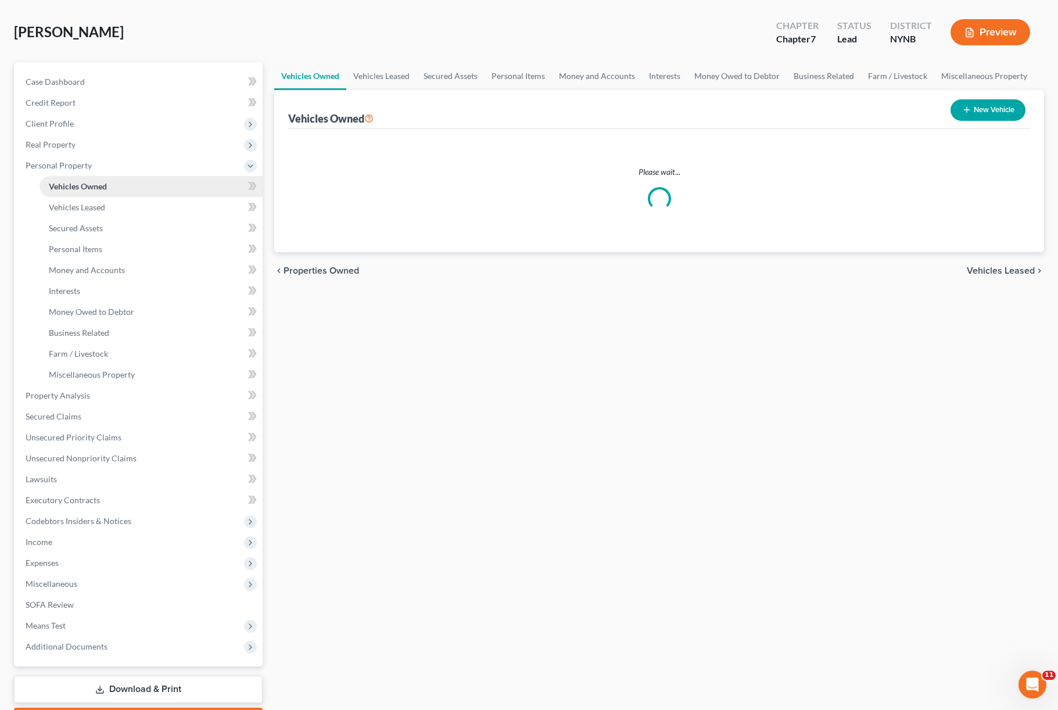
scroll to position [49, 0]
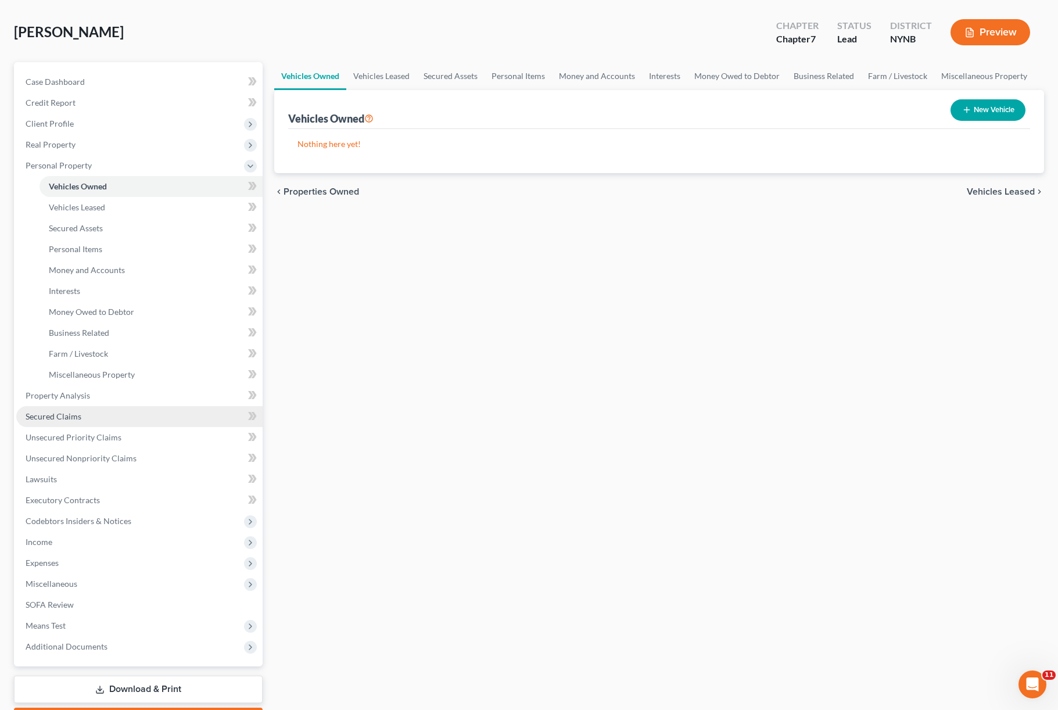
click at [95, 416] on link "Secured Claims" at bounding box center [139, 416] width 246 height 21
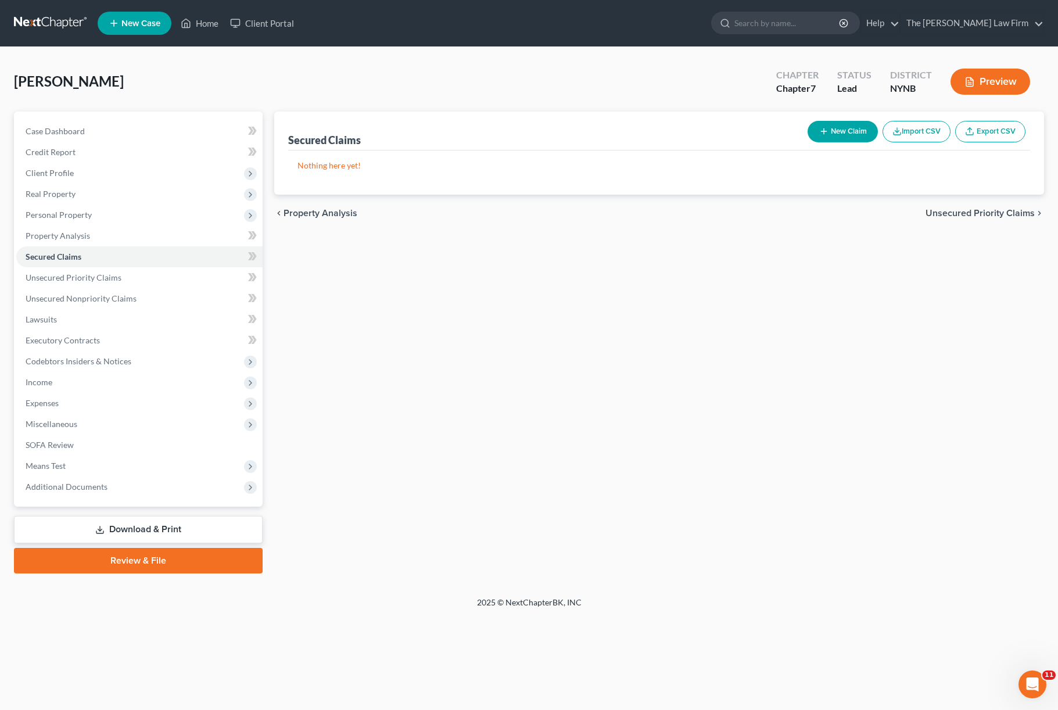
click at [361, 243] on div "Secured Claims New Claim Import CSV Export CSV Nothing here yet! Previous 1 Nex…" at bounding box center [658, 343] width 781 height 462
click at [113, 142] on link "Credit Report" at bounding box center [139, 152] width 246 height 21
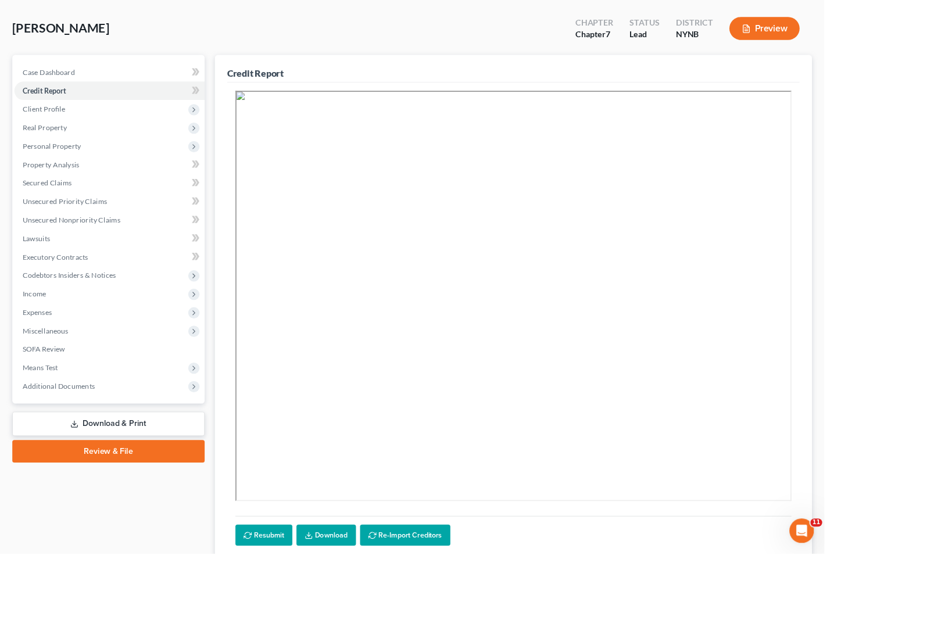
scroll to position [40, 0]
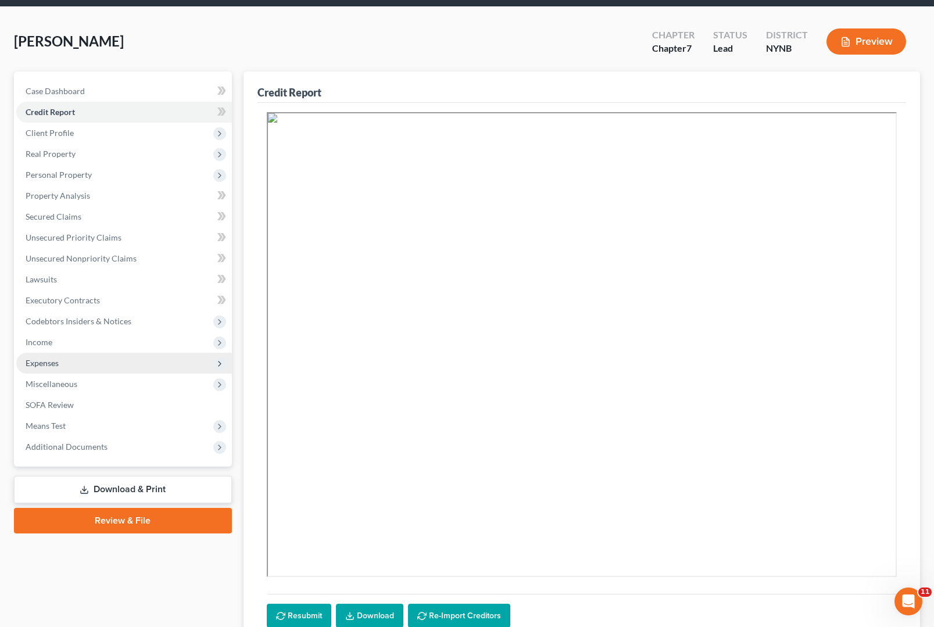
click at [152, 362] on span "Expenses" at bounding box center [124, 363] width 216 height 21
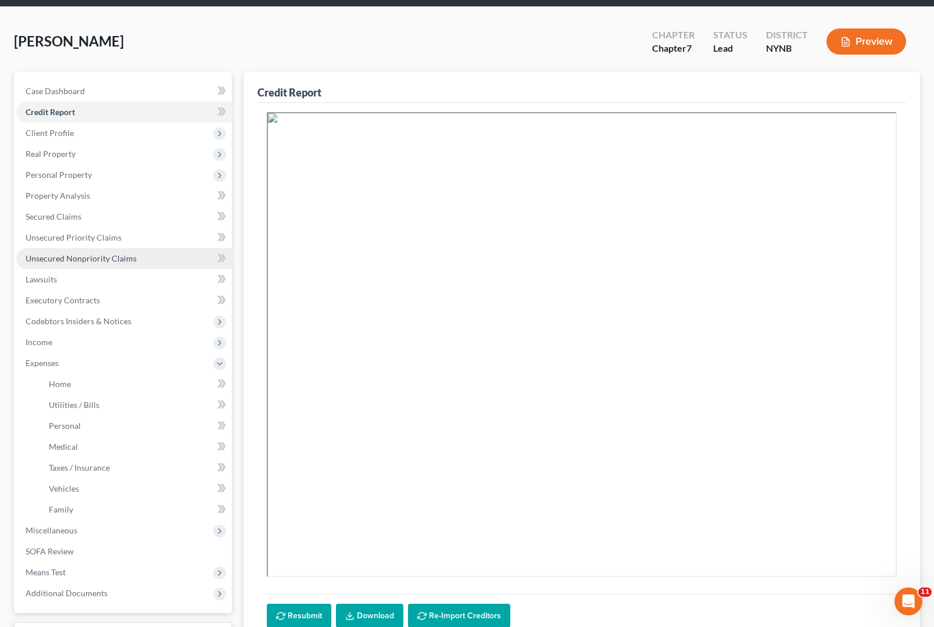
click at [120, 265] on link "Unsecured Nonpriority Claims" at bounding box center [124, 258] width 216 height 21
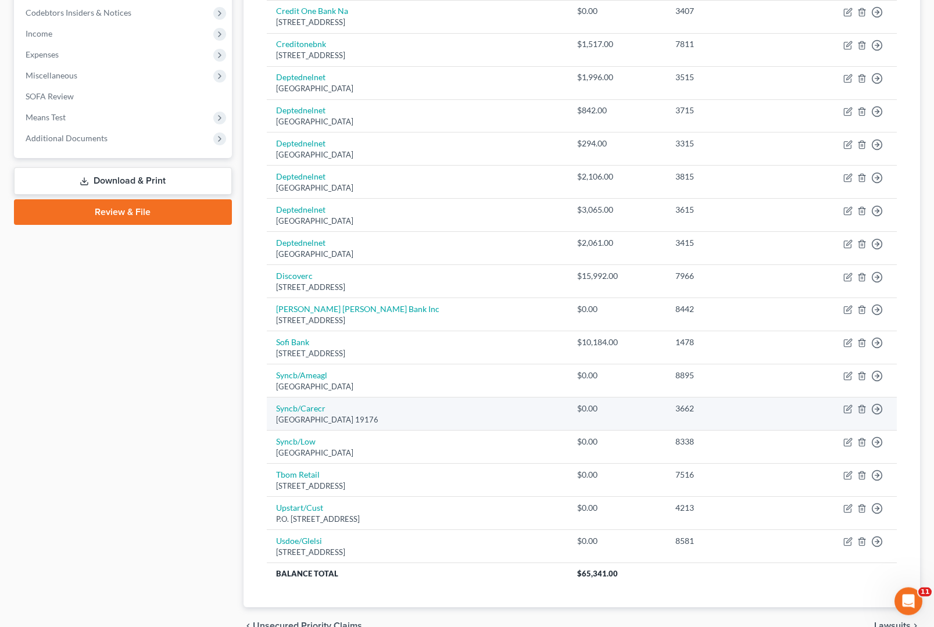
scroll to position [398, 0]
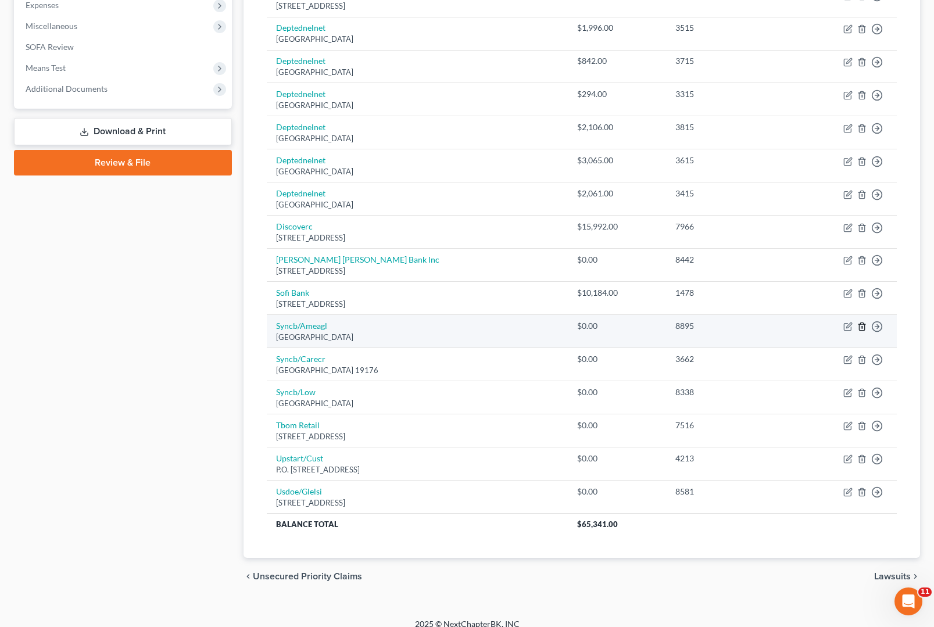
click at [861, 331] on icon "button" at bounding box center [861, 327] width 5 height 8
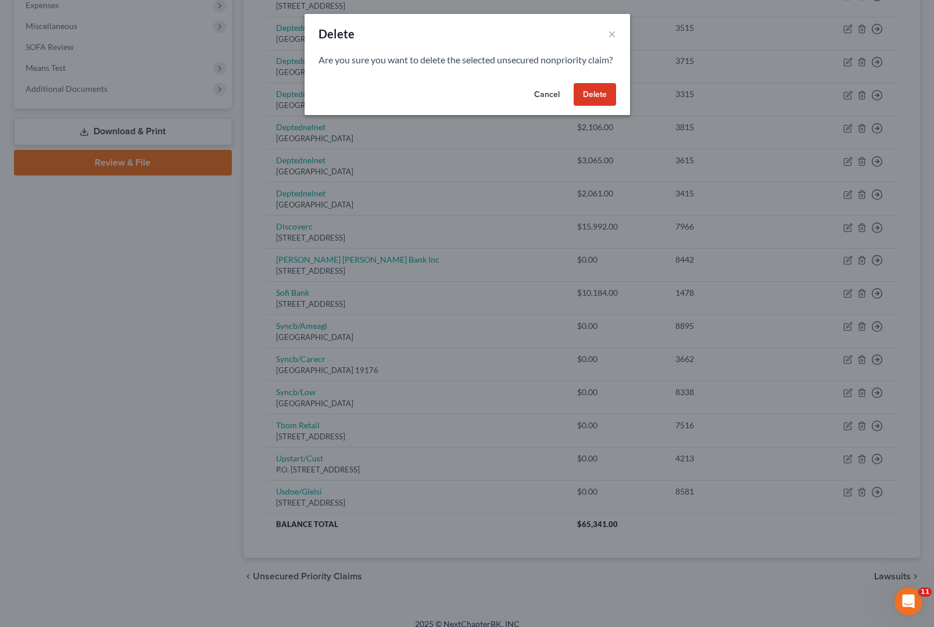
click at [590, 106] on button "Delete" at bounding box center [594, 94] width 42 height 23
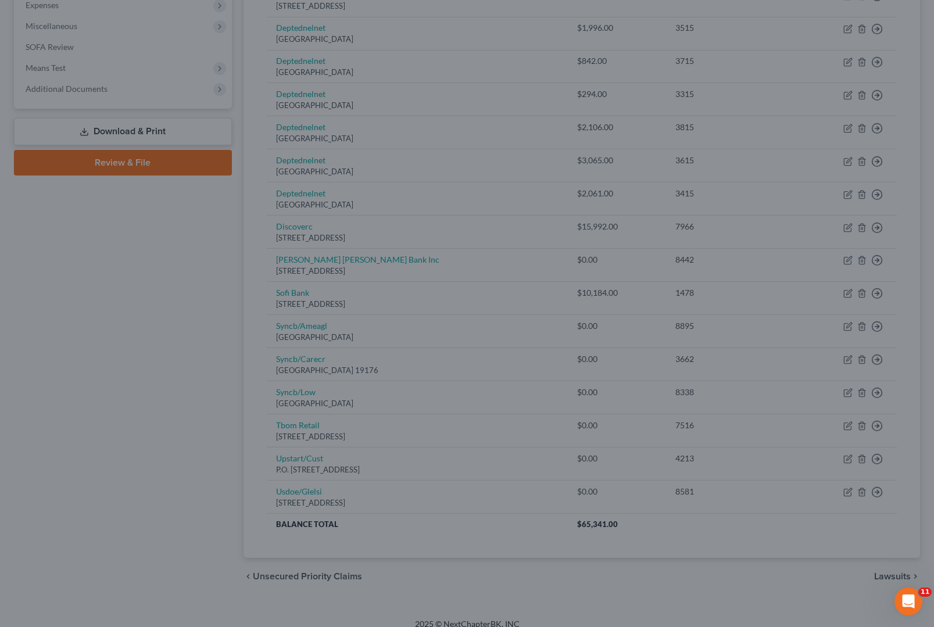
scroll to position [364, 0]
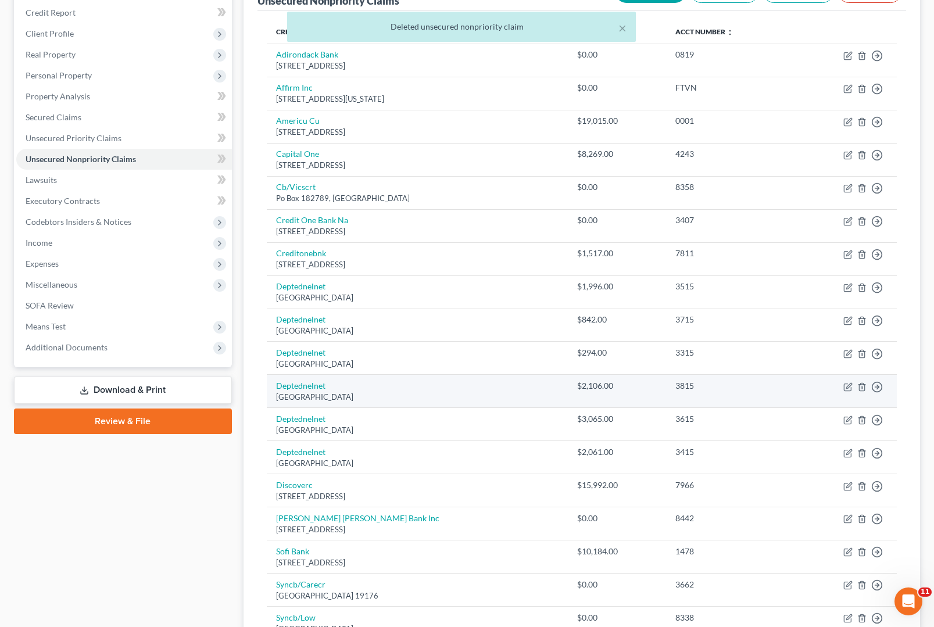
click at [568, 396] on td "Deptednelnet [GEOGRAPHIC_DATA]" at bounding box center [417, 391] width 301 height 33
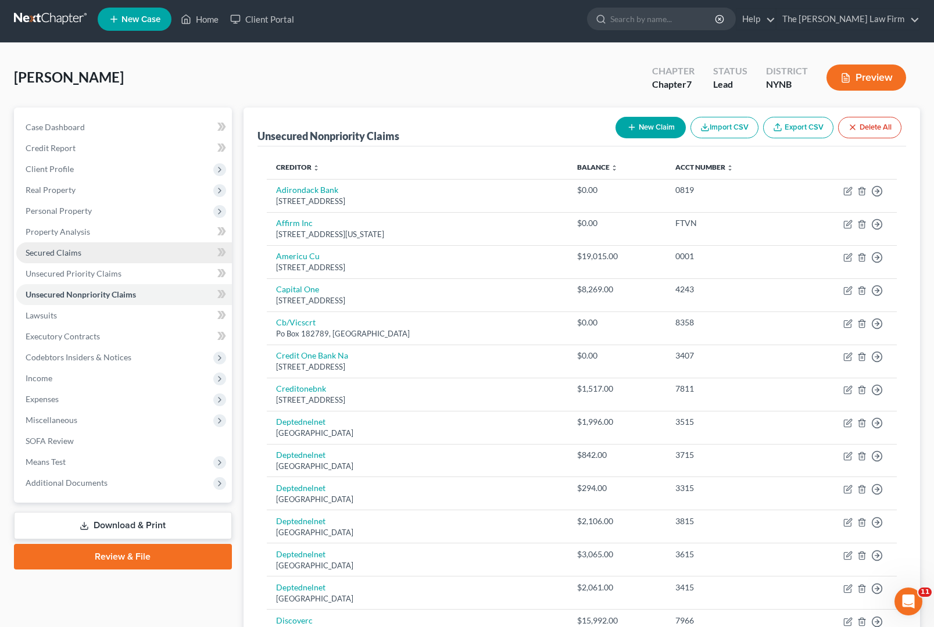
scroll to position [4, 0]
click at [125, 153] on link "Credit Report" at bounding box center [124, 148] width 216 height 21
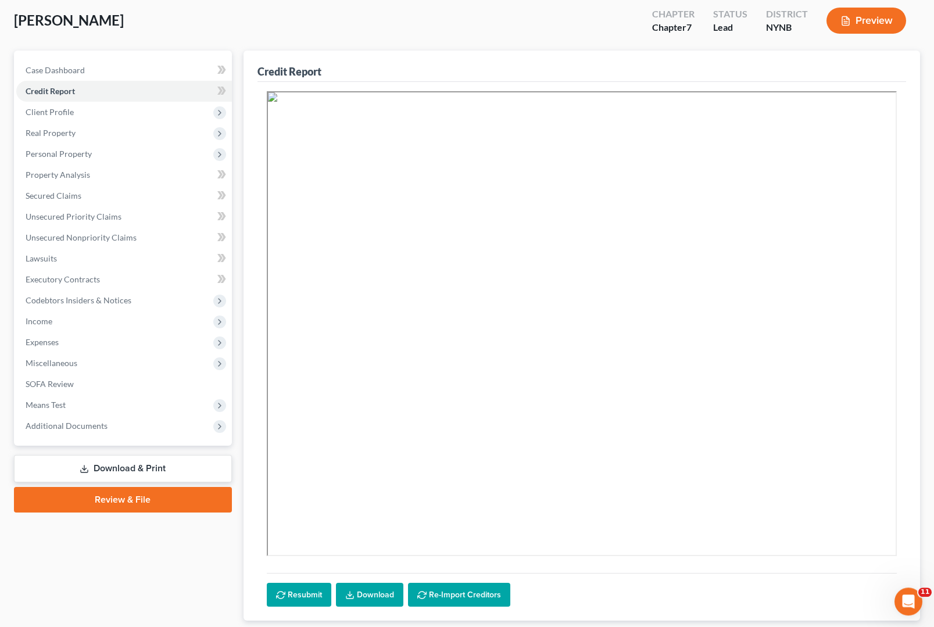
scroll to position [92, 0]
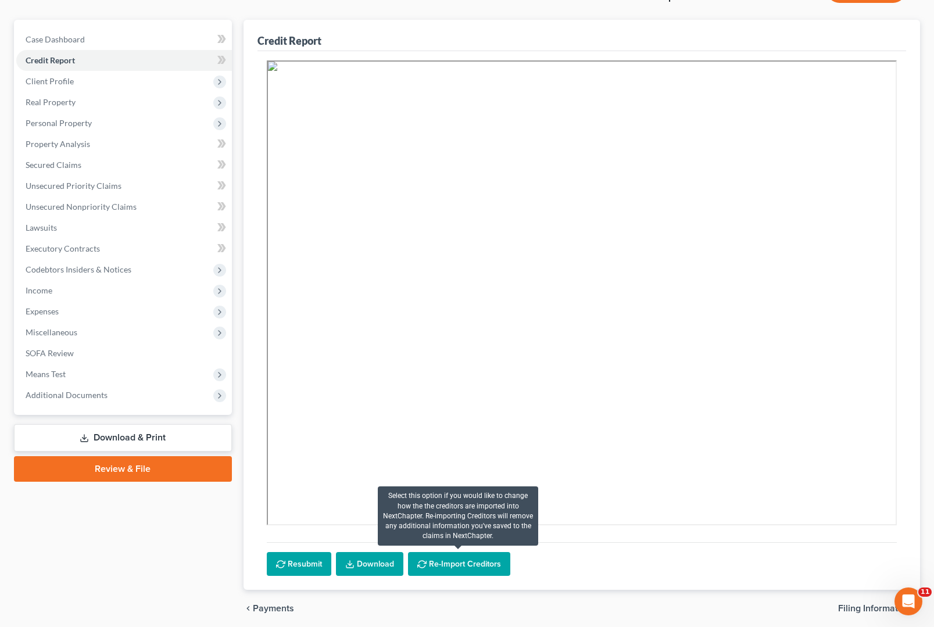
click at [460, 566] on button "Re-Import Creditors" at bounding box center [459, 564] width 102 height 24
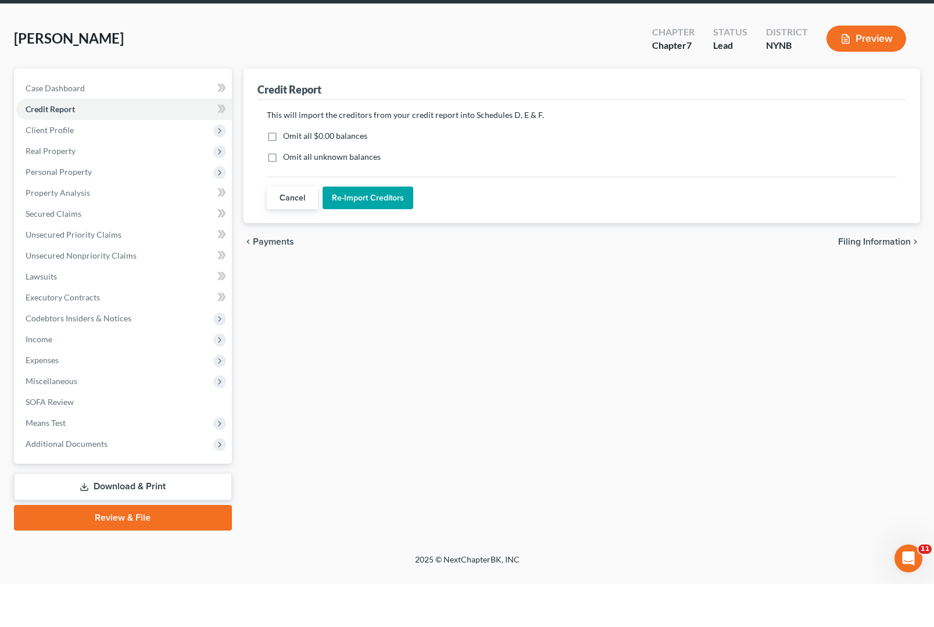
scroll to position [44, 0]
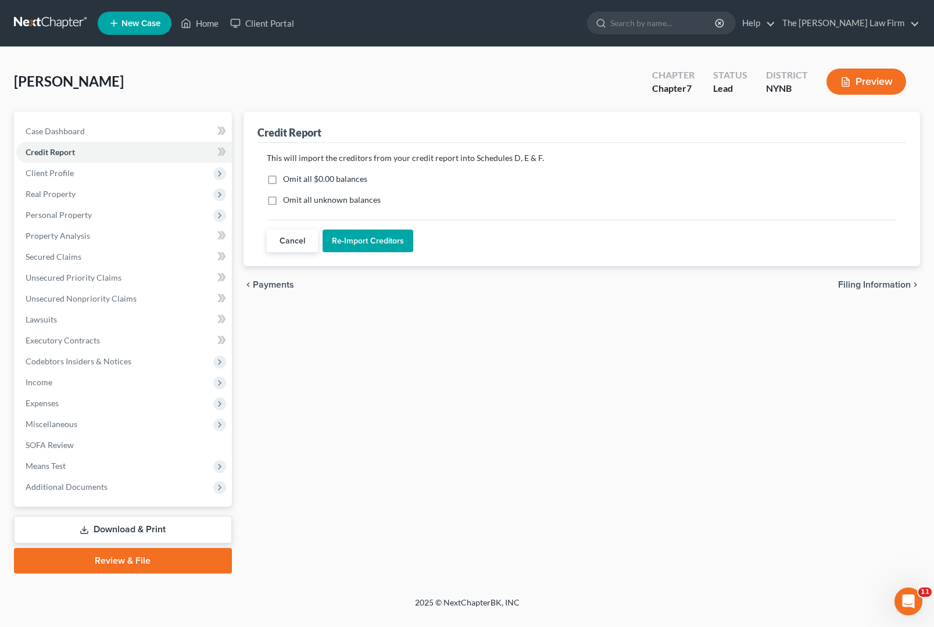
click at [283, 173] on label "Omit all $0.00 balances" at bounding box center [325, 179] width 84 height 12
click at [288, 173] on input "Omit all $0.00 balances" at bounding box center [292, 177] width 8 height 8
click at [344, 229] on button "Re-Import Creditors" at bounding box center [367, 240] width 91 height 23
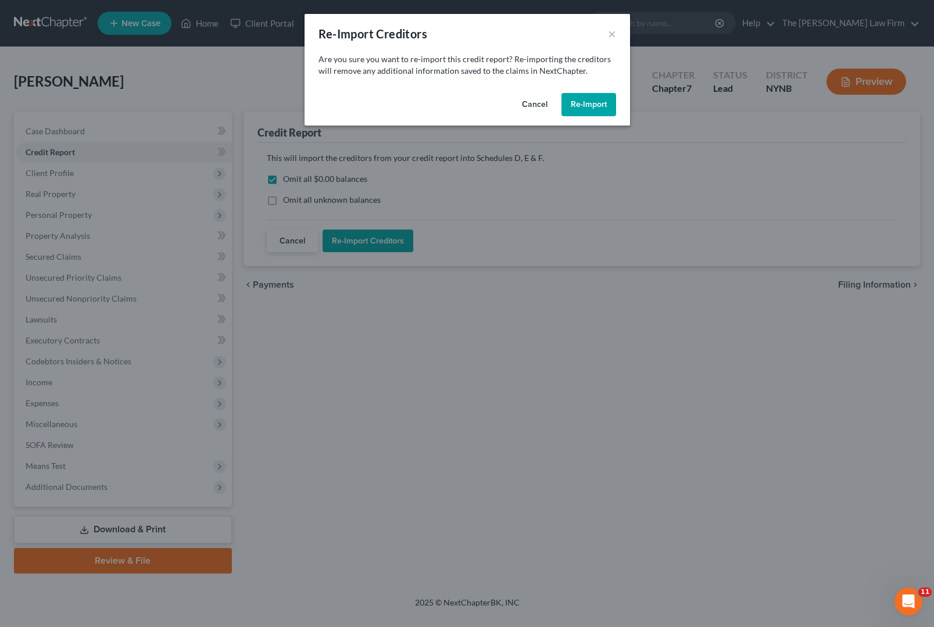
click at [581, 102] on button "Re-Import" at bounding box center [588, 104] width 55 height 23
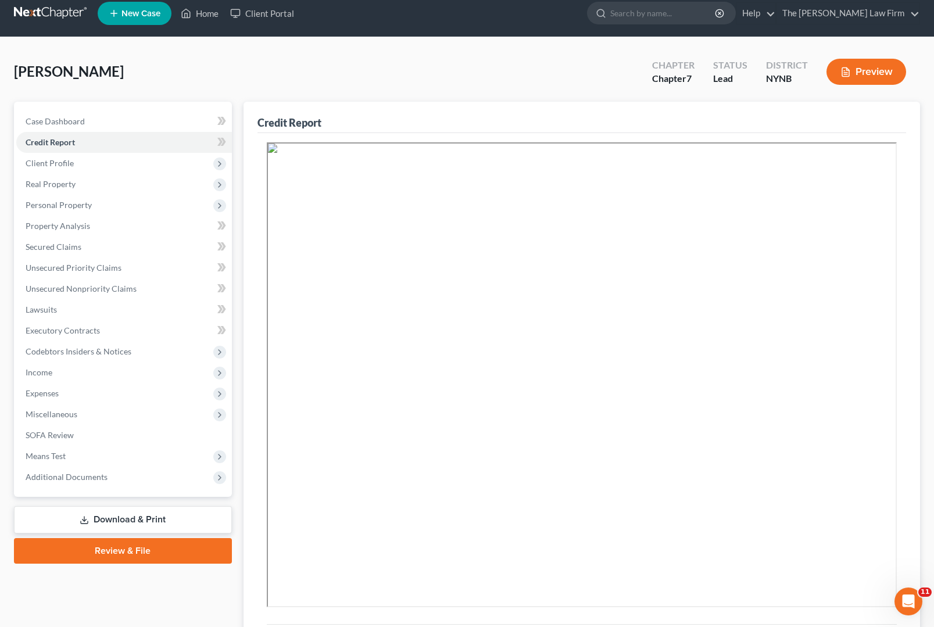
scroll to position [0, 0]
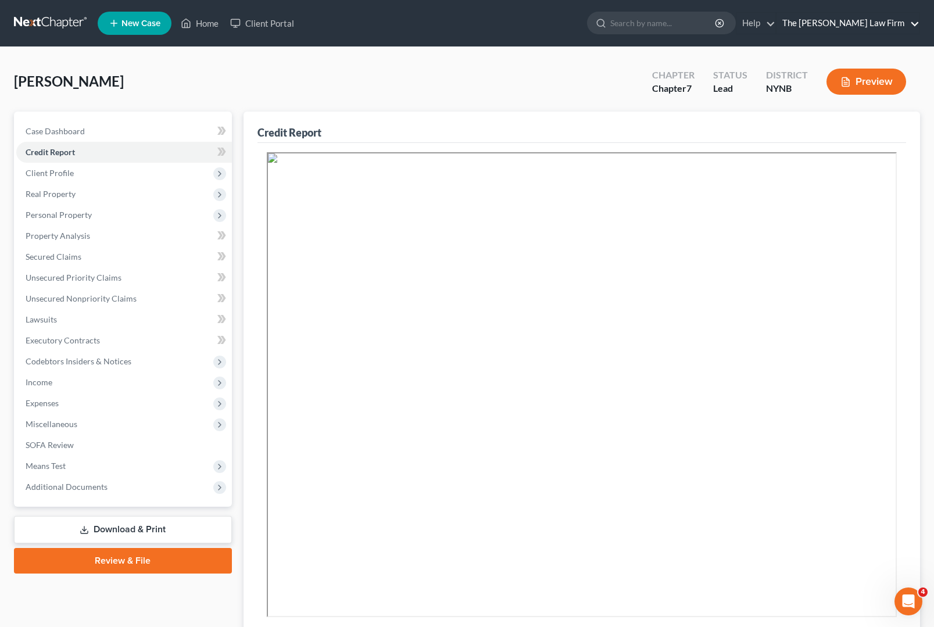
click at [888, 18] on link "The [PERSON_NAME] Law Firm" at bounding box center [847, 23] width 143 height 21
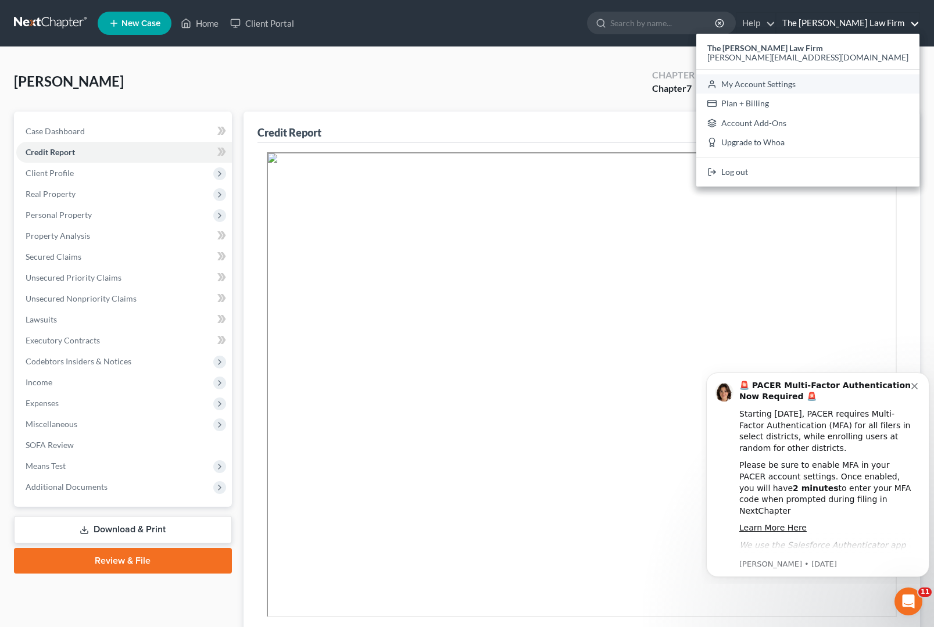
click at [844, 87] on link "My Account Settings" at bounding box center [807, 84] width 223 height 20
select select "24"
select select "35"
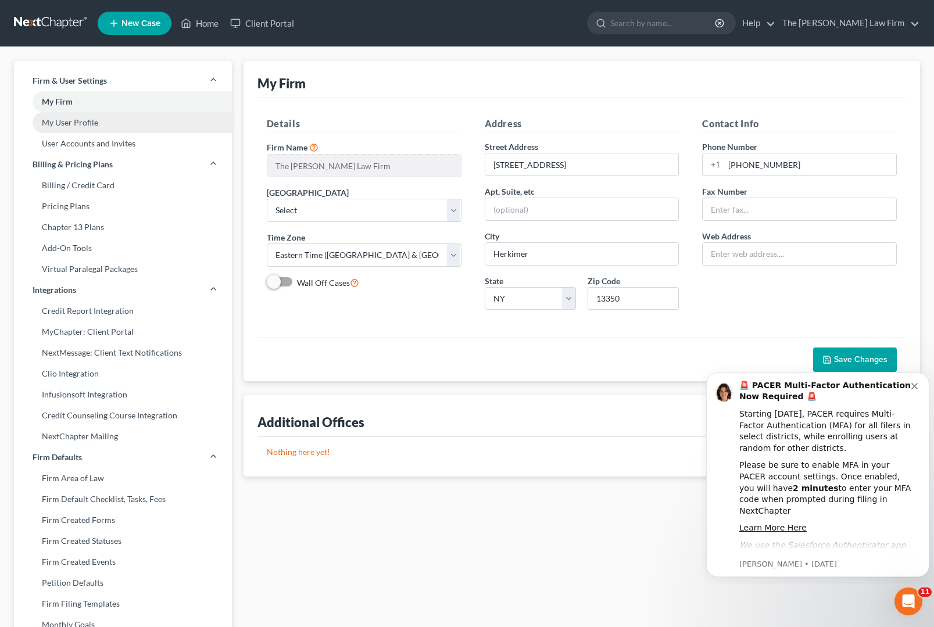
click at [110, 131] on link "My User Profile" at bounding box center [123, 122] width 218 height 21
select select "35"
select select "paralegal"
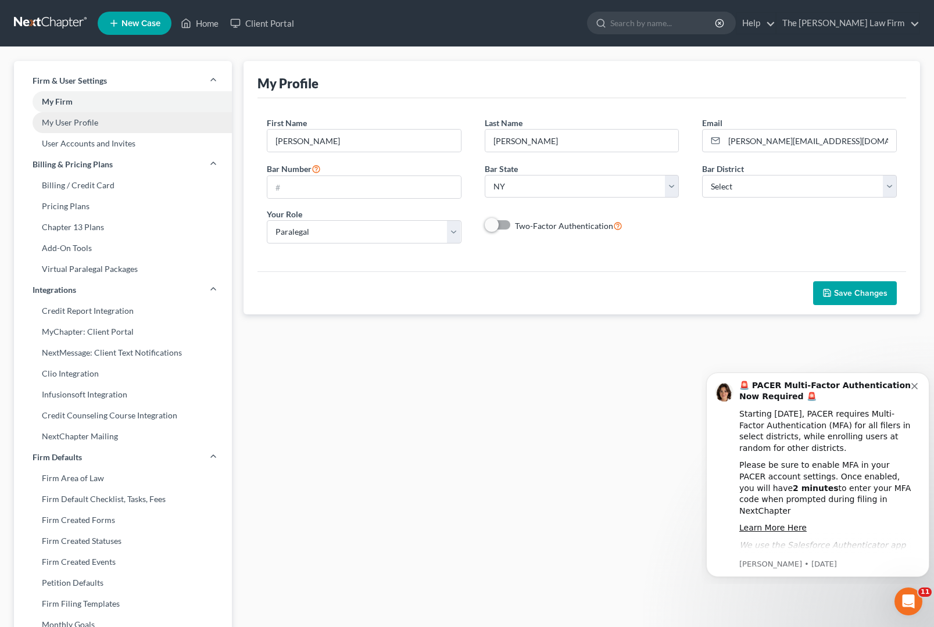
click at [133, 131] on link "My User Profile" at bounding box center [123, 122] width 218 height 21
click at [125, 147] on link "User Accounts and Invites" at bounding box center [123, 143] width 218 height 21
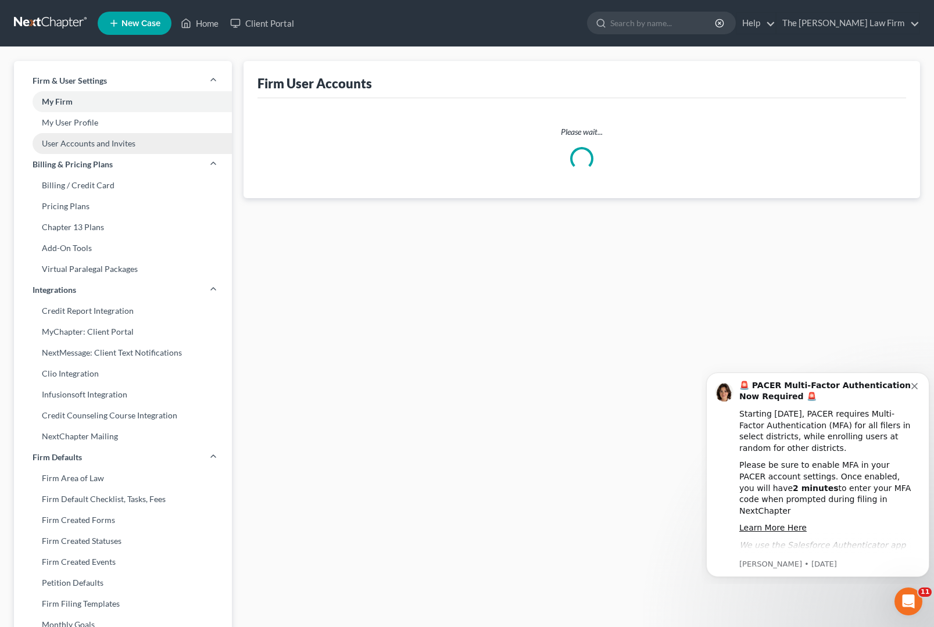
select select "2"
select select "0"
select select "1"
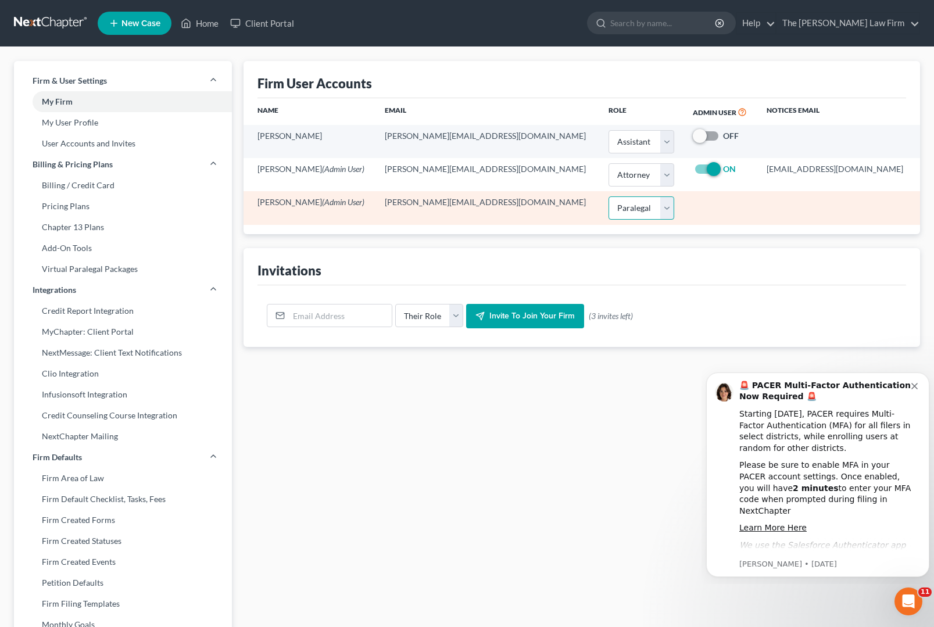
click at [608, 203] on select "Select Attorney Paralegal Assistant" at bounding box center [641, 207] width 66 height 23
